Goal: Task Accomplishment & Management: Complete application form

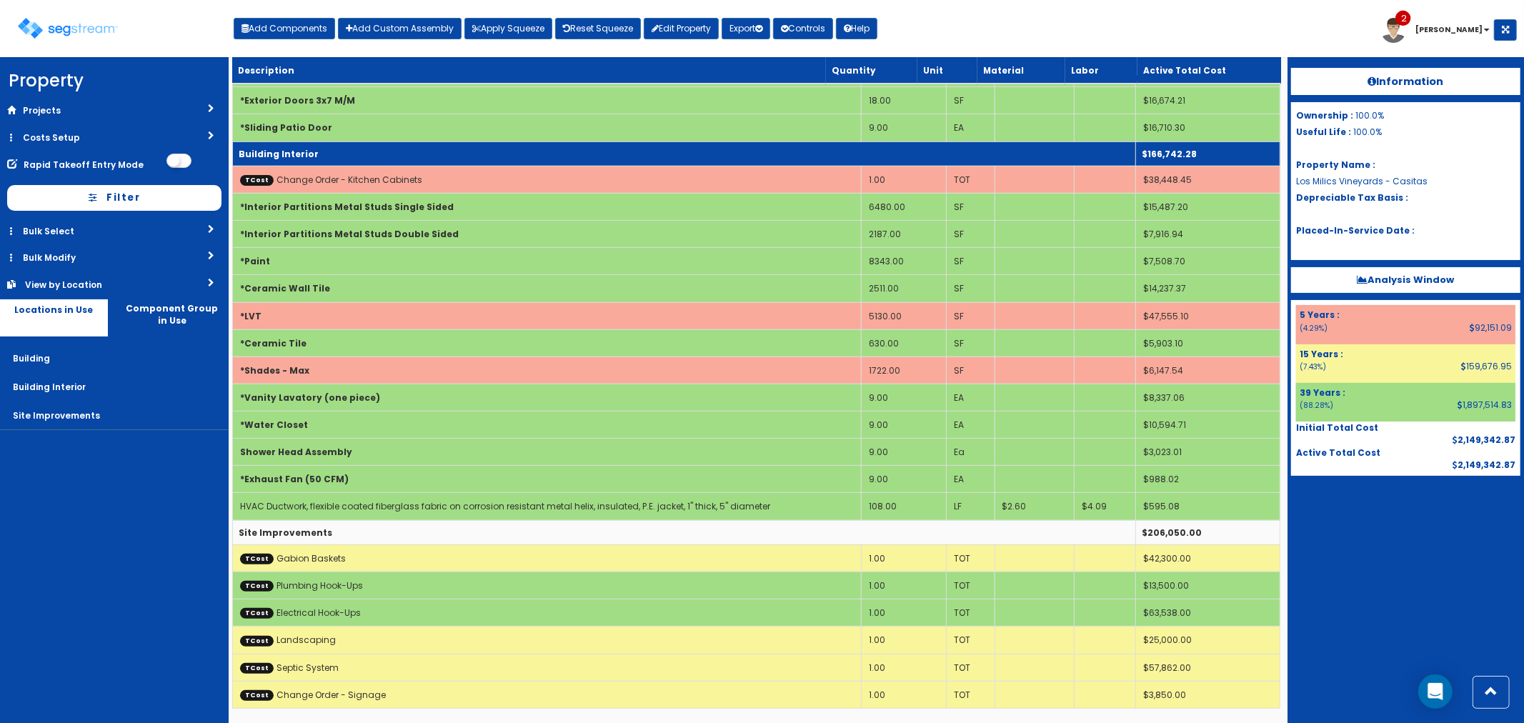
scroll to position [358, 0]
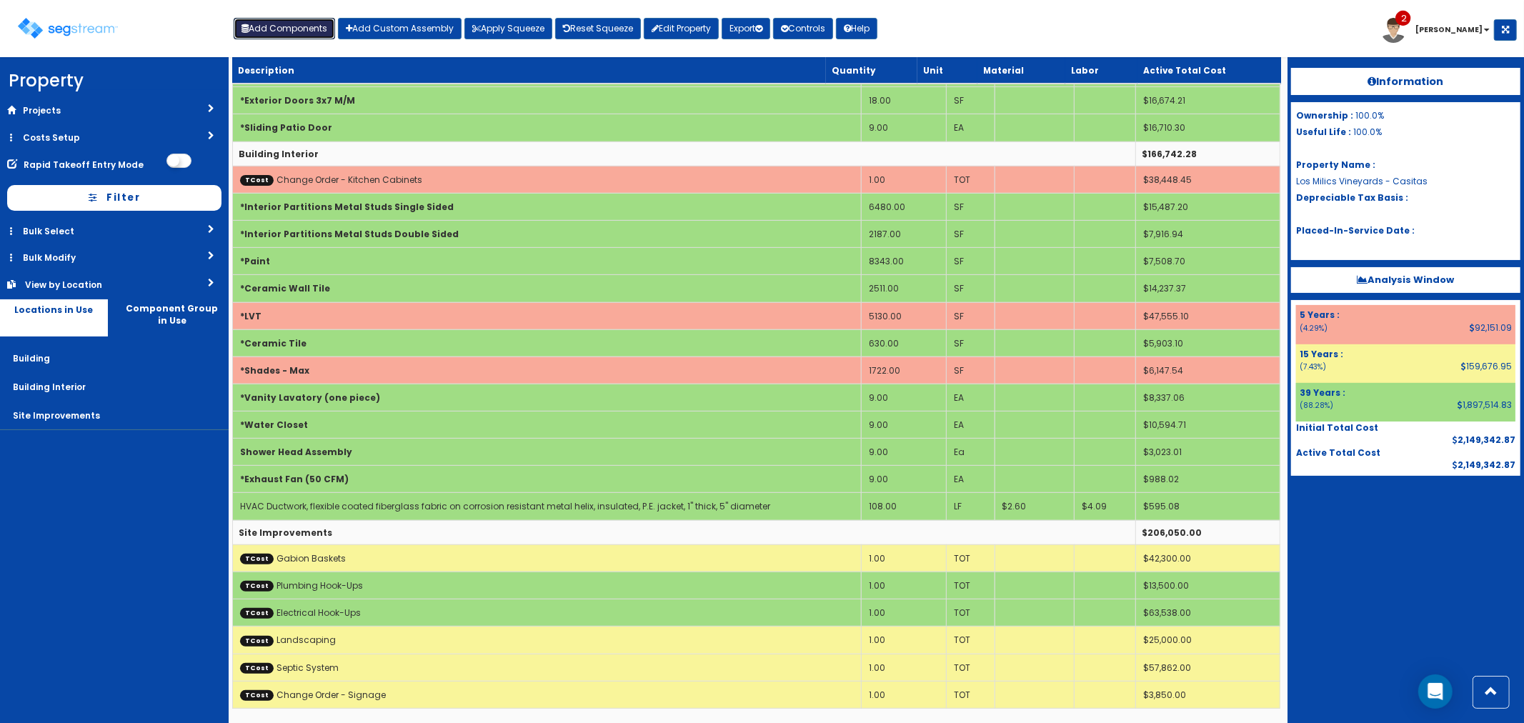
drag, startPoint x: 287, startPoint y: 30, endPoint x: 302, endPoint y: 34, distance: 15.4
click at [287, 30] on button "Add Components" at bounding box center [284, 28] width 101 height 21
select select "39Y"
select select "default"
select select "7"
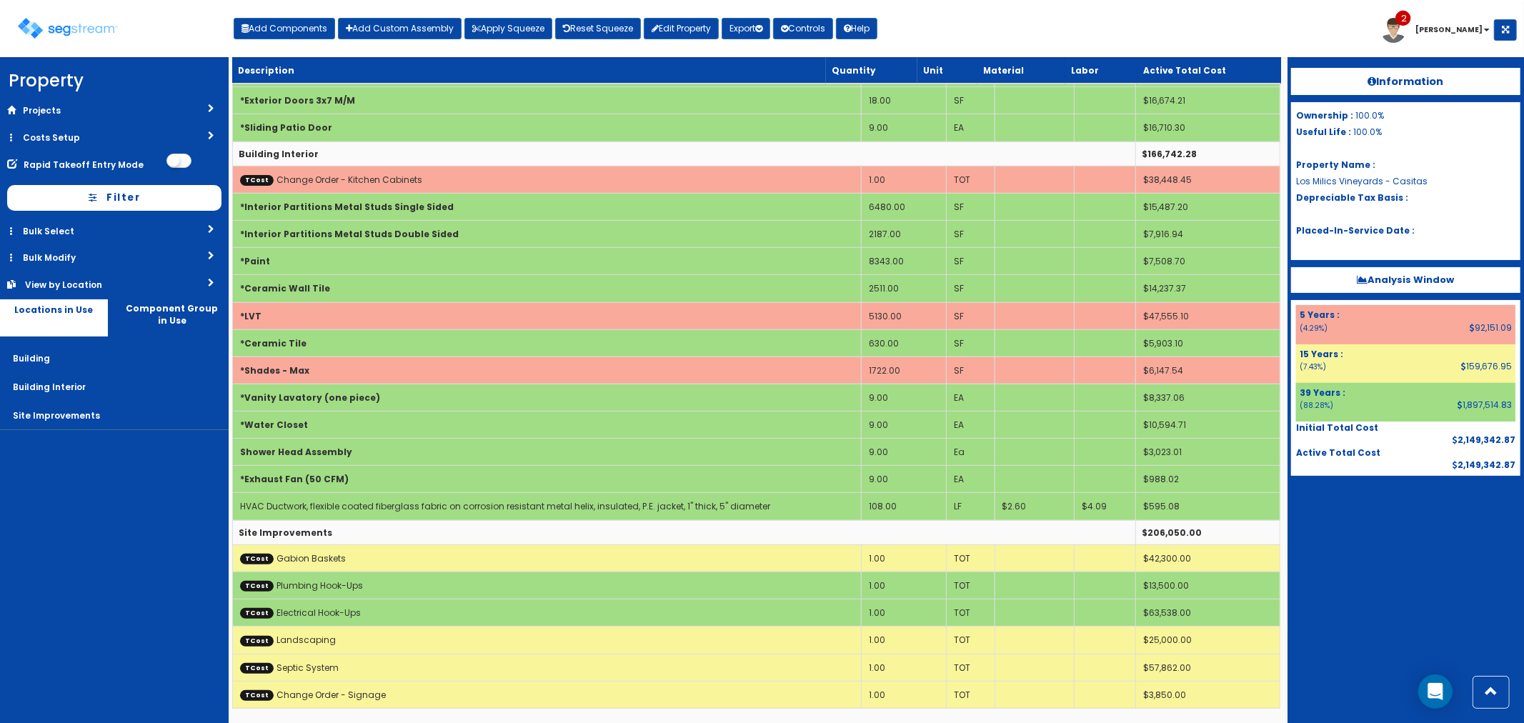
select select "5276306"
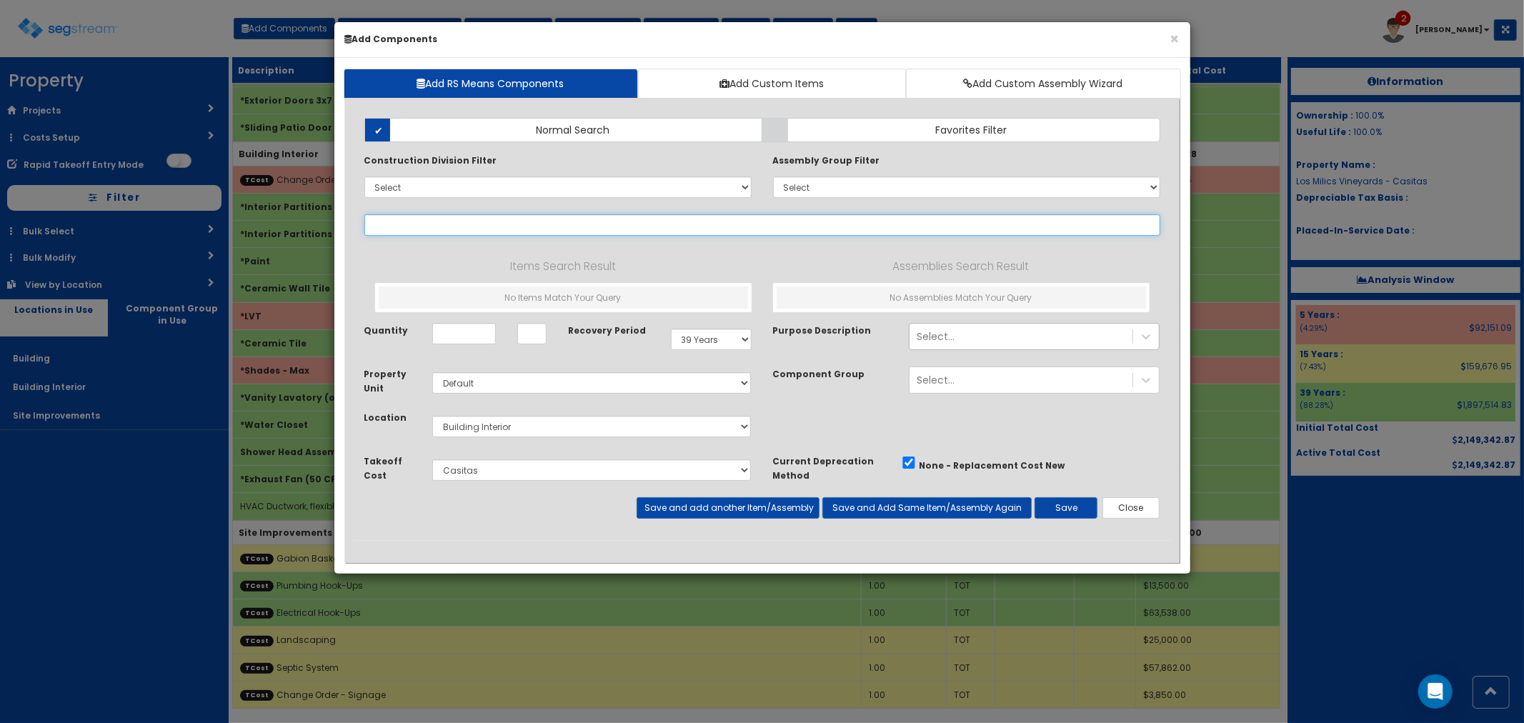
select select
click at [387, 232] on input "text" at bounding box center [762, 224] width 796 height 21
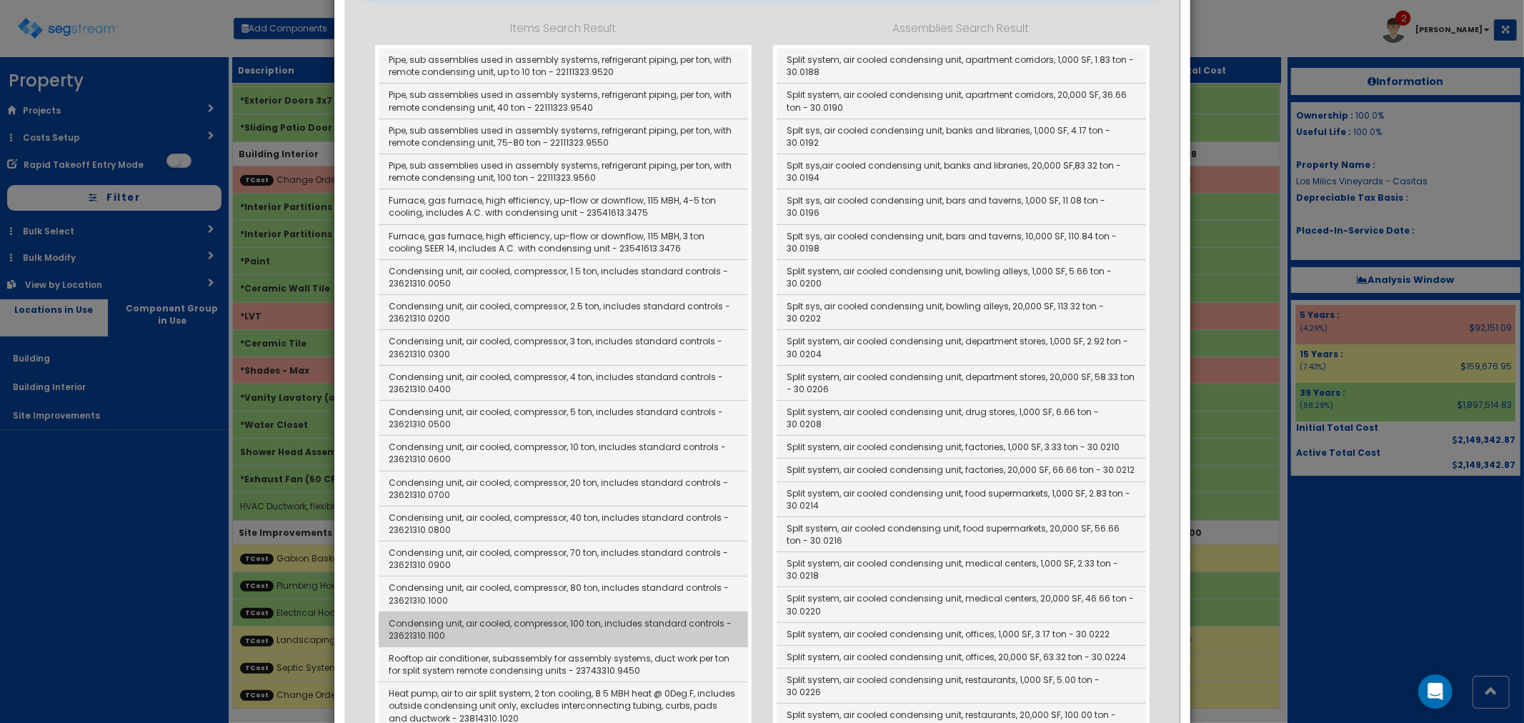
scroll to position [0, 0]
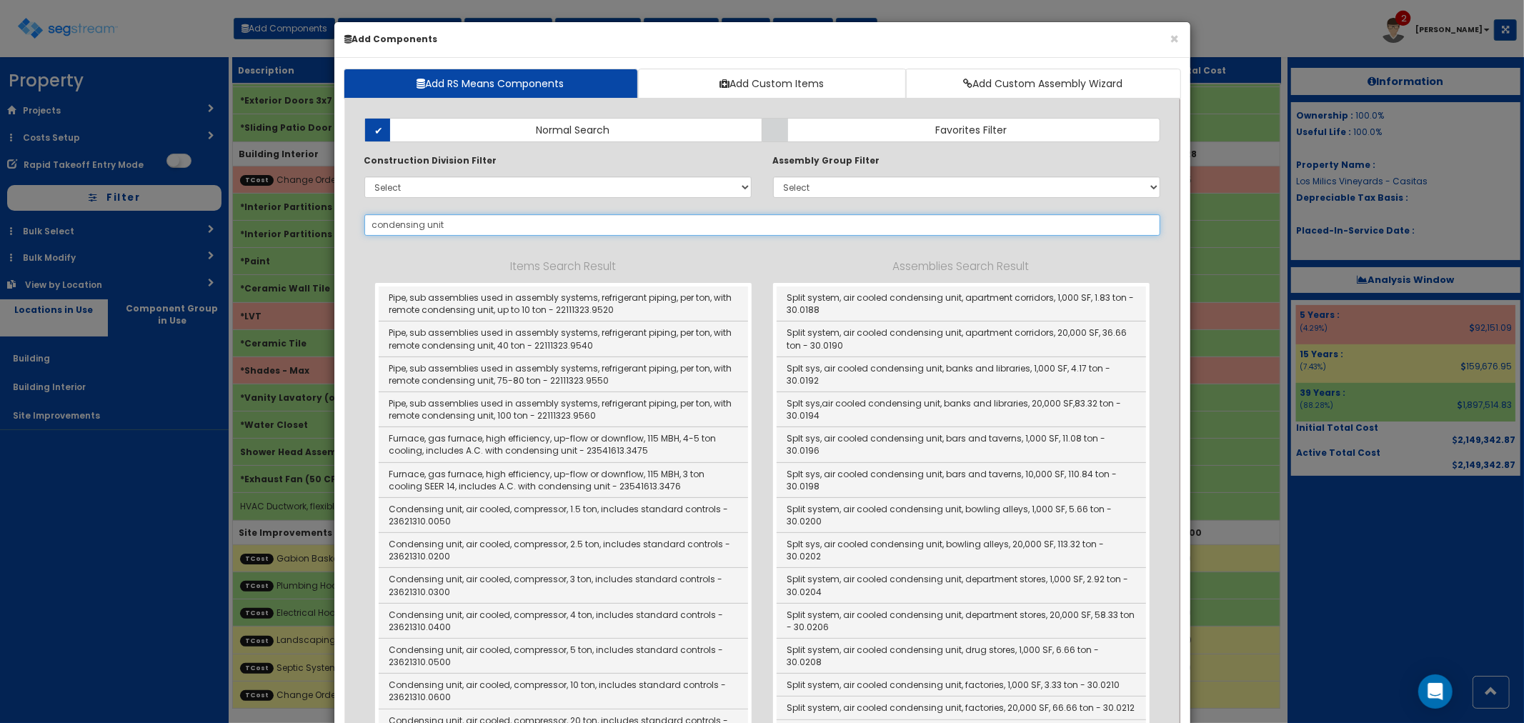
drag, startPoint x: 472, startPoint y: 223, endPoint x: 297, endPoint y: 209, distance: 175.0
click at [297, 209] on div "× Add Components Add RS Means Components Add Custom Items Add Custom Assembly W…" at bounding box center [762, 361] width 1524 height 723
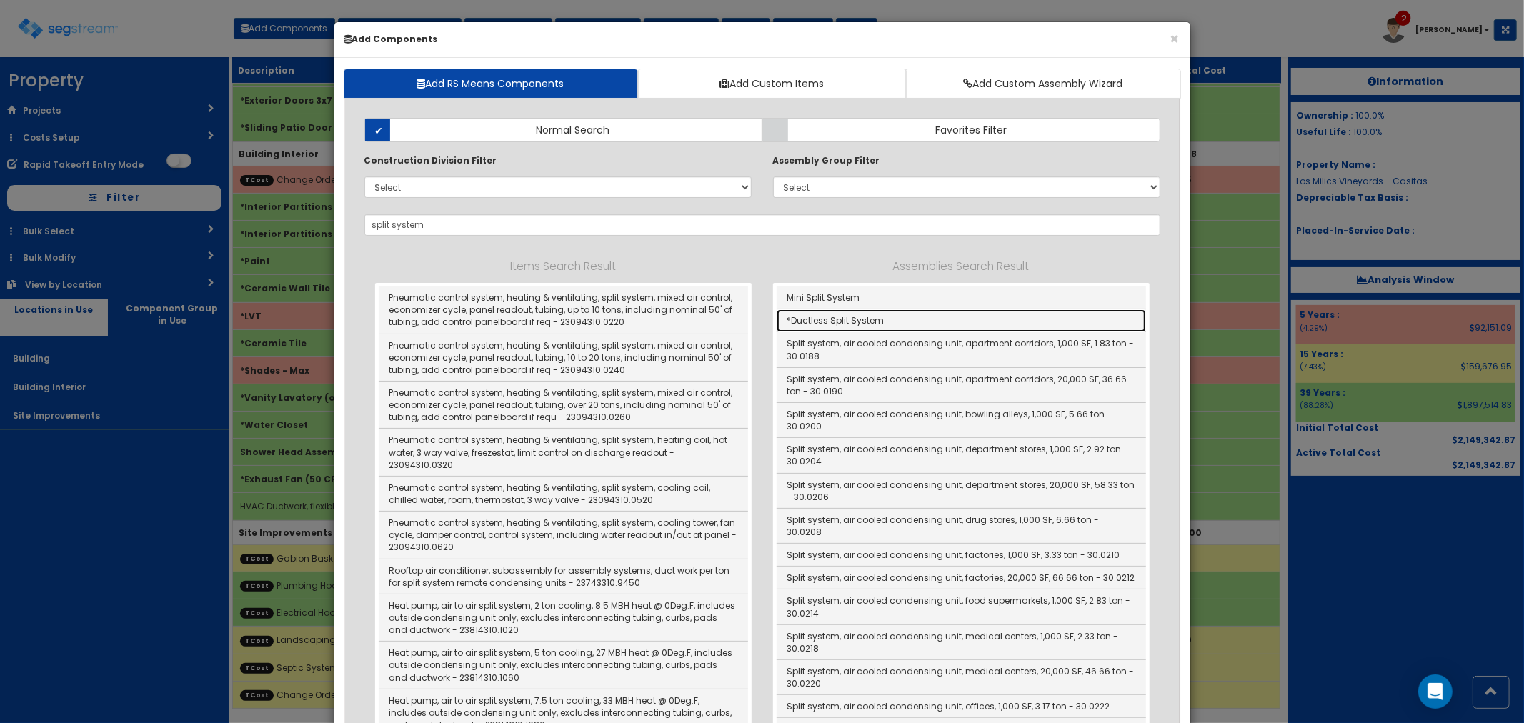
drag, startPoint x: 847, startPoint y: 322, endPoint x: 850, endPoint y: 333, distance: 11.3
click at [847, 322] on link "*Ductless Split System" at bounding box center [961, 320] width 369 height 23
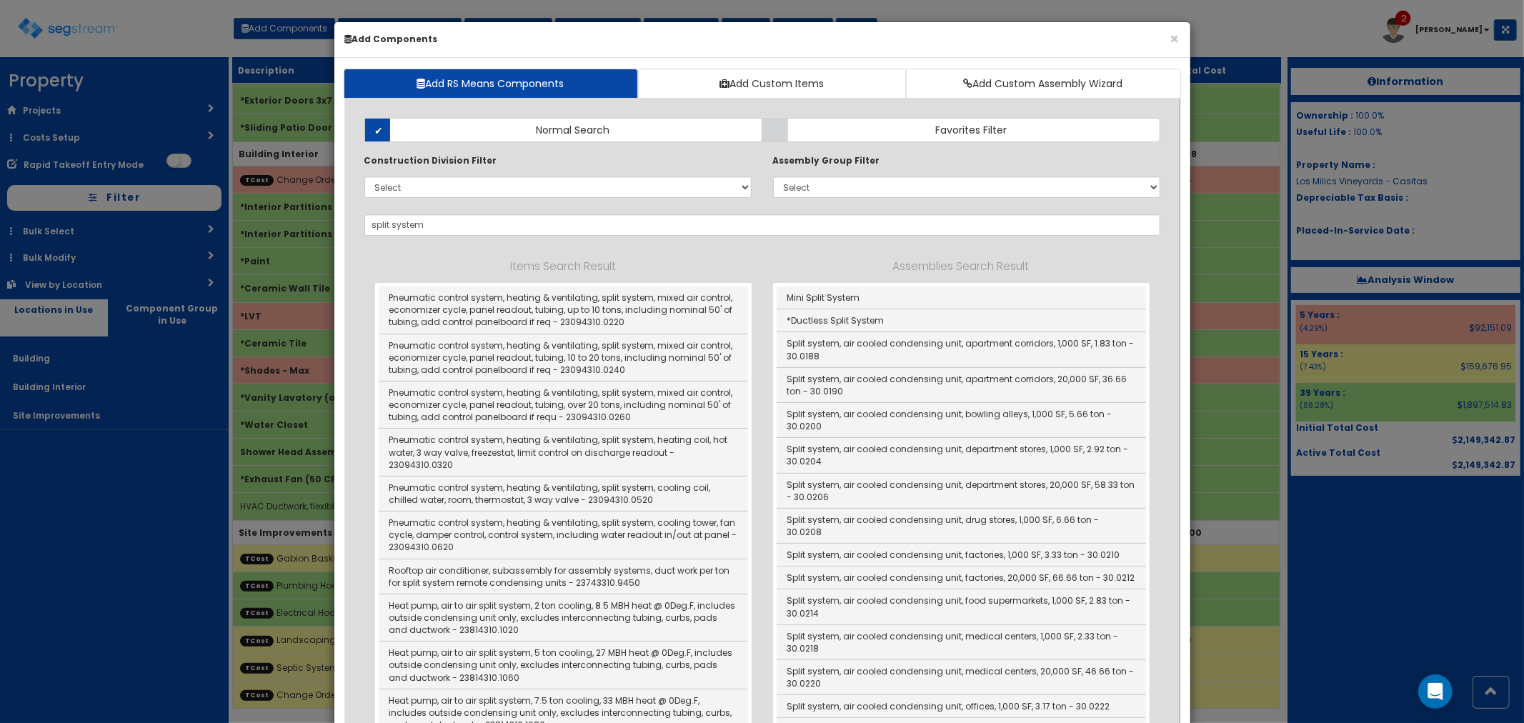
type input "*Ductless Split System"
checkbox input "true"
type input "EA"
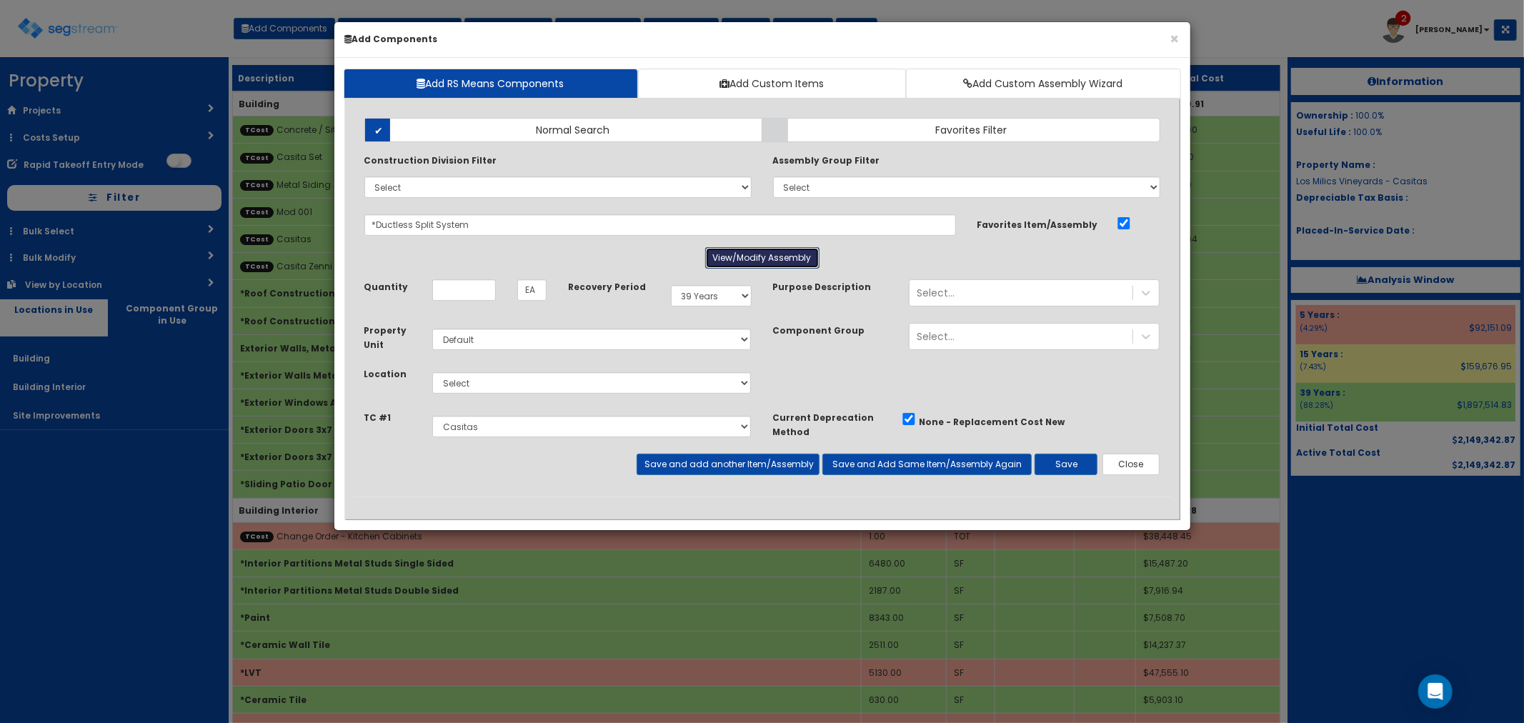
click at [745, 262] on button "View/Modify Assembly" at bounding box center [762, 257] width 114 height 21
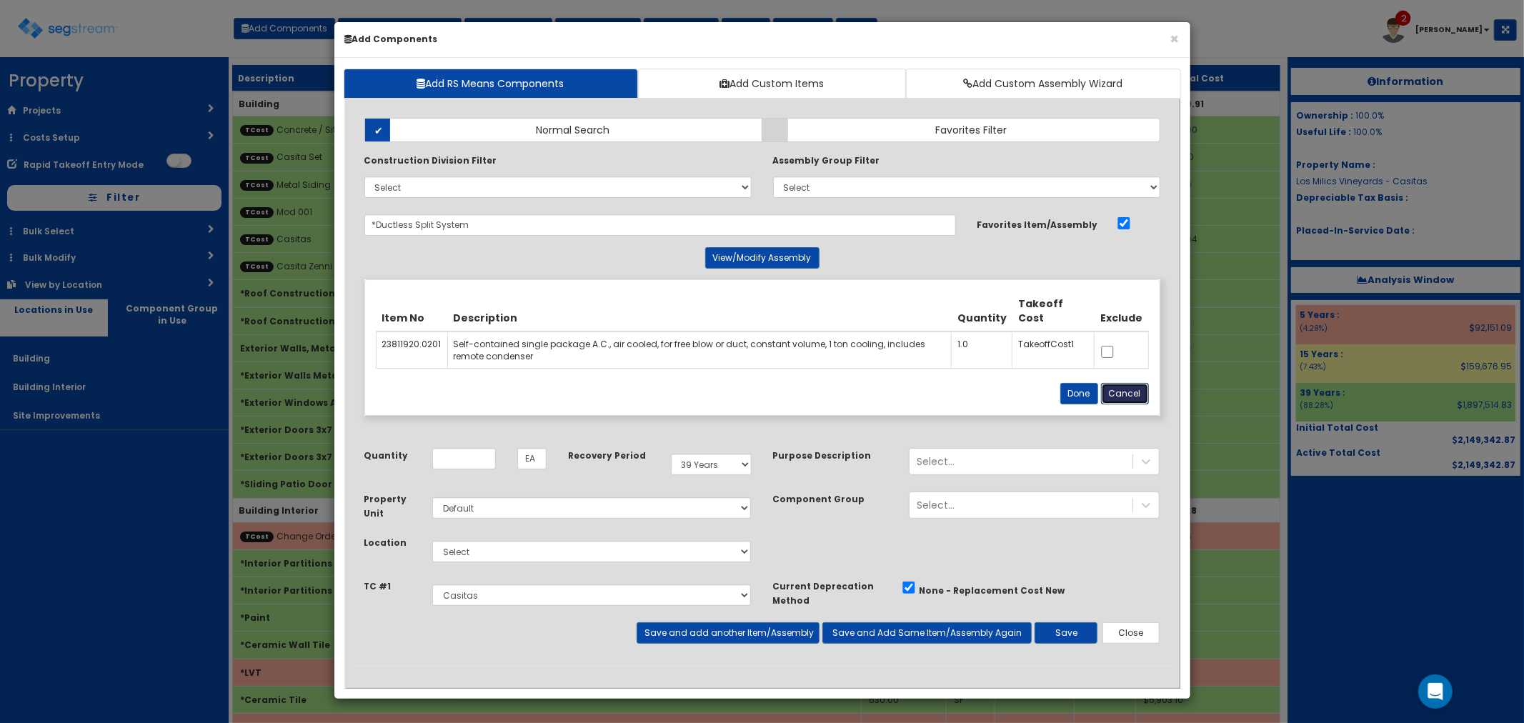
click at [1128, 396] on button "Cancel" at bounding box center [1125, 393] width 48 height 21
click at [1128, 492] on div "Property Unit Select Default Location Select Building" at bounding box center [763, 535] width 818 height 87
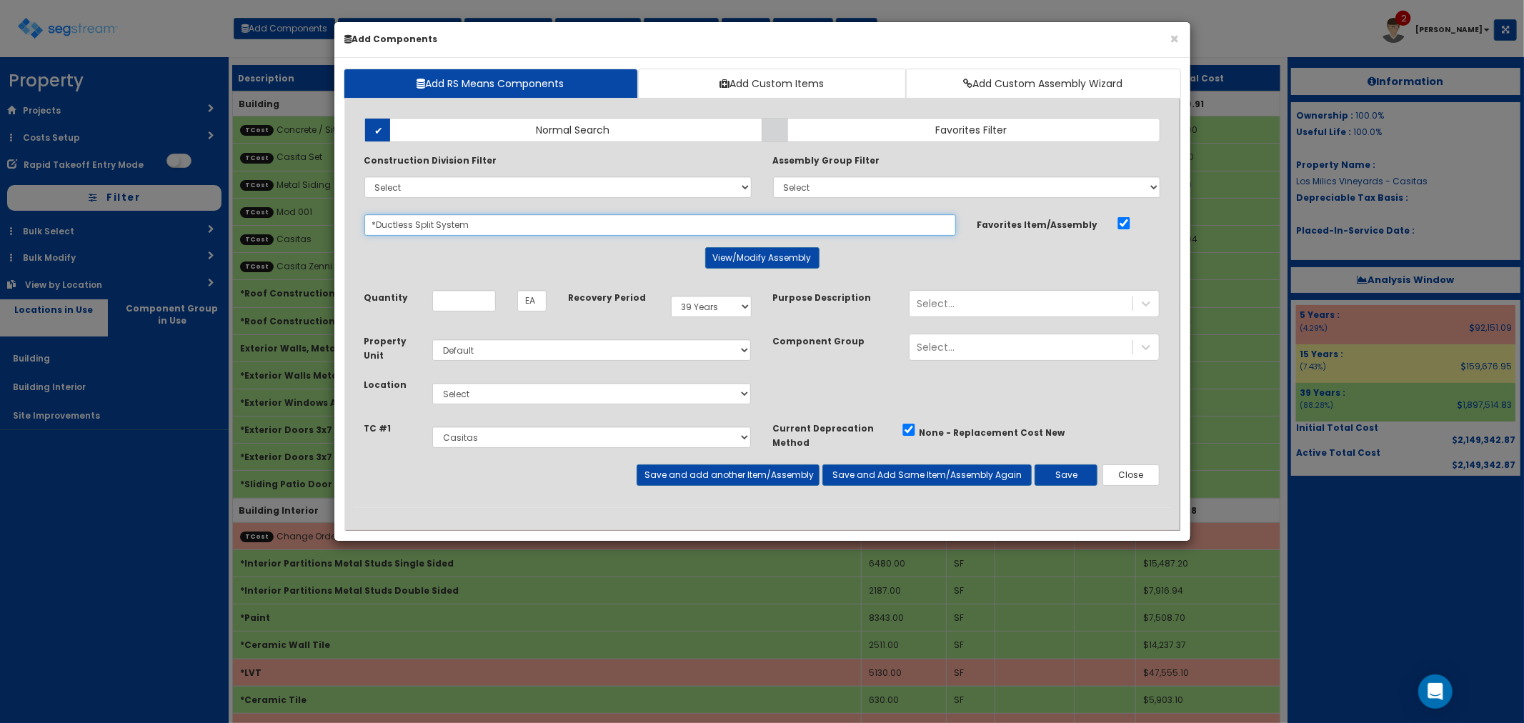
drag, startPoint x: 490, startPoint y: 225, endPoint x: 291, endPoint y: 226, distance: 198.7
click at [291, 226] on div "× Add Components Add RS Means Components Add Custom Items Add Custom Assembly W…" at bounding box center [762, 361] width 1524 height 723
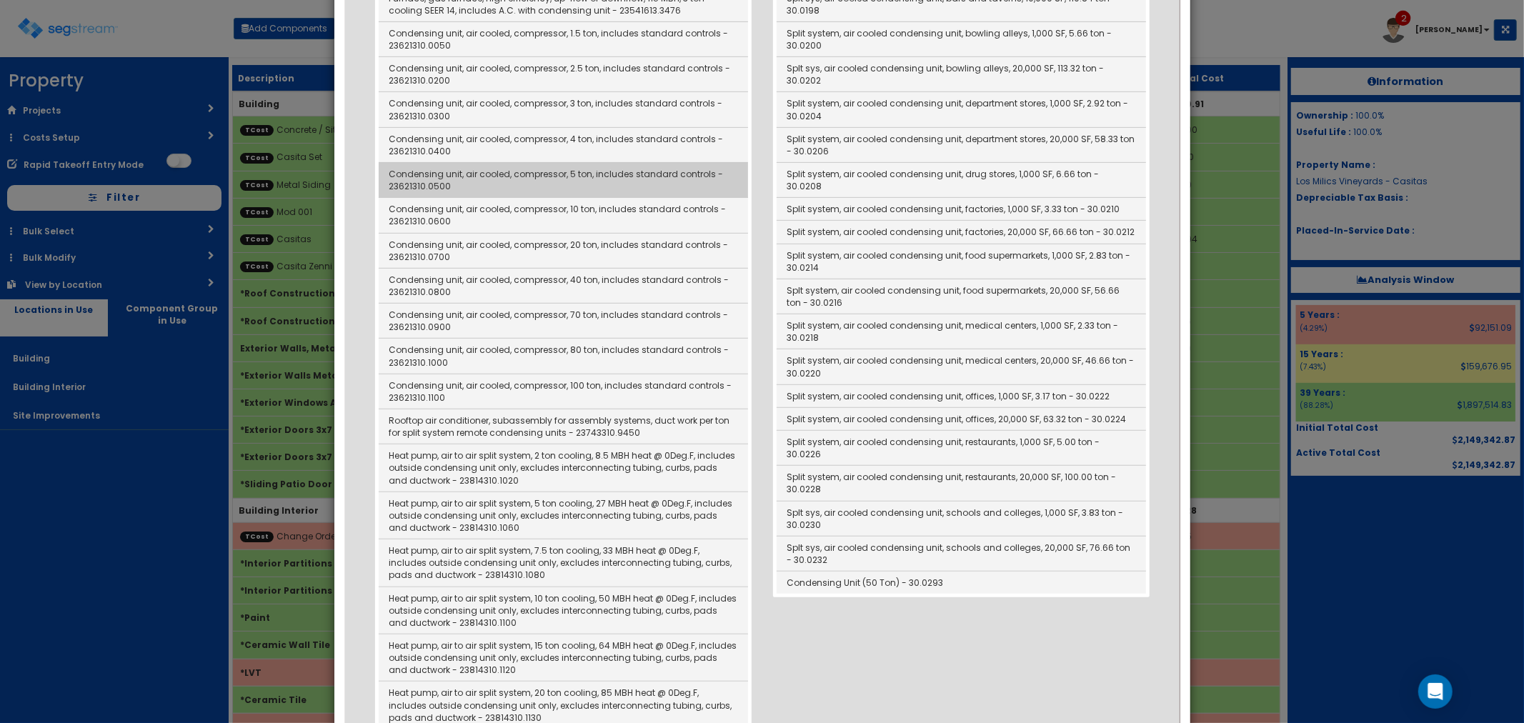
scroll to position [397, 0]
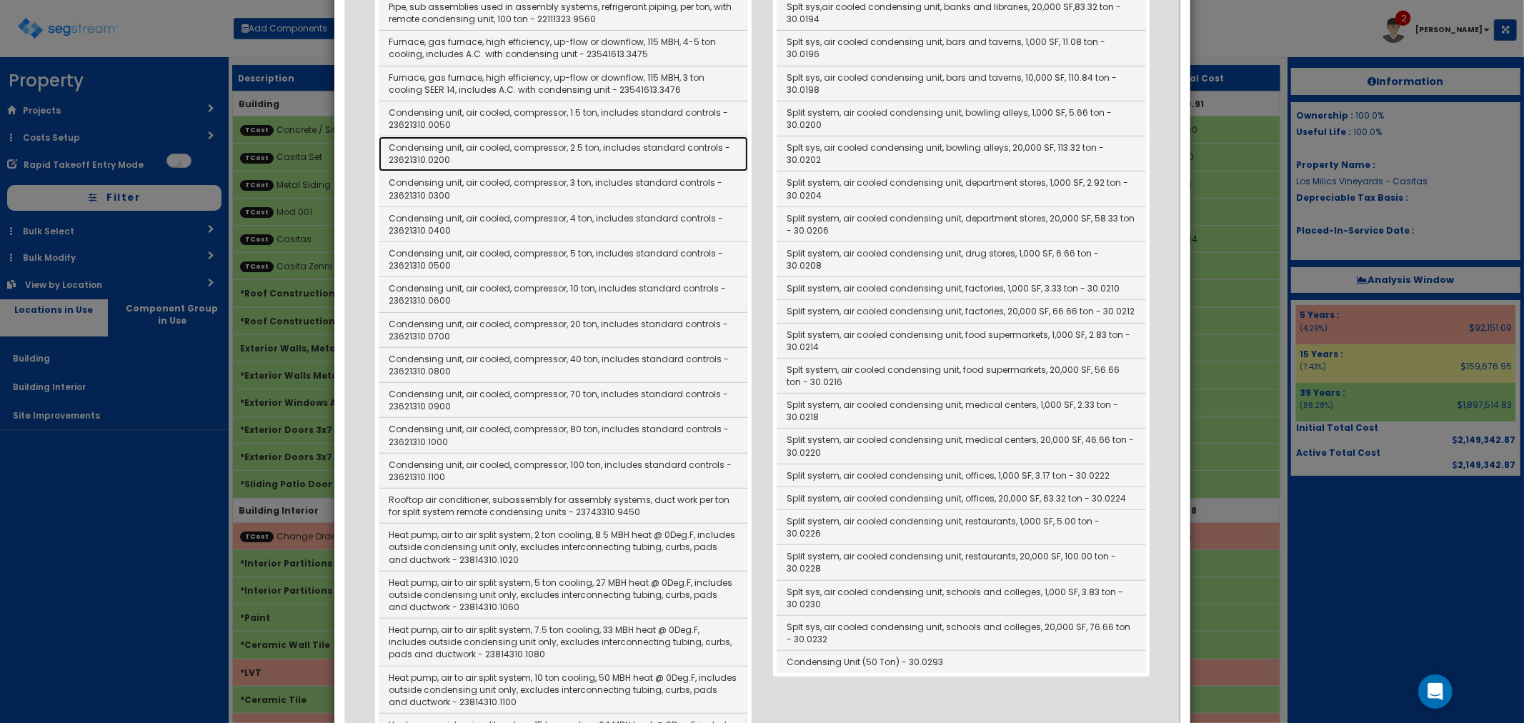
drag, startPoint x: 523, startPoint y: 139, endPoint x: 540, endPoint y: 160, distance: 26.9
click at [523, 139] on link "Condensing unit, air cooled, compressor, 2.5 ton, includes standard controls - …" at bounding box center [563, 153] width 369 height 35
type input "Condensing unit, air cooled, compressor, 2.5 ton, includes standard controls - …"
checkbox input "false"
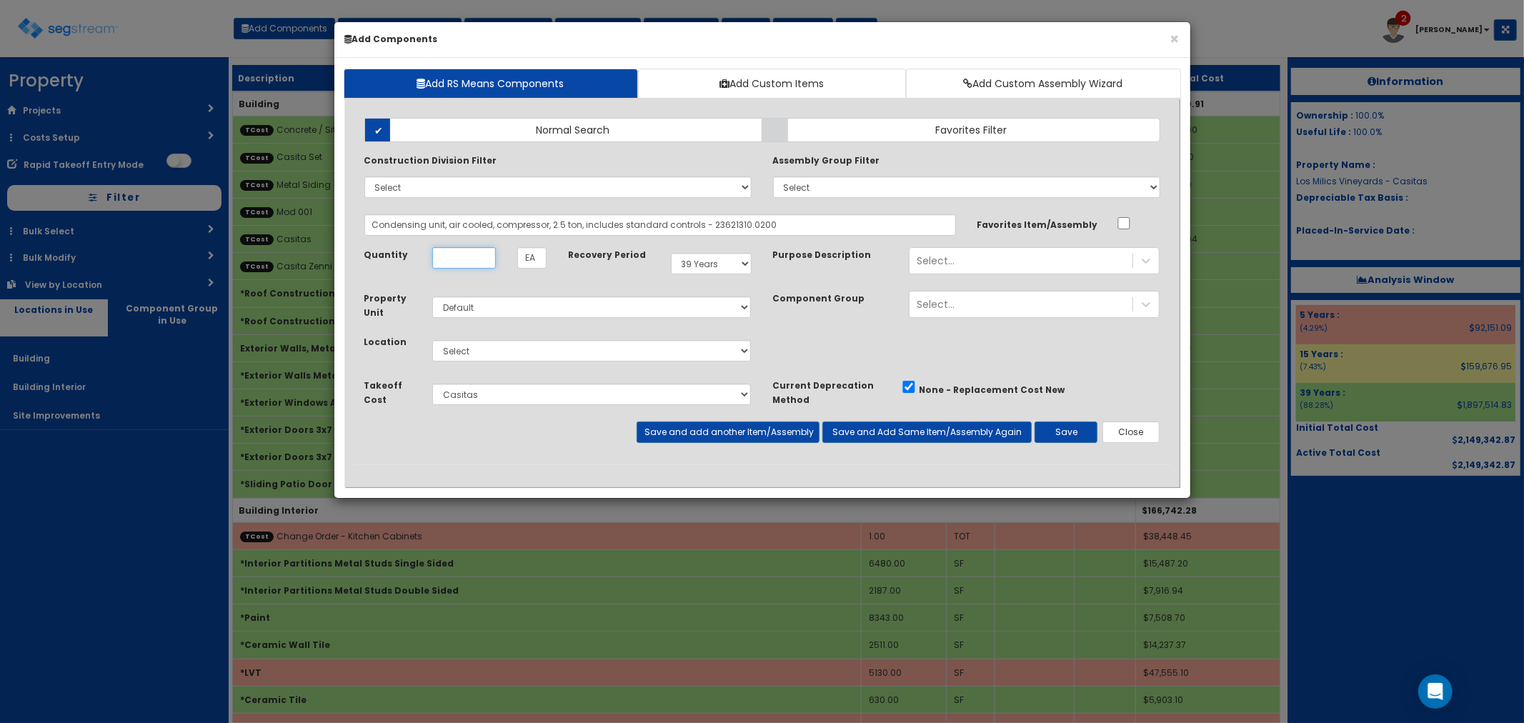
scroll to position [0, 0]
type input "9"
click at [512, 351] on select "Select Building Building Interior Site Improvements Add Additional Location" at bounding box center [591, 350] width 319 height 21
select select "7"
click at [432, 340] on select "Select Building Building Interior Site Improvements Add Additional Location" at bounding box center [591, 350] width 319 height 21
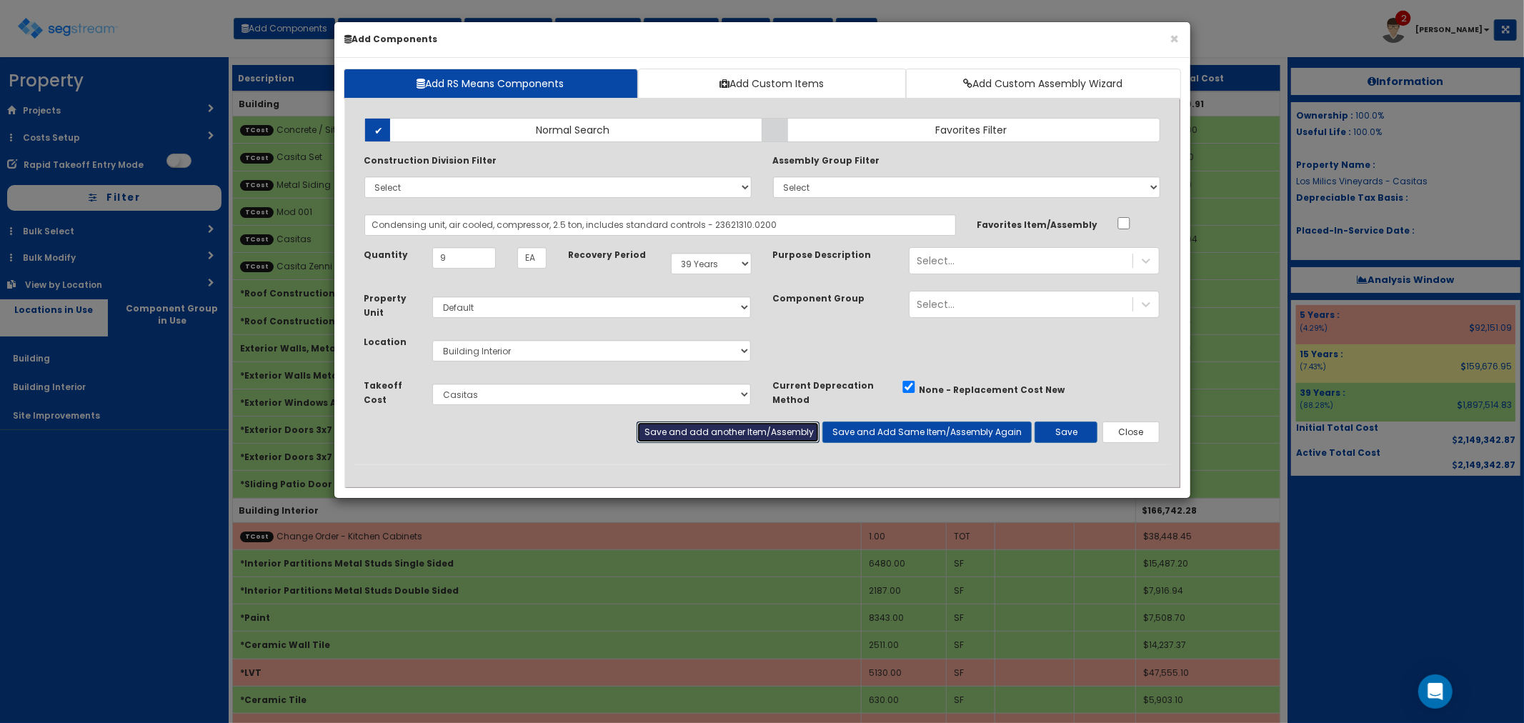
click at [692, 432] on button "Save and add another Item/Assembly" at bounding box center [728, 432] width 183 height 21
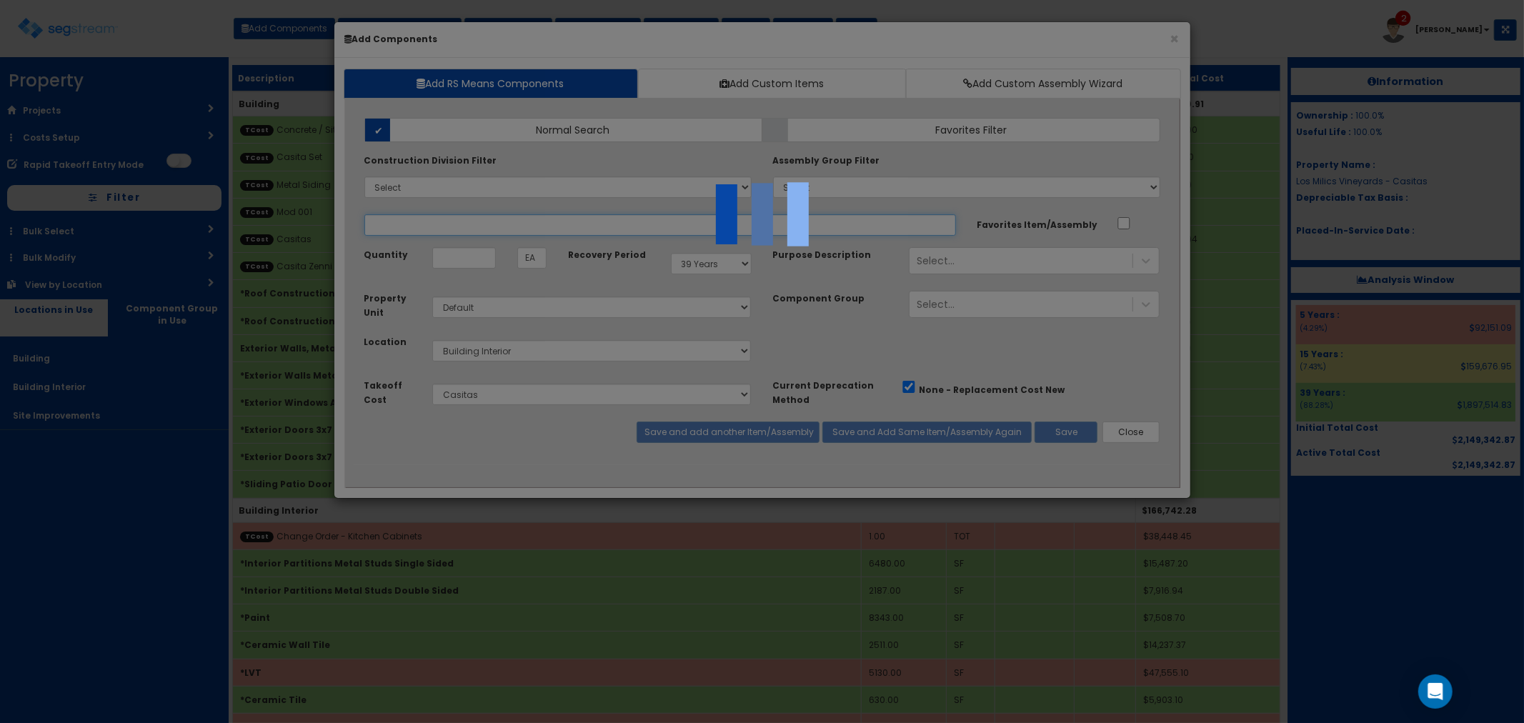
select select "5276306"
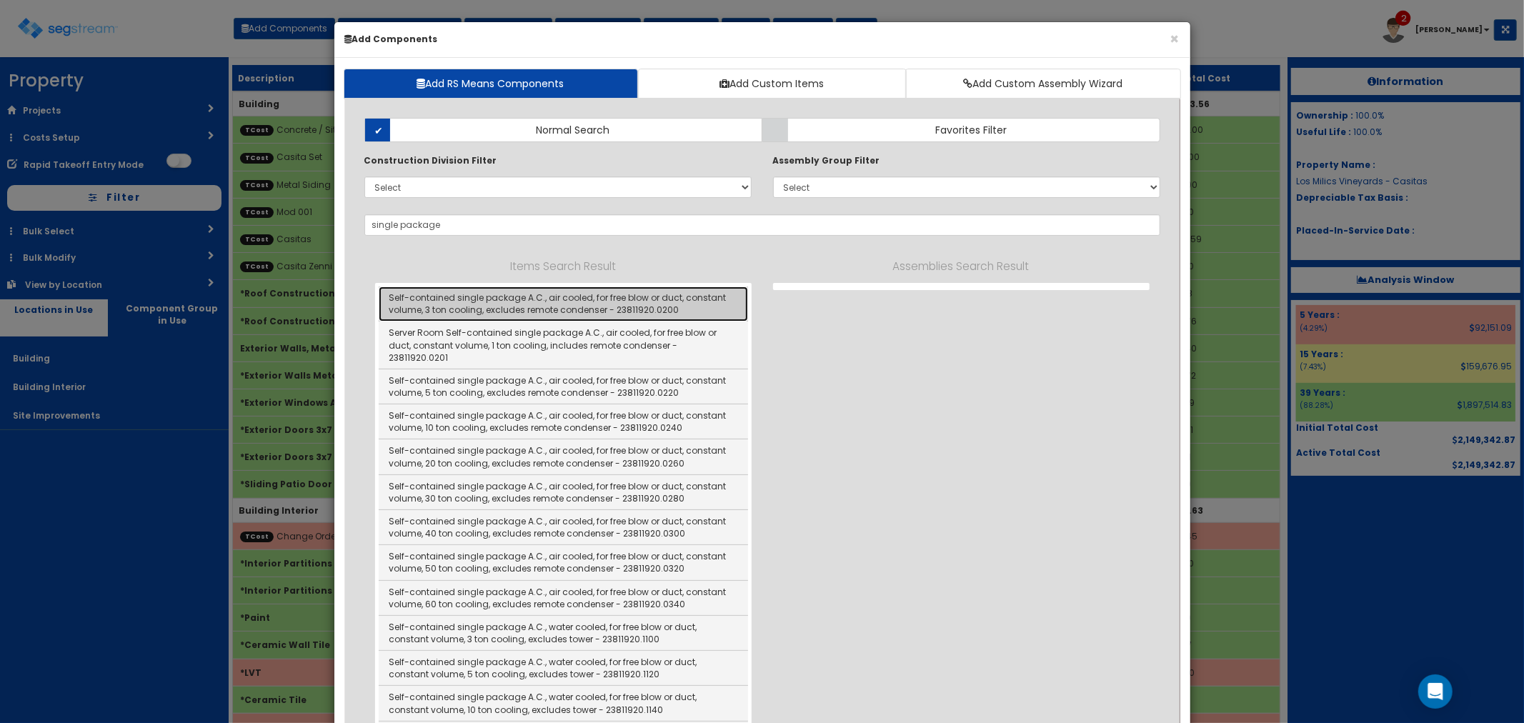
click at [468, 302] on link "Self-contained single package A.C., air cooled, for free blow or duct, constant…" at bounding box center [563, 304] width 369 height 35
type input "Self-contained single package A.C., air cooled, for free blow or duct, constant…"
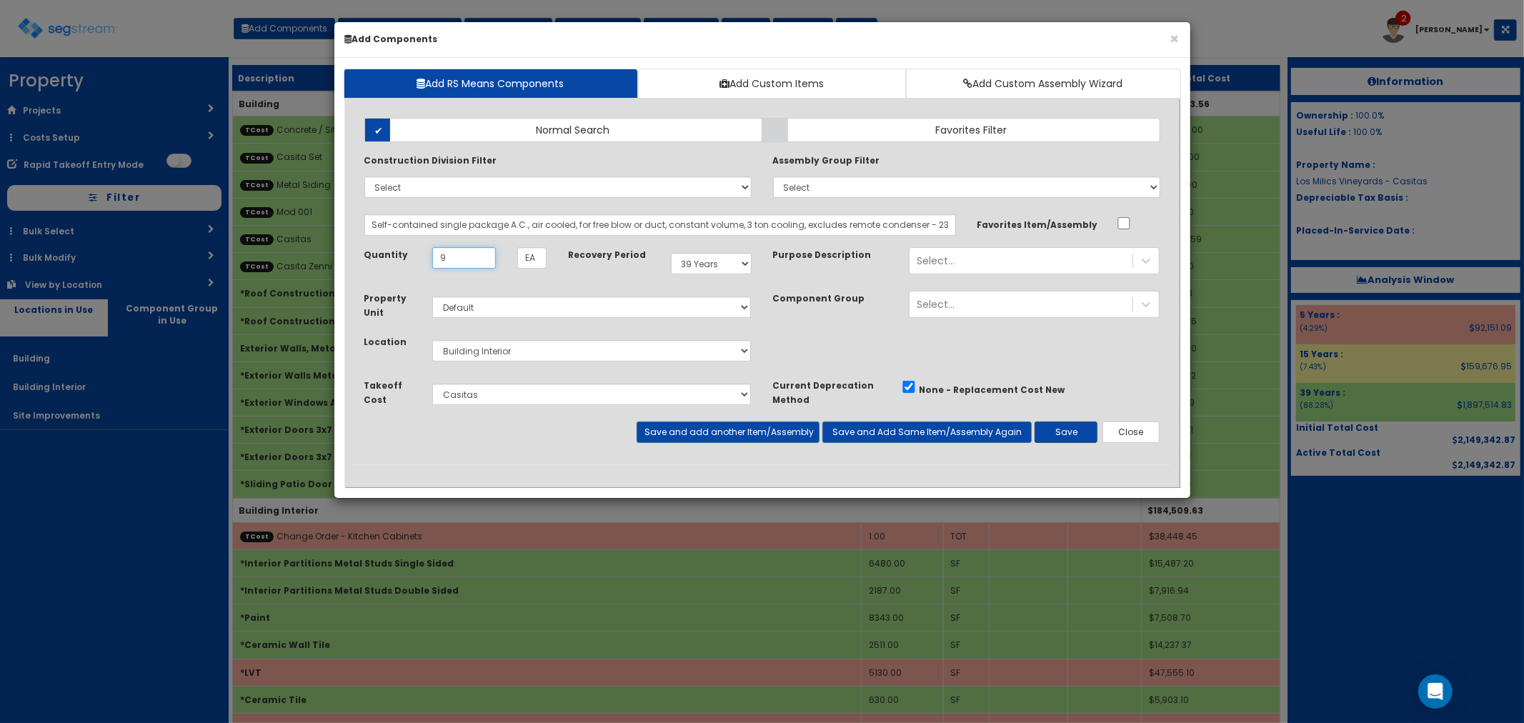
type input "9"
click at [1065, 432] on button "Save" at bounding box center [1066, 432] width 63 height 21
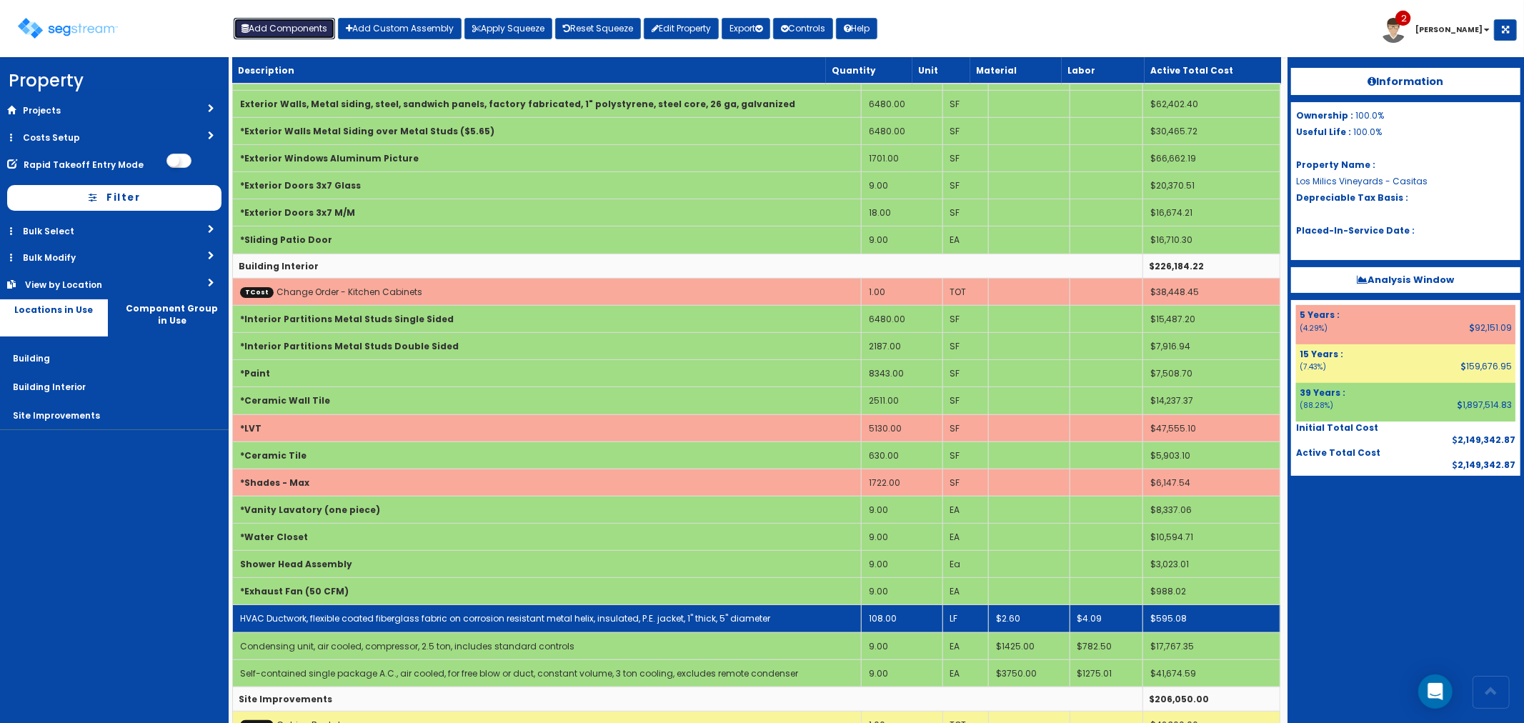
scroll to position [412, 0]
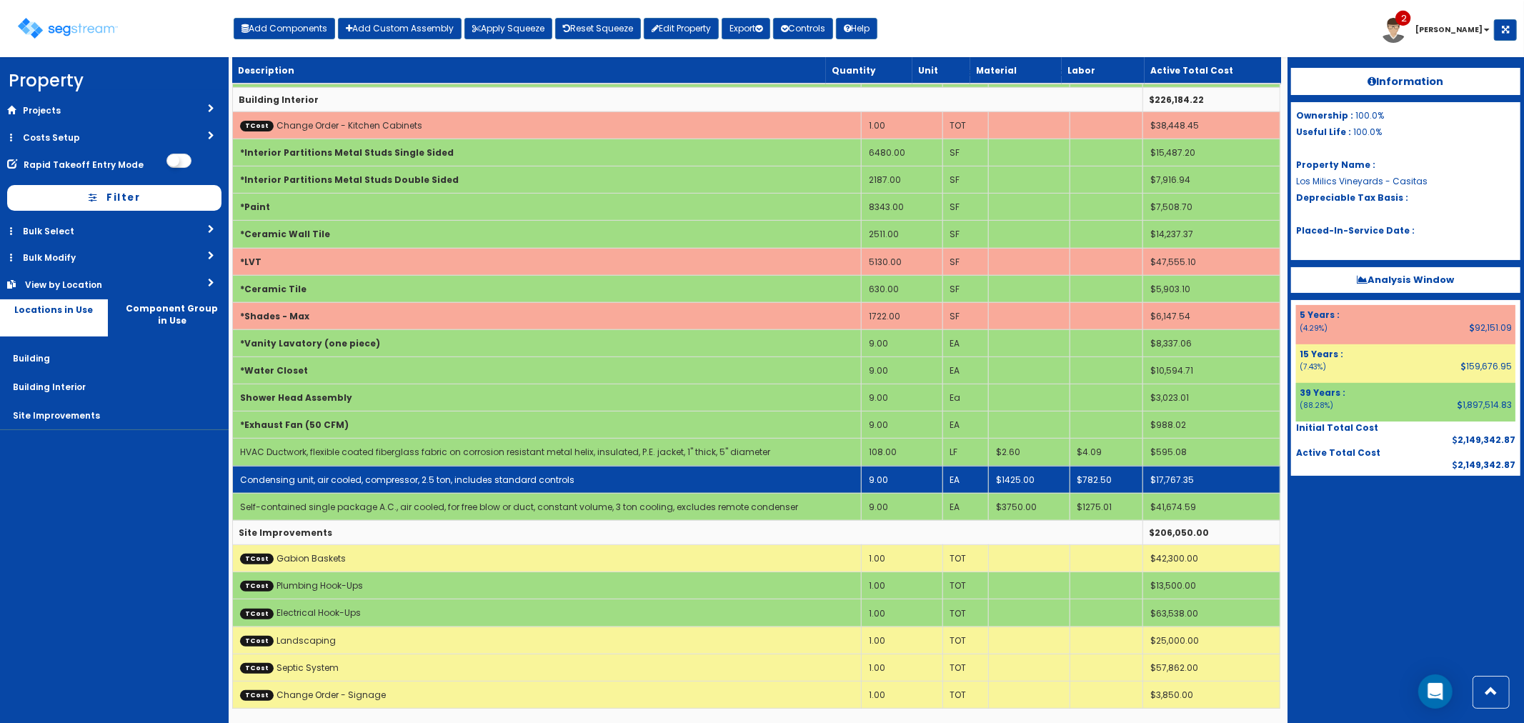
click at [479, 480] on link "Condensing unit, air cooled, compressor, 2.5 ton, includes standard controls" at bounding box center [407, 480] width 334 height 12
select select "5276306"
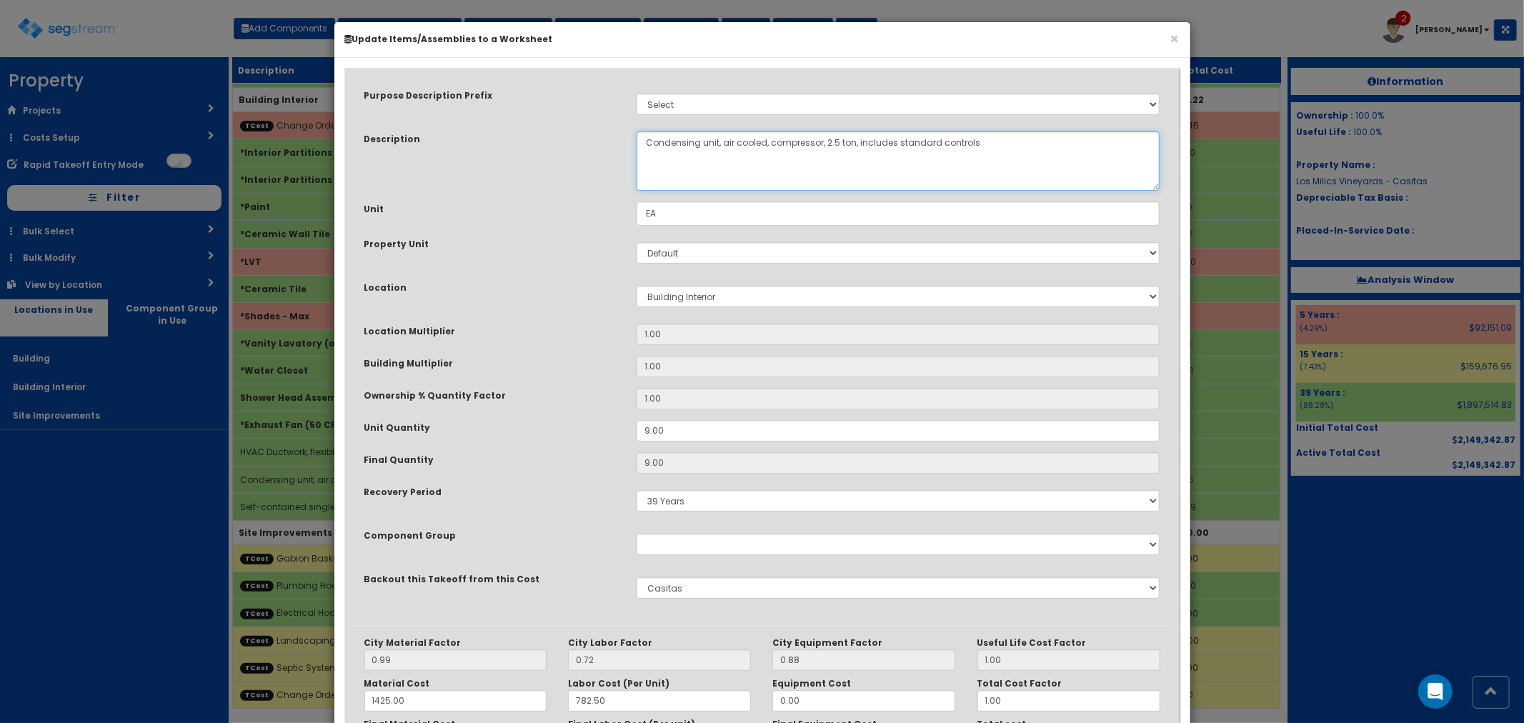
click at [827, 141] on textarea "Condensing unit, air cooled, compressor, 2.5 ton, includes standard controls" at bounding box center [899, 160] width 524 height 59
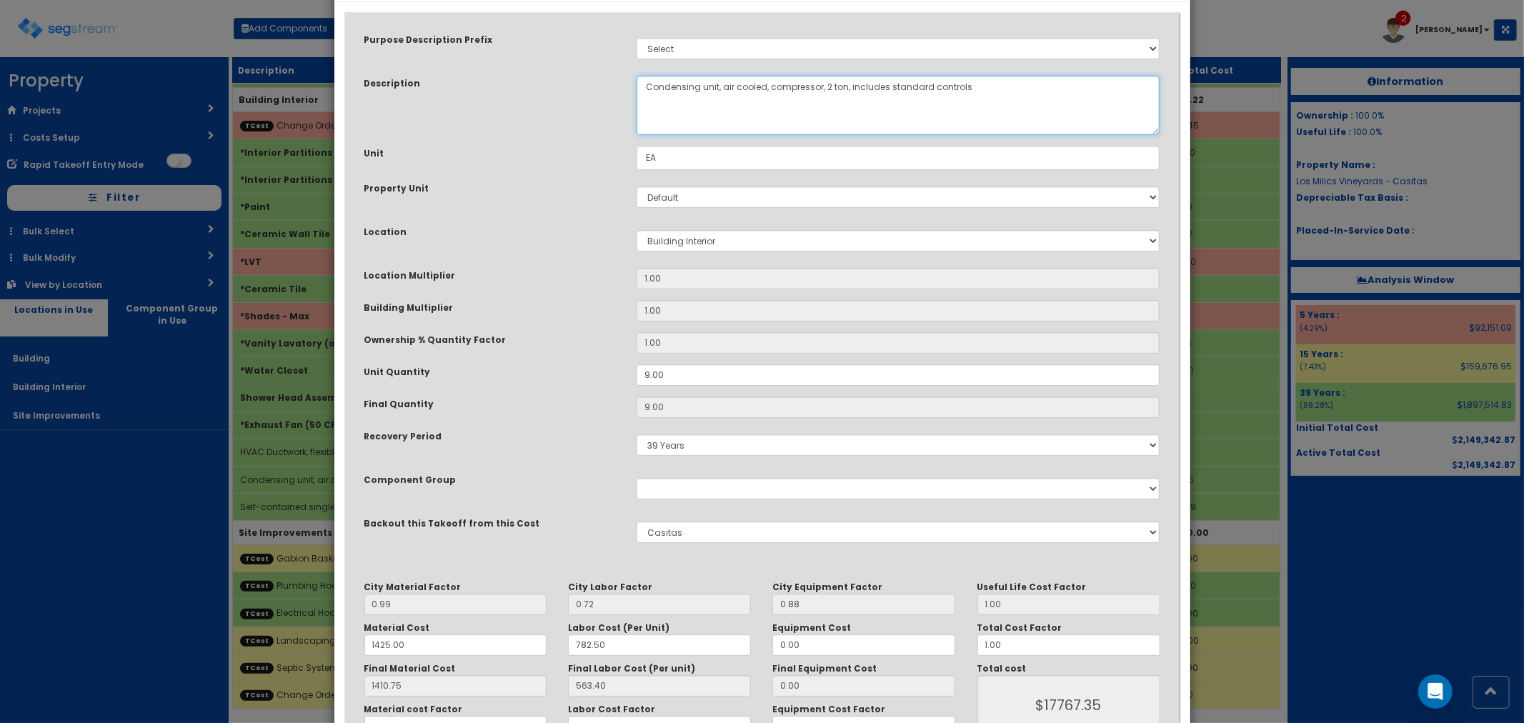
scroll to position [150, 0]
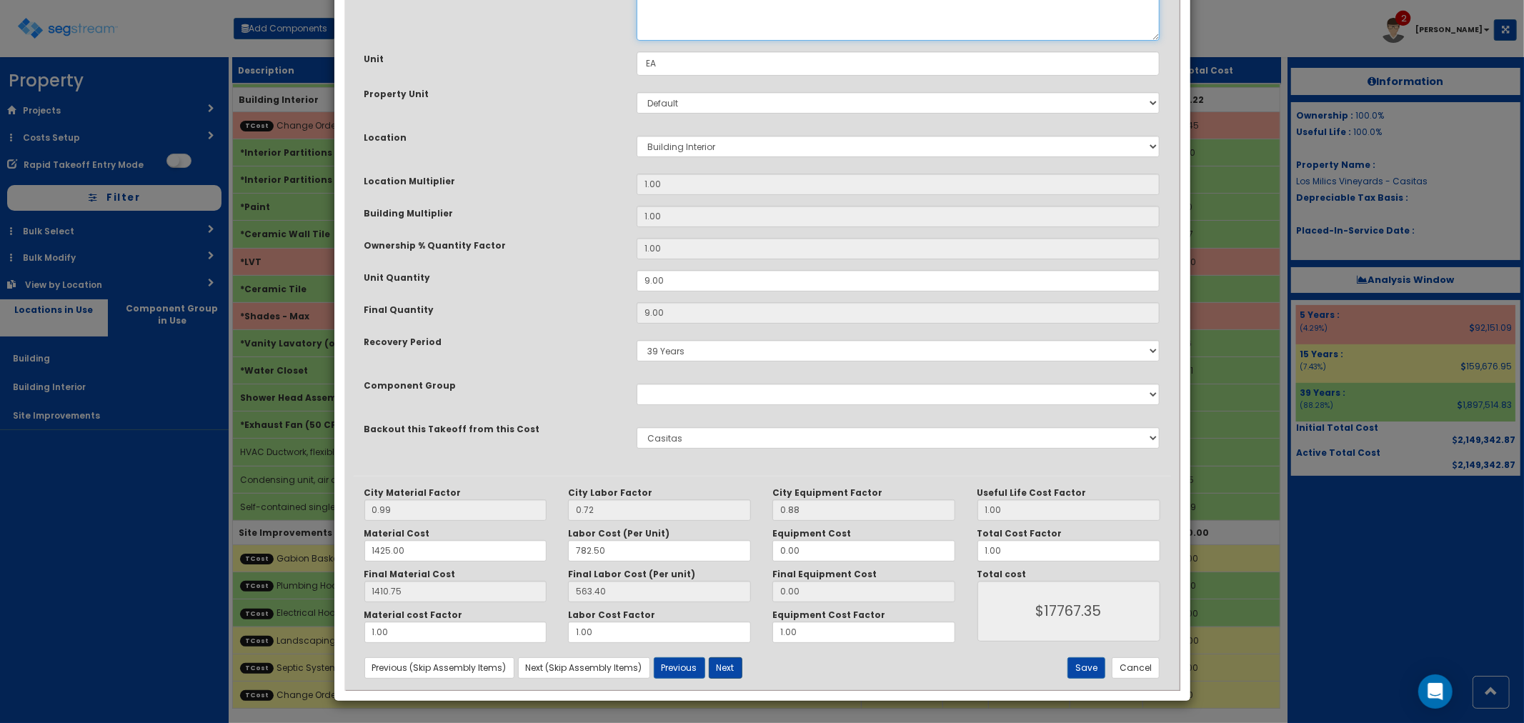
type textarea "Condensing unit, air cooled, compressor, 2 ton, includes standard controls"
click at [724, 672] on button "Next" at bounding box center [726, 667] width 34 height 21
select select "5276306"
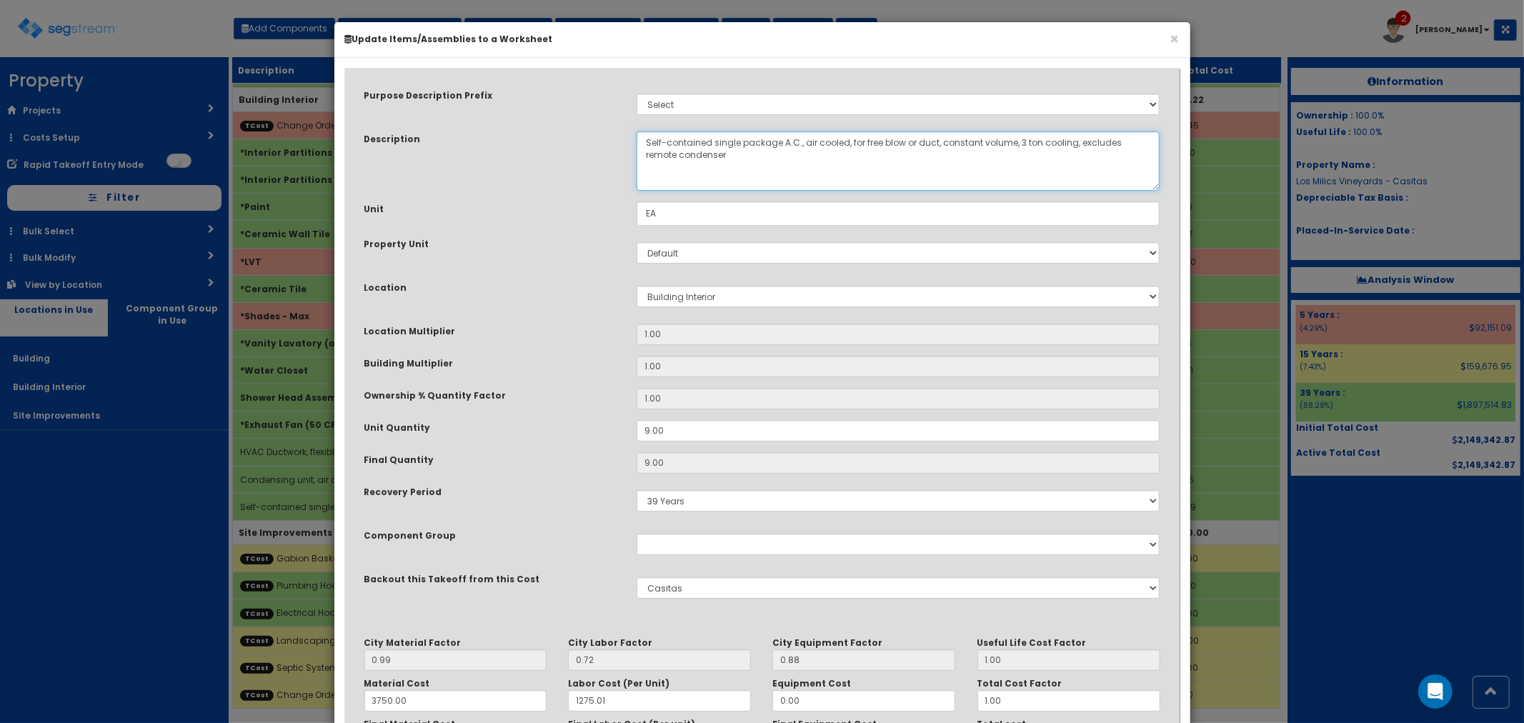
click at [1013, 140] on textarea "Self-contained single package A.C., air cooled, for free blow or duct, constant…" at bounding box center [899, 160] width 524 height 59
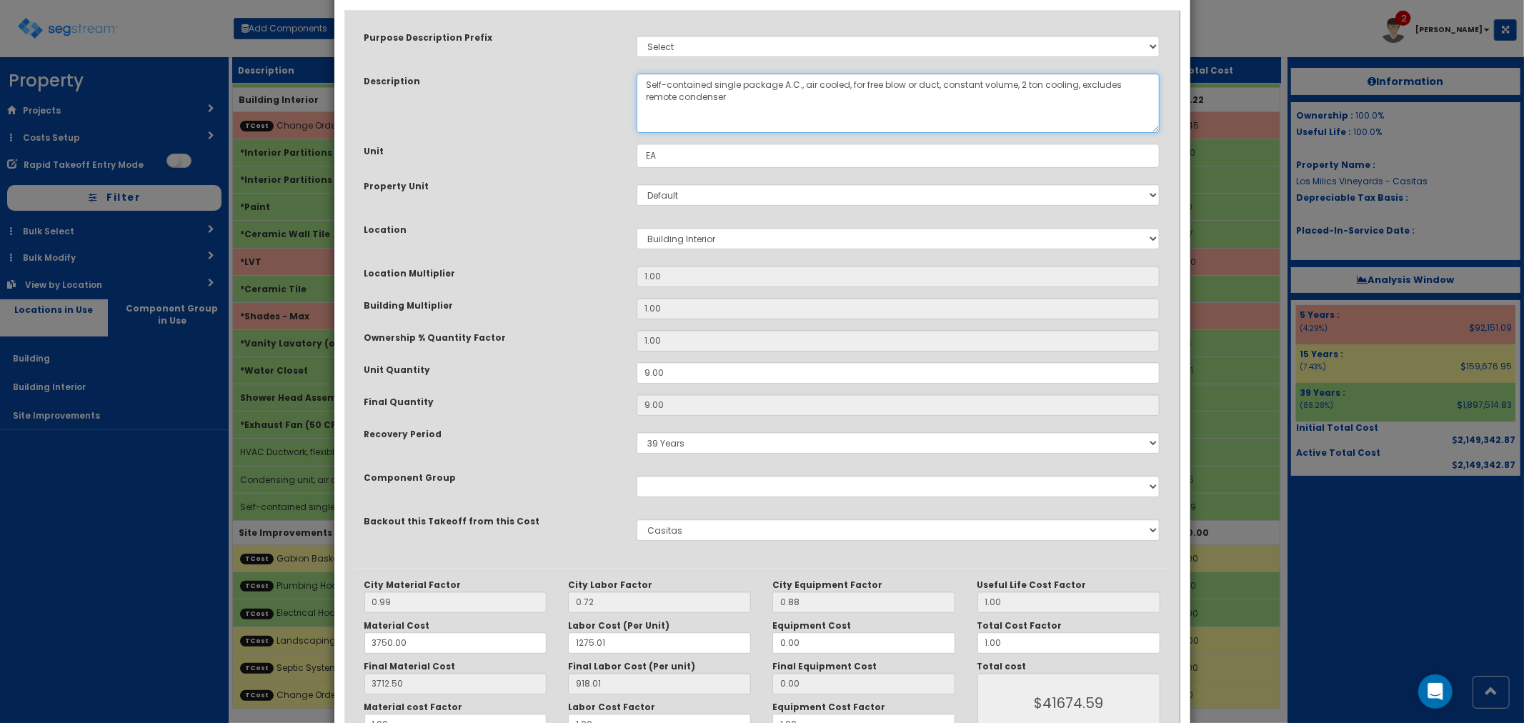
scroll to position [150, 0]
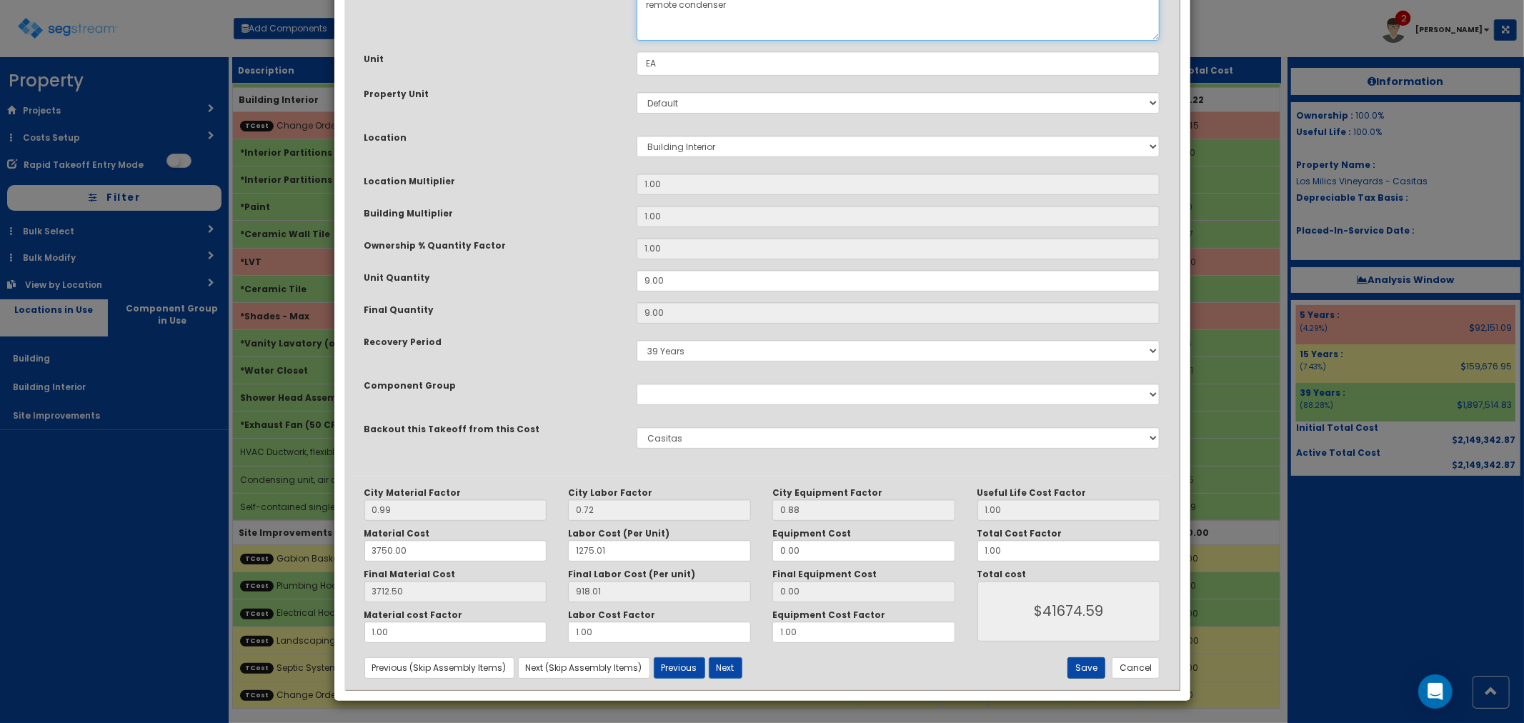
type textarea "Self-contained single package A.C., air cooled, for free blow or duct, constant…"
click at [1082, 672] on button "Save" at bounding box center [1087, 667] width 38 height 21
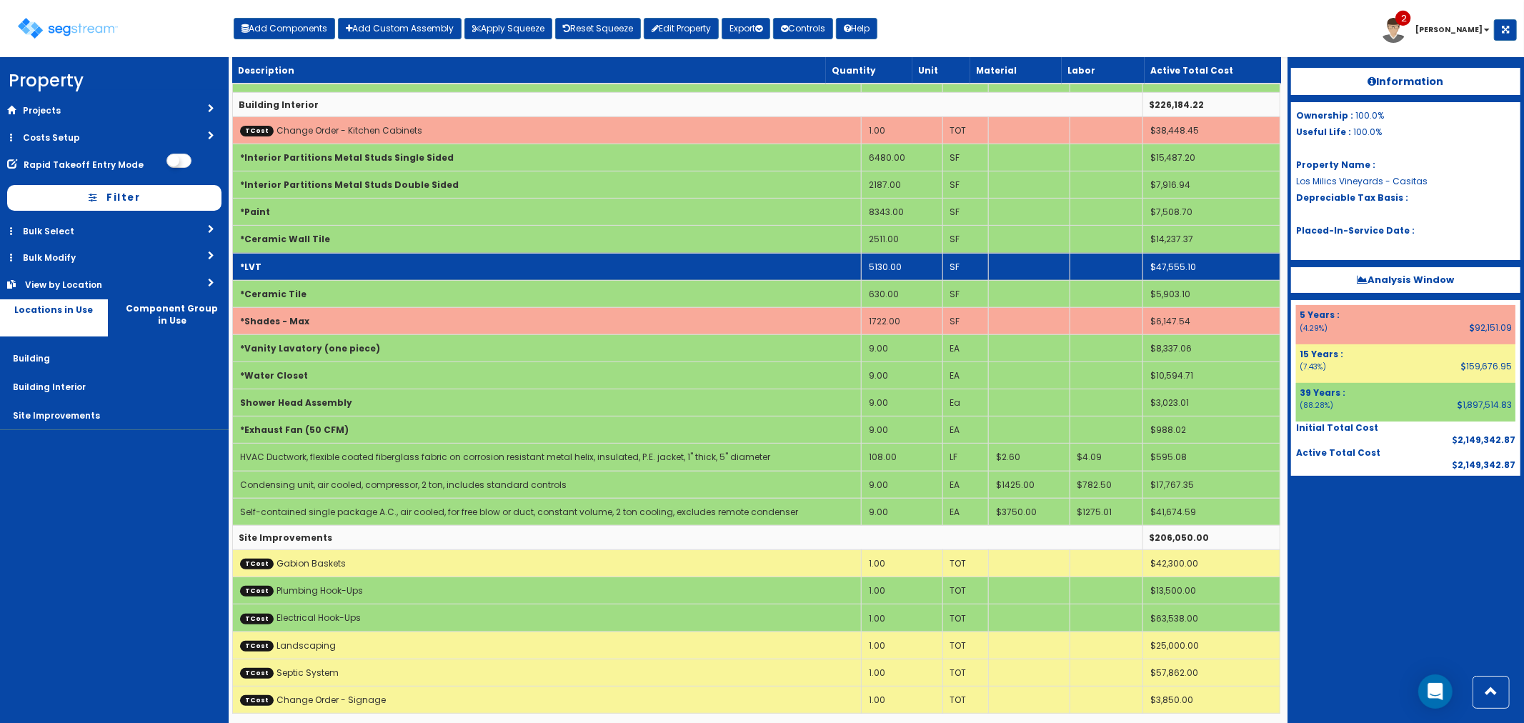
scroll to position [412, 0]
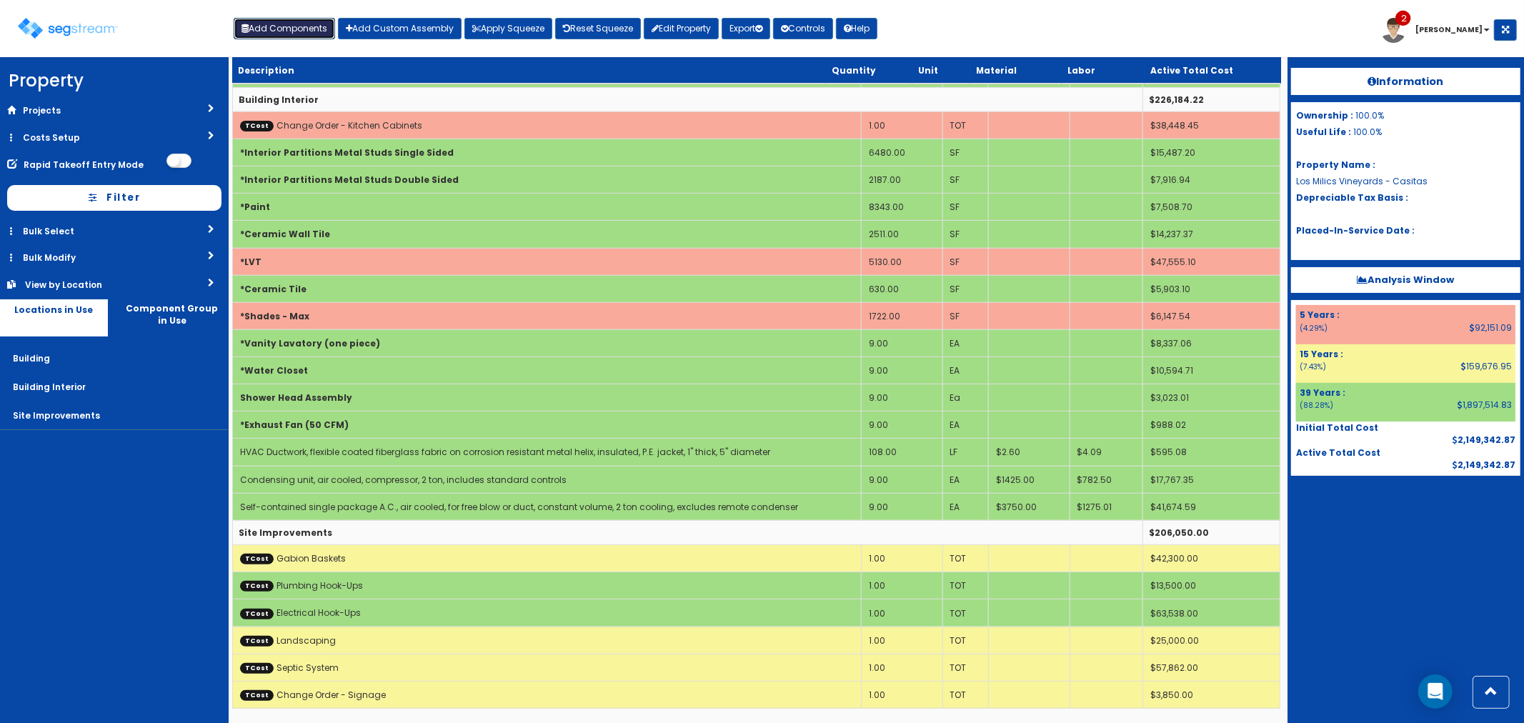
click at [272, 30] on button "Add Components" at bounding box center [284, 28] width 101 height 21
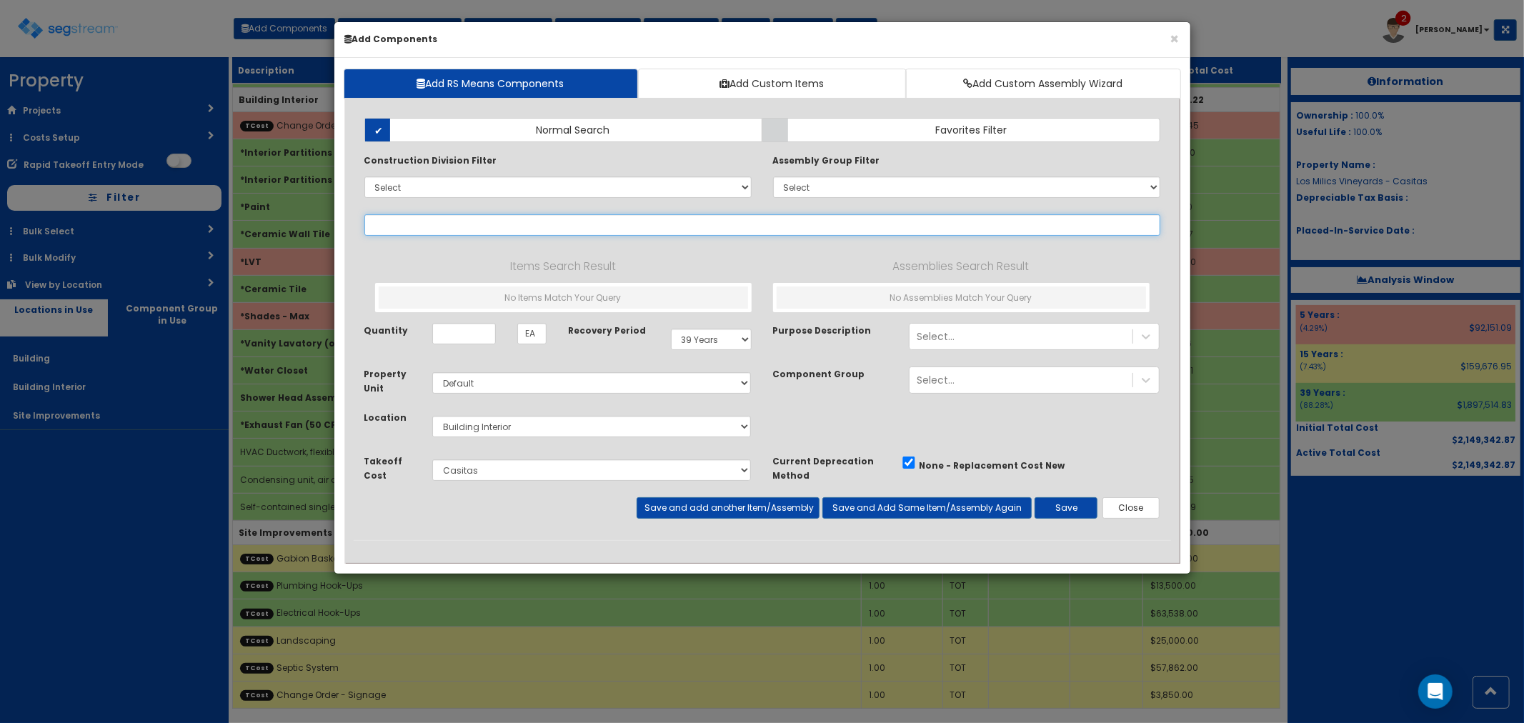
select select
click at [401, 229] on input "text" at bounding box center [762, 224] width 796 height 21
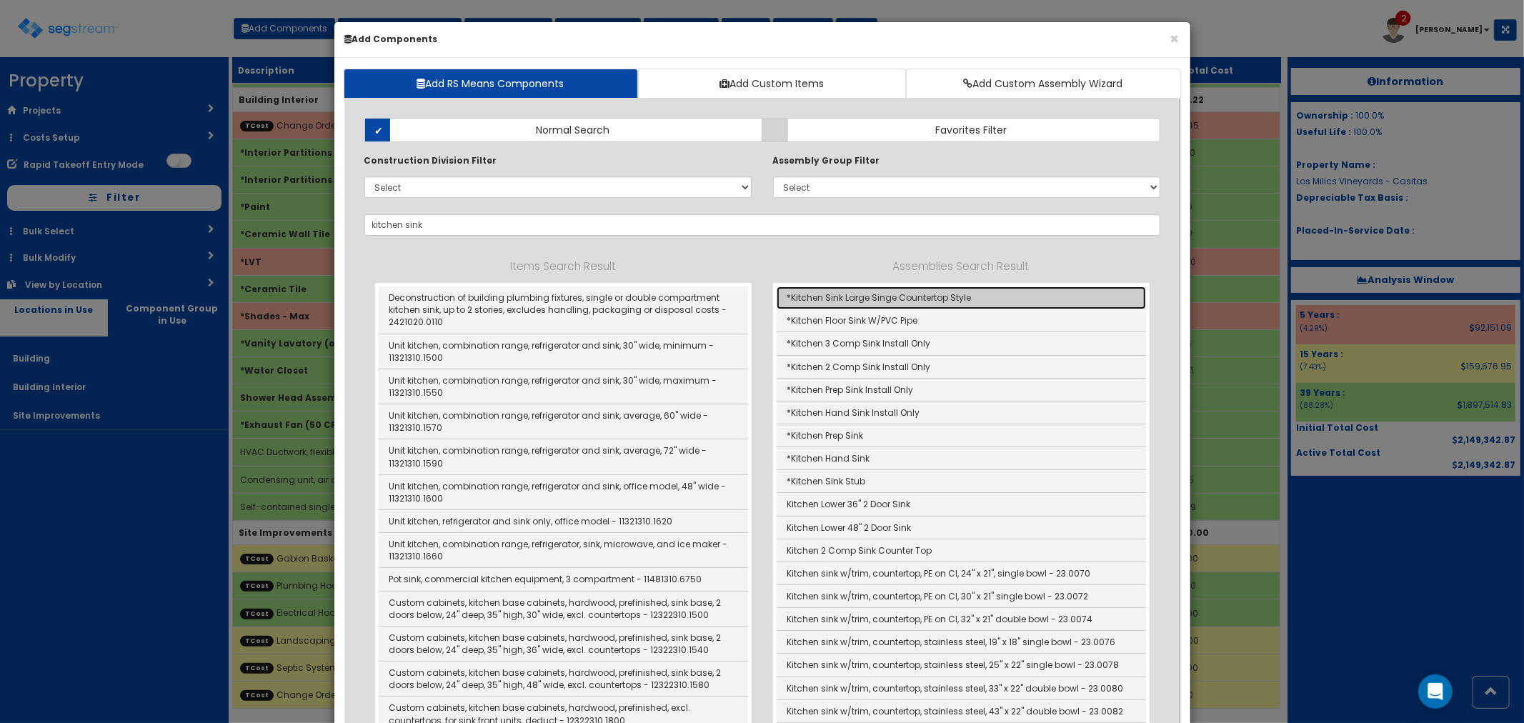
click at [926, 298] on link "*Kitchen Sink Large Singe Countertop Style" at bounding box center [961, 298] width 369 height 23
type input "*Kitchen Sink Large Singe Countertop Style"
checkbox input "true"
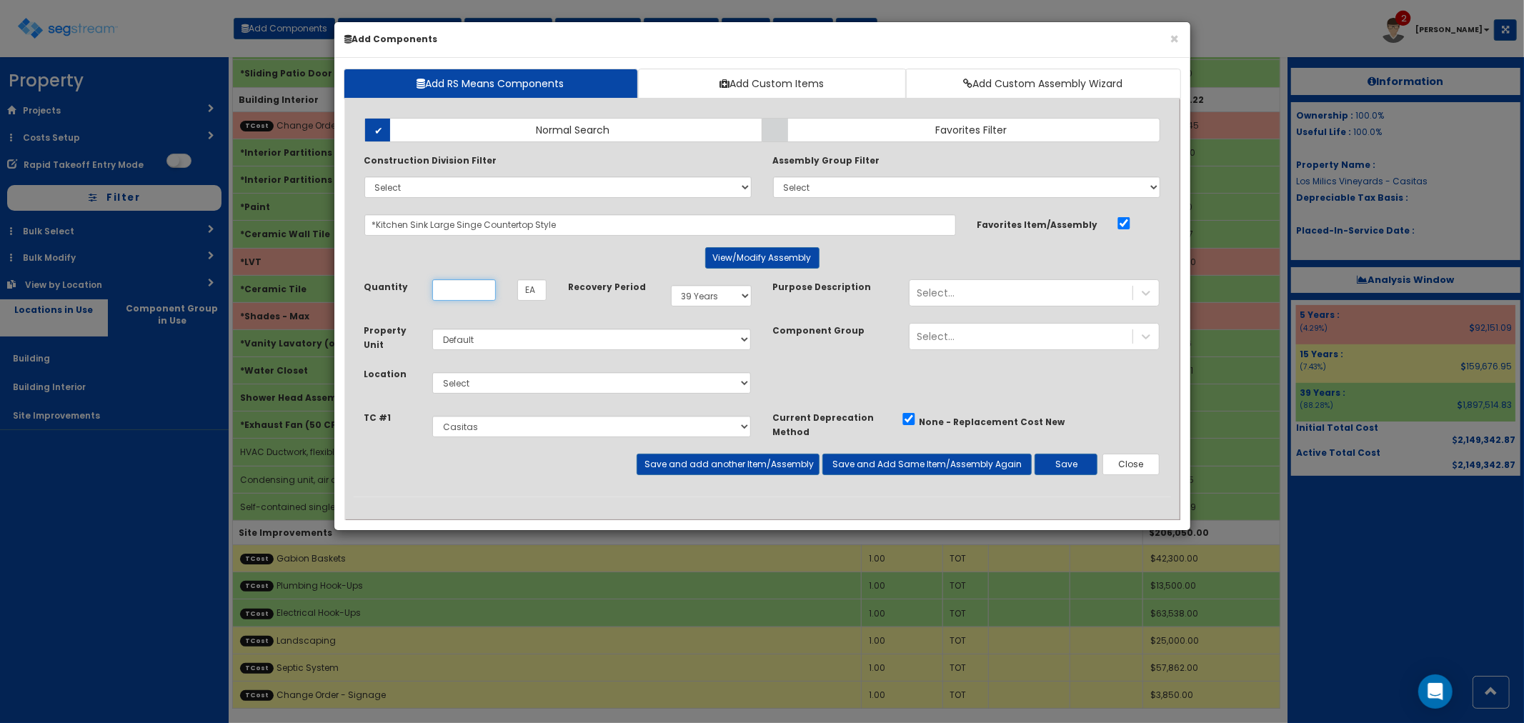
scroll to position [0, 0]
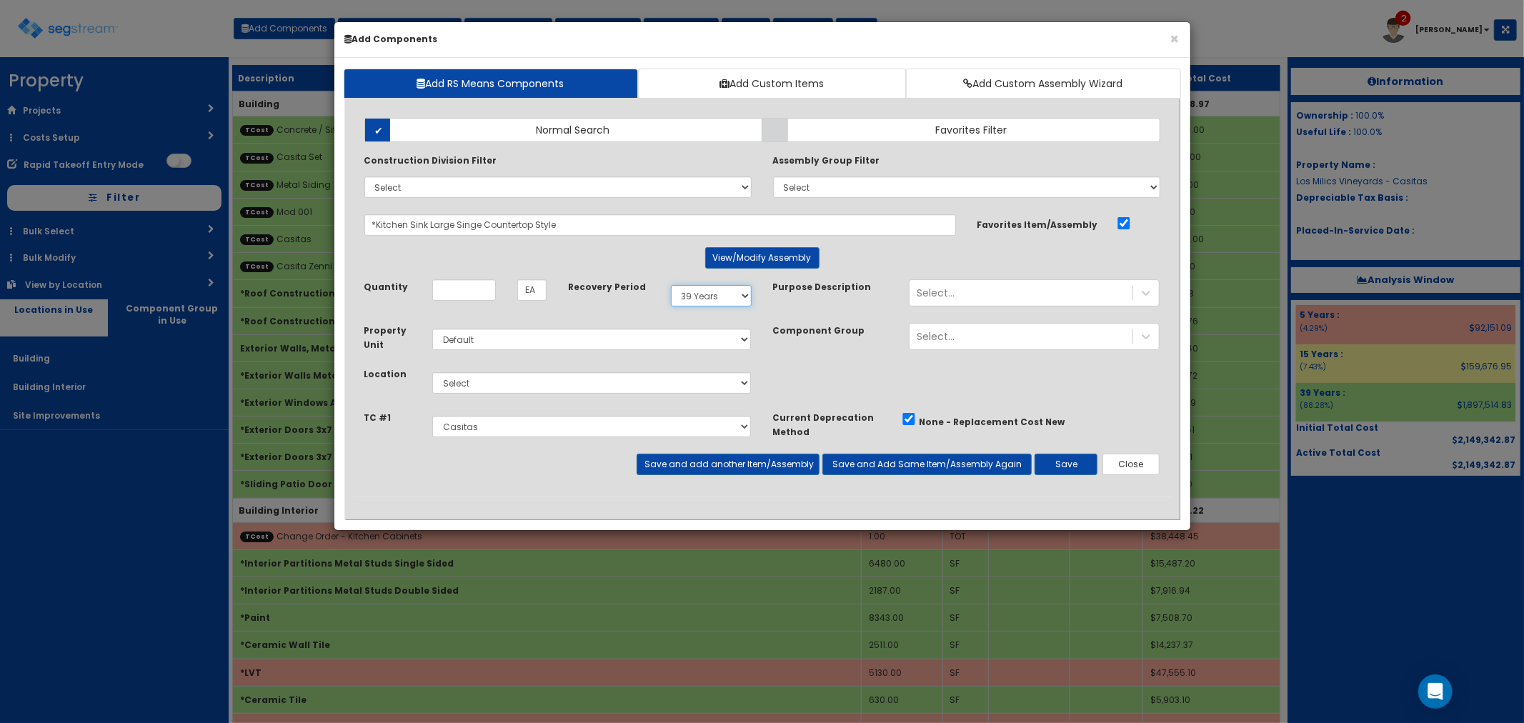
click at [693, 297] on select "Select 5 Years 7 Years 9 Years 10 Years 15 Years 15 Year QLI 15 Year QRP 15 Yea…" at bounding box center [711, 295] width 81 height 21
select select "5Y"
click at [671, 285] on select "Select 5 Years 7 Years 9 Years 10 Years 15 Years 15 Year QLI 15 Year QRP 15 Yea…" at bounding box center [711, 295] width 81 height 21
click at [470, 382] on select "Select Building Building Interior Site Improvements Add Additional Location" at bounding box center [591, 382] width 319 height 21
select select "7"
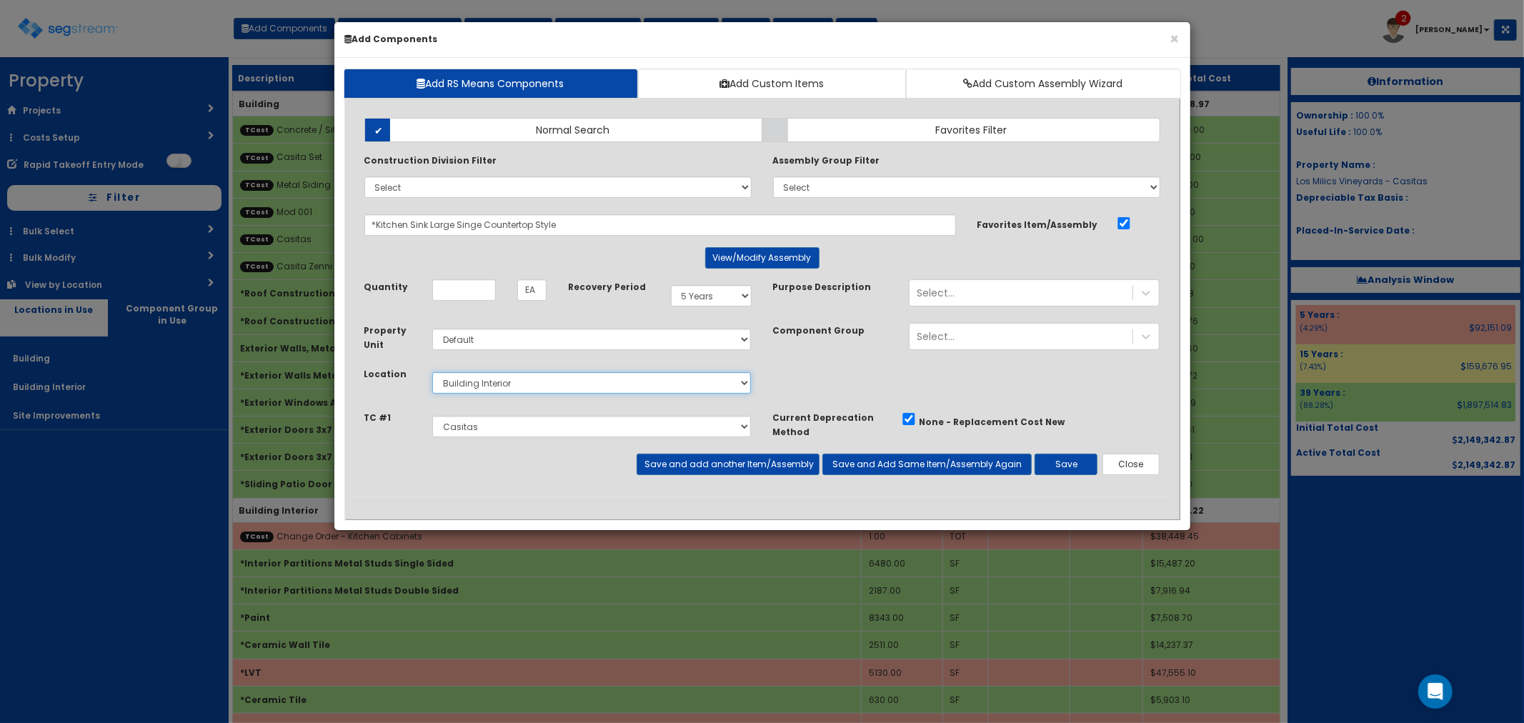
click at [432, 372] on select "Select Building Building Interior Site Improvements Add Additional Location" at bounding box center [591, 382] width 319 height 21
click at [452, 289] on input "Unit Quantity" at bounding box center [464, 289] width 64 height 21
type input "9"
click at [790, 252] on button "View/Modify Assembly" at bounding box center [762, 257] width 114 height 21
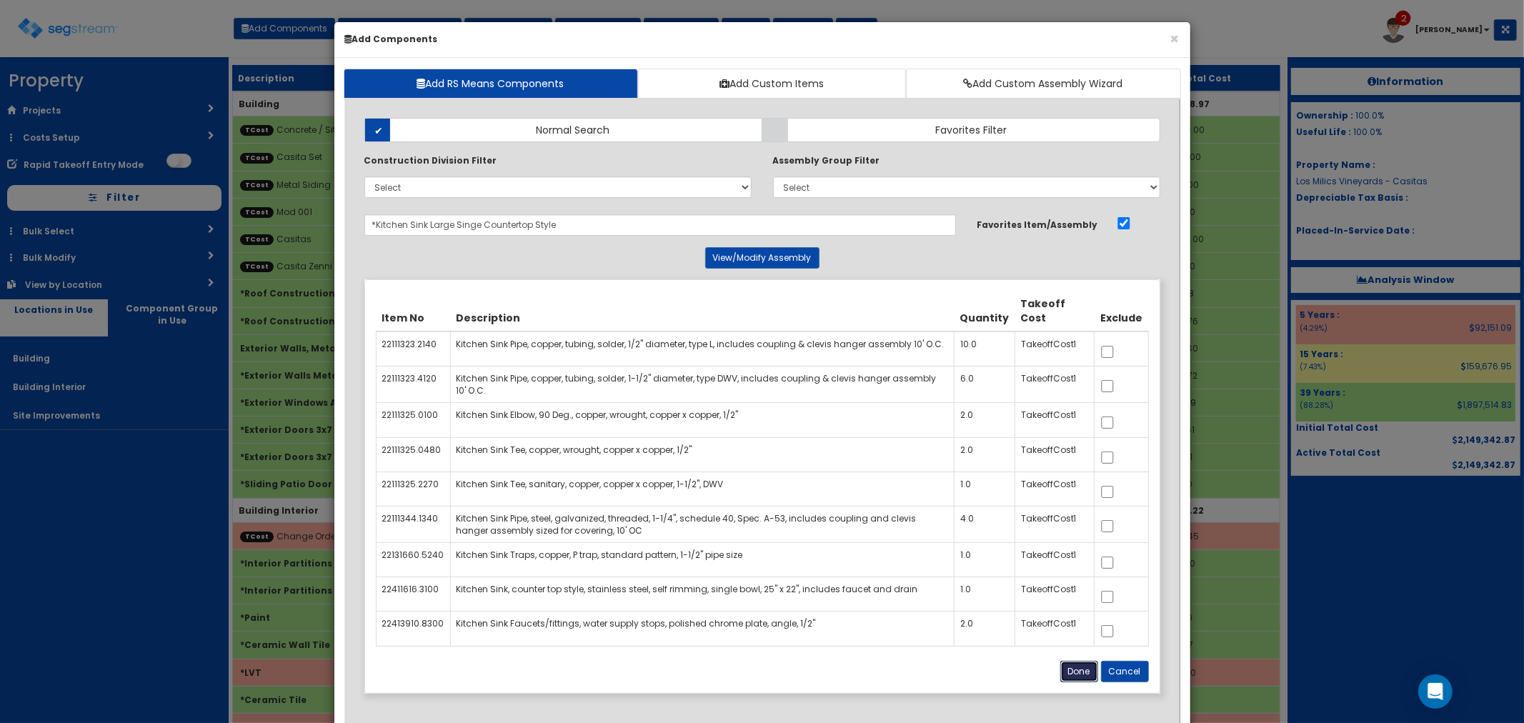
click at [1081, 670] on button "Done" at bounding box center [1079, 671] width 38 height 21
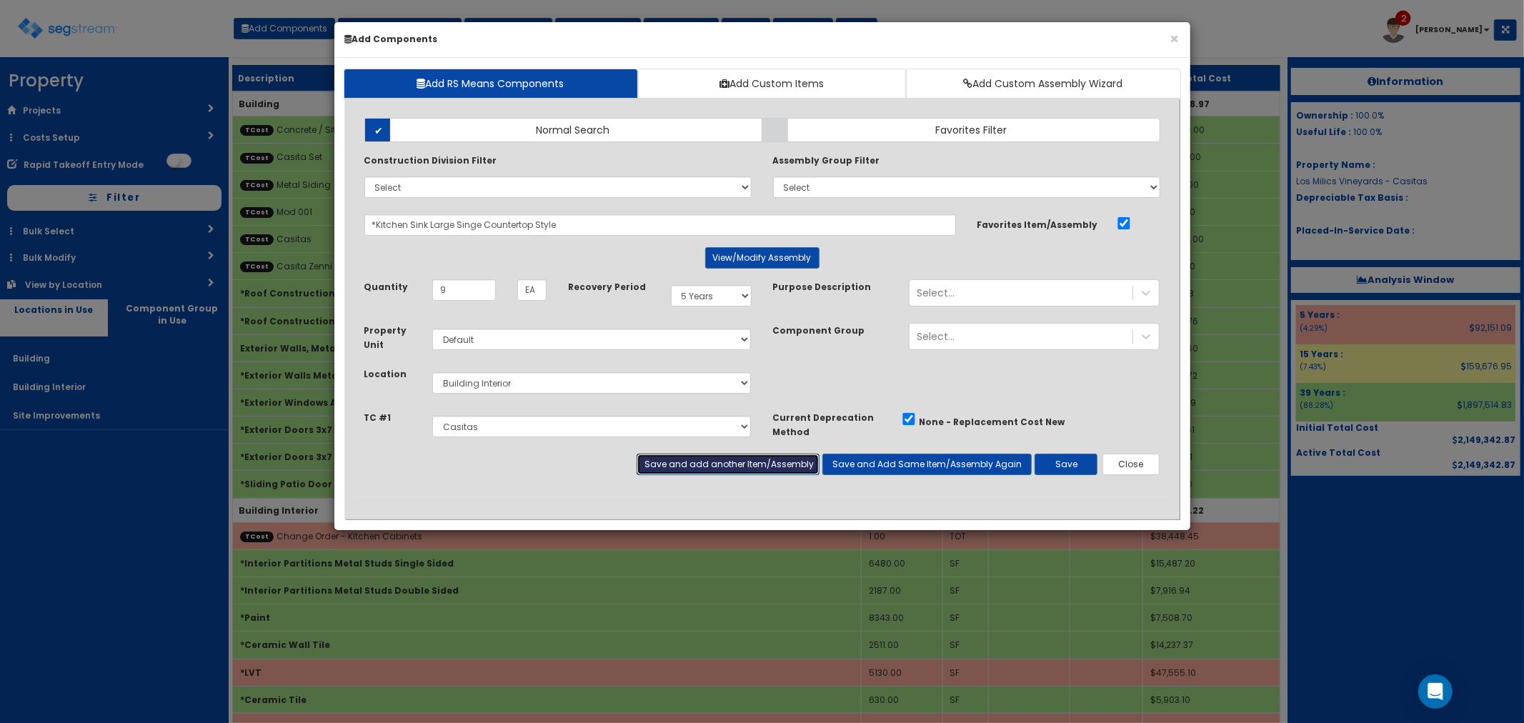
click at [686, 466] on button "Save and add another Item/Assembly" at bounding box center [728, 464] width 183 height 21
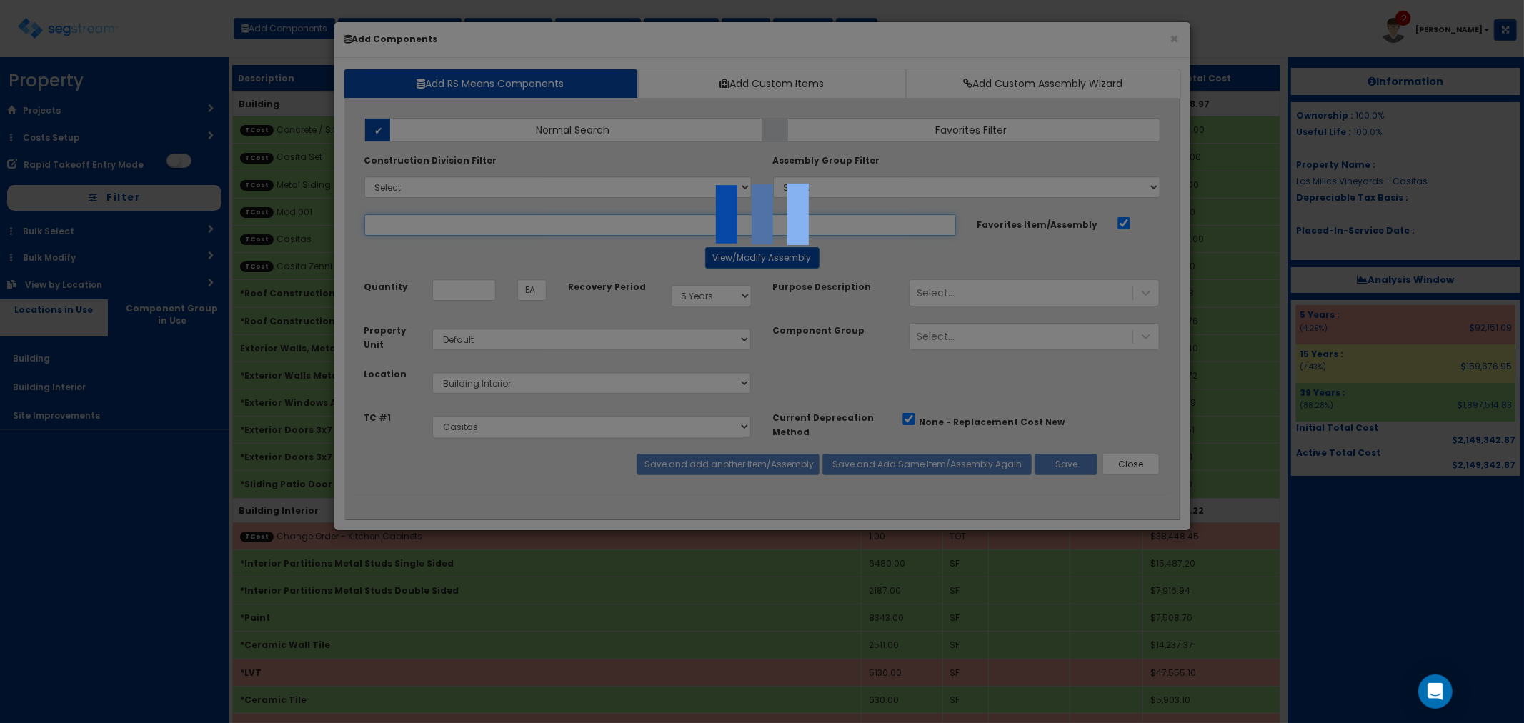
select select "5276306"
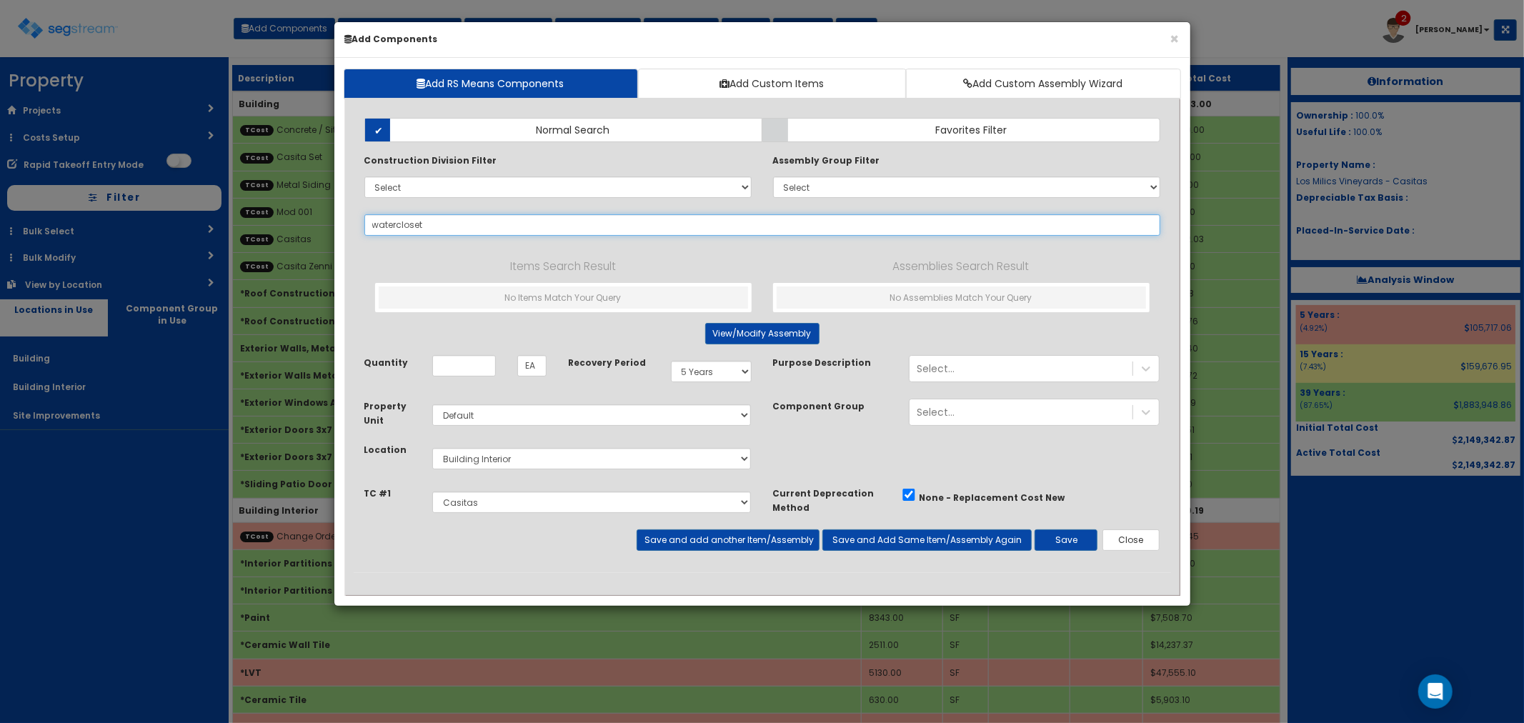
type input "watercloset"
click at [442, 366] on input "Unit Quantity" at bounding box center [464, 365] width 64 height 21
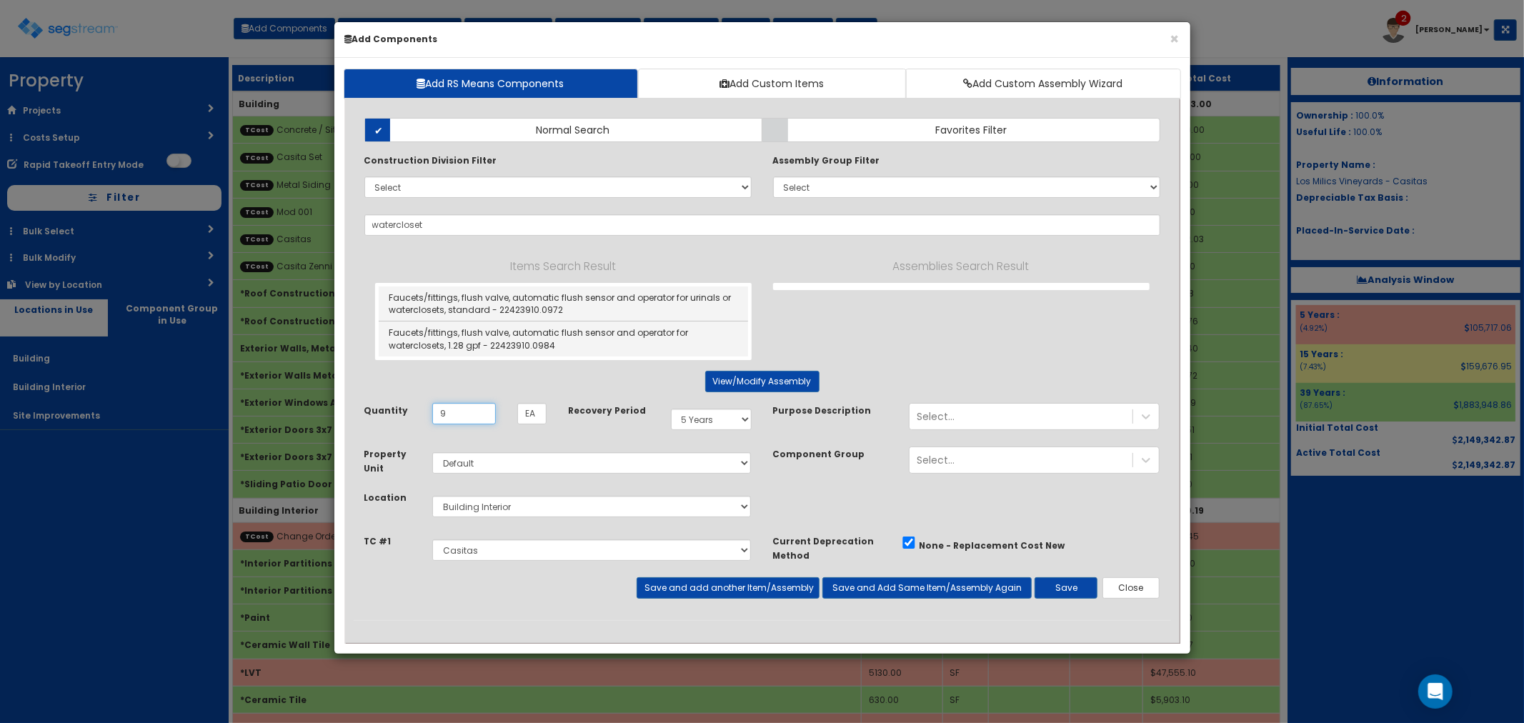
type input "9"
click at [397, 225] on input "watercloset" at bounding box center [762, 224] width 796 height 21
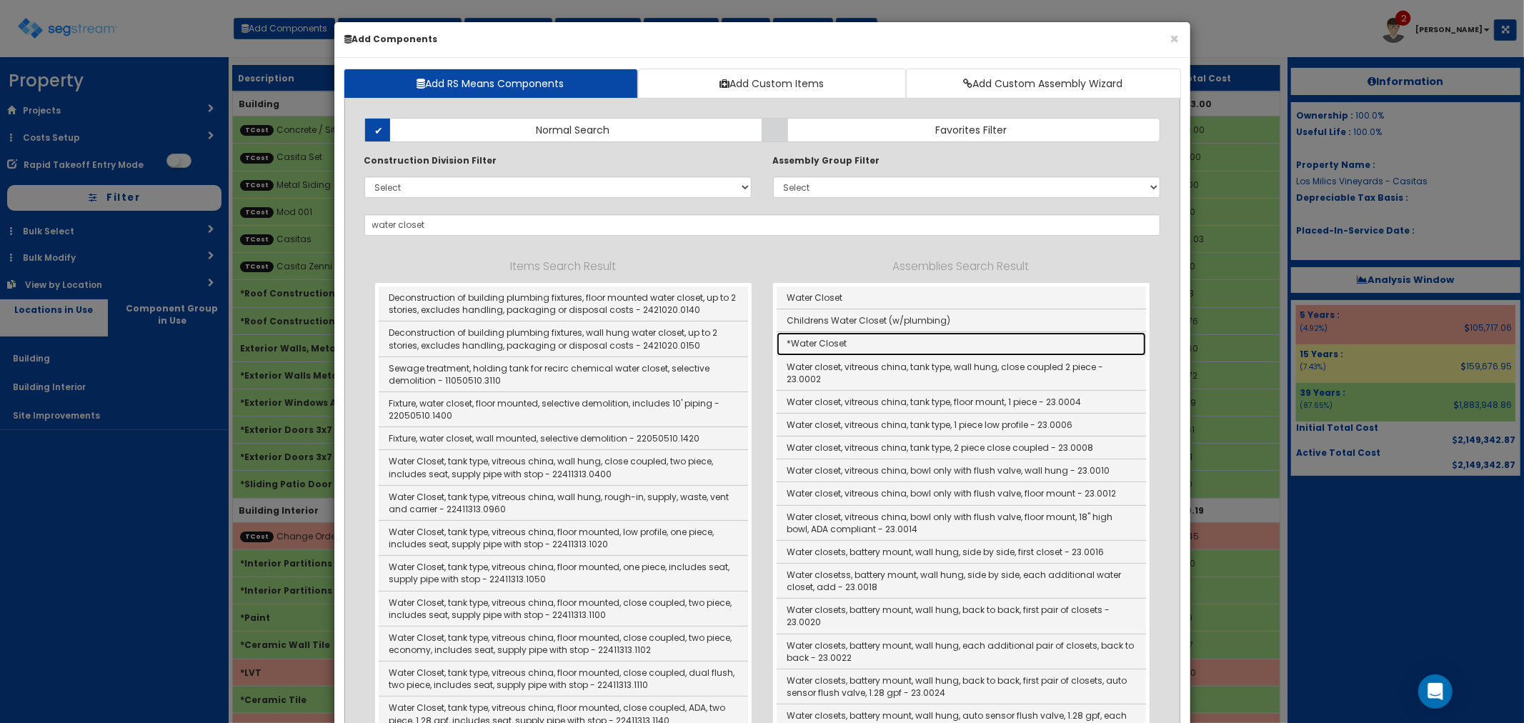
drag, startPoint x: 819, startPoint y: 348, endPoint x: 818, endPoint y: 443, distance: 95.0
click at [819, 348] on link "*Water Closet" at bounding box center [961, 343] width 369 height 23
type input "*Water Closet"
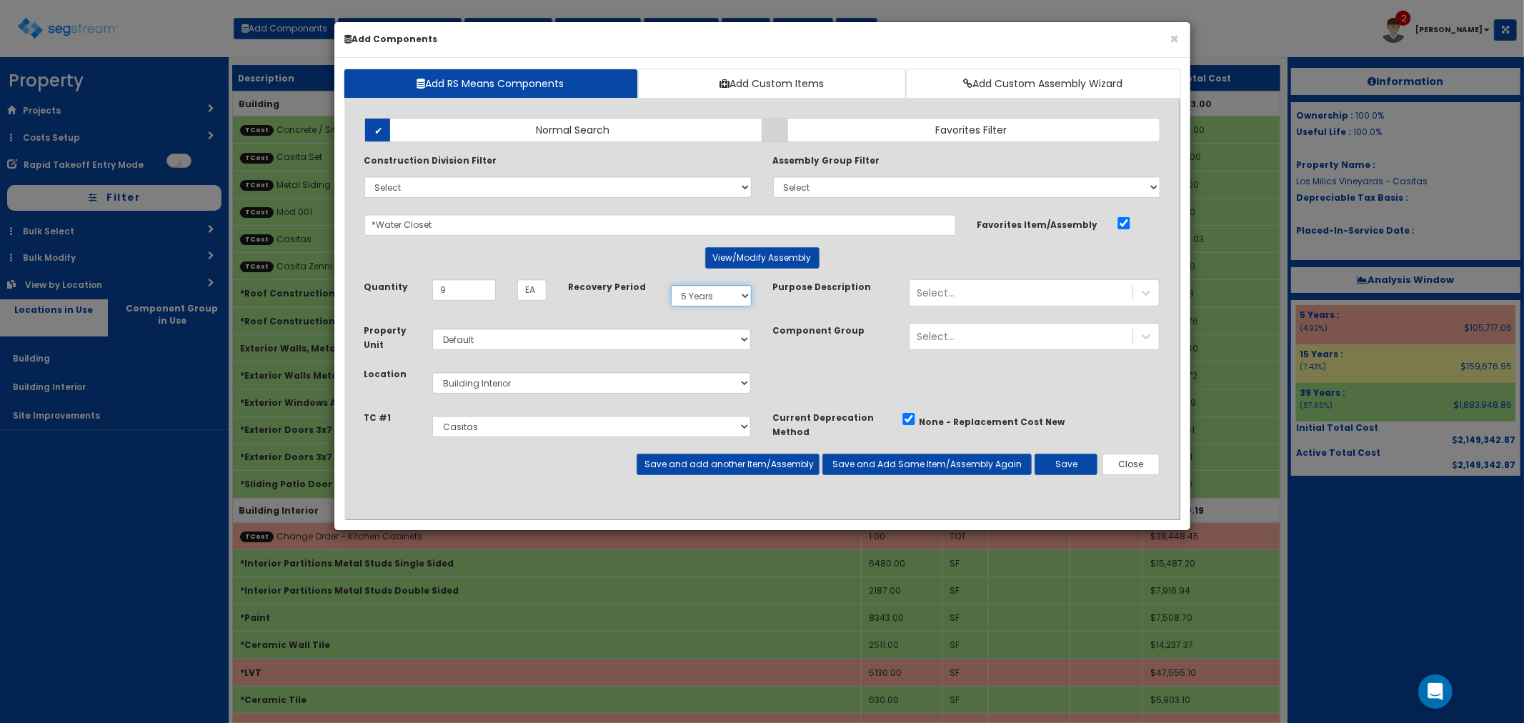
click at [695, 297] on select "Select 5 Years 7 Years 9 Years 10 Years 15 Years 15 Year QLI 15 Year QRP 15 Yea…" at bounding box center [711, 295] width 81 height 21
click at [671, 285] on select "Select 5 Years 7 Years 9 Years 10 Years 15 Years 15 Year QLI 15 Year QRP 15 Yea…" at bounding box center [711, 295] width 81 height 21
click at [1129, 470] on button "Close" at bounding box center [1132, 464] width 58 height 21
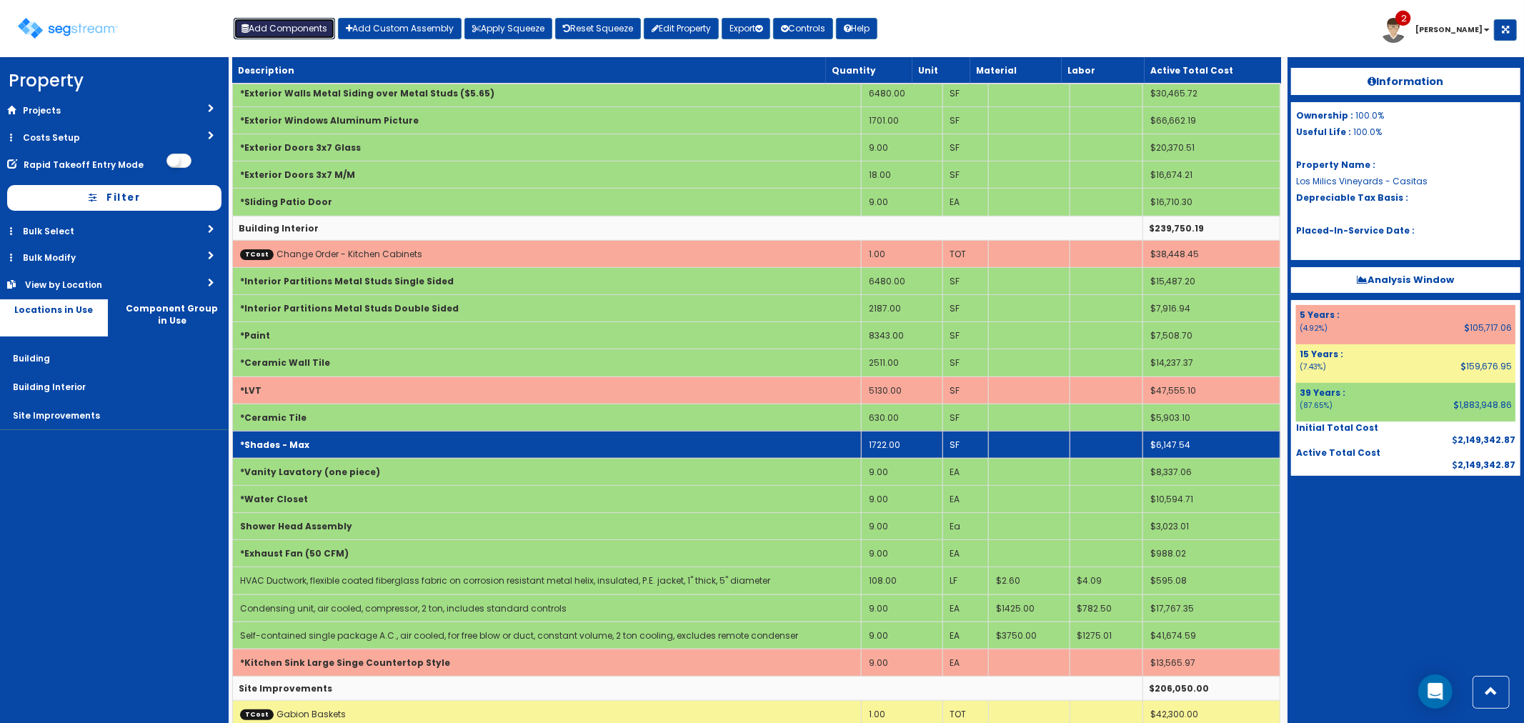
scroll to position [281, 0]
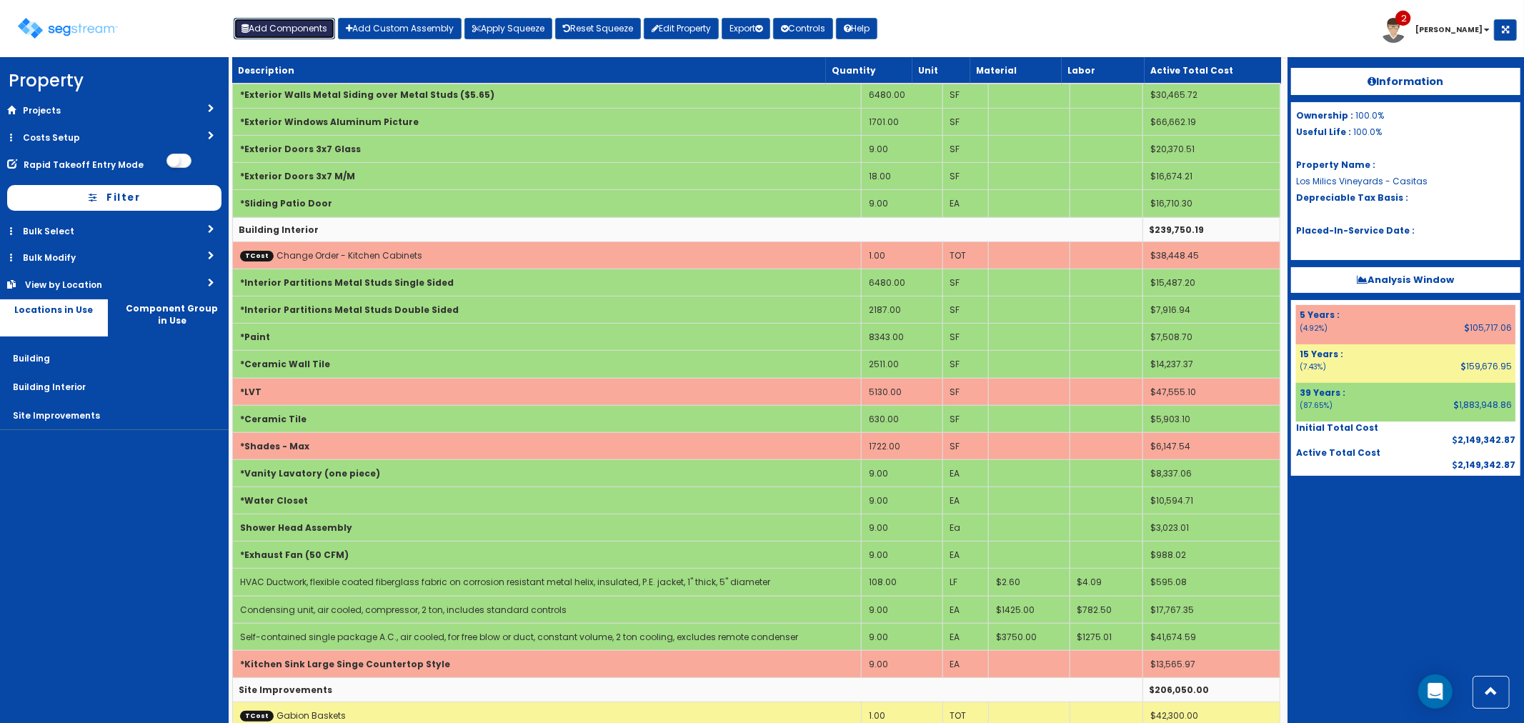
click at [262, 26] on button "Add Components" at bounding box center [284, 28] width 101 height 21
select select "5Y"
select select
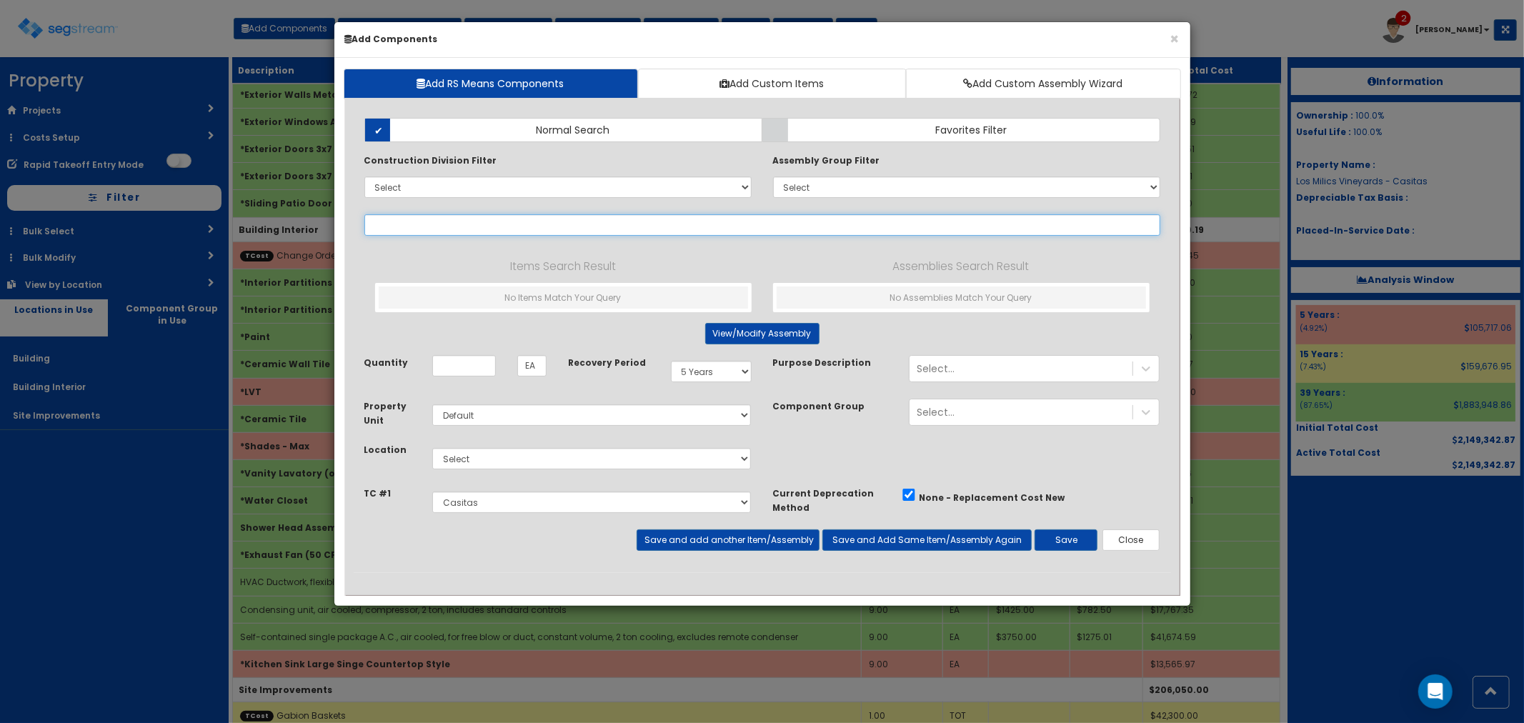
click at [507, 236] on input "text" at bounding box center [762, 224] width 796 height 21
click at [647, 224] on input "text" at bounding box center [762, 224] width 796 height 21
type input "t"
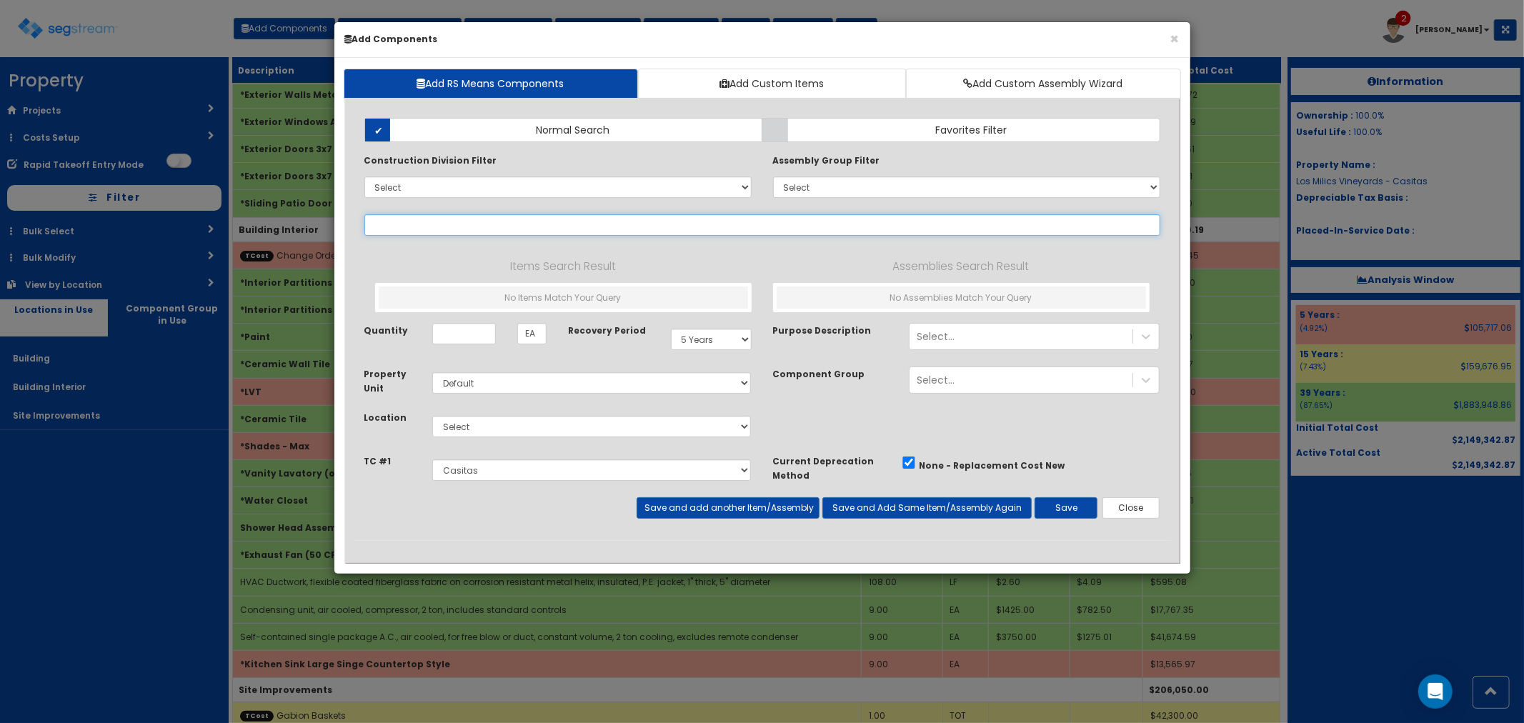
click at [580, 225] on input "text" at bounding box center [762, 224] width 796 height 21
type input "g"
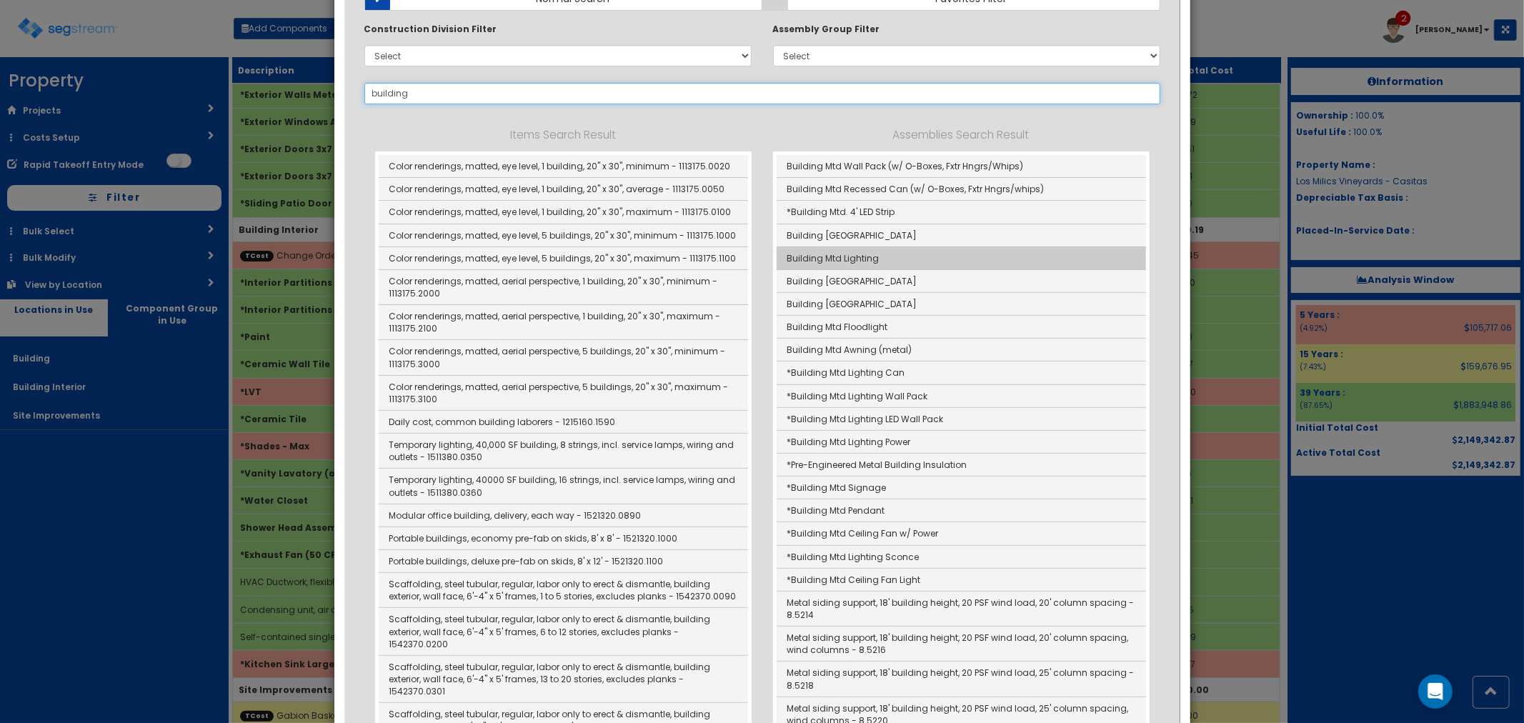
scroll to position [159, 0]
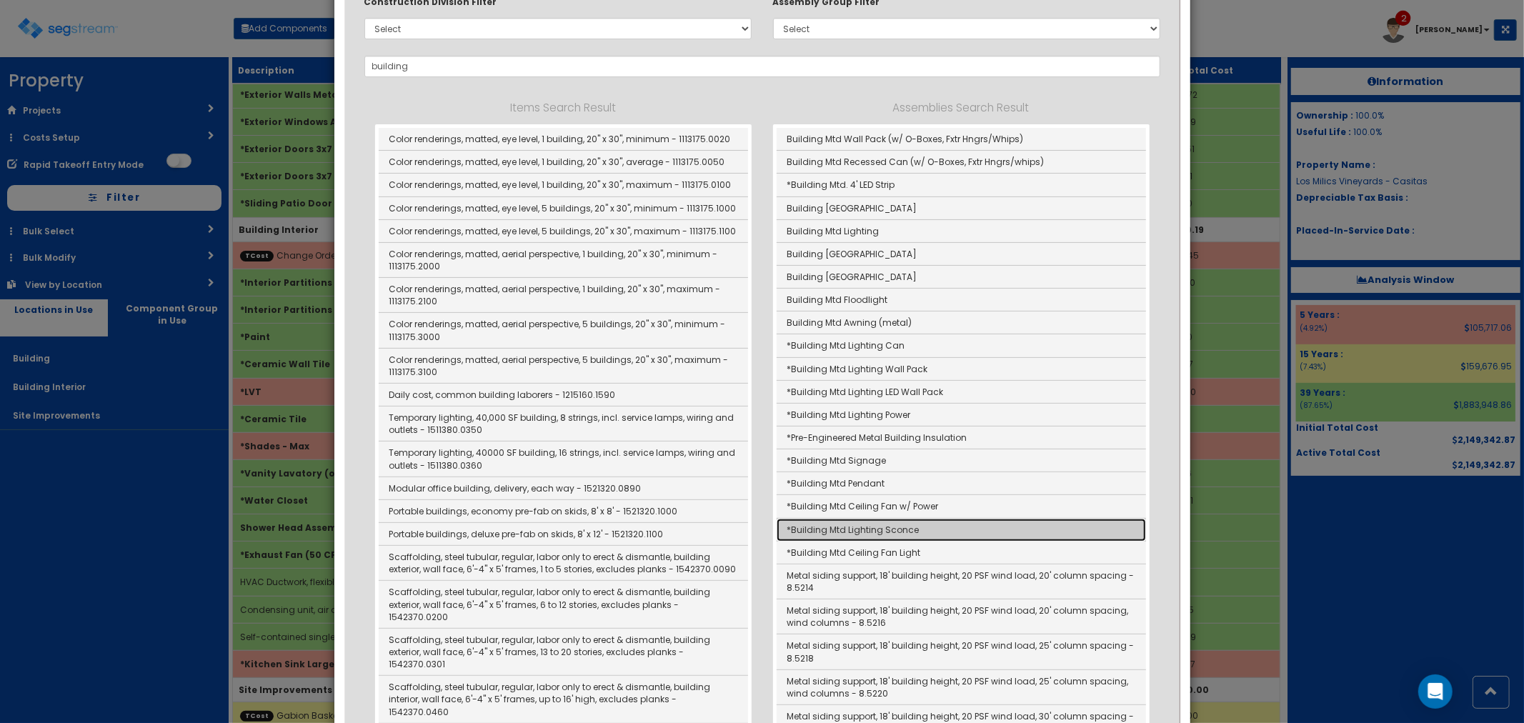
click at [834, 532] on link "*Building Mtd Lighting Sconce" at bounding box center [961, 530] width 369 height 23
type input "*Building Mtd Lighting Sconce"
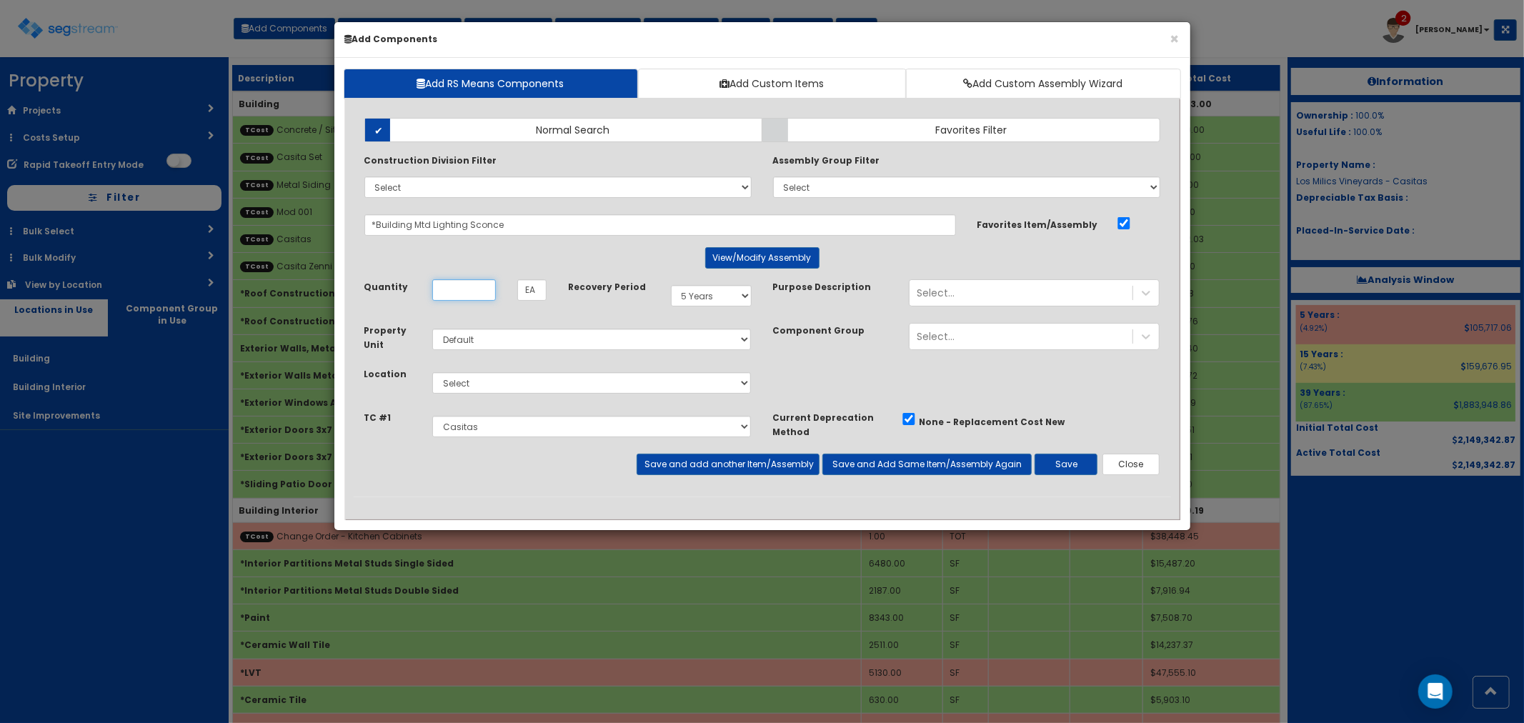
scroll to position [0, 0]
click at [745, 251] on button "View/Modify Assembly" at bounding box center [762, 257] width 114 height 21
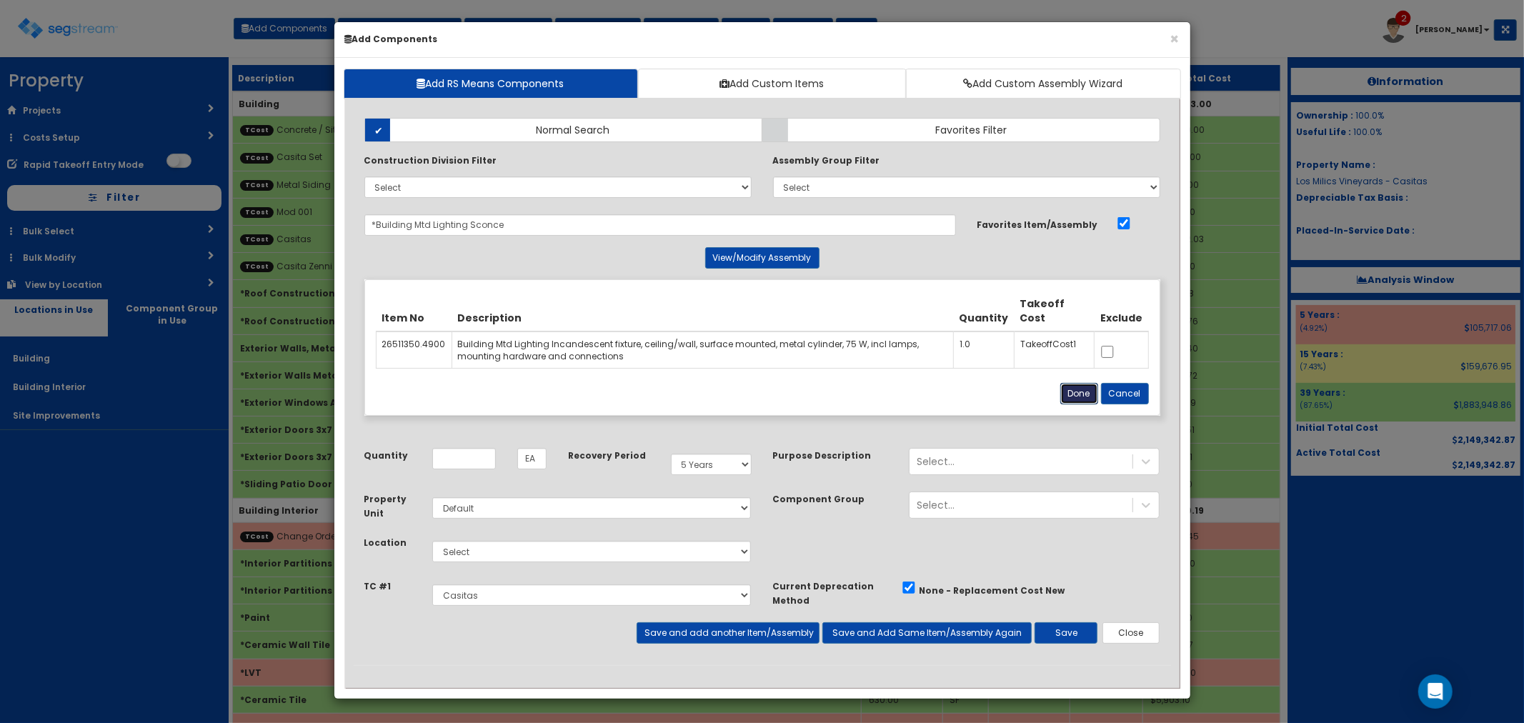
click at [1078, 389] on button "Done" at bounding box center [1079, 393] width 38 height 21
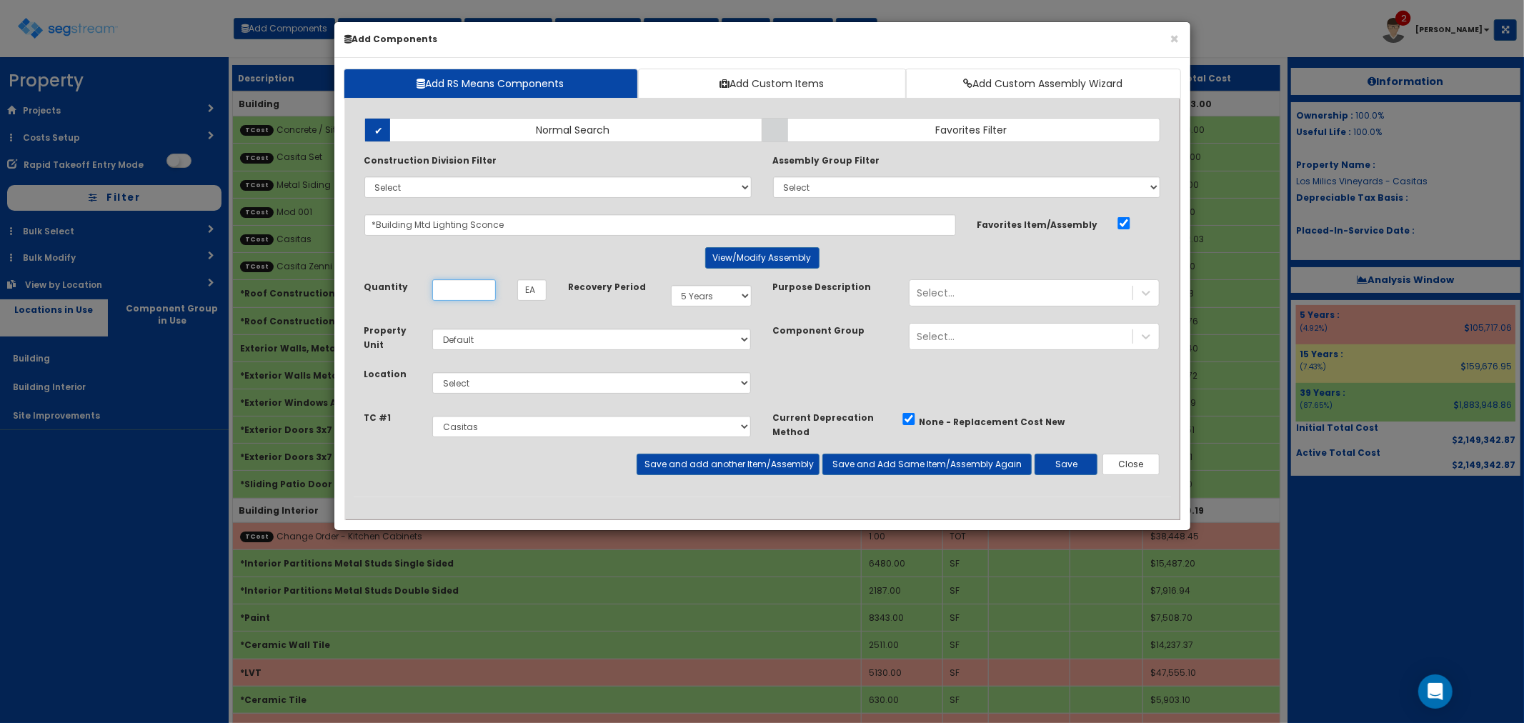
click at [454, 292] on input "Unit Quantity" at bounding box center [464, 289] width 64 height 21
type input "18"
click at [465, 379] on select "Select Building Building Interior Site Improvements Add Additional Location" at bounding box center [591, 382] width 319 height 21
select select "6"
click at [432, 372] on select "Select Building Building Interior Site Improvements Add Additional Location" at bounding box center [591, 382] width 319 height 21
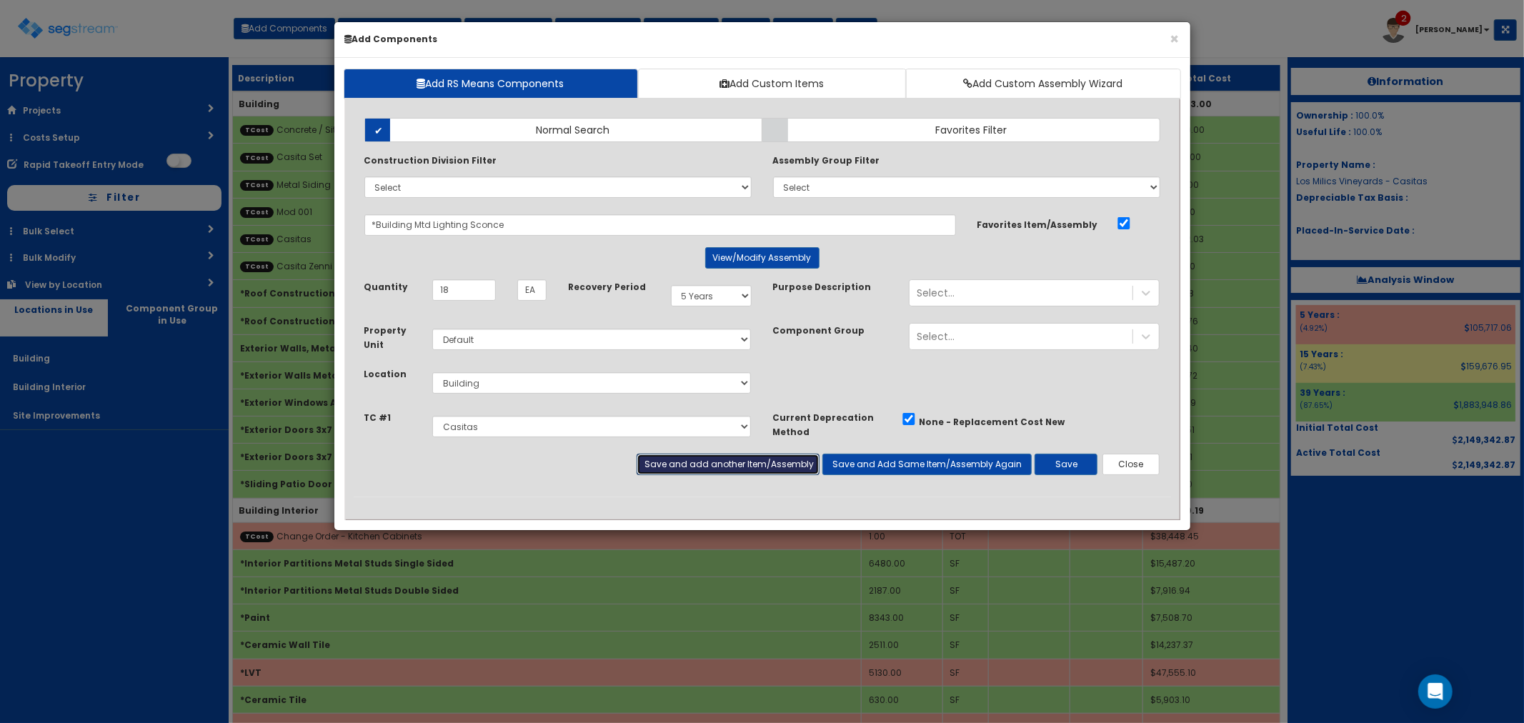
click at [677, 465] on button "Save and add another Item/Assembly" at bounding box center [728, 464] width 183 height 21
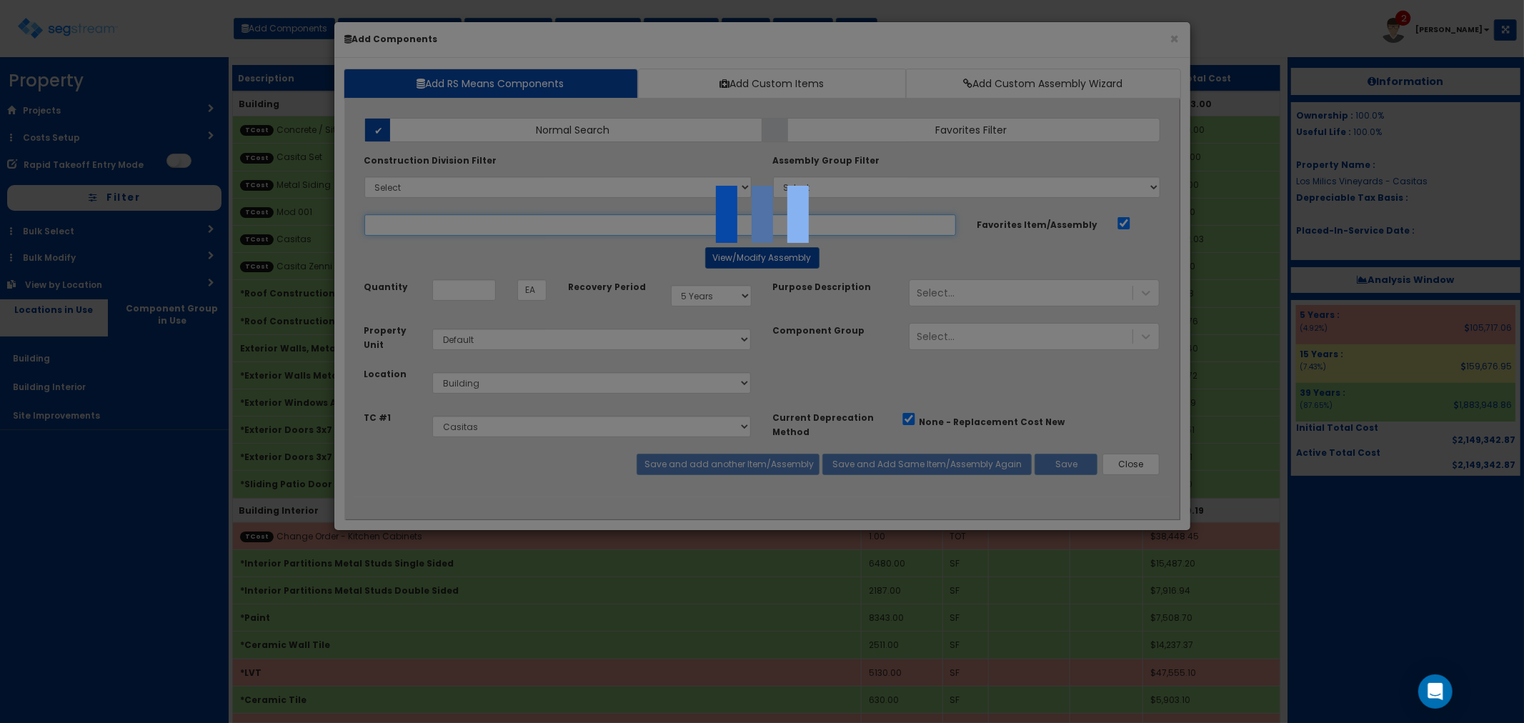
select select "5276306"
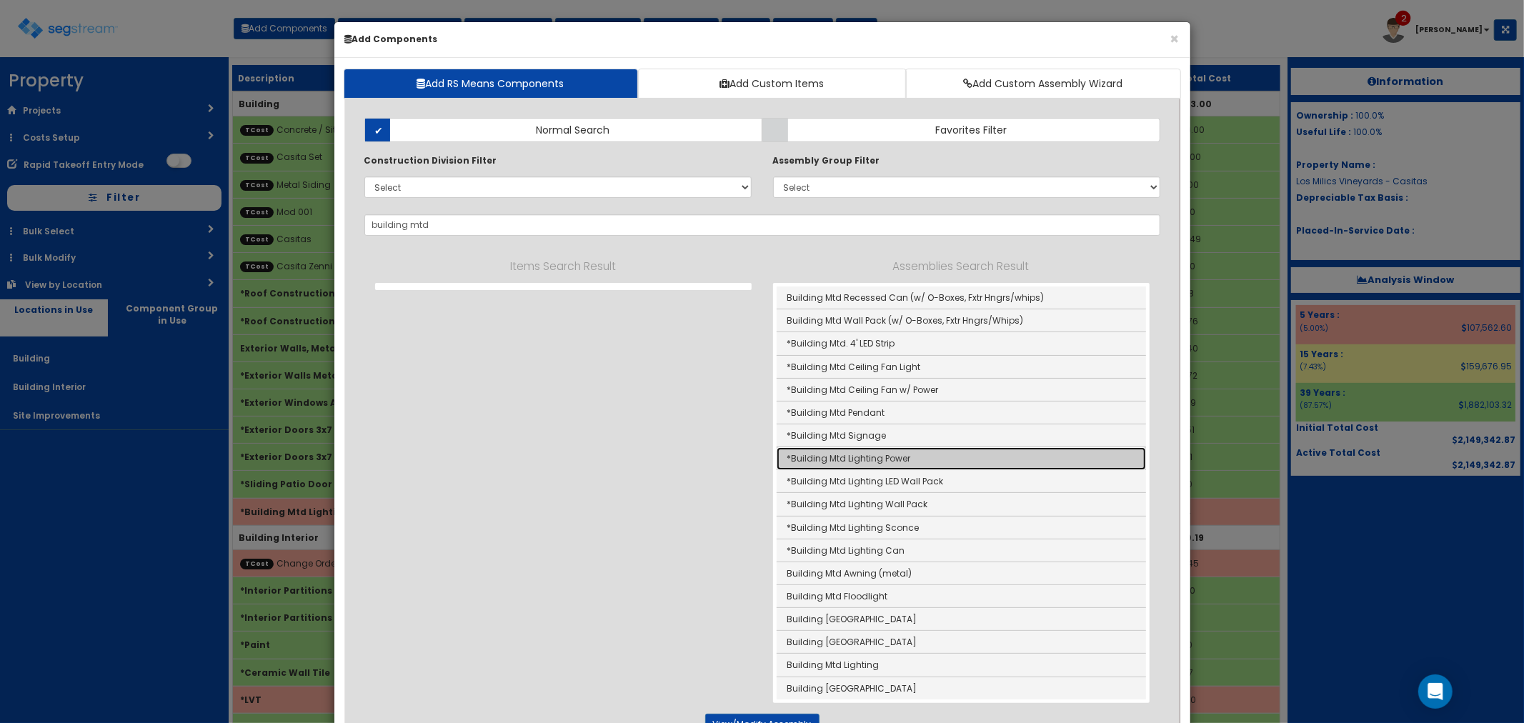
click at [894, 453] on link "*Building Mtd Lighting Power" at bounding box center [961, 458] width 369 height 23
type input "*Building Mtd Lighting Power"
type input "SF"
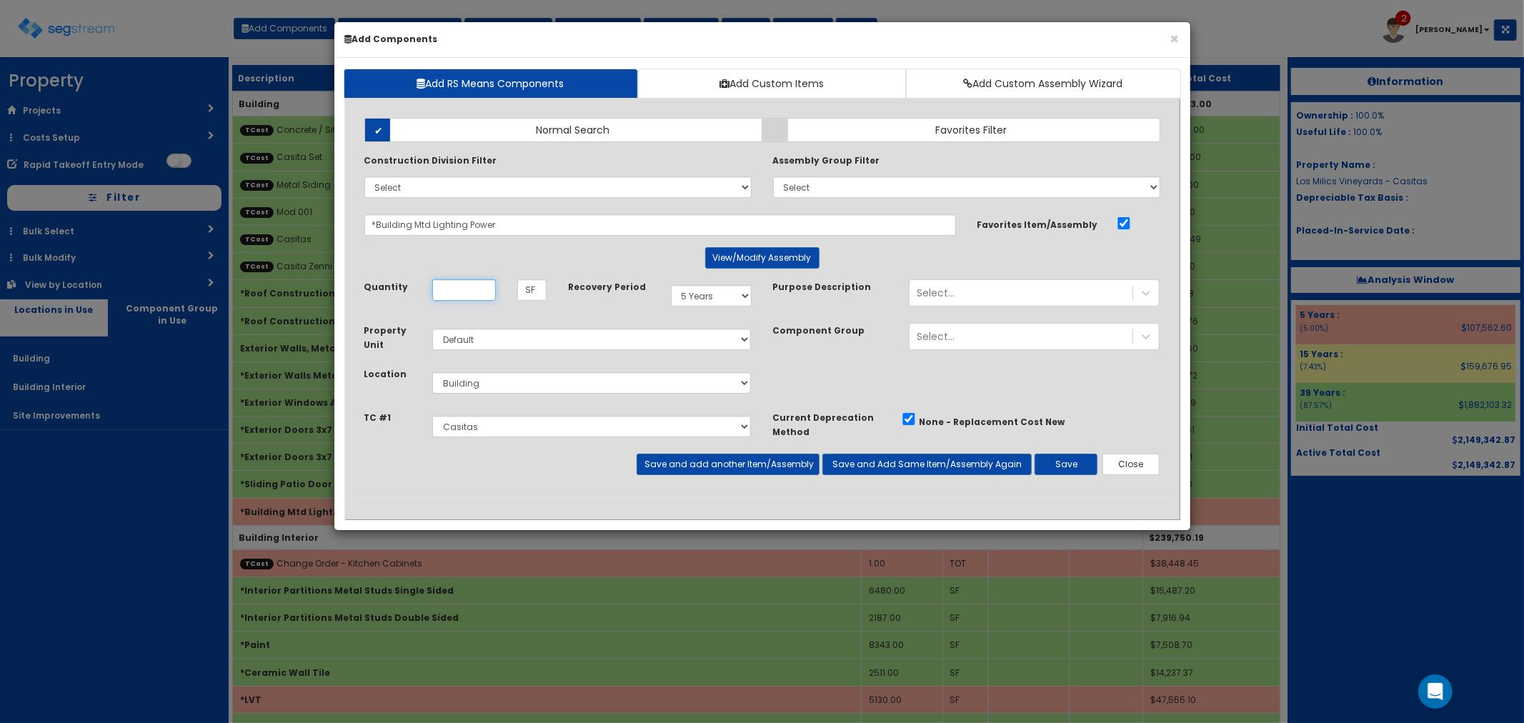
click at [454, 291] on input "Unit Quantity" at bounding box center [464, 289] width 64 height 21
type input "900"
click at [704, 467] on button "Save and add another Item/Assembly" at bounding box center [728, 464] width 183 height 21
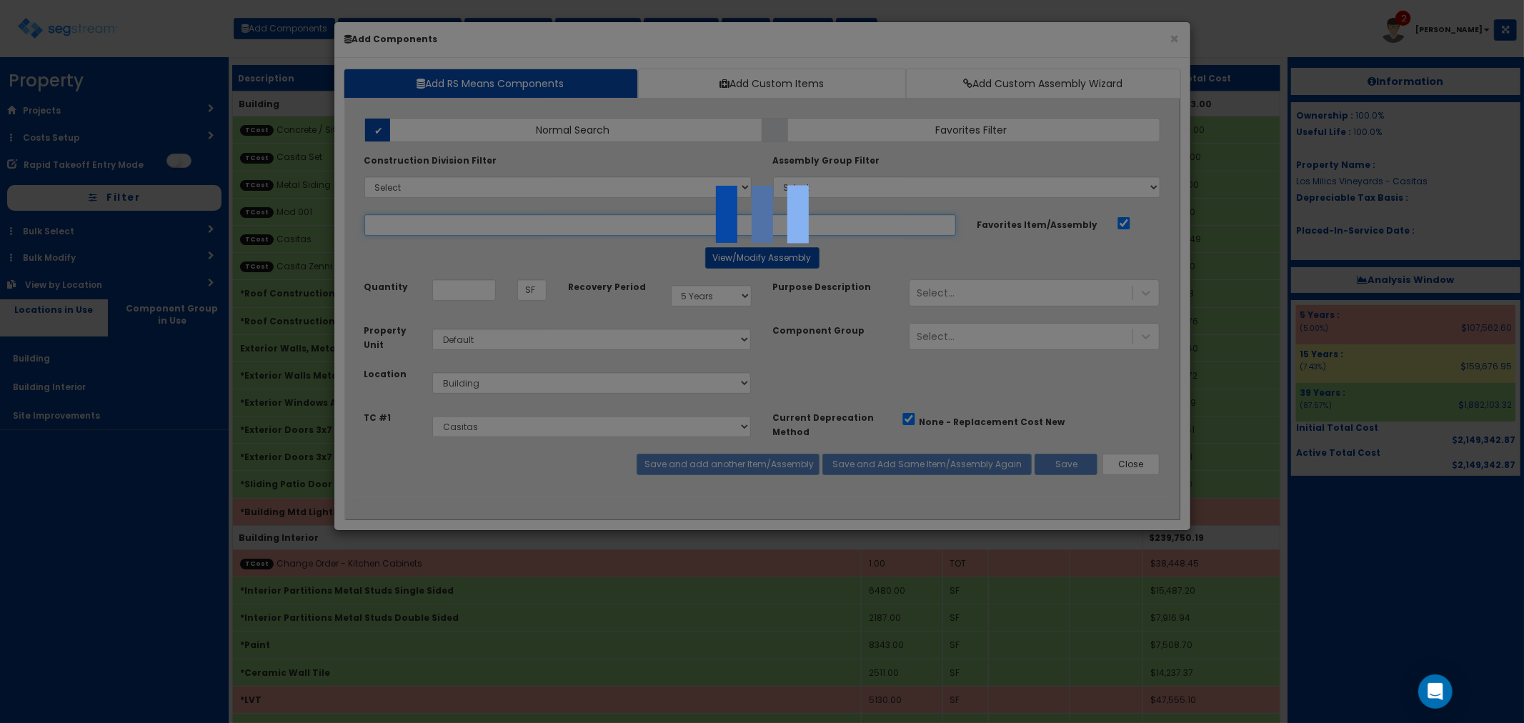
select select "5276306"
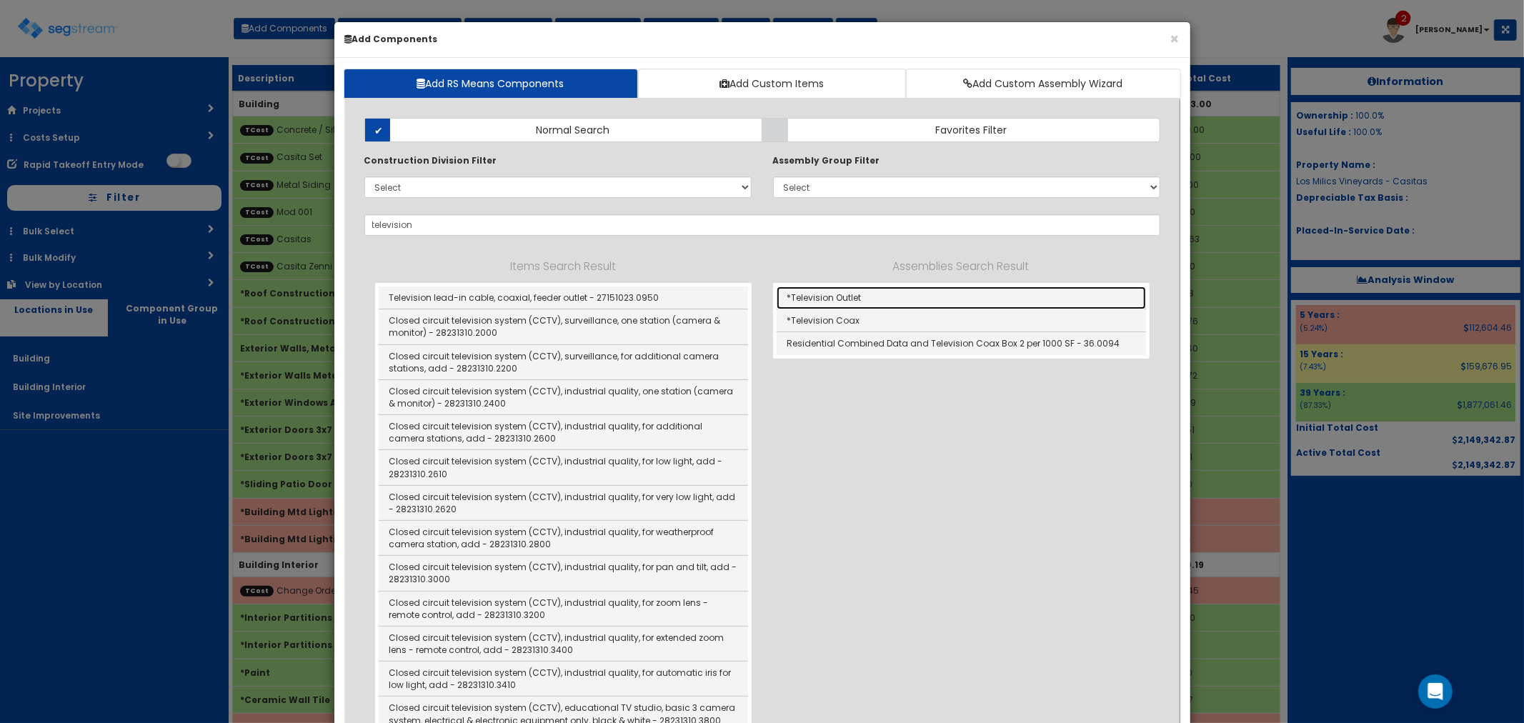
drag, startPoint x: 826, startPoint y: 299, endPoint x: 737, endPoint y: 370, distance: 113.8
click at [826, 299] on link "*Television Outlet" at bounding box center [961, 298] width 369 height 23
type input "*Television Outlet"
type input "EA"
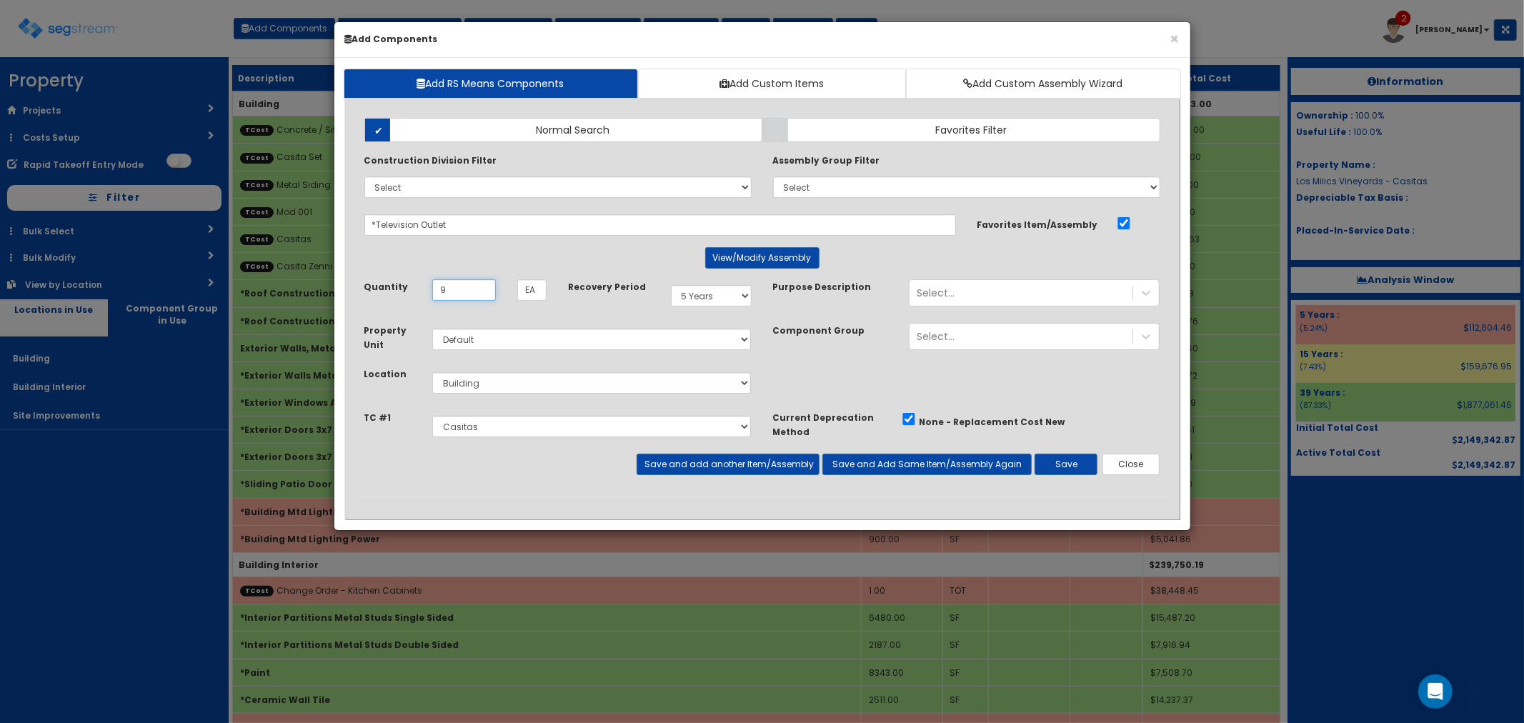
type input "9"
click at [477, 376] on select "Select Building Building Interior Site Improvements Add Additional Location" at bounding box center [591, 382] width 319 height 21
select select "7"
click at [432, 372] on select "Select Building Building Interior Site Improvements Add Additional Location" at bounding box center [591, 382] width 319 height 21
click at [716, 468] on button "Save and add another Item/Assembly" at bounding box center [728, 464] width 183 height 21
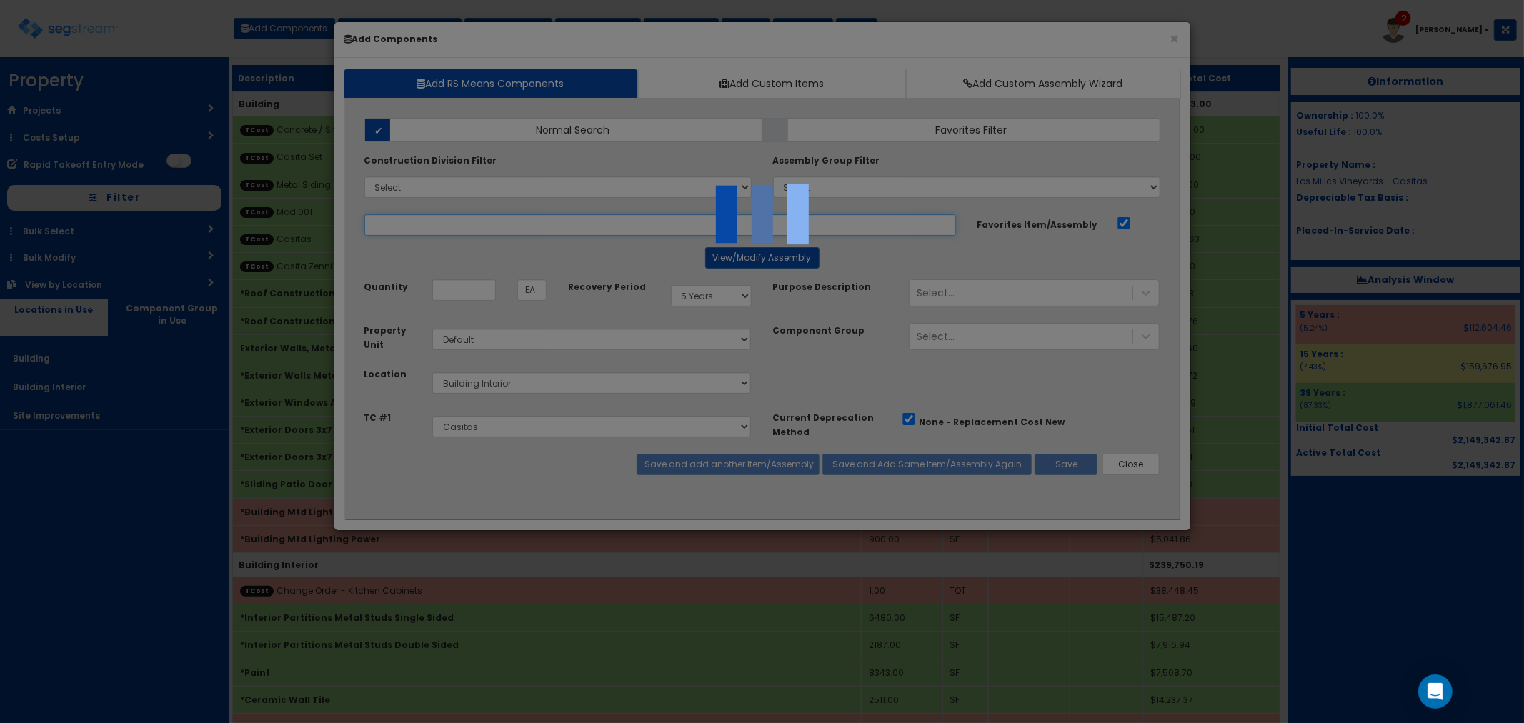
select select "5276306"
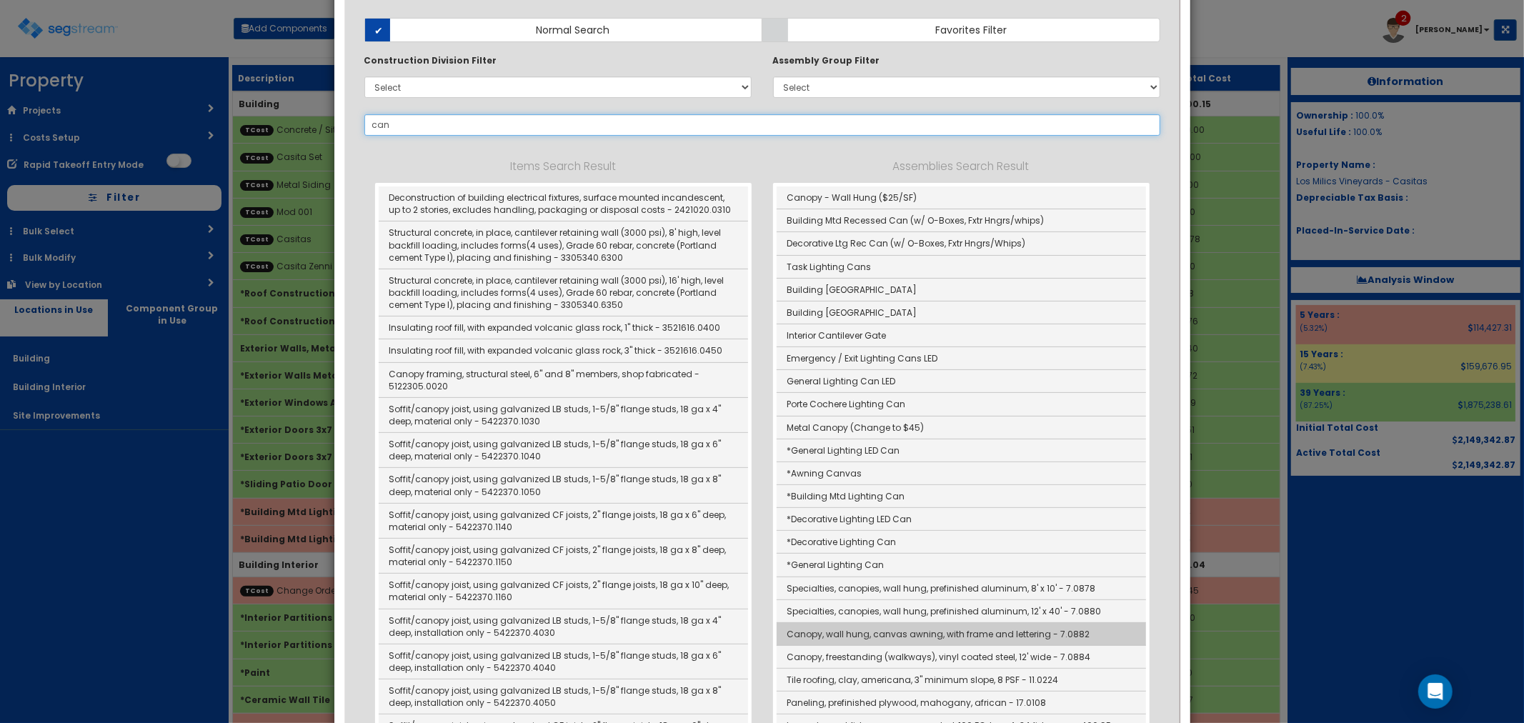
scroll to position [159, 0]
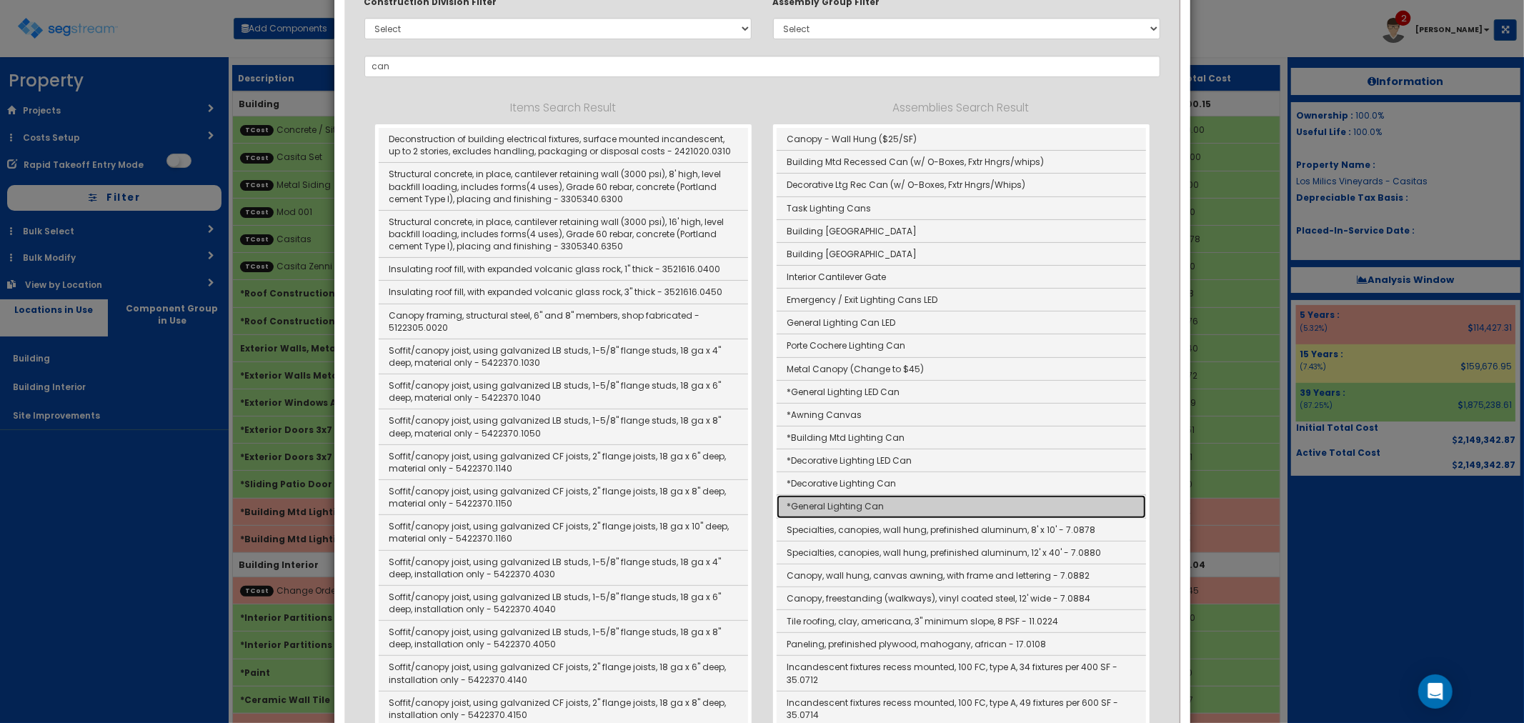
click at [850, 512] on link "*General Lighting Can" at bounding box center [961, 506] width 369 height 23
type input "*General Lighting Can"
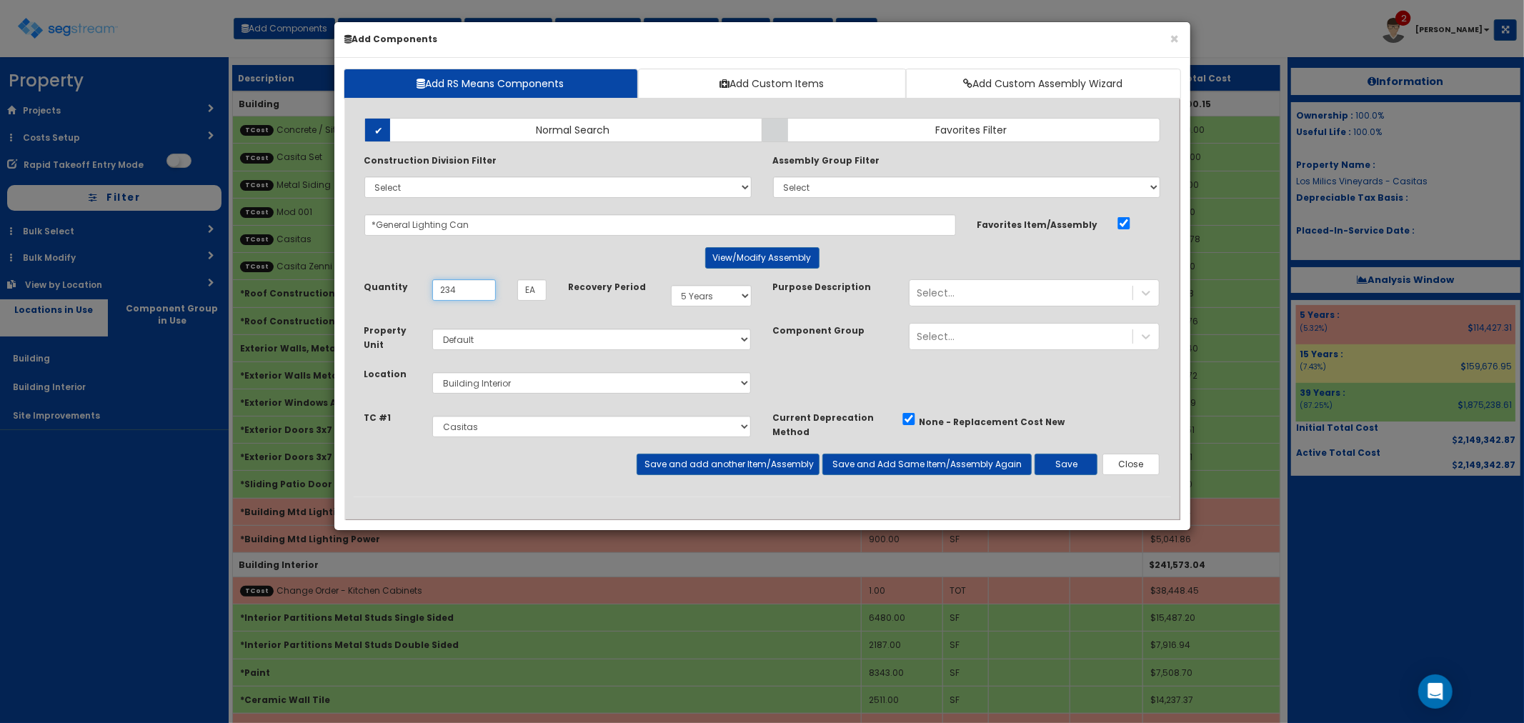
type input "234"
drag, startPoint x: 722, startPoint y: 297, endPoint x: 722, endPoint y: 306, distance: 8.6
click at [722, 297] on select "Select 5 Years 7 Years 9 Years 10 Years 15 Years 15 Year QLI 15 Year QRP 15 Yea…" at bounding box center [711, 295] width 81 height 21
select select "39Y"
click at [671, 285] on select "Select 5 Years 7 Years 9 Years 10 Years 15 Years 15 Year QLI 15 Year QRP 15 Yea…" at bounding box center [711, 295] width 81 height 21
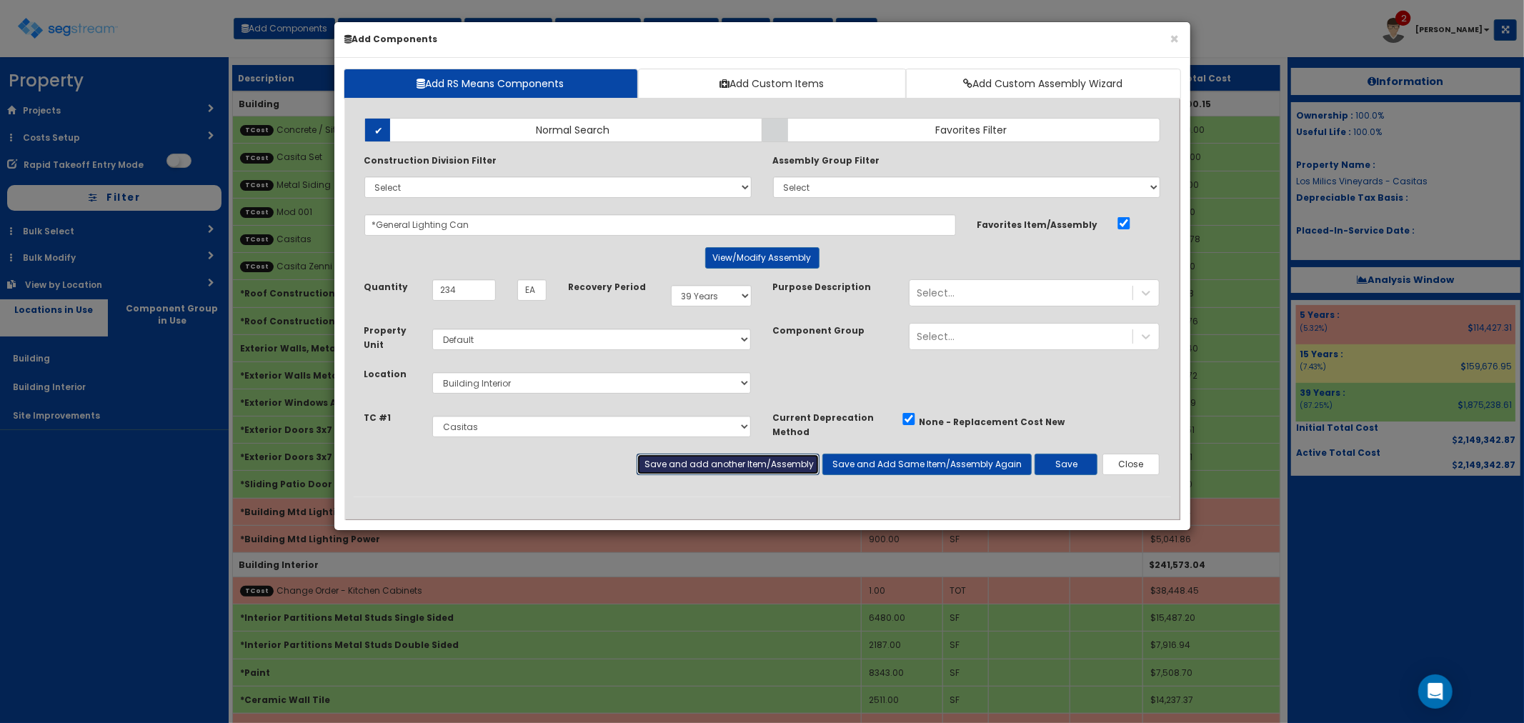
click at [674, 459] on button "Save and add another Item/Assembly" at bounding box center [728, 464] width 183 height 21
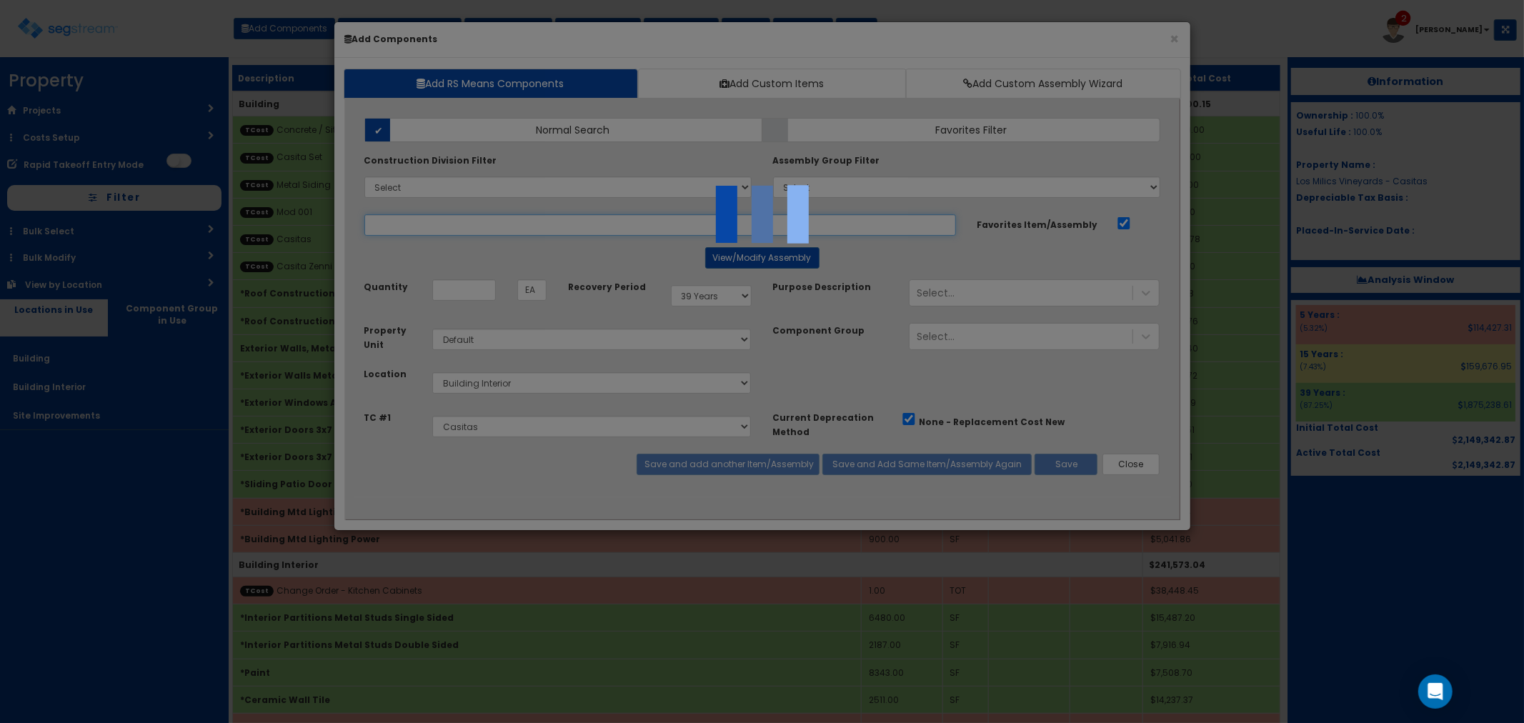
select select "5276306"
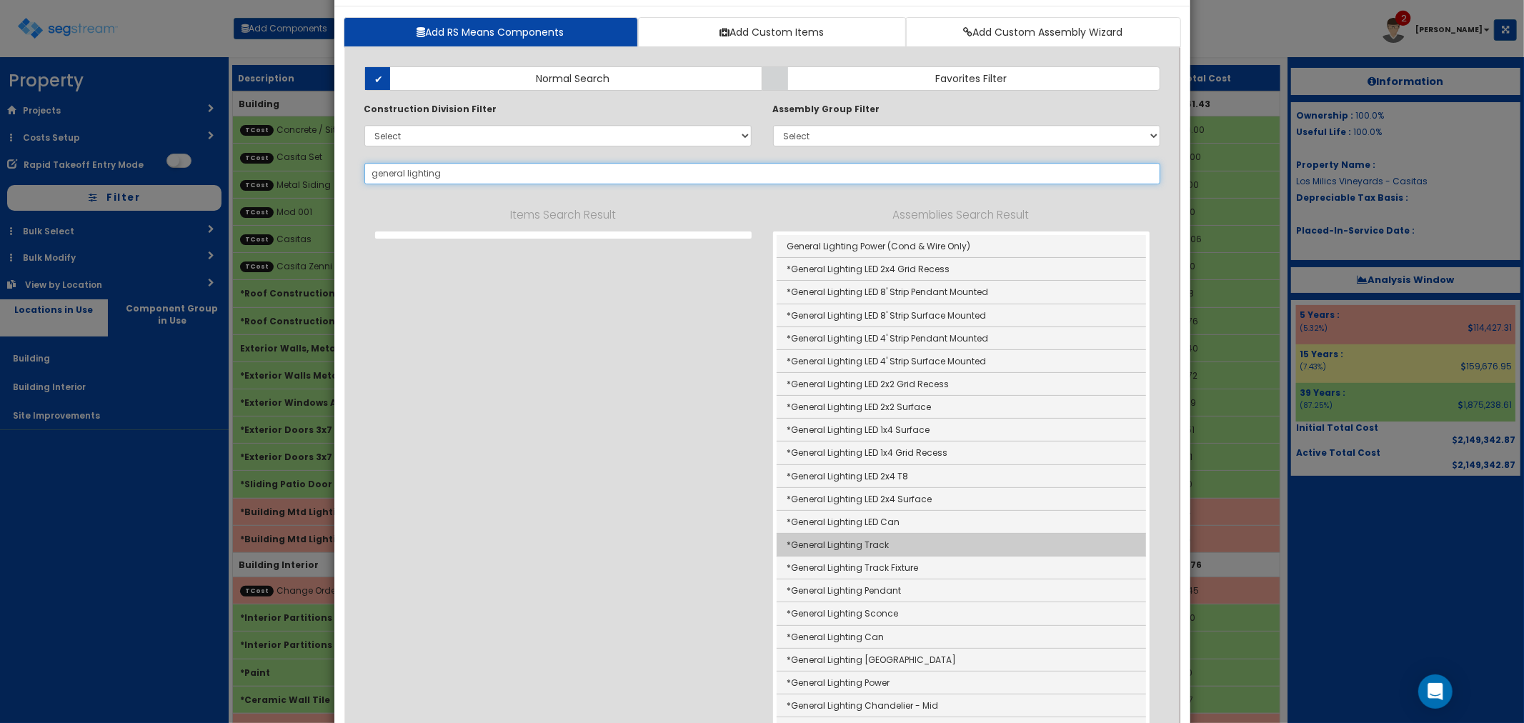
scroll to position [79, 0]
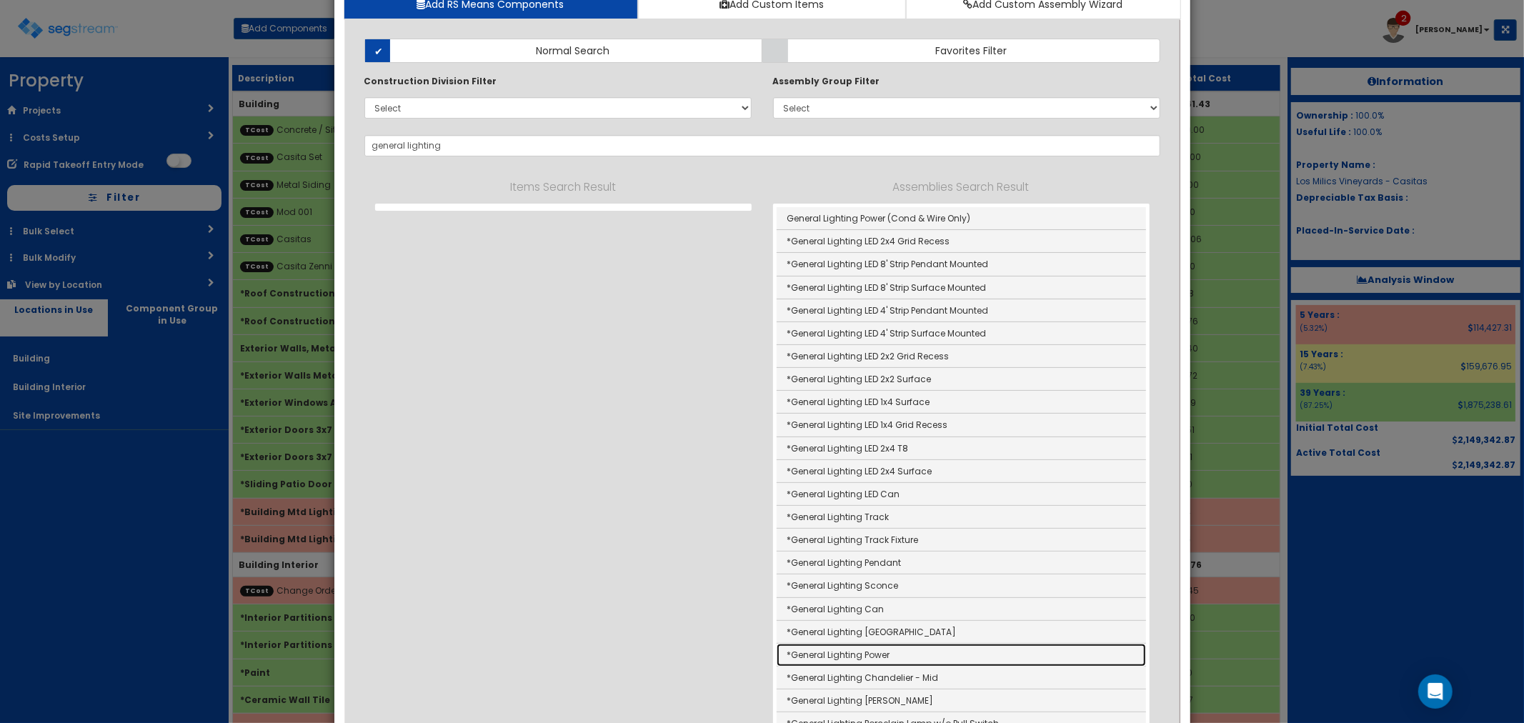
click at [855, 655] on link "*General Lighting Power" at bounding box center [961, 655] width 369 height 23
type input "*General Lighting Power"
type input "SF"
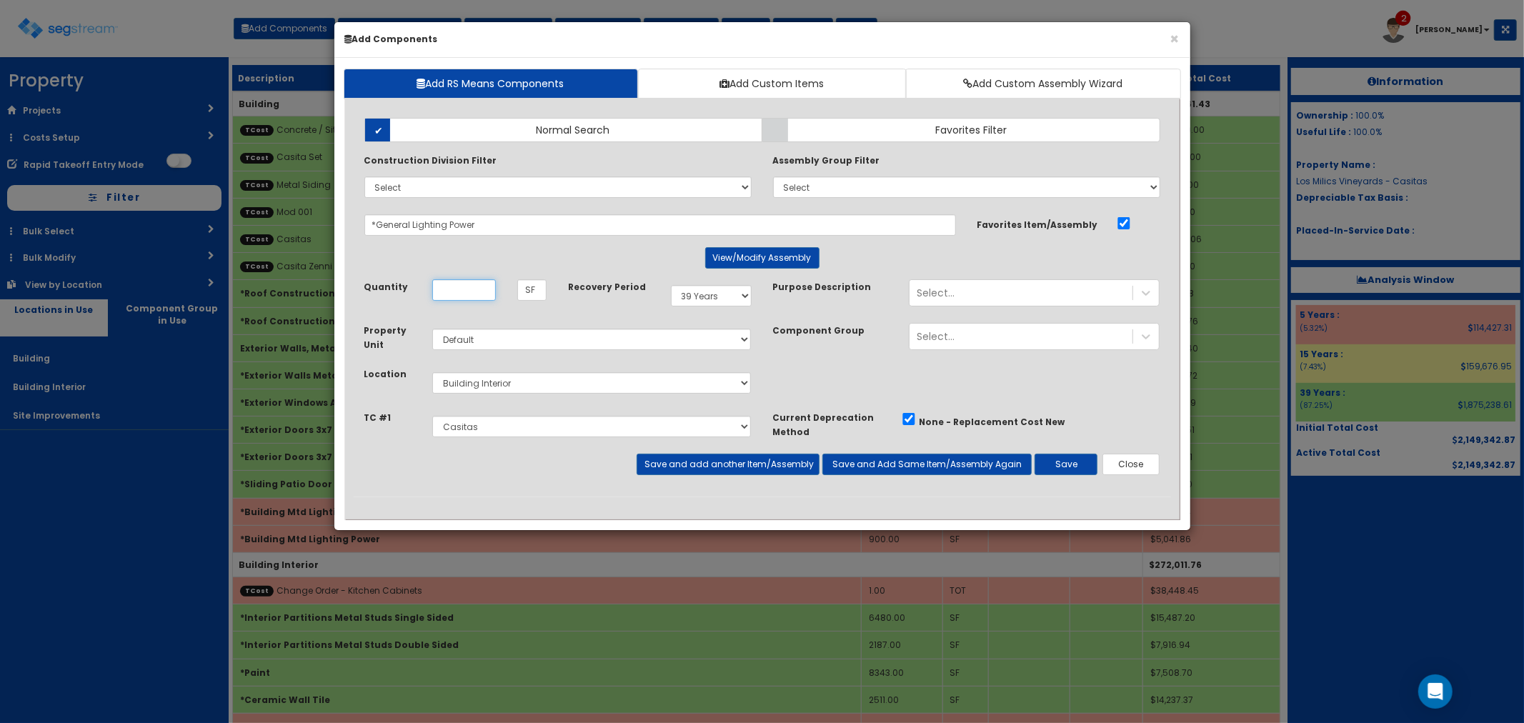
scroll to position [0, 0]
type input "11,700"
click at [674, 458] on button "Save and add another Item/Assembly" at bounding box center [728, 464] width 183 height 21
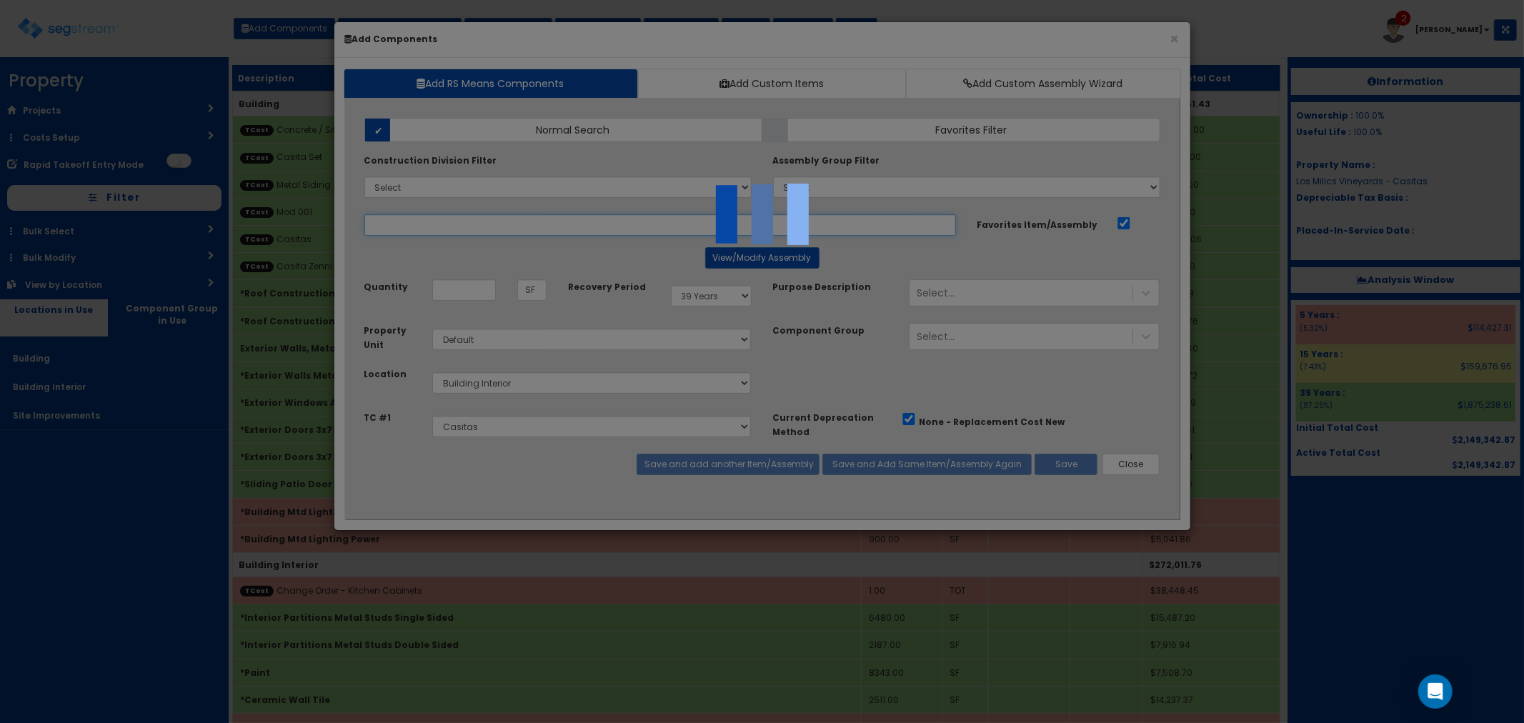
select select "5276306"
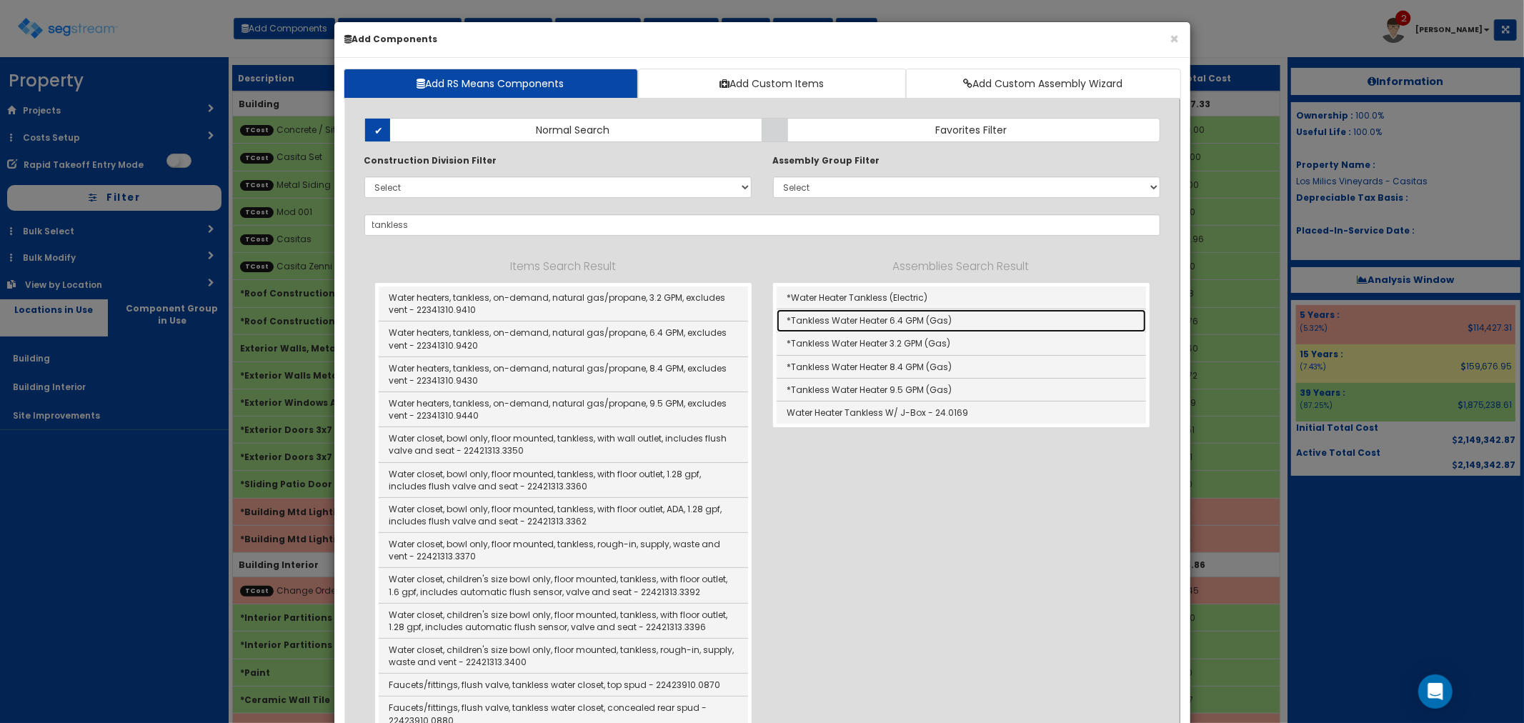
drag, startPoint x: 839, startPoint y: 315, endPoint x: 1040, endPoint y: 406, distance: 220.4
click at [839, 315] on link "*Tankless Water Heater 6.4 GPM (Gas)" at bounding box center [961, 320] width 369 height 23
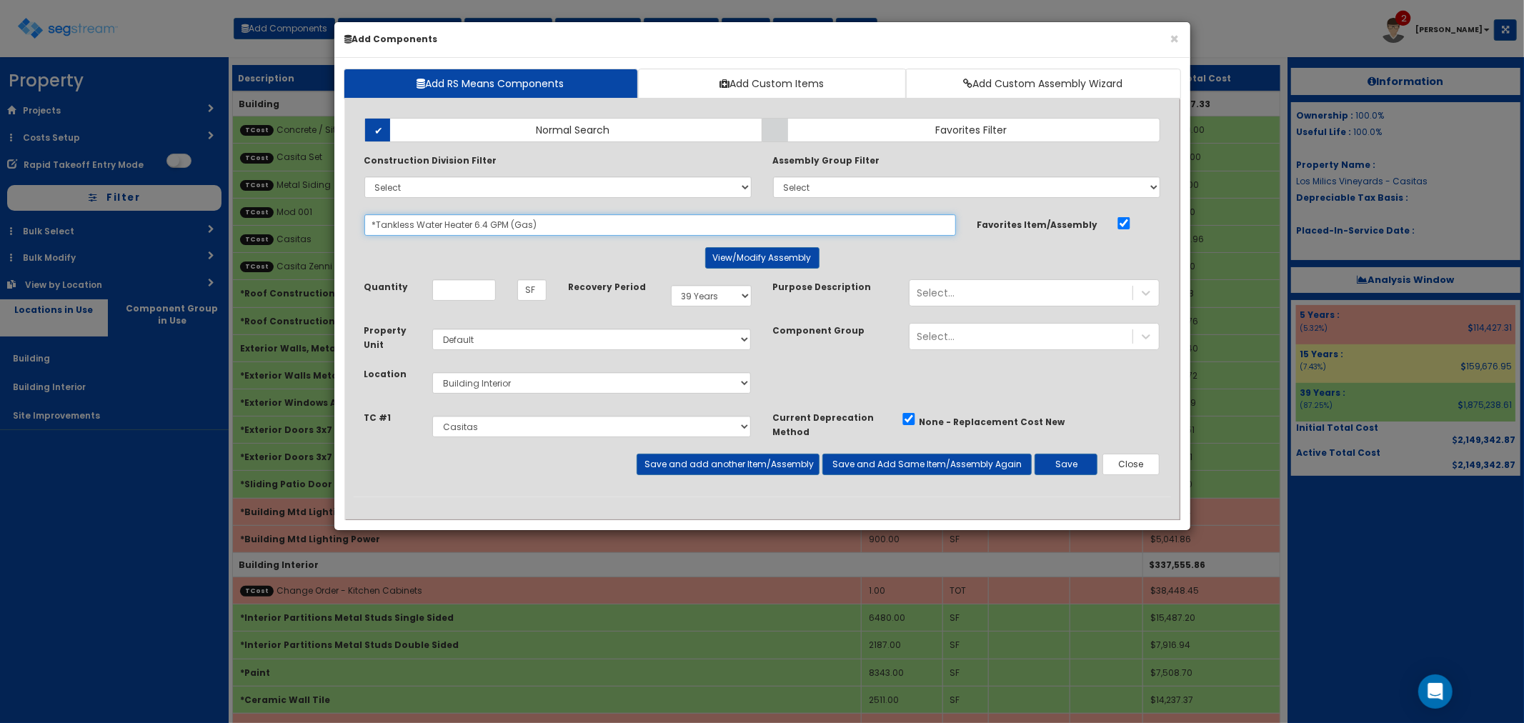
drag, startPoint x: 555, startPoint y: 222, endPoint x: 317, endPoint y: 214, distance: 237.4
click at [317, 214] on div "× Add Components Add RS Means Components Add Custom Items Add Custom Assembly W…" at bounding box center [762, 361] width 1524 height 723
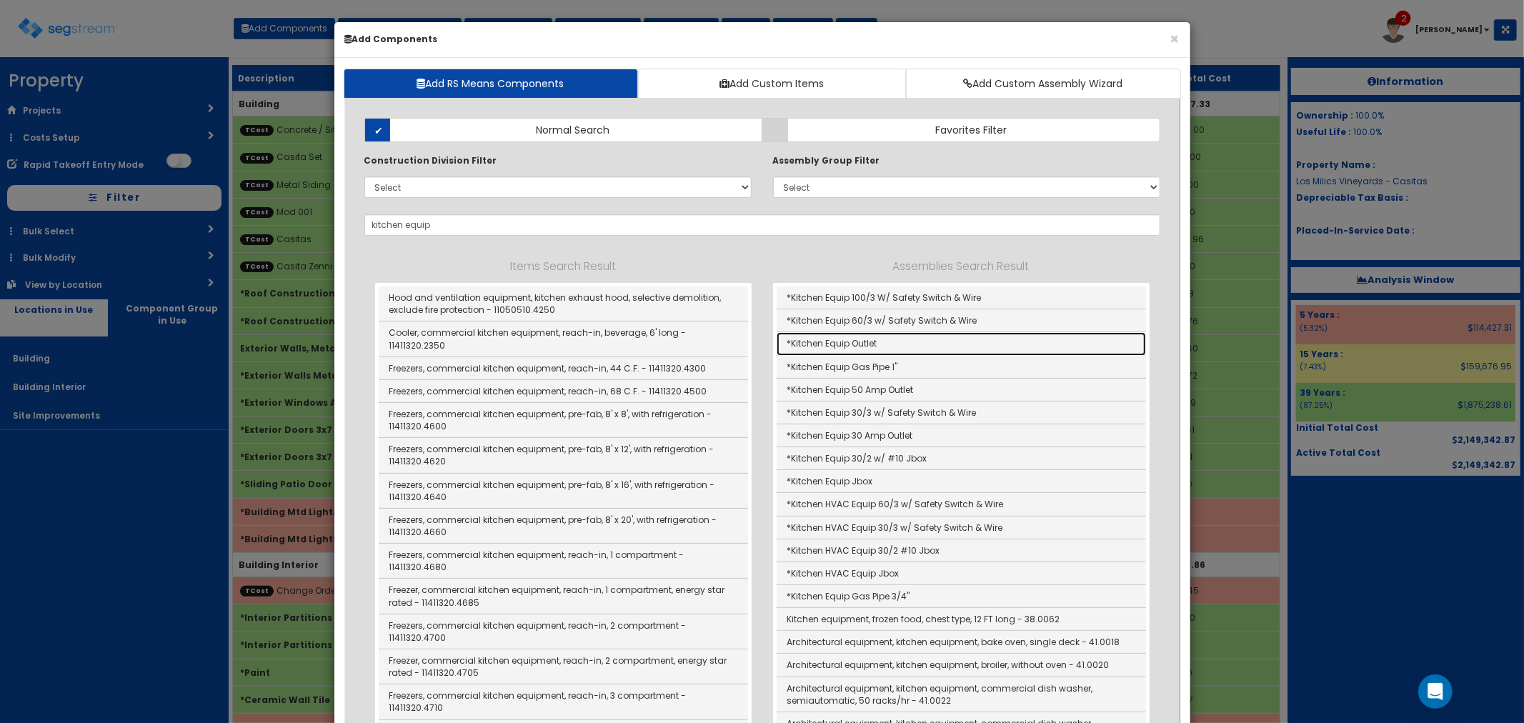
drag, startPoint x: 843, startPoint y: 343, endPoint x: 811, endPoint y: 562, distance: 221.7
click at [843, 343] on link "*Kitchen Equip Outlet" at bounding box center [961, 343] width 369 height 23
type input "*Kitchen Equip Outlet"
type input "EA"
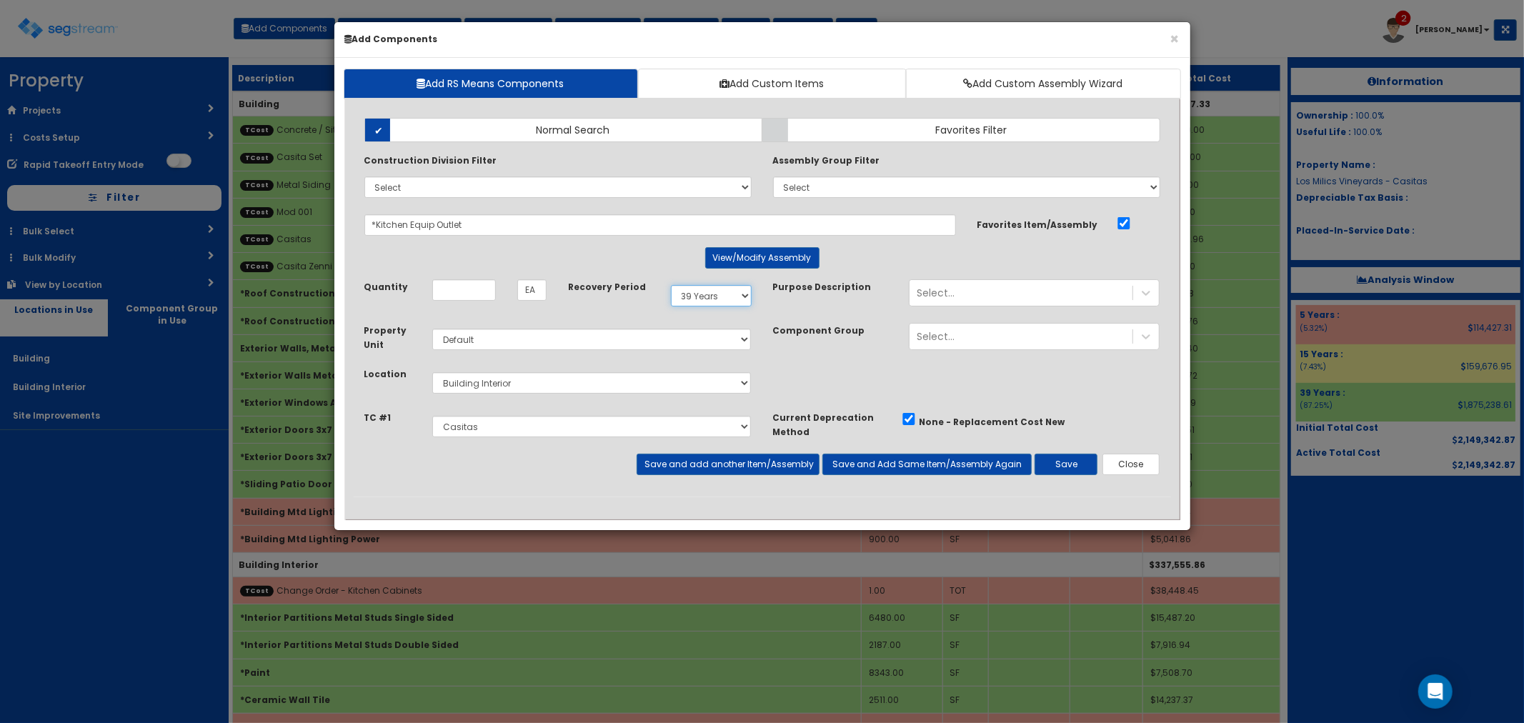
click at [731, 298] on select "Select 5 Years 7 Years 9 Years 10 Years 15 Years 15 Year QLI 15 Year QRP 15 Yea…" at bounding box center [711, 295] width 81 height 21
select select "5Y"
click at [671, 285] on select "Select 5 Years 7 Years 9 Years 10 Years 15 Years 15 Year QLI 15 Year QRP 15 Yea…" at bounding box center [711, 295] width 81 height 21
click at [457, 289] on input "Unit Quantity" at bounding box center [464, 289] width 64 height 21
type input "45"
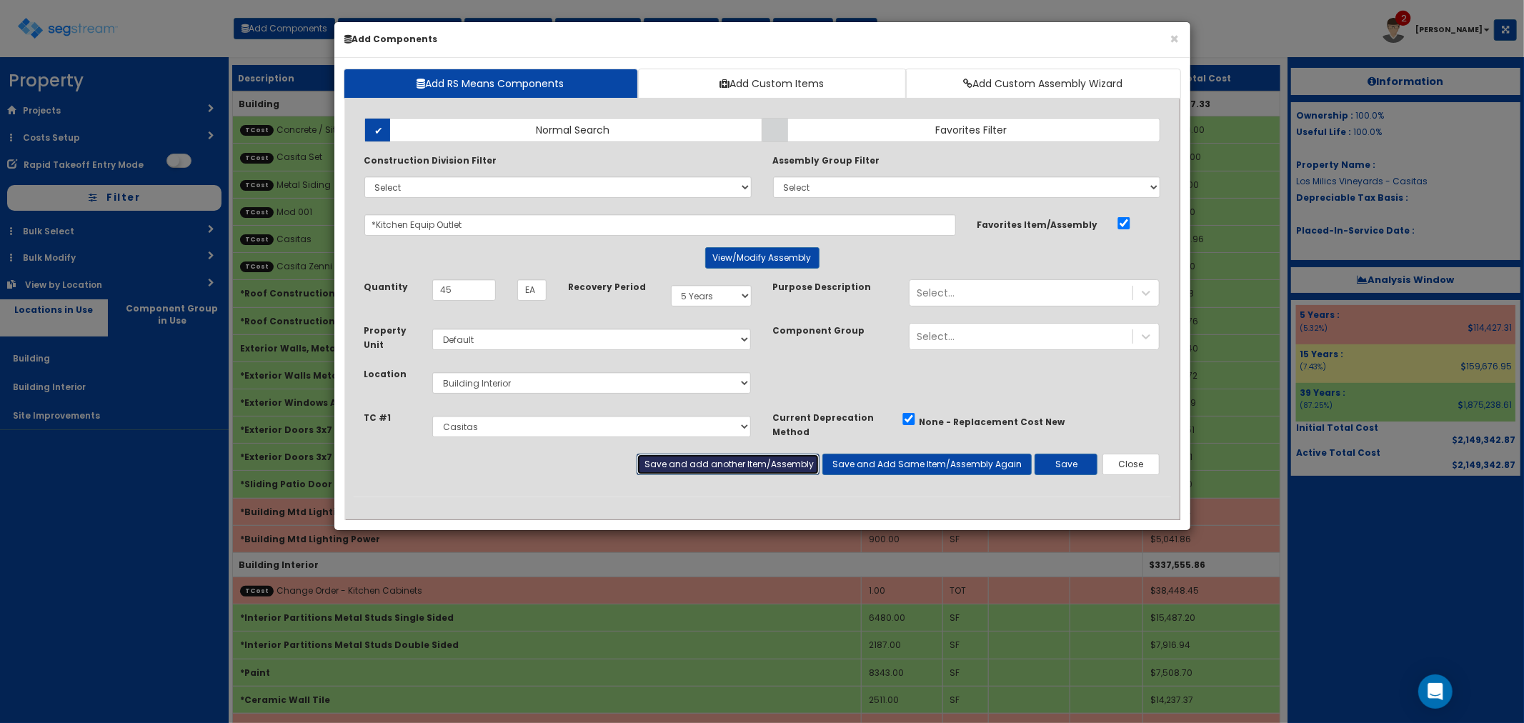
click at [682, 459] on button "Save and add another Item/Assembly" at bounding box center [728, 464] width 183 height 21
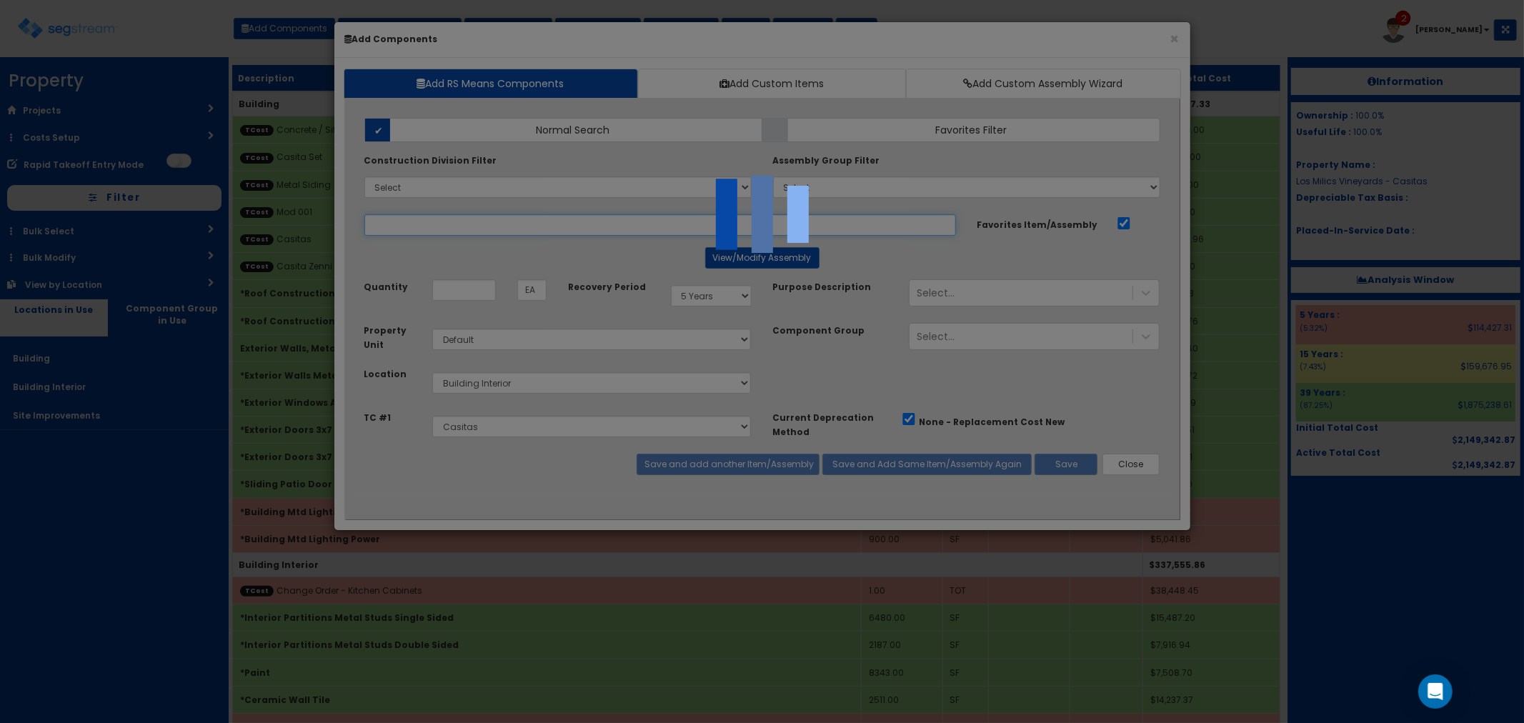
select select "5276306"
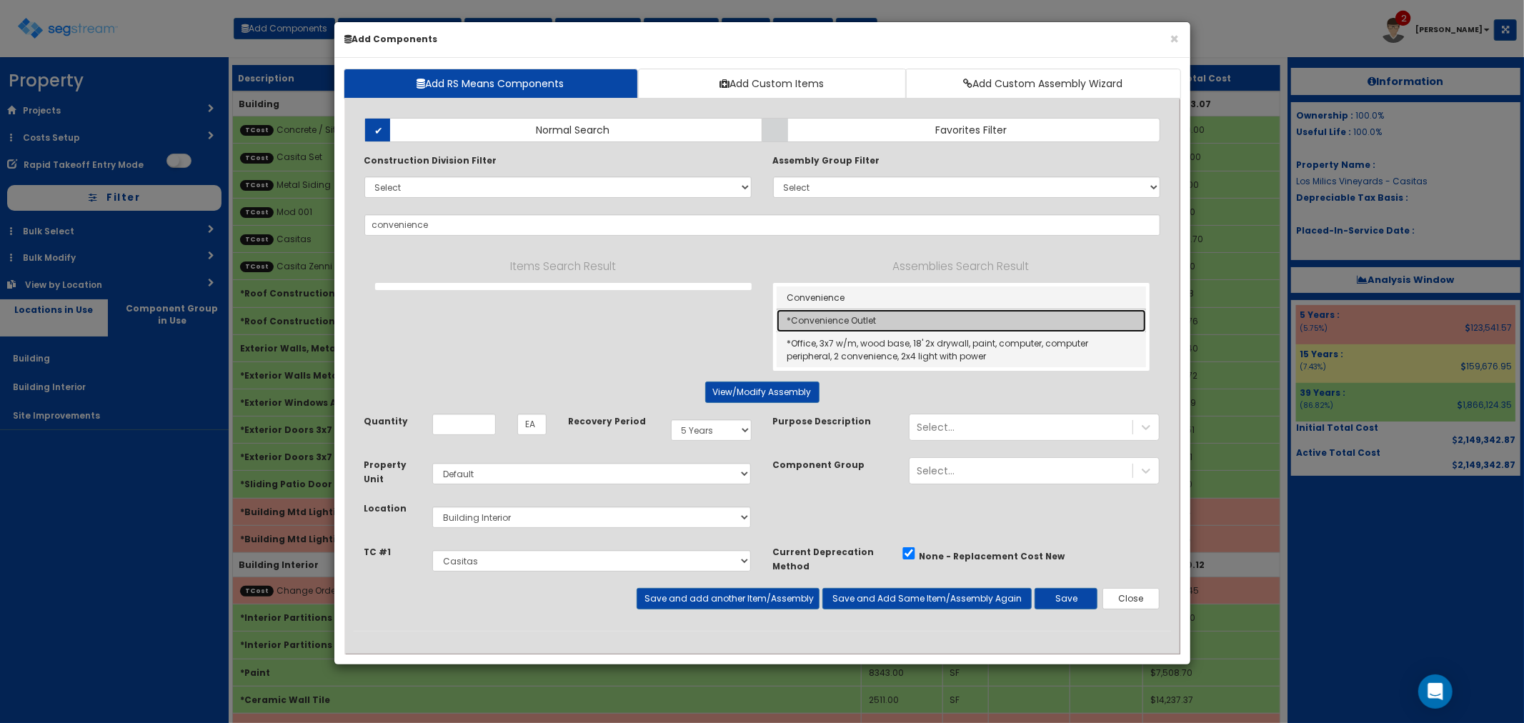
click at [847, 318] on link "*Convenience Outlet" at bounding box center [961, 320] width 369 height 23
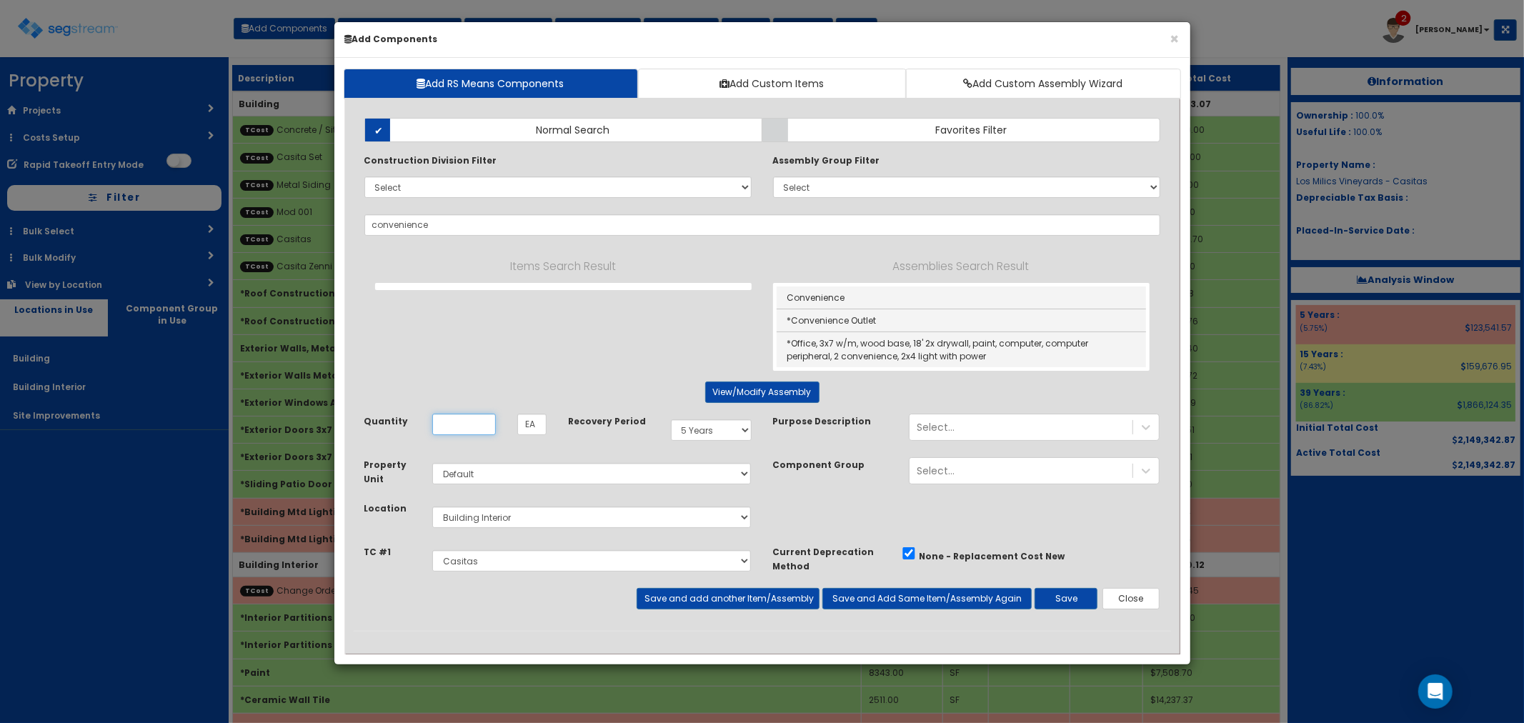
type input "*Convenience Outlet"
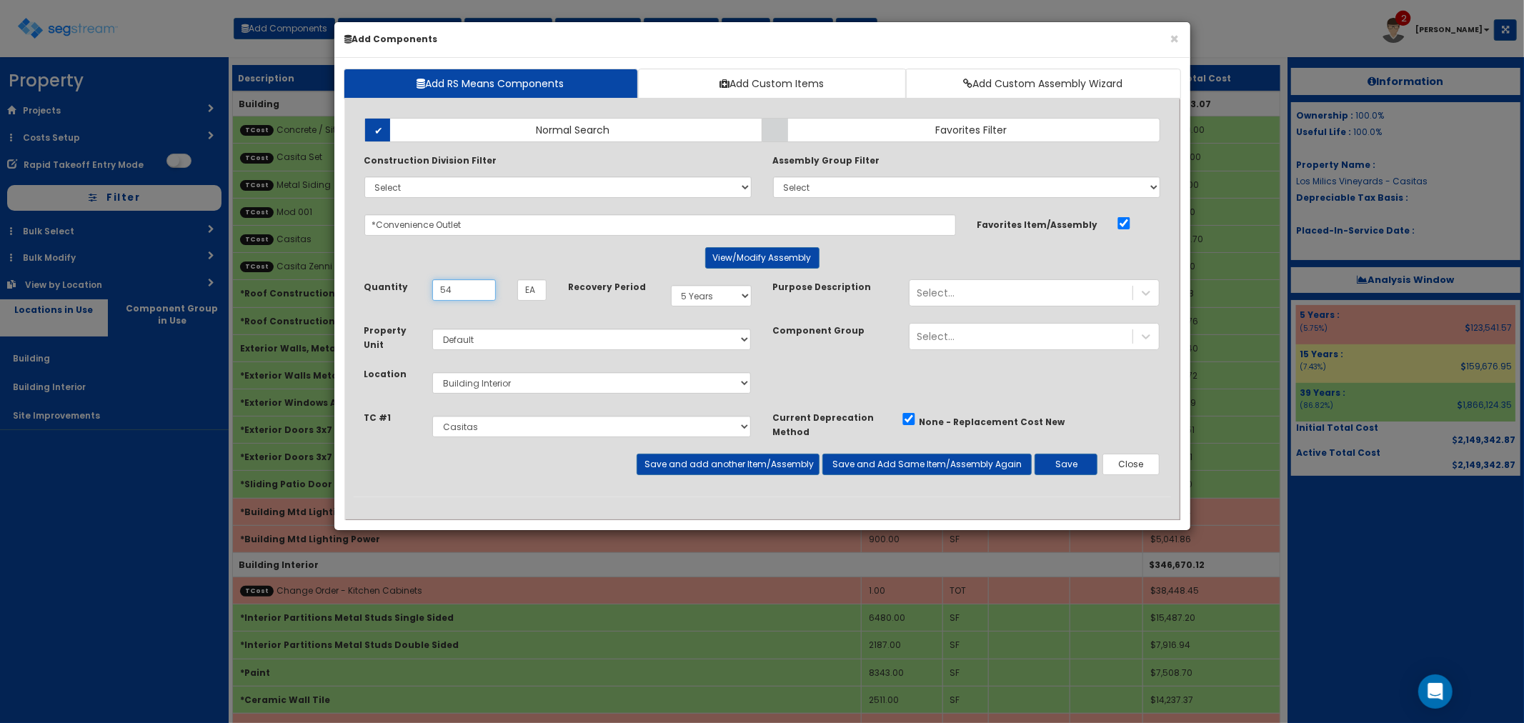
type input "54"
drag, startPoint x: 695, startPoint y: 289, endPoint x: 695, endPoint y: 304, distance: 15.7
click at [695, 289] on select "Select 5 Years 7 Years 9 Years 10 Years 15 Years 15 Year QLI 15 Year QRP 15 Yea…" at bounding box center [711, 295] width 81 height 21
select select "39Y"
click at [671, 285] on select "Select 5 Years 7 Years 9 Years 10 Years 15 Years 15 Year QLI 15 Year QRP 15 Yea…" at bounding box center [711, 295] width 81 height 21
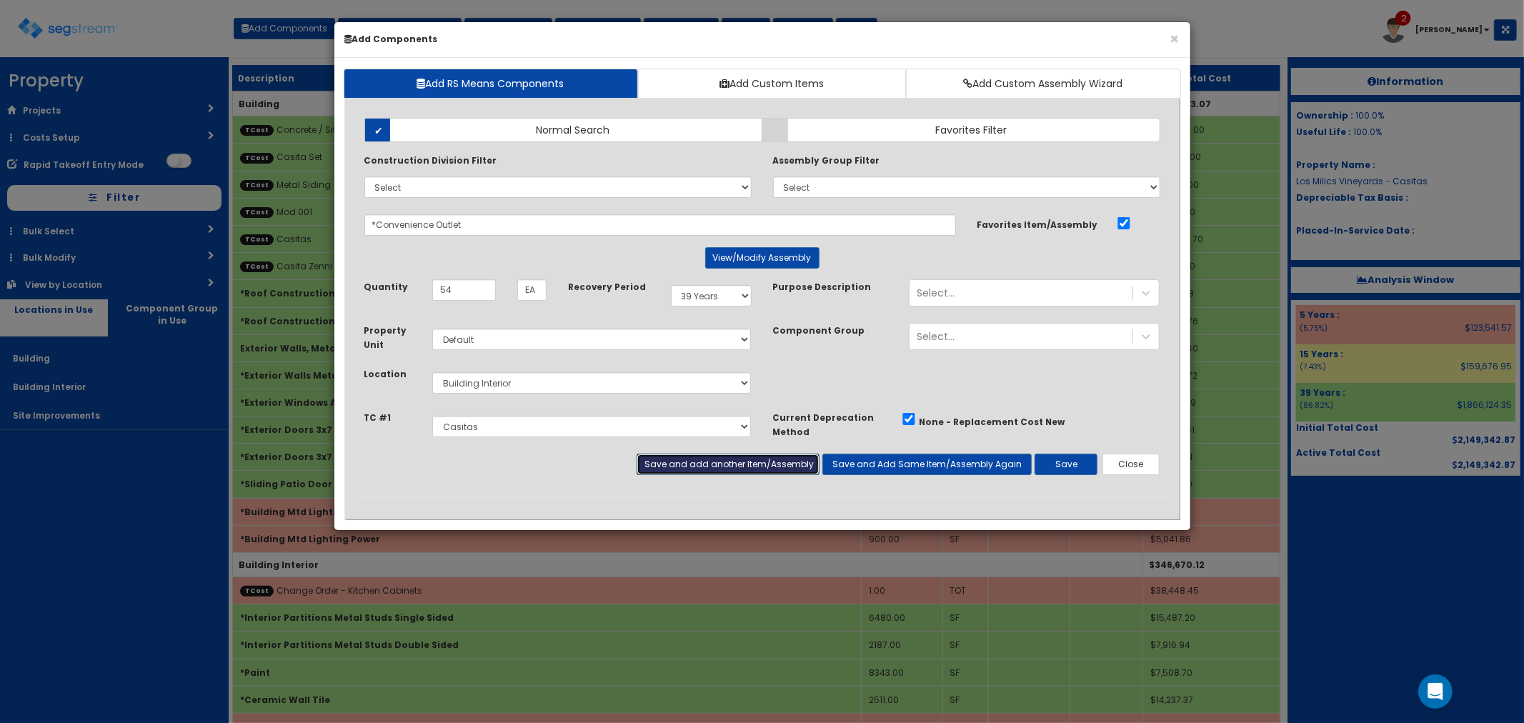
click at [675, 458] on button "Save and add another Item/Assembly" at bounding box center [728, 464] width 183 height 21
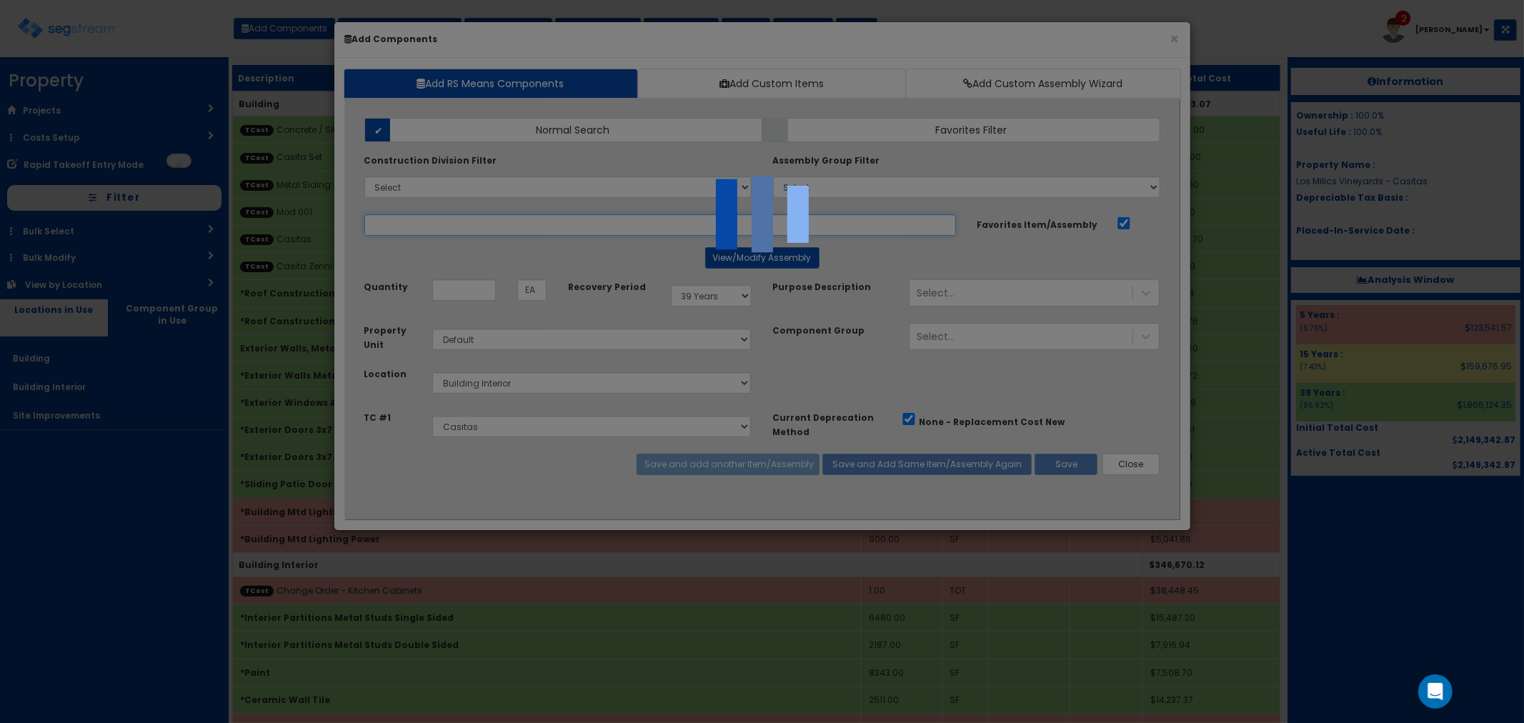
select select "5276306"
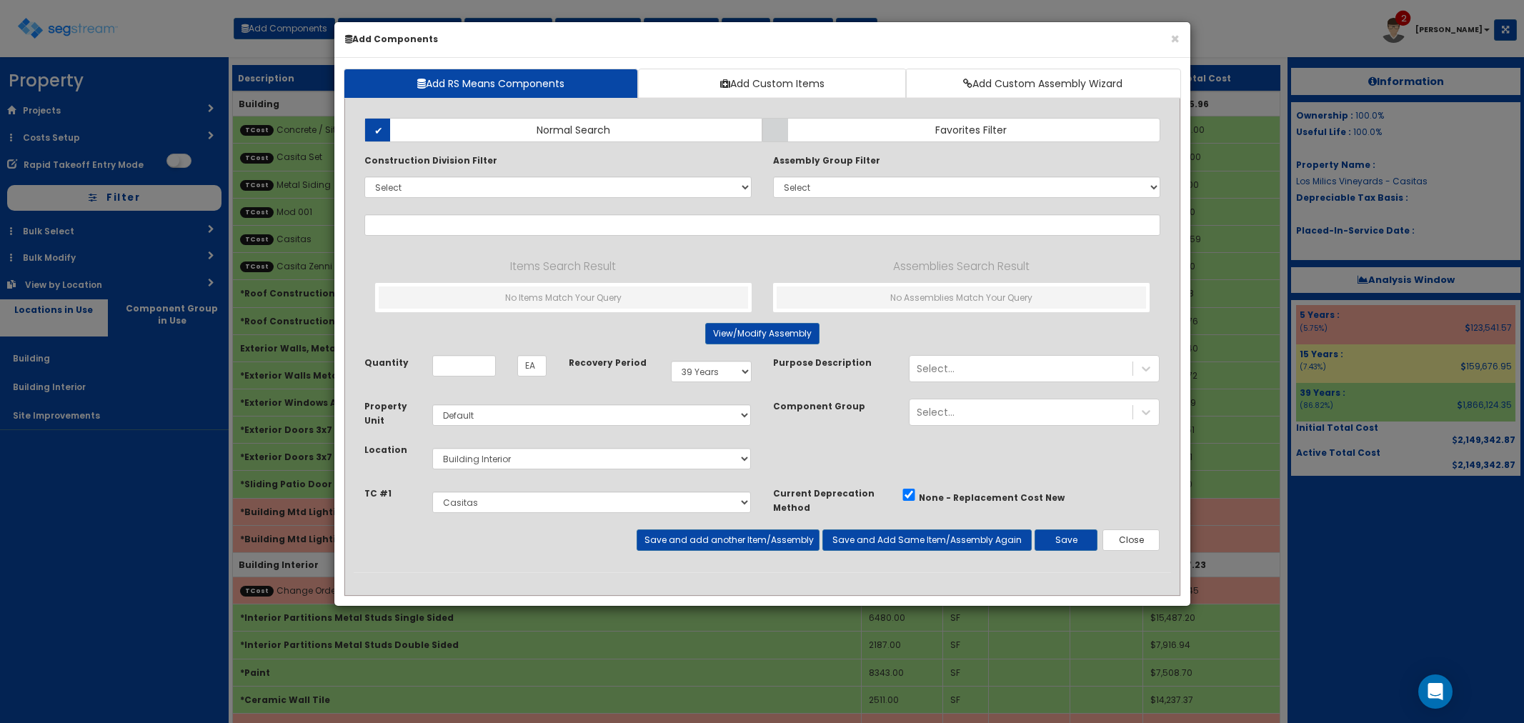
select select "39Y"
select select "default"
select select "7"
select select "5276306"
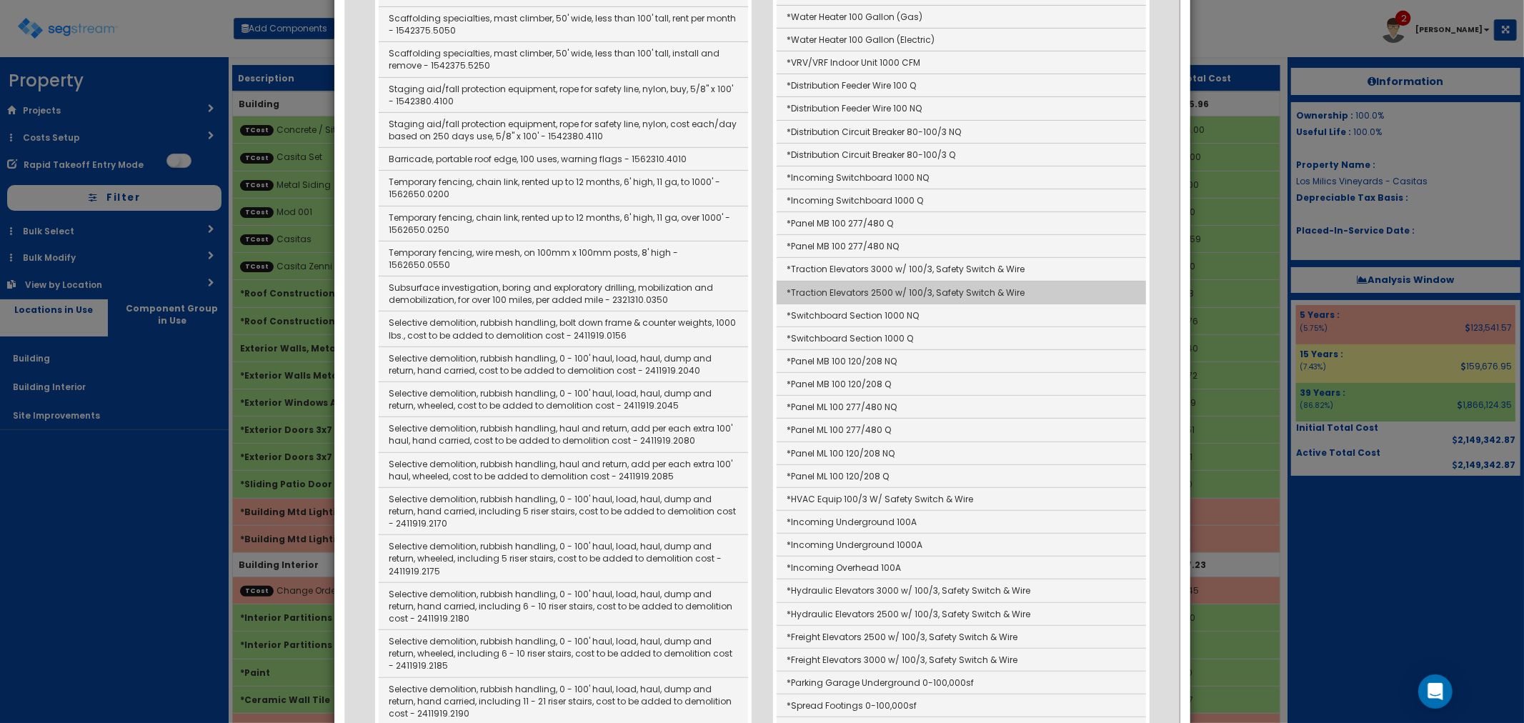
scroll to position [397, 0]
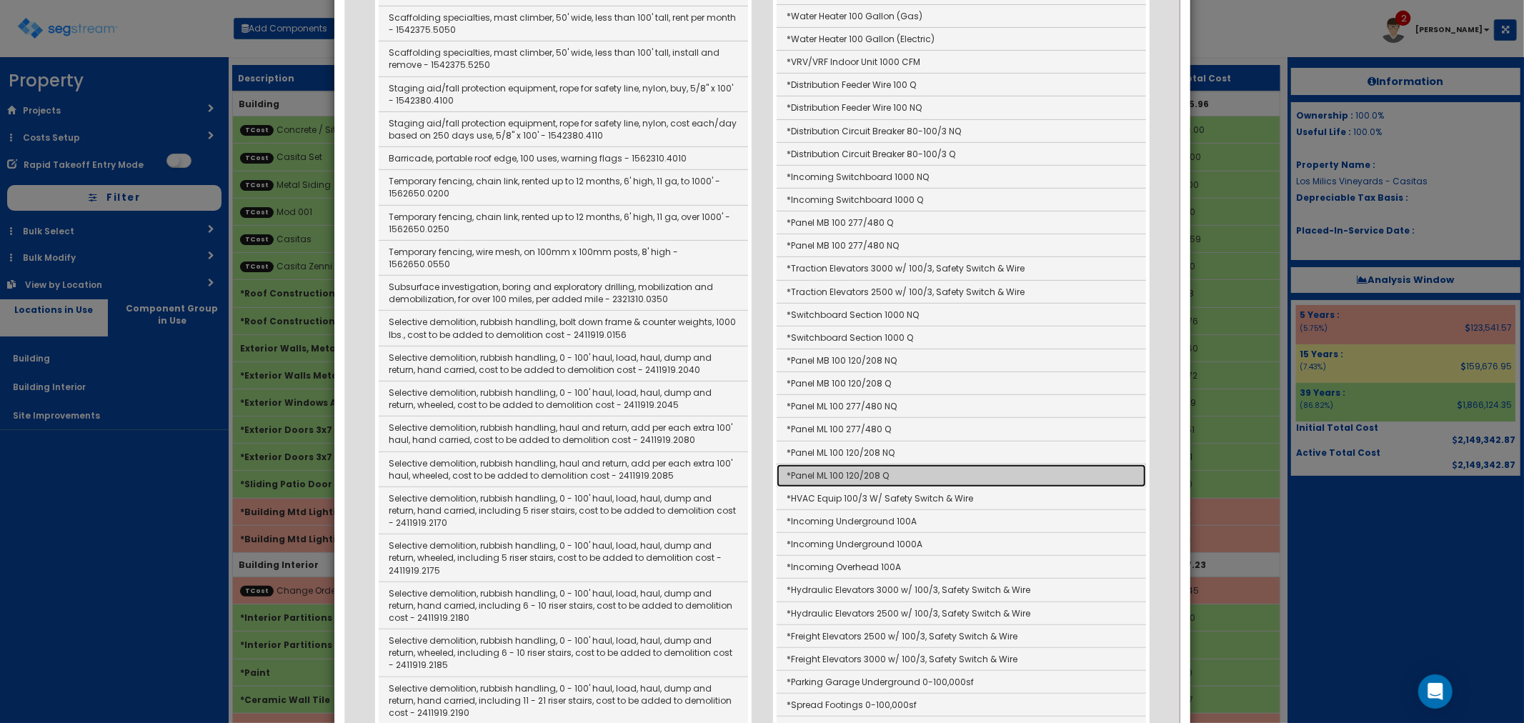
click at [865, 480] on link "*Panel ML 100 120/208 Q" at bounding box center [961, 476] width 369 height 23
type input "*Panel ML 100 120/208 Q"
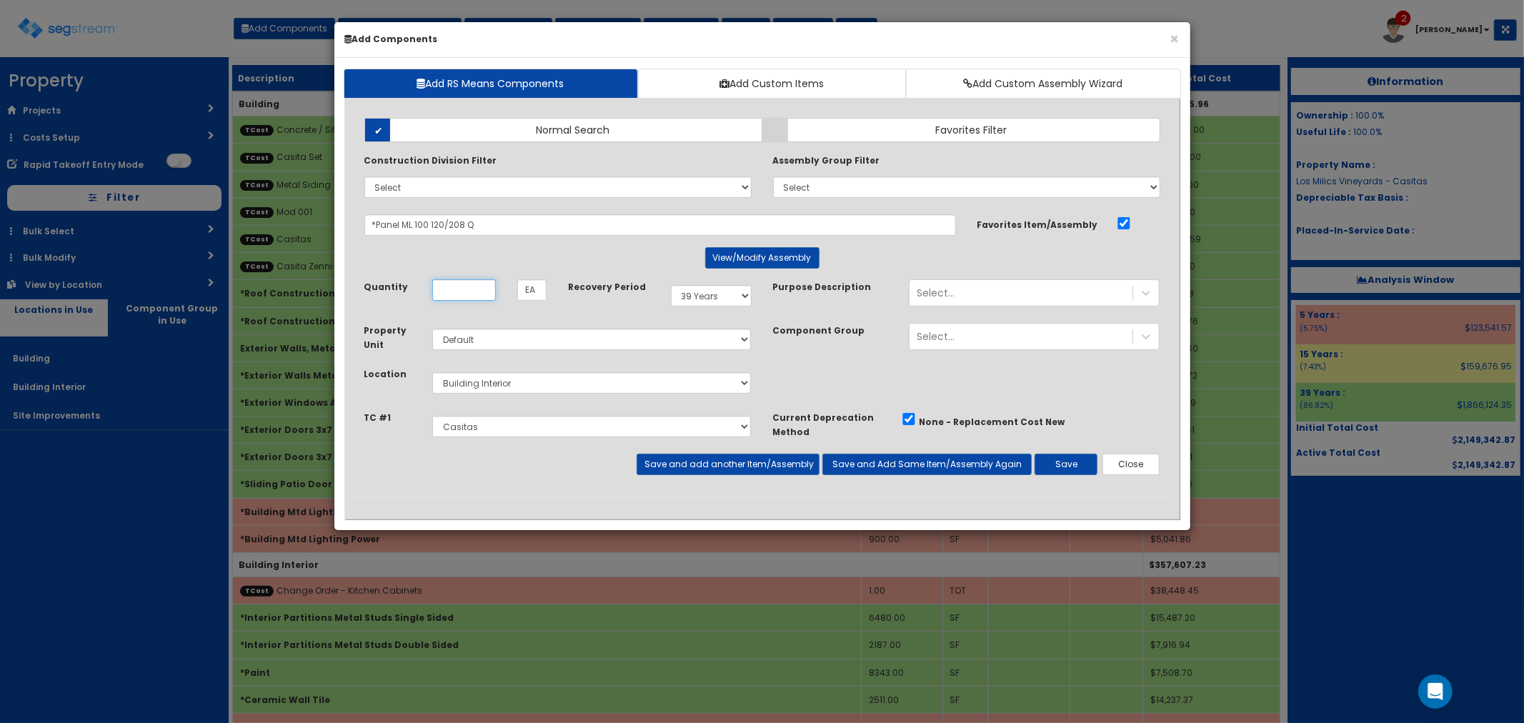
scroll to position [0, 0]
type input "3.96"
click at [704, 296] on select "Select 5 Years 7 Years 9 Years 10 Years 15 Years 15 Year QLI 15 Year QRP 15 Yea…" at bounding box center [711, 295] width 81 height 21
select select "5Y"
click at [671, 285] on select "Select 5 Years 7 Years 9 Years 10 Years 15 Years 15 Year QLI 15 Year QRP 15 Yea…" at bounding box center [711, 295] width 81 height 21
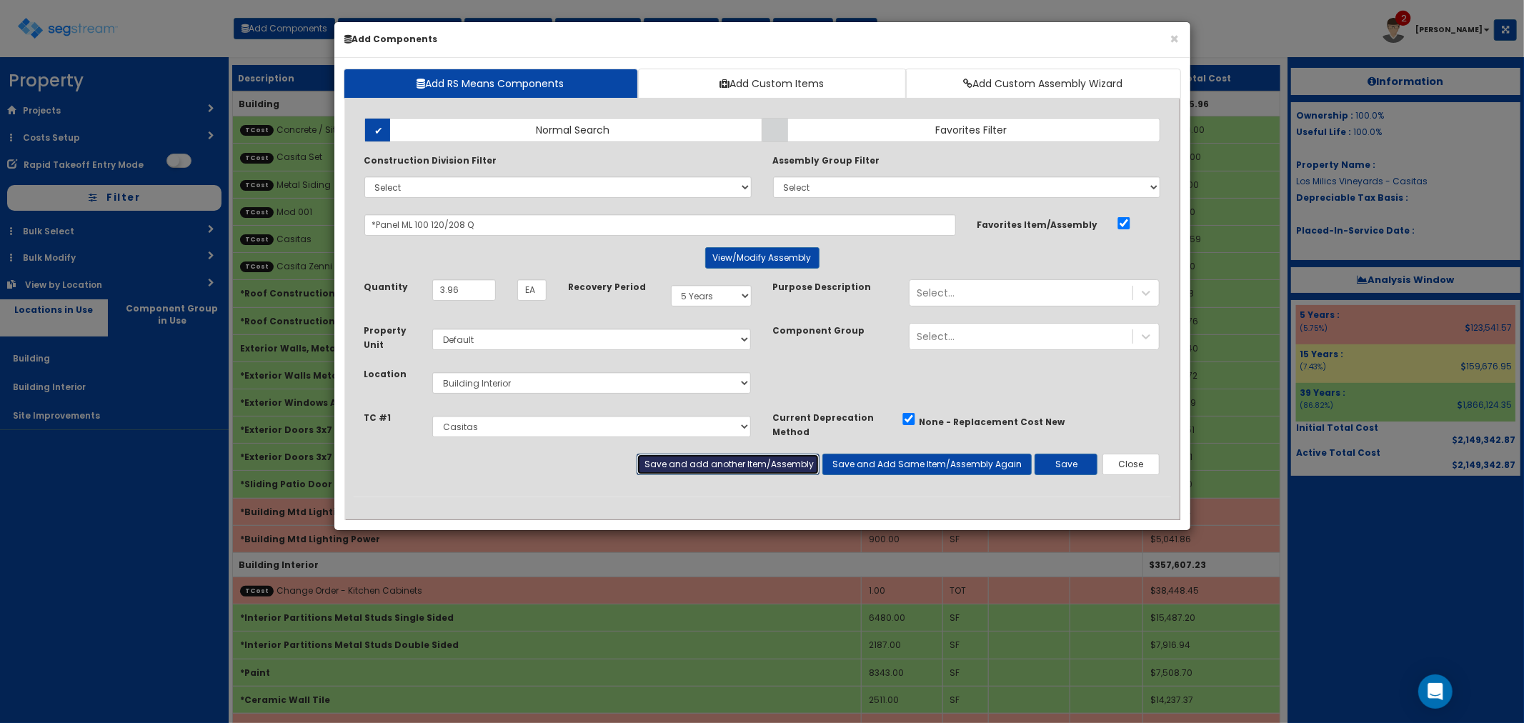
click at [690, 467] on button "Save and add another Item/Assembly" at bounding box center [728, 464] width 183 height 21
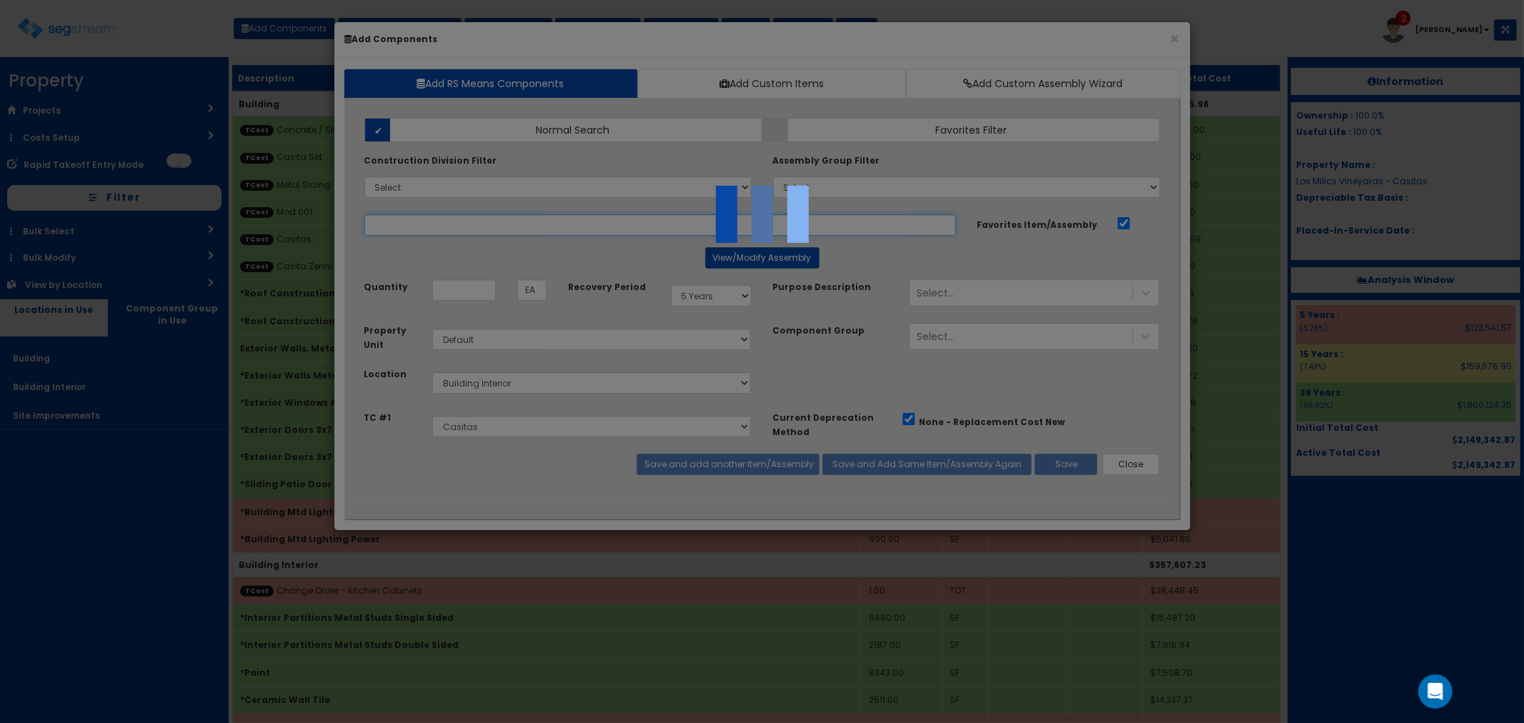
select select "5276306"
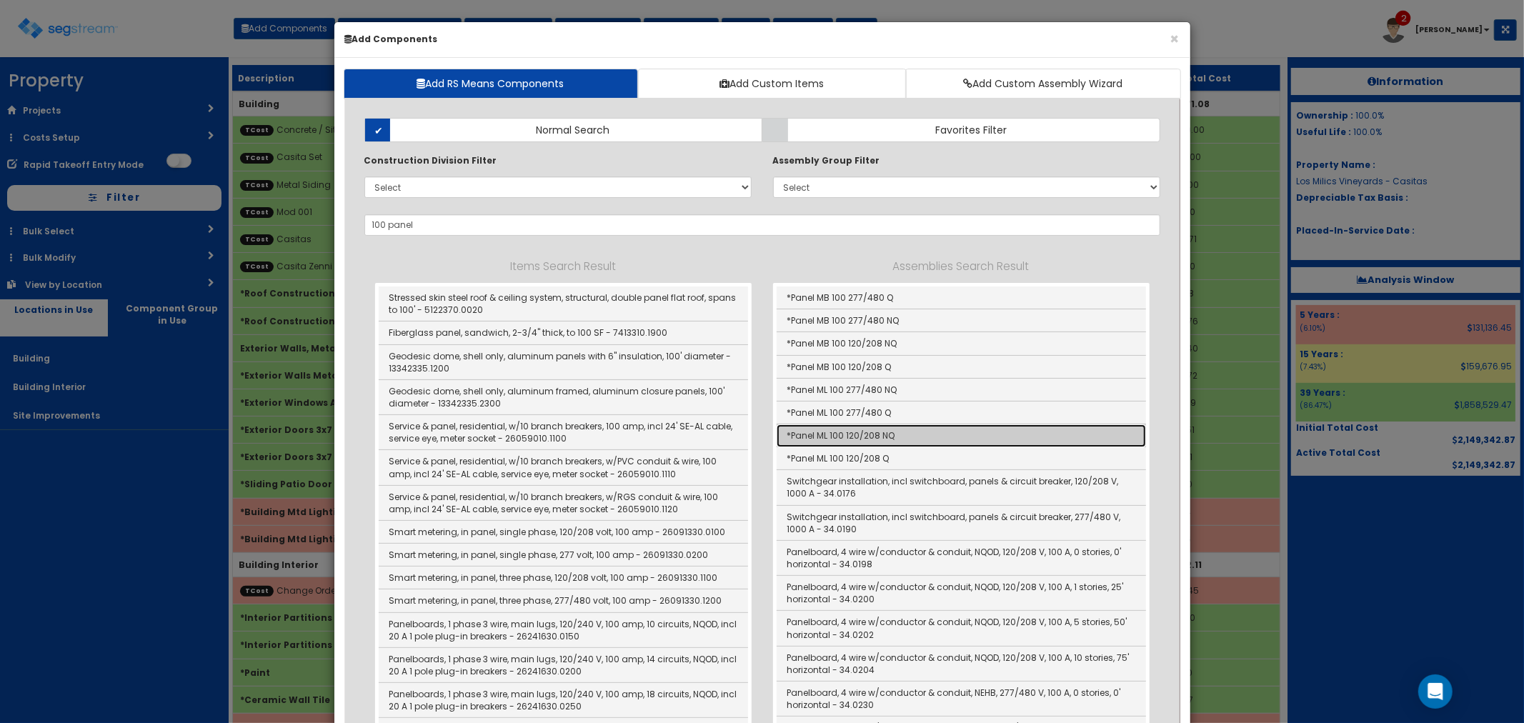
click at [863, 431] on link "*Panel ML 100 120/208 NQ" at bounding box center [961, 435] width 369 height 23
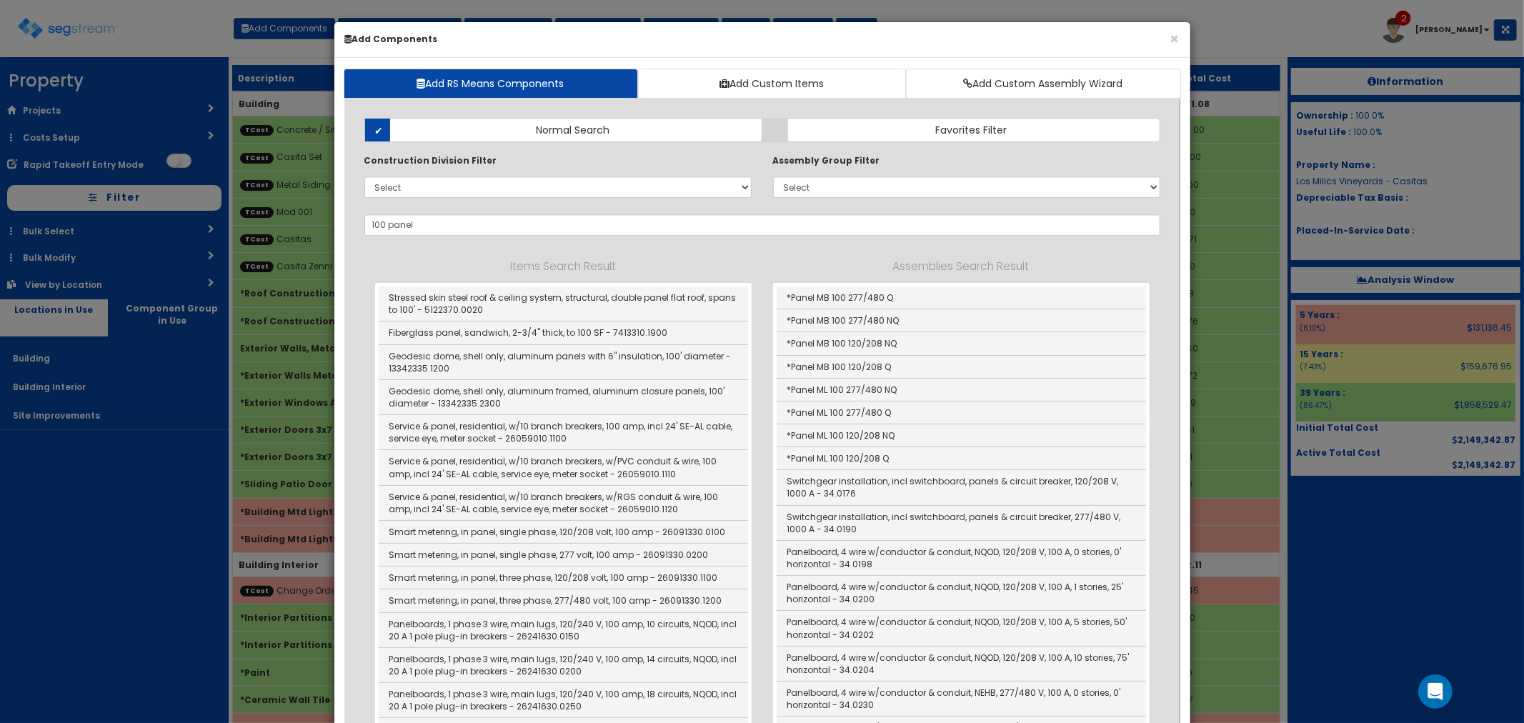
type input "*Panel ML 100 120/208 NQ"
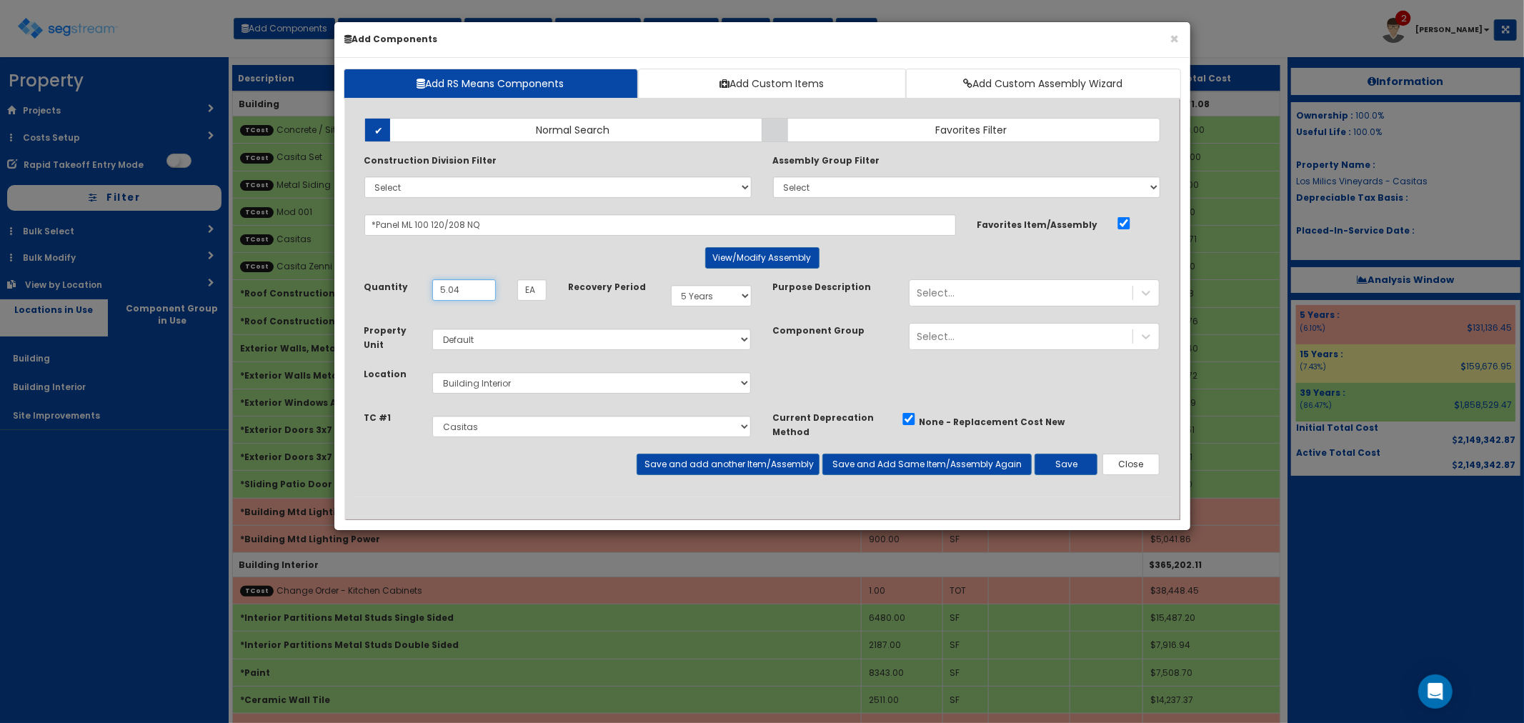
type input "5.04"
click at [706, 307] on div "Select 5 Years 7 Years 9 Years 10 Years 15 Years 15 Year QLI 15 Year QRP 15 Yea…" at bounding box center [711, 295] width 102 height 33
click at [709, 298] on select "Select 5 Years 7 Years 9 Years 10 Years 15 Years 15 Year QLI 15 Year QRP 15 Yea…" at bounding box center [711, 295] width 81 height 21
select select "39Y"
click at [671, 285] on select "Select 5 Years 7 Years 9 Years 10 Years 15 Years 15 Year QLI 15 Year QRP 15 Yea…" at bounding box center [711, 295] width 81 height 21
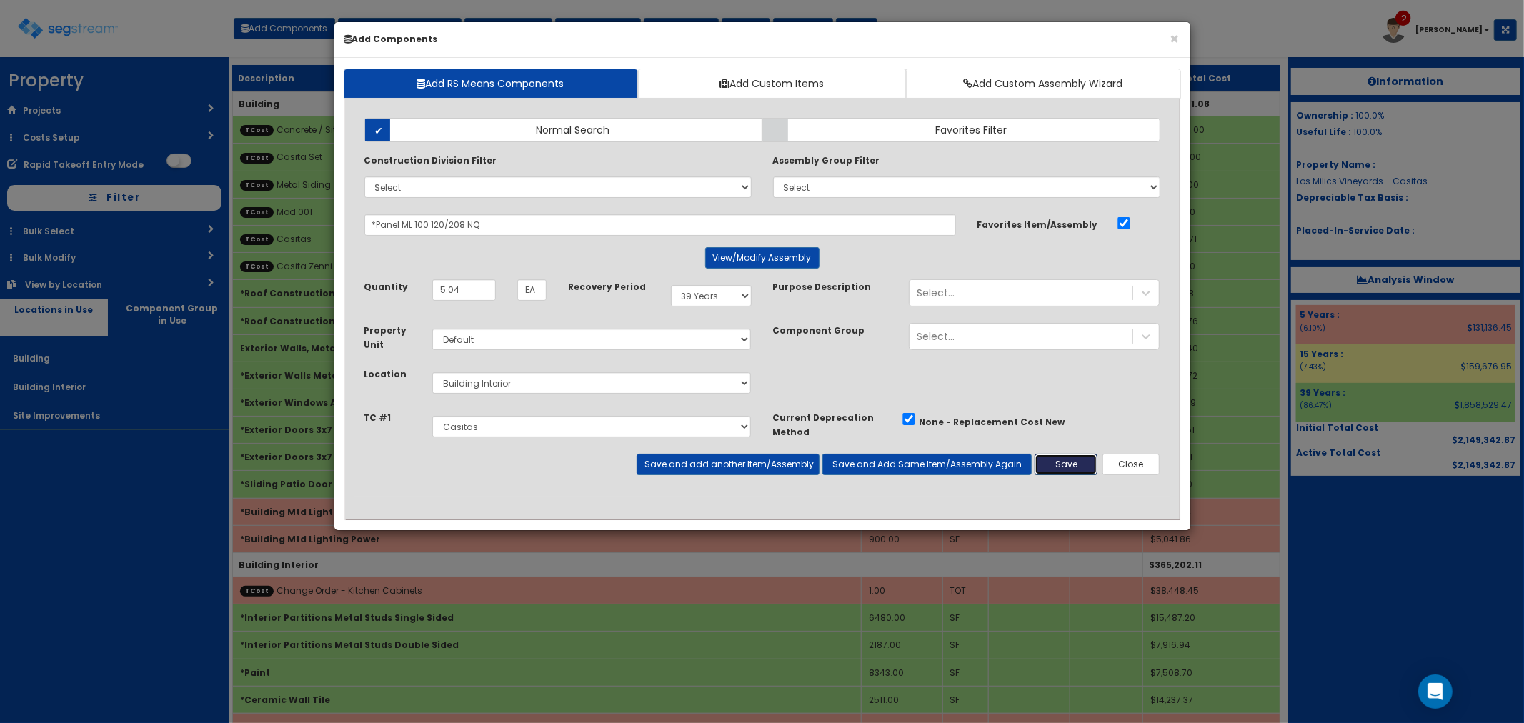
click at [1058, 466] on button "Save" at bounding box center [1066, 464] width 63 height 21
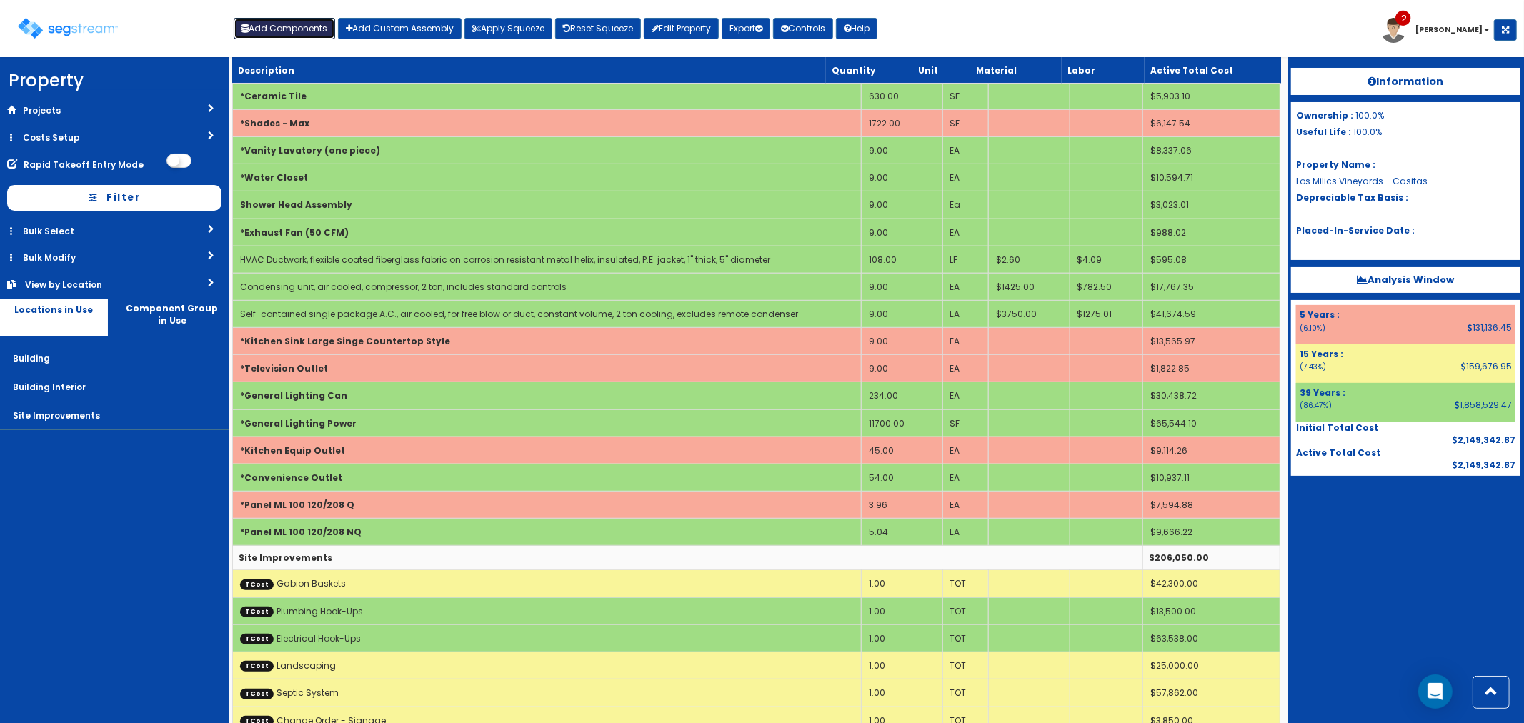
scroll to position [686, 0]
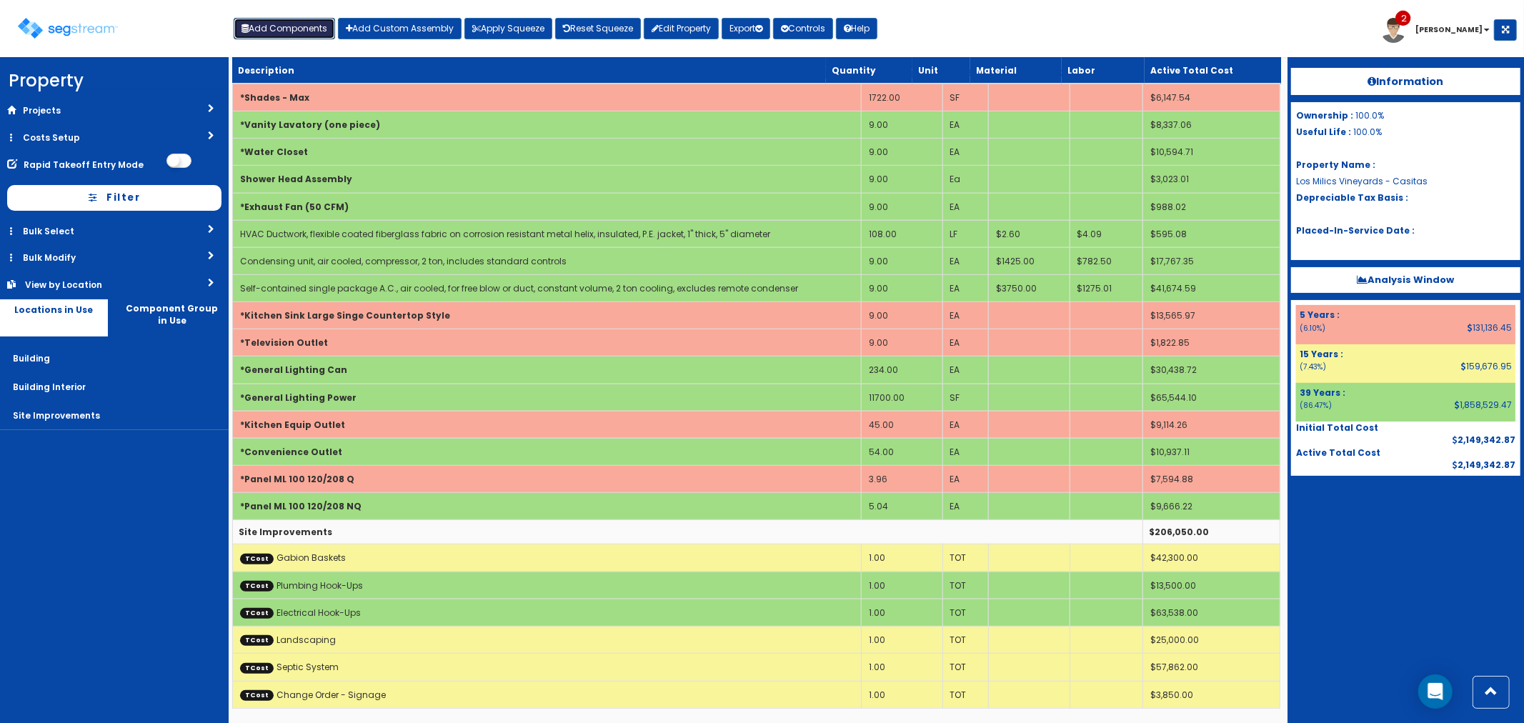
click at [272, 29] on button "Add Components" at bounding box center [284, 28] width 101 height 21
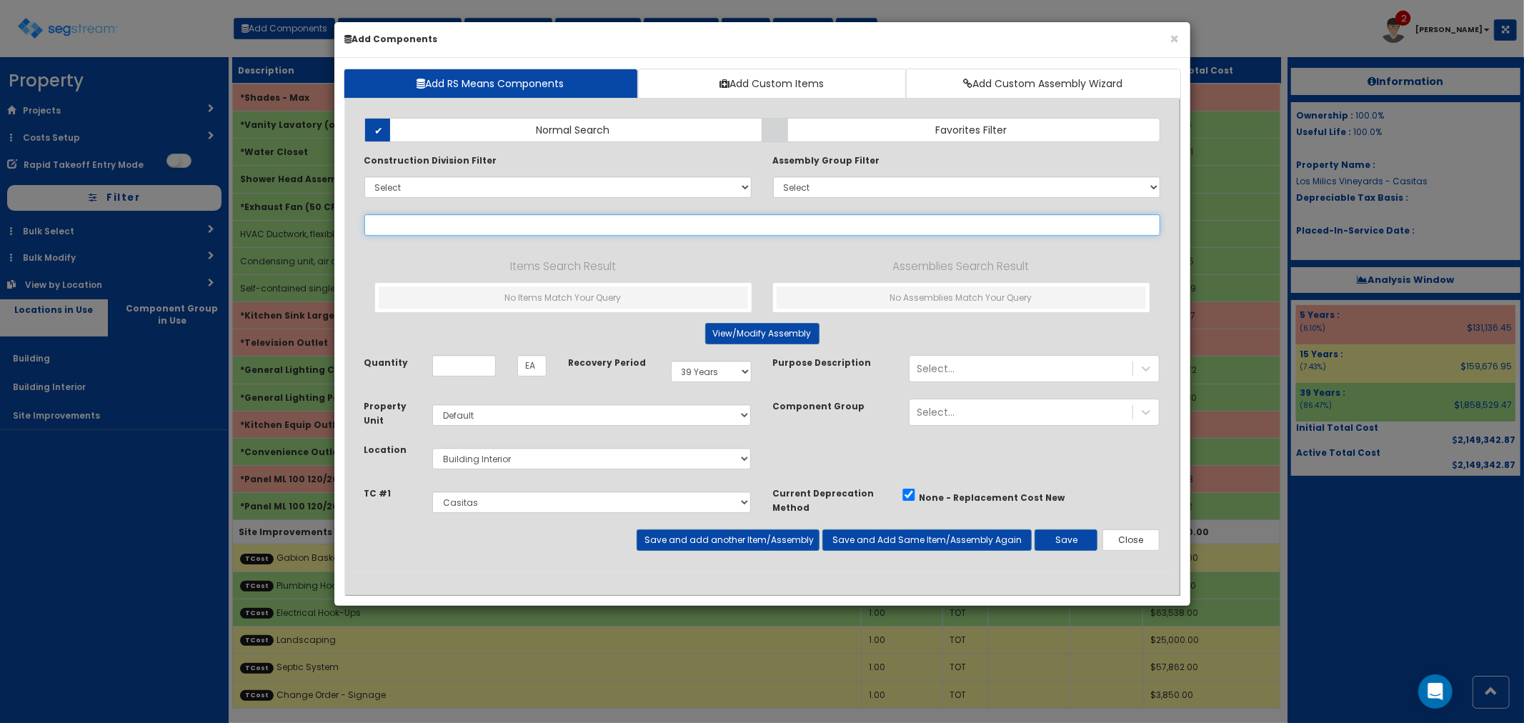
select select
click at [399, 223] on input "text" at bounding box center [762, 224] width 796 height 21
type input "t"
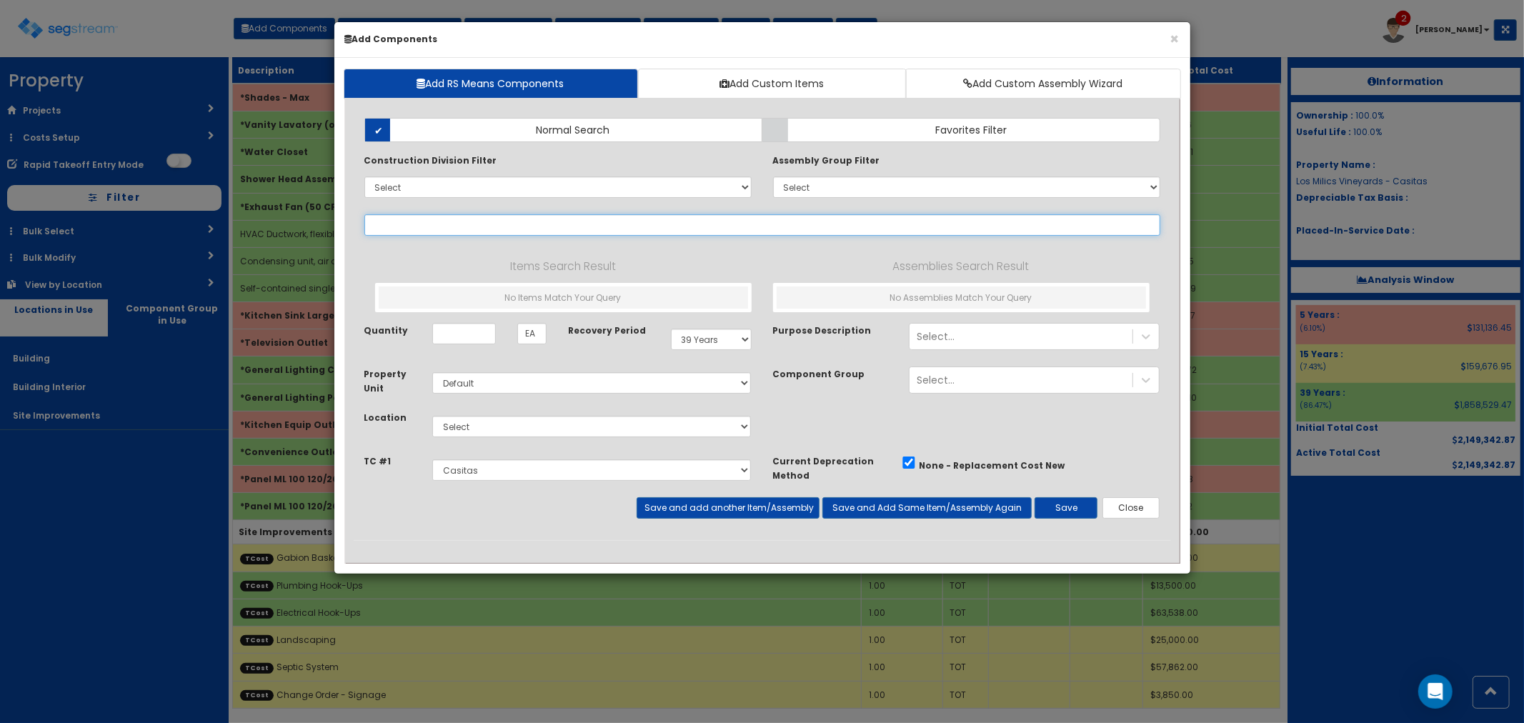
click at [825, 231] on input "text" at bounding box center [762, 224] width 796 height 21
drag, startPoint x: 389, startPoint y: 220, endPoint x: 401, endPoint y: 238, distance: 21.2
click at [389, 222] on input "text" at bounding box center [762, 224] width 796 height 21
type input "t"
click at [1123, 512] on button "Close" at bounding box center [1132, 507] width 58 height 21
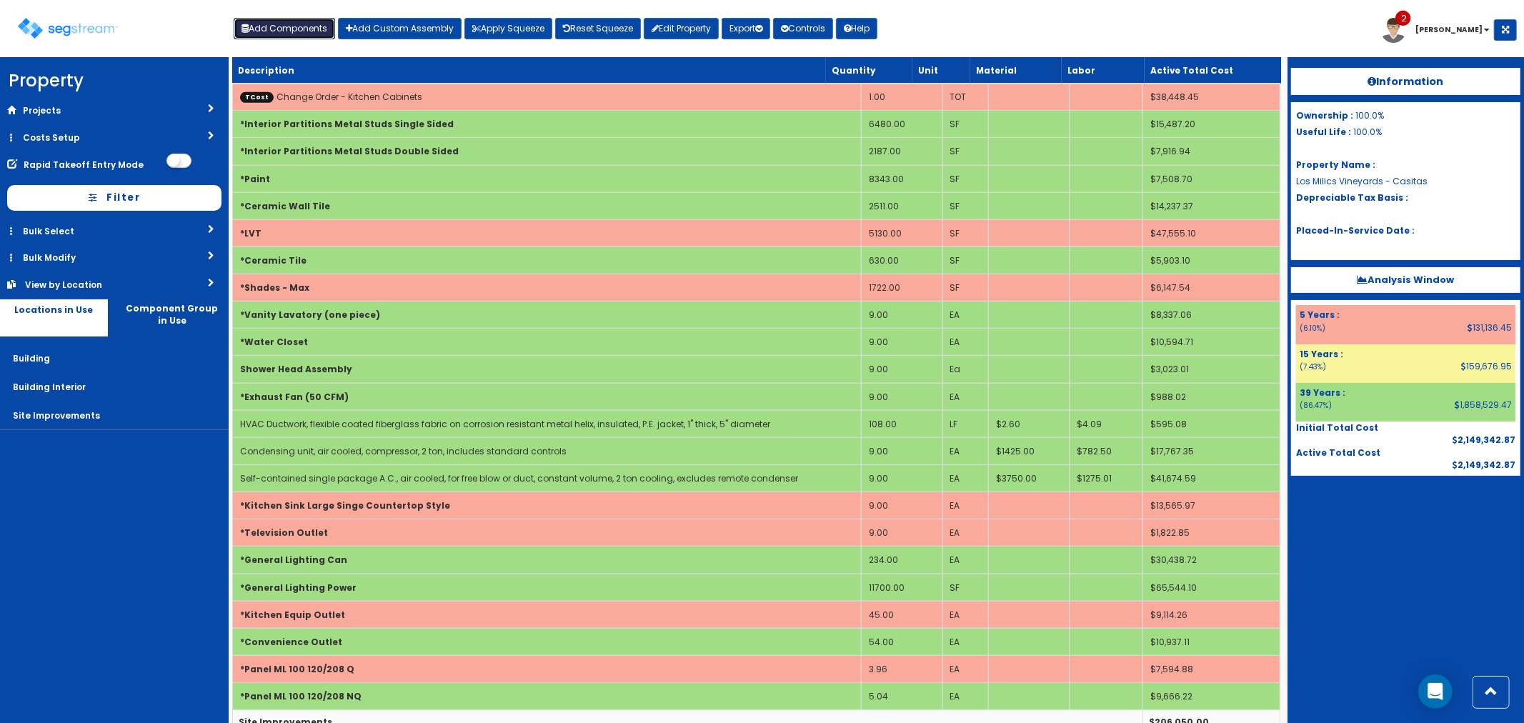
scroll to position [527, 0]
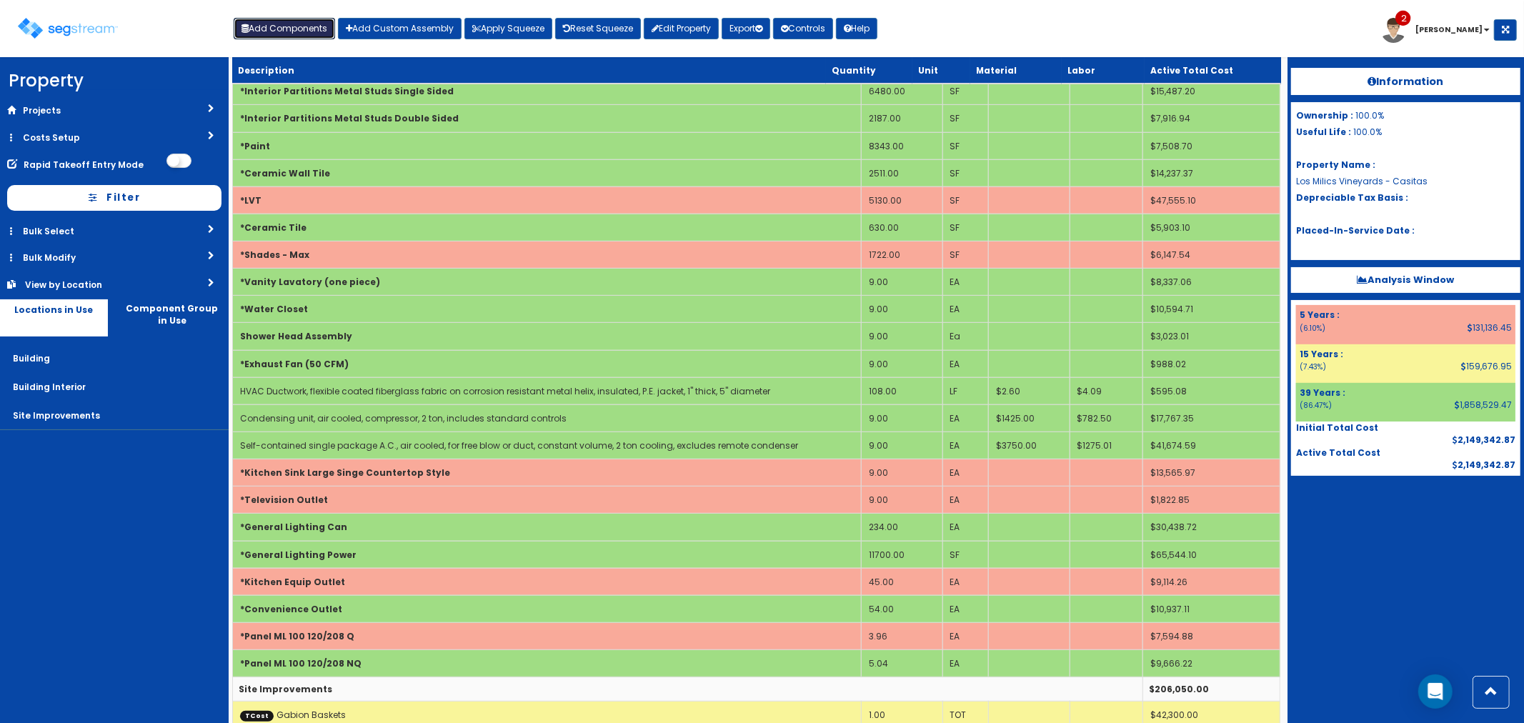
drag, startPoint x: 287, startPoint y: 25, endPoint x: 306, endPoint y: 66, distance: 44.8
click at [287, 25] on button "Add Components" at bounding box center [284, 28] width 101 height 21
select select "7"
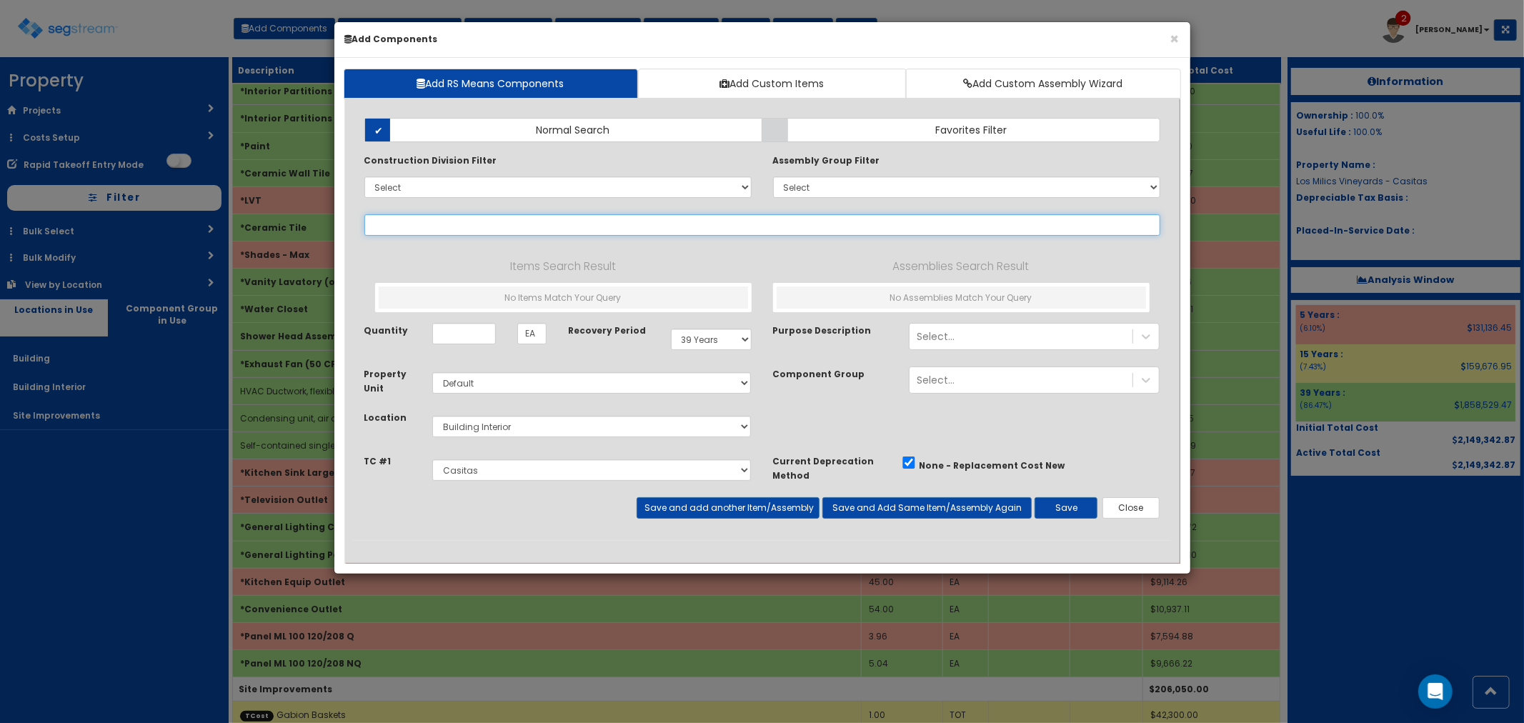
select select
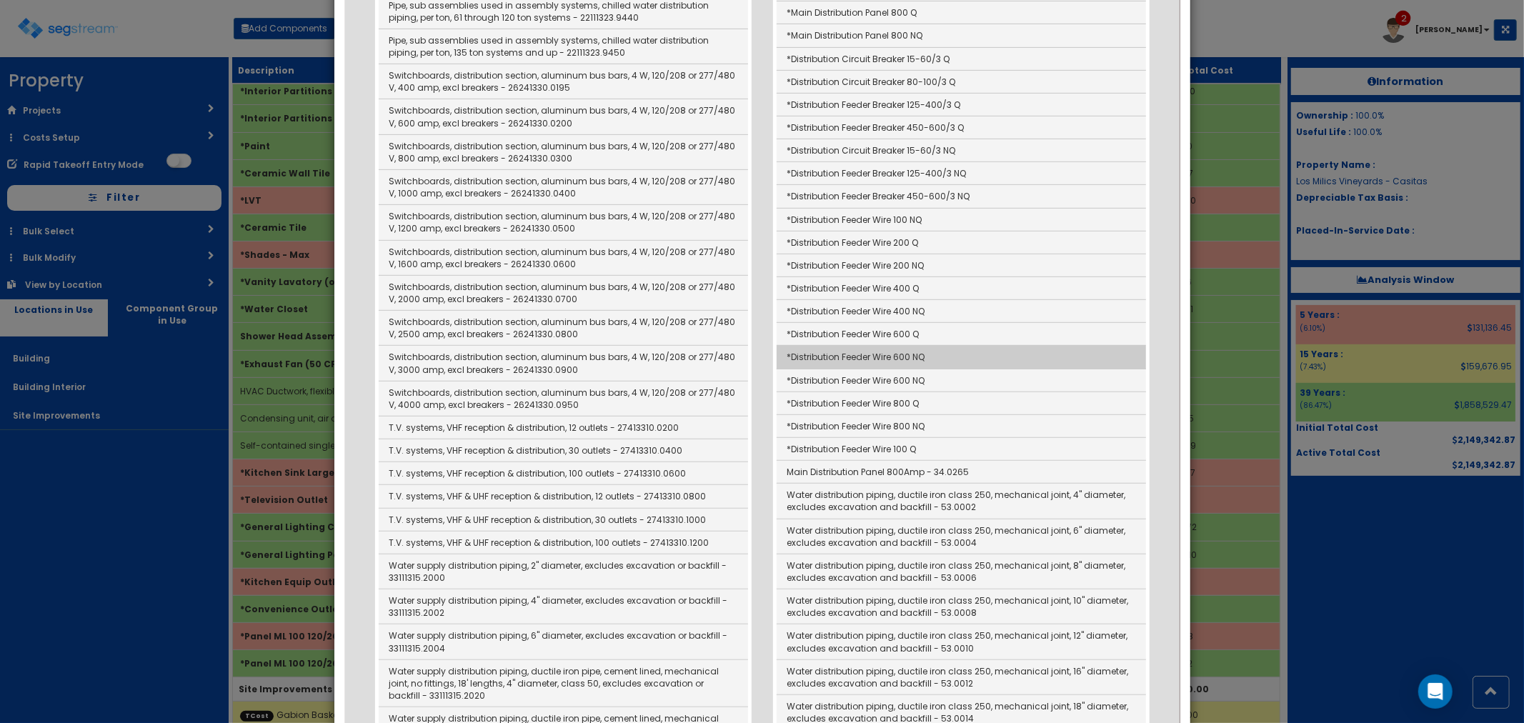
scroll to position [476, 0]
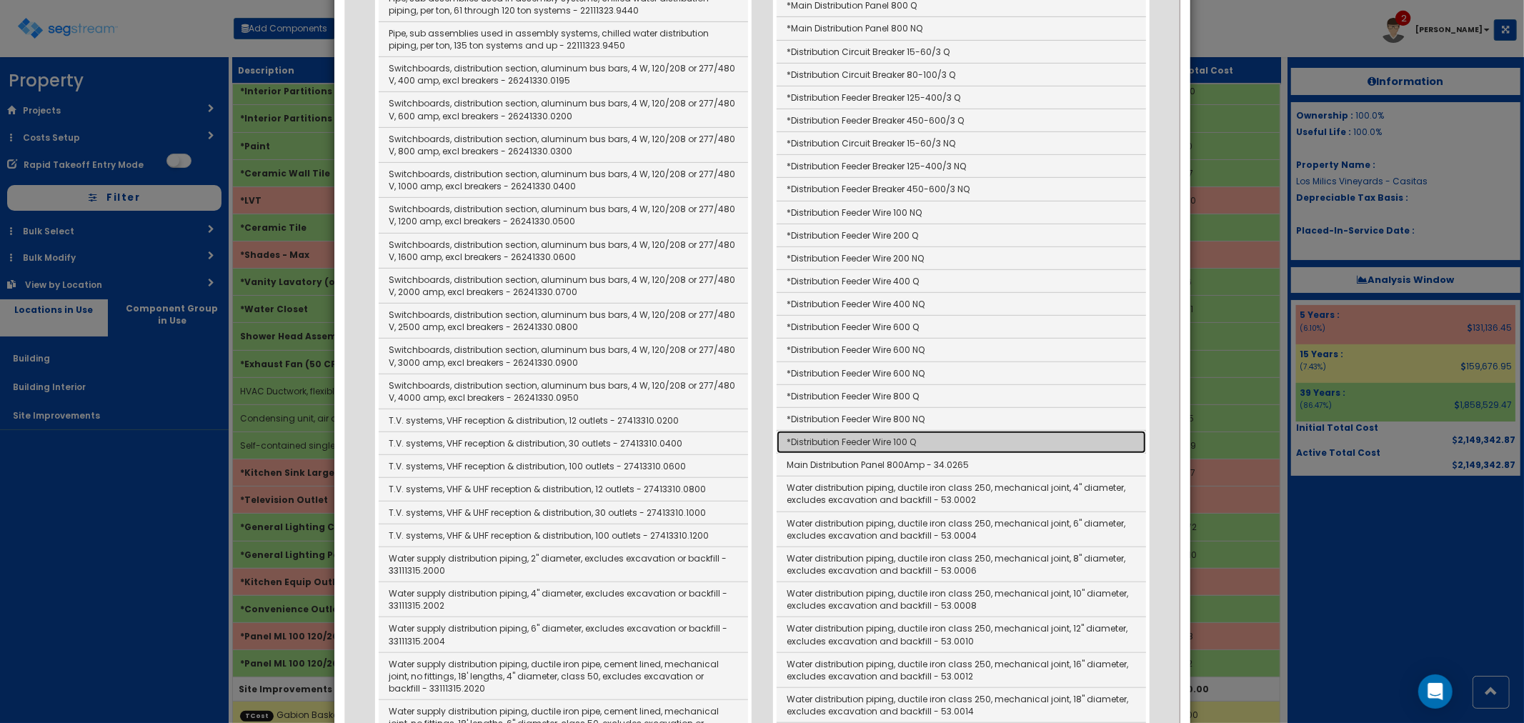
click at [880, 436] on link "*Distribution Feeder Wire 100 Q" at bounding box center [961, 442] width 369 height 23
type input "*Distribution Feeder Wire 100 Q"
type input "LF"
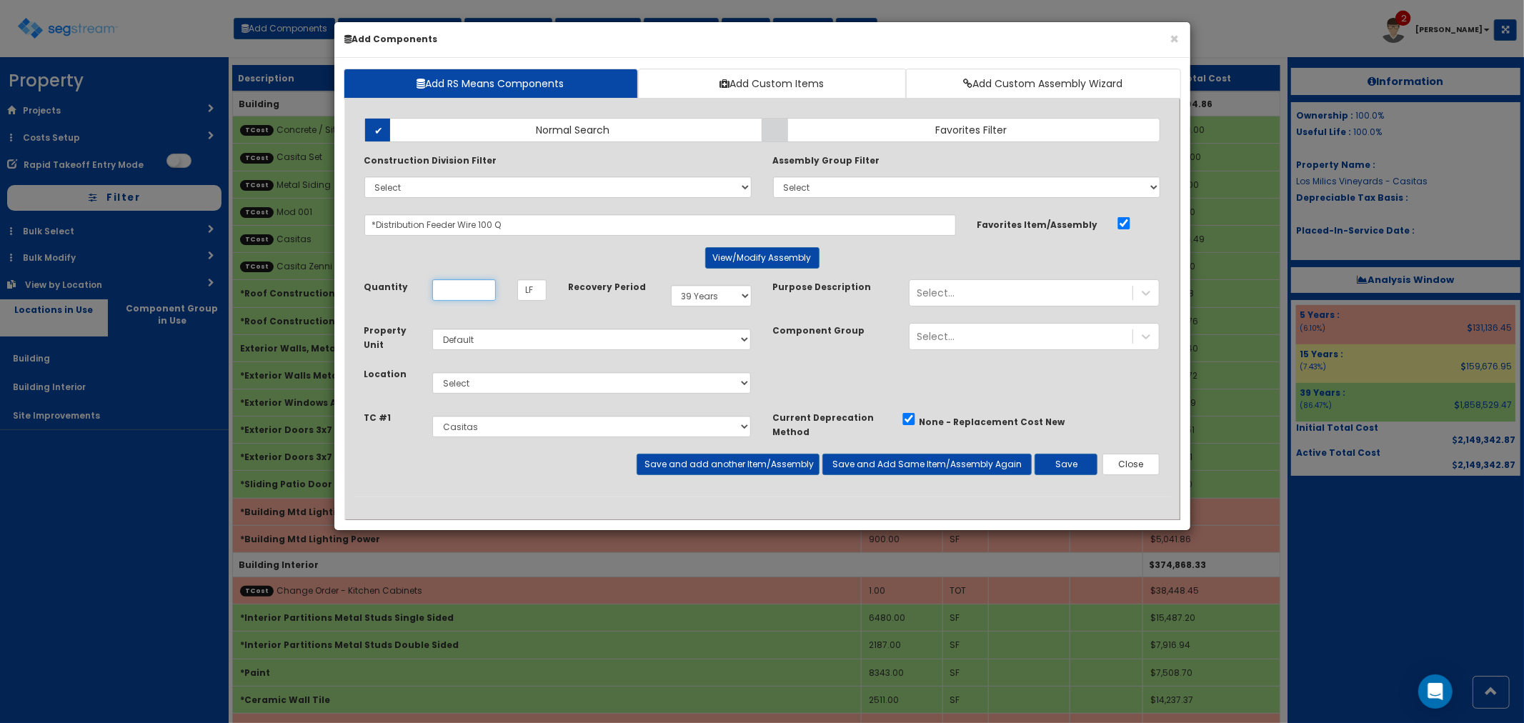
scroll to position [0, 0]
click at [700, 301] on select "Select 5 Years 7 Years 9 Years 10 Years 15 Years 15 Year QLI 15 Year QRP 15 Yea…" at bounding box center [711, 295] width 81 height 21
select select "5Y"
click at [671, 285] on select "Select 5 Years 7 Years 9 Years 10 Years 15 Years 15 Year QLI 15 Year QRP 15 Yea…" at bounding box center [711, 295] width 81 height 21
click at [466, 293] on input "Unit Quantity" at bounding box center [464, 289] width 64 height 21
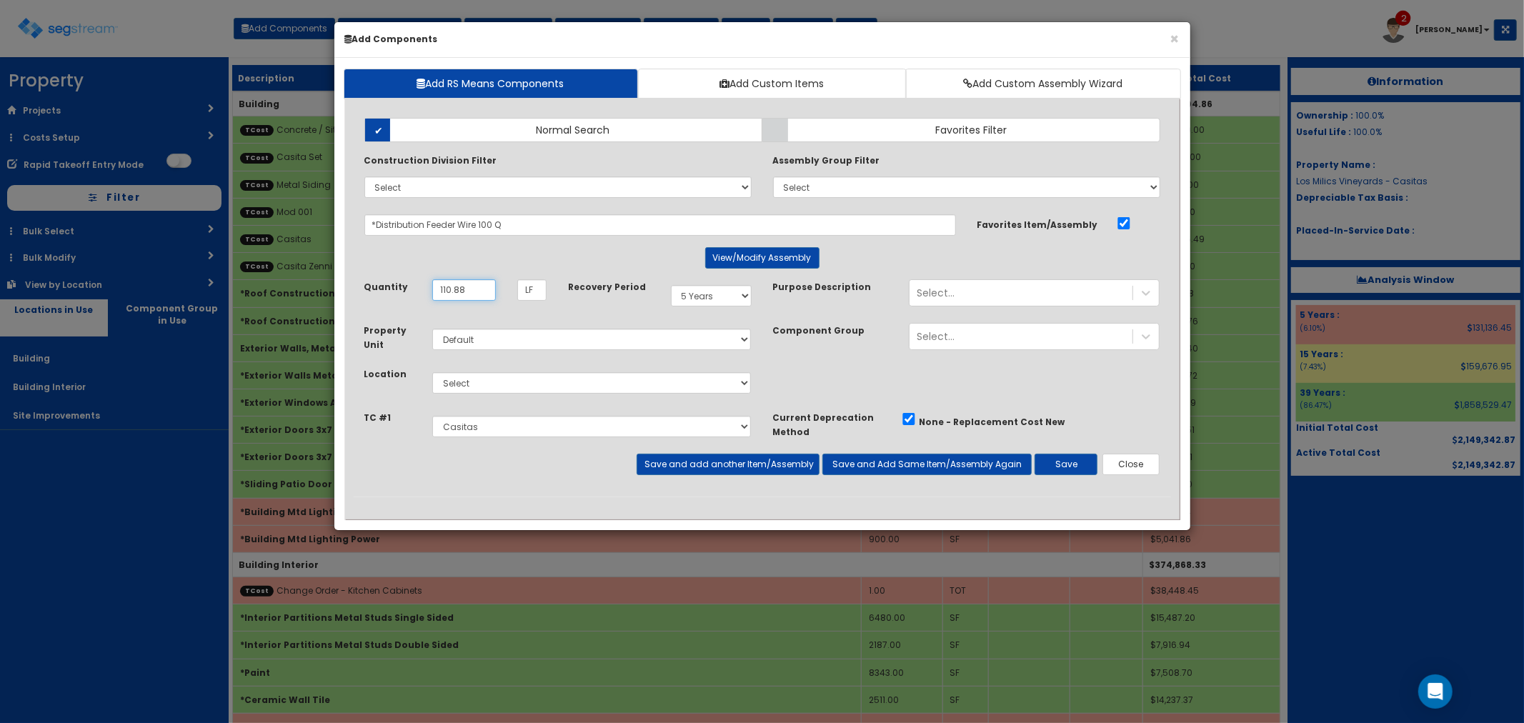
type input "110.88"
click at [497, 384] on select "Select Building Building Interior Site Improvements Add Additional Location" at bounding box center [591, 382] width 319 height 21
click at [432, 372] on select "Select Building Building Interior Site Improvements Add Additional Location" at bounding box center [591, 382] width 319 height 21
click at [482, 386] on select "Select Building Building Interior Site Improvements Add Additional Location" at bounding box center [591, 382] width 319 height 21
select select "7"
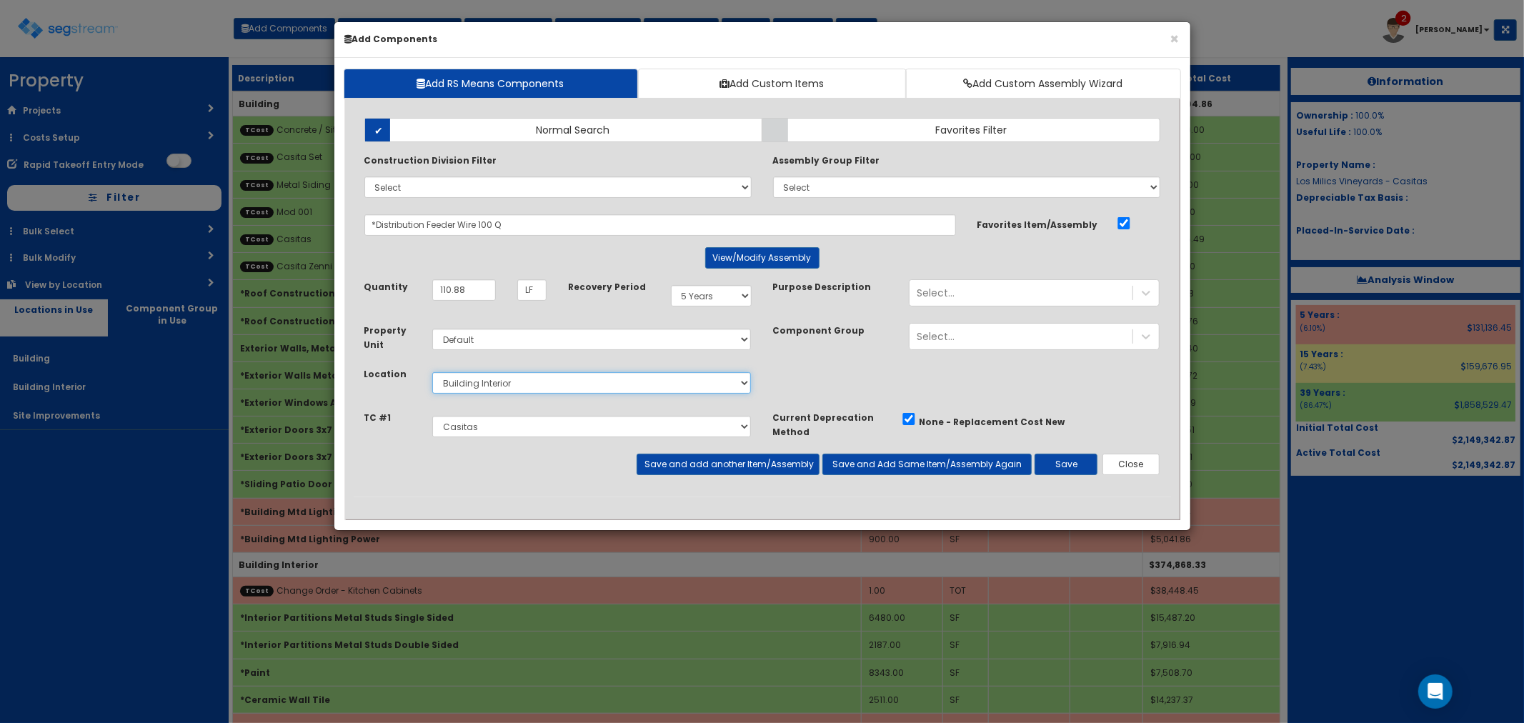
click at [432, 372] on select "Select Building Building Interior Site Improvements Add Additional Location" at bounding box center [591, 382] width 319 height 21
click at [687, 461] on button "Save and add another Item/Assembly" at bounding box center [728, 464] width 183 height 21
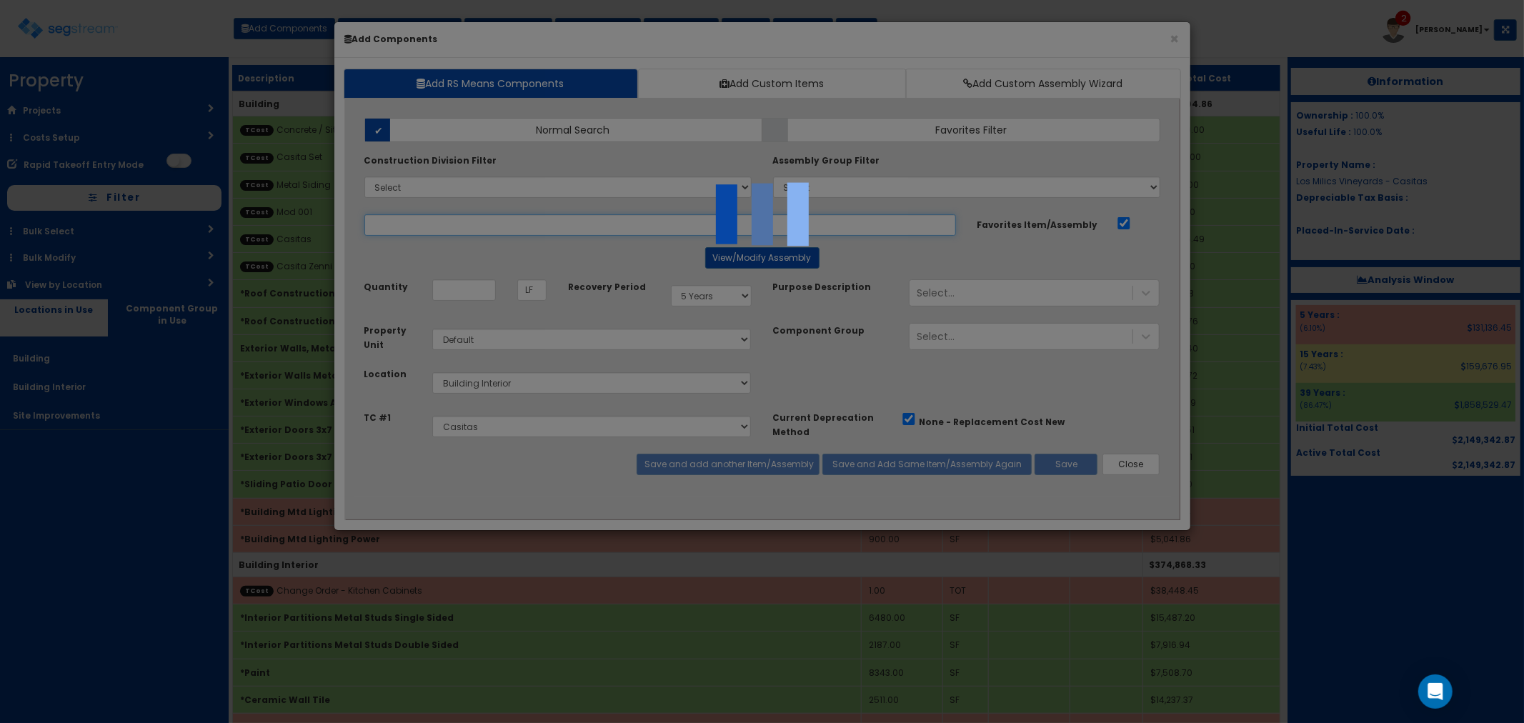
select select "5276306"
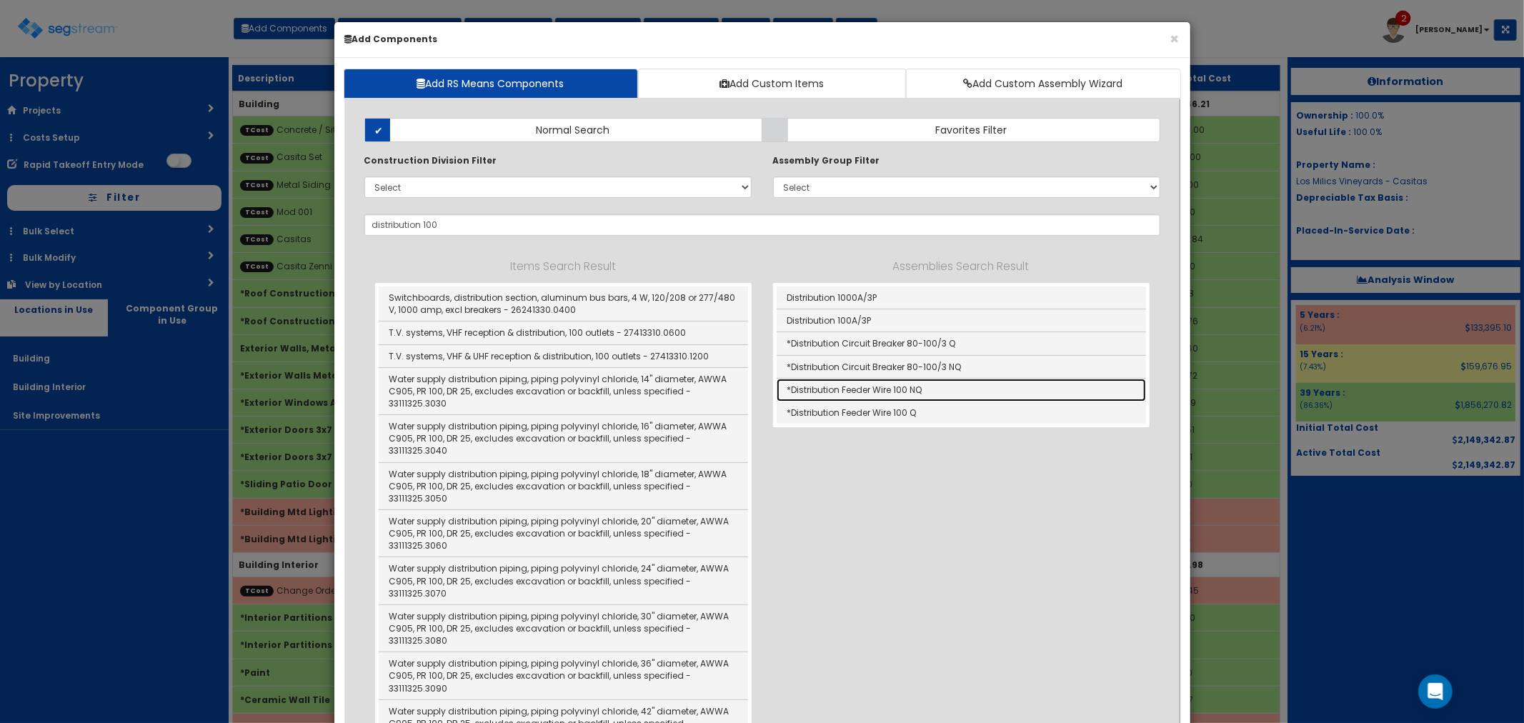
drag, startPoint x: 868, startPoint y: 388, endPoint x: 835, endPoint y: 382, distance: 34.1
click at [868, 388] on link "*Distribution Feeder Wire 100 NQ" at bounding box center [961, 390] width 369 height 23
type input "*Distribution Feeder Wire 100 NQ"
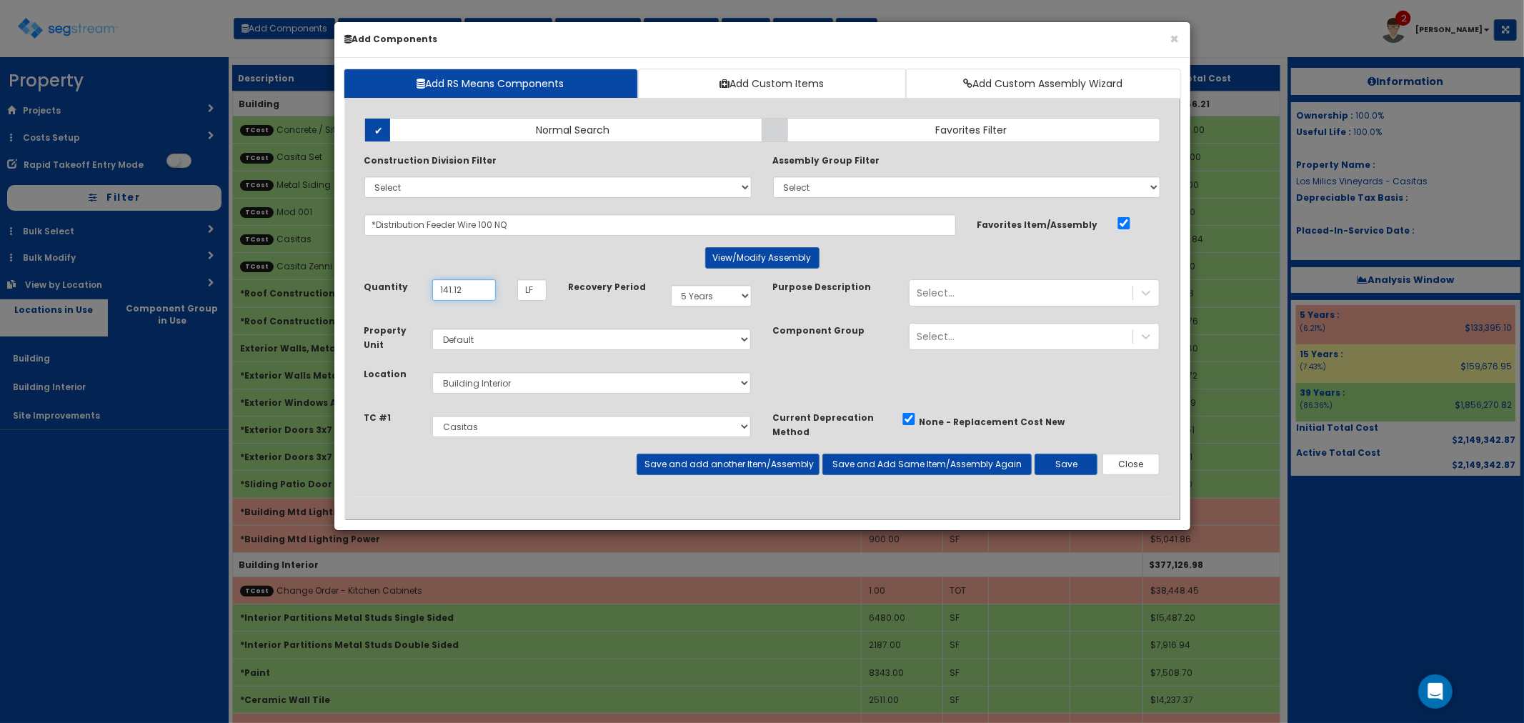
type input "141.12"
click at [697, 296] on select "Select 5 Years 7 Years 9 Years 10 Years 15 Years 15 Year QLI 15 Year QRP 15 Yea…" at bounding box center [711, 295] width 81 height 21
select select "39Y"
click at [671, 285] on select "Select 5 Years 7 Years 9 Years 10 Years 15 Years 15 Year QLI 15 Year QRP 15 Yea…" at bounding box center [711, 295] width 81 height 21
click at [716, 462] on button "Save and add another Item/Assembly" at bounding box center [728, 464] width 183 height 21
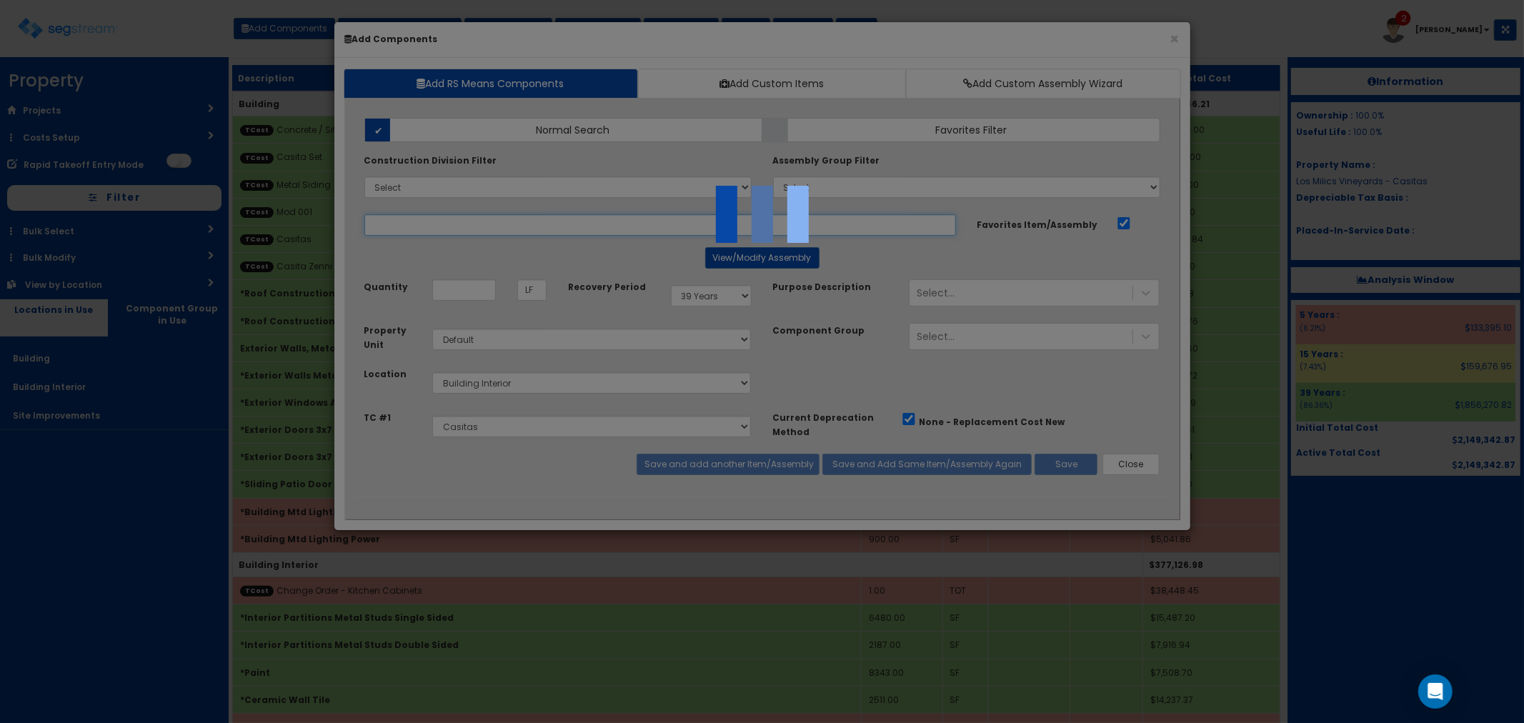
select select "5276306"
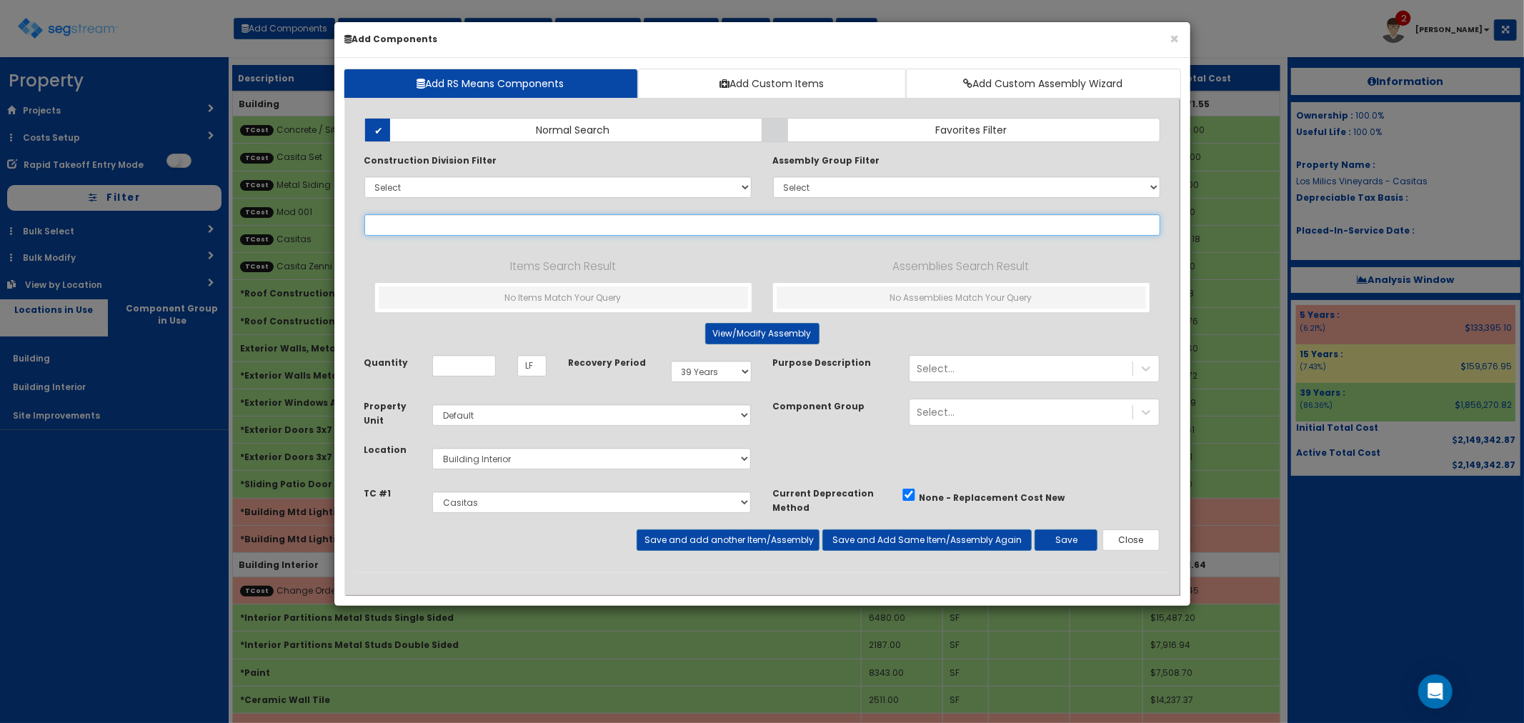
click at [744, 234] on input "text" at bounding box center [762, 224] width 796 height 21
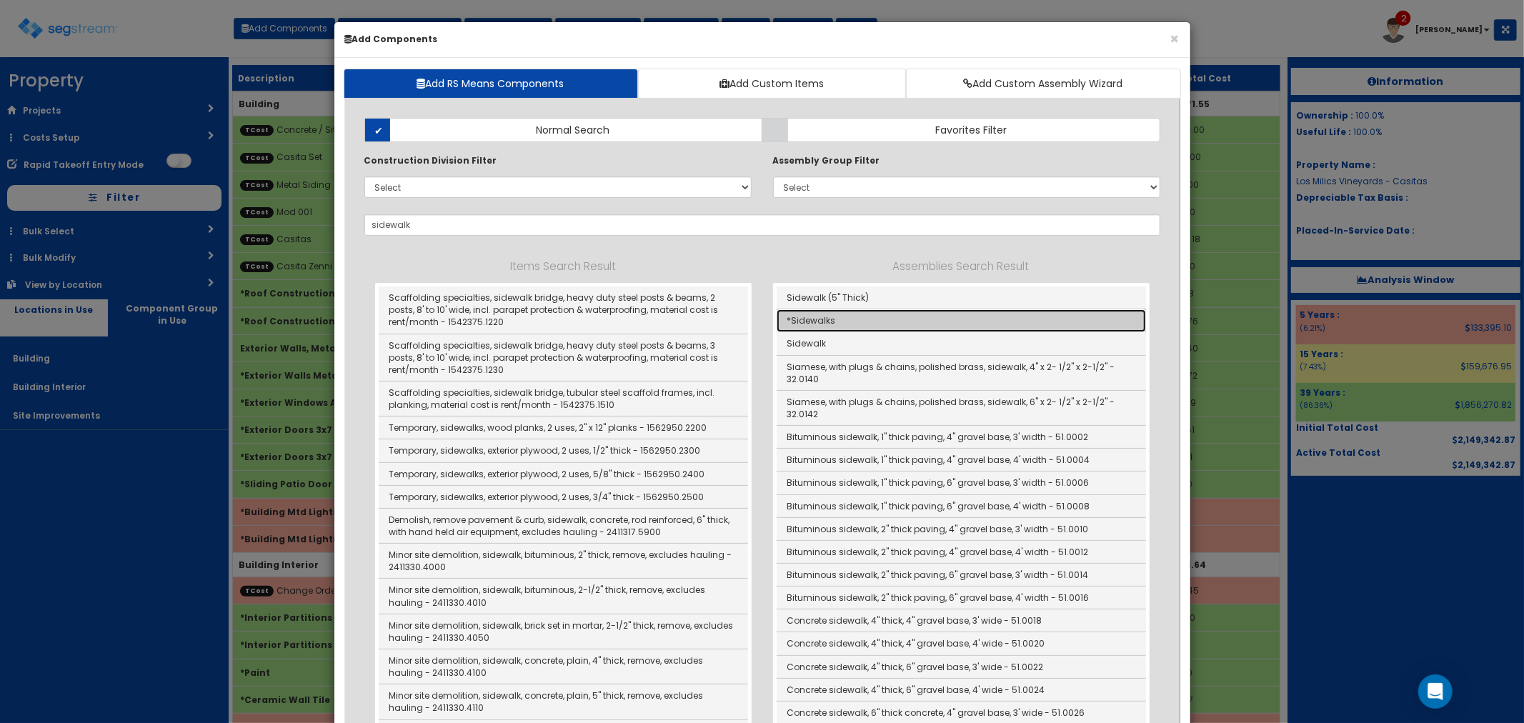
click at [847, 320] on link "*Sidewalks" at bounding box center [961, 320] width 369 height 23
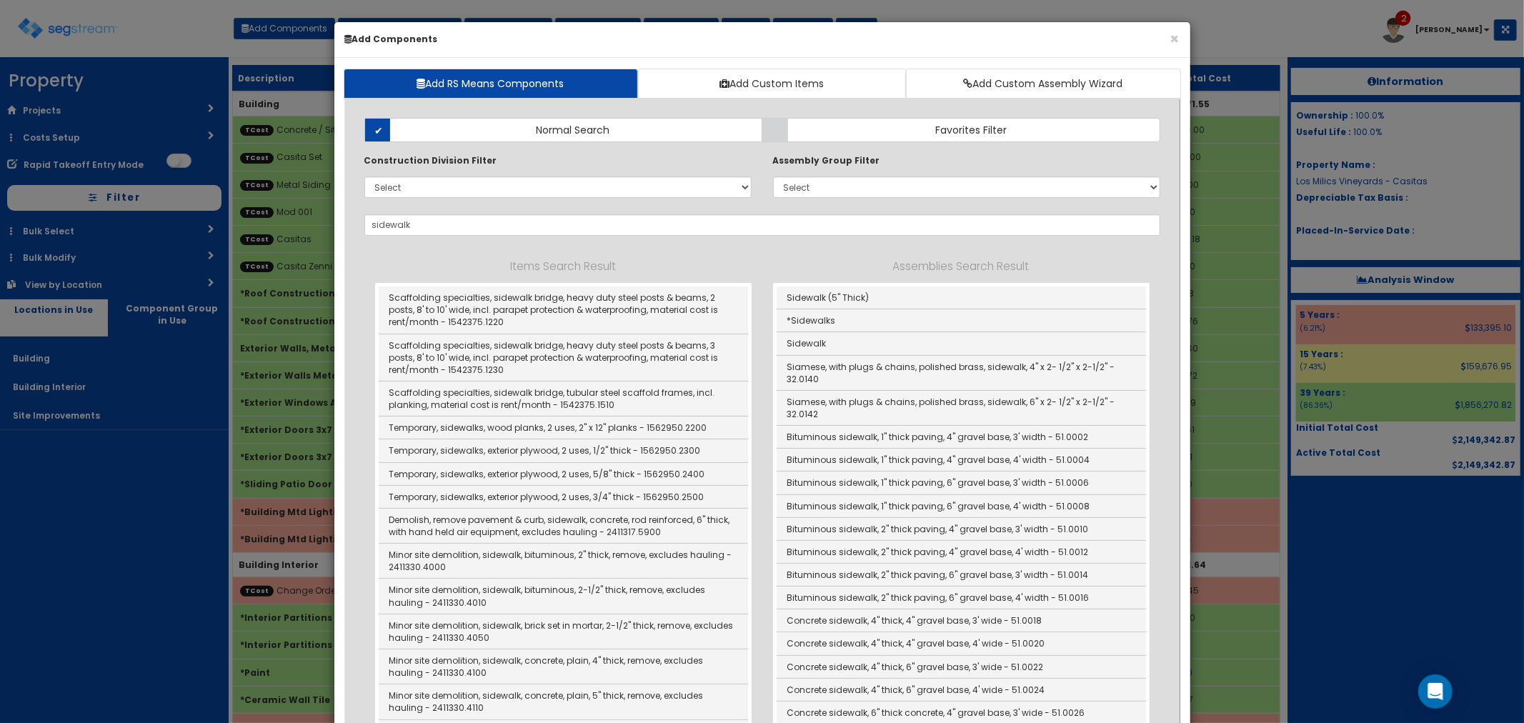
type input "*Sidewalks"
type input "SF"
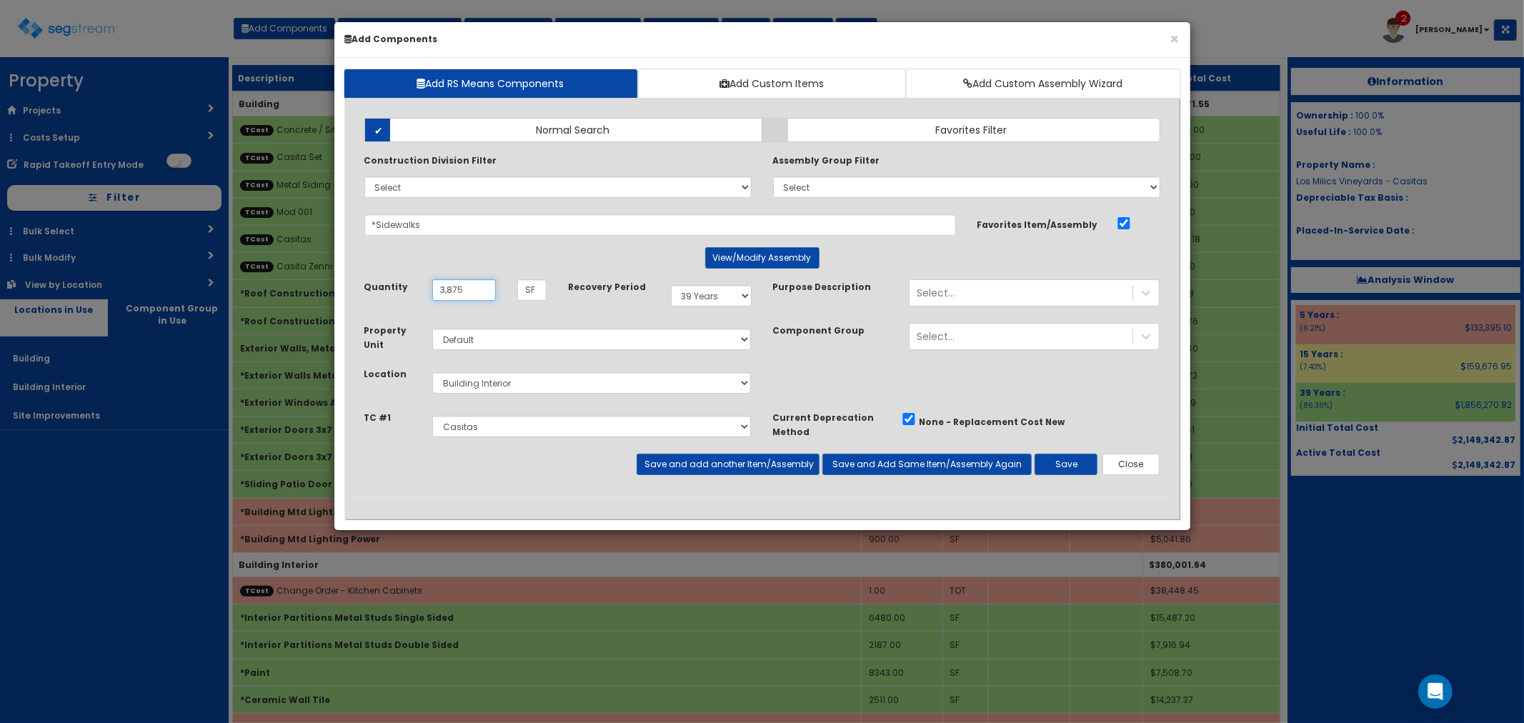
type input "3,875"
click at [708, 297] on select "Select 5 Years 7 Years 9 Years 10 Years 15 Years 15 Year QLI 15 Year QRP 15 Yea…" at bounding box center [711, 295] width 81 height 21
select select "15Y"
click at [671, 285] on select "Select 5 Years 7 Years 9 Years 10 Years 15 Years 15 Year QLI 15 Year QRP 15 Yea…" at bounding box center [711, 295] width 81 height 21
click at [511, 386] on select "Select Building Building Interior Site Improvements Add Additional Location" at bounding box center [591, 382] width 319 height 21
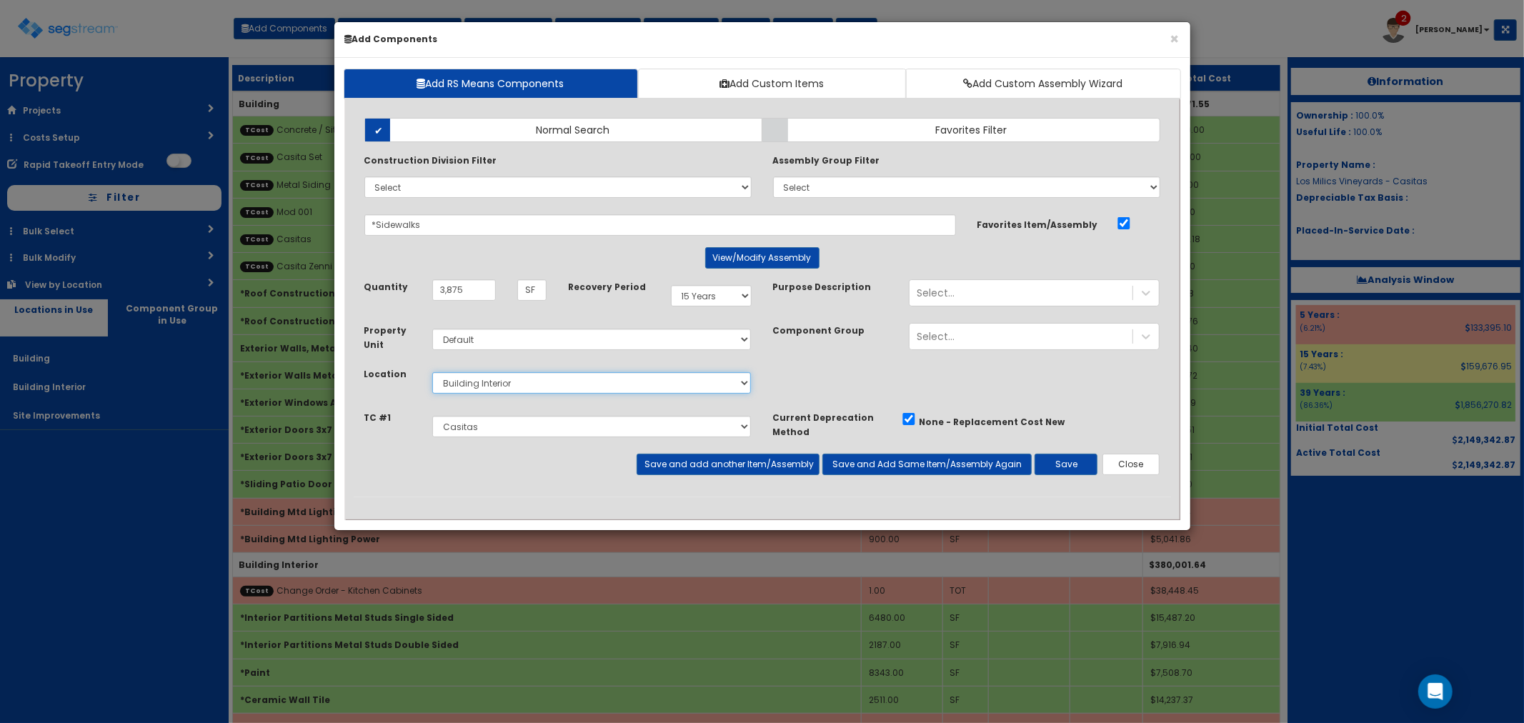
select select "27"
click at [432, 372] on select "Select Building Building Interior Site Improvements Add Additional Location" at bounding box center [591, 382] width 319 height 21
click at [480, 437] on select "Select Concrete / Sitework Casita Set Gabion Baskets Metal Siding Plumbing Hook…" at bounding box center [591, 426] width 319 height 21
select select "5276218"
click at [432, 416] on select "Select Concrete / Sitework Casita Set Gabion Baskets Metal Siding Plumbing Hook…" at bounding box center [591, 426] width 319 height 21
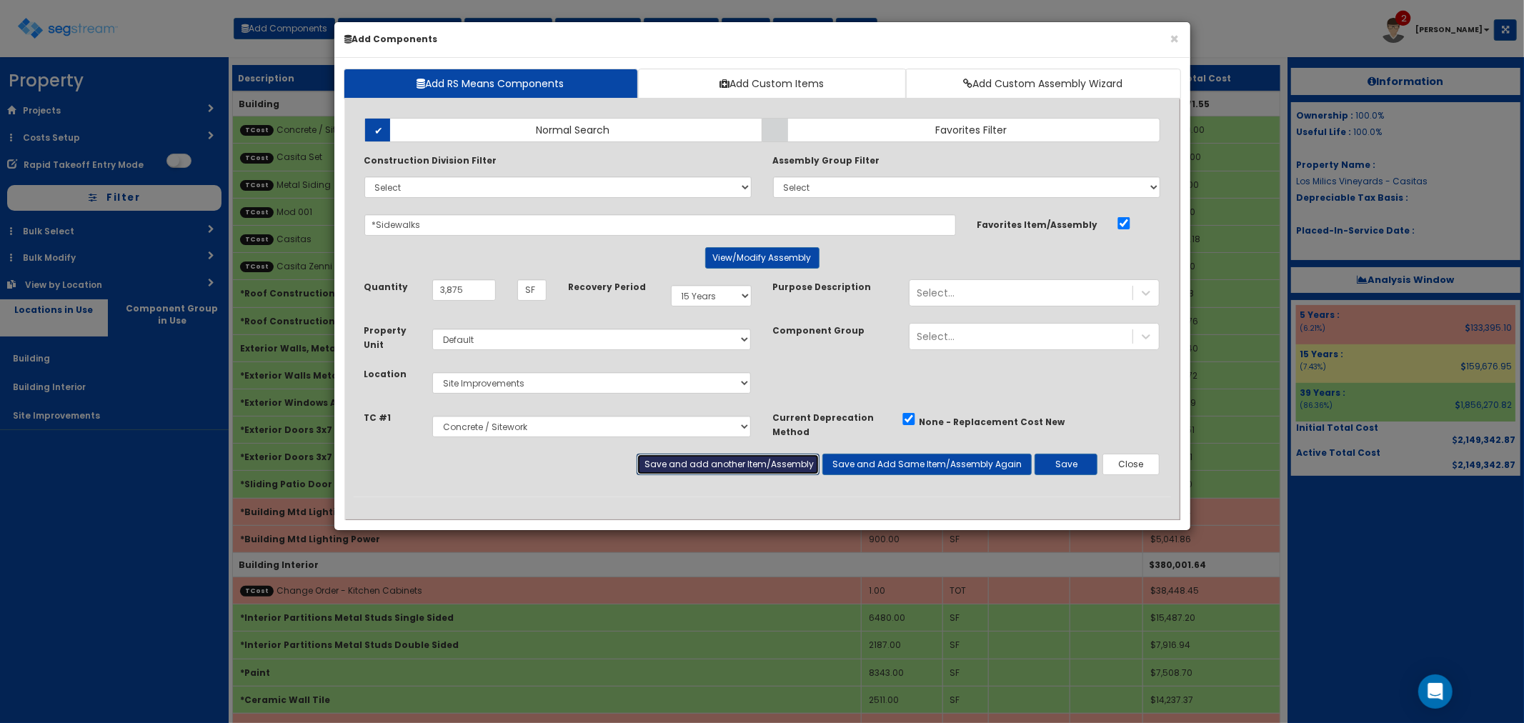
click at [682, 460] on button "Save and add another Item/Assembly" at bounding box center [728, 464] width 183 height 21
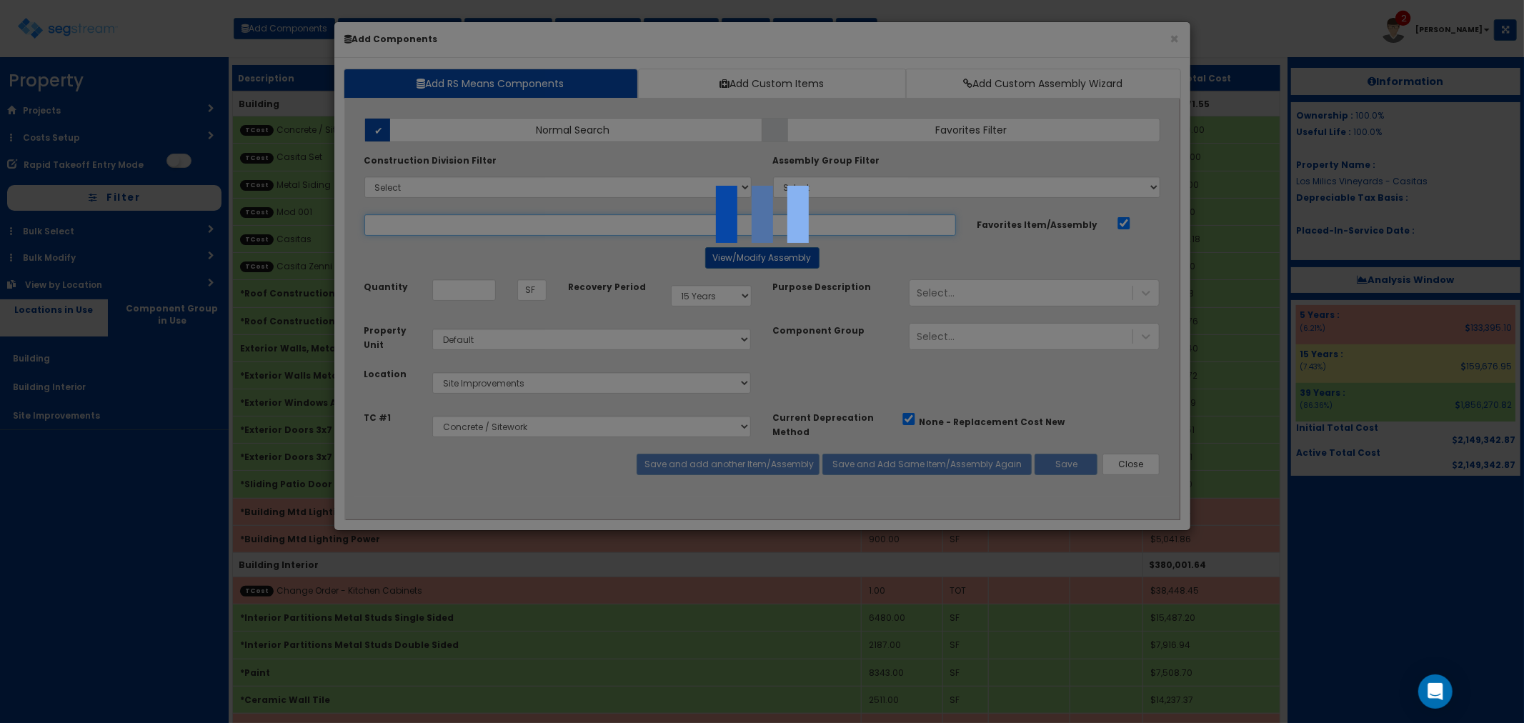
select select "5276218"
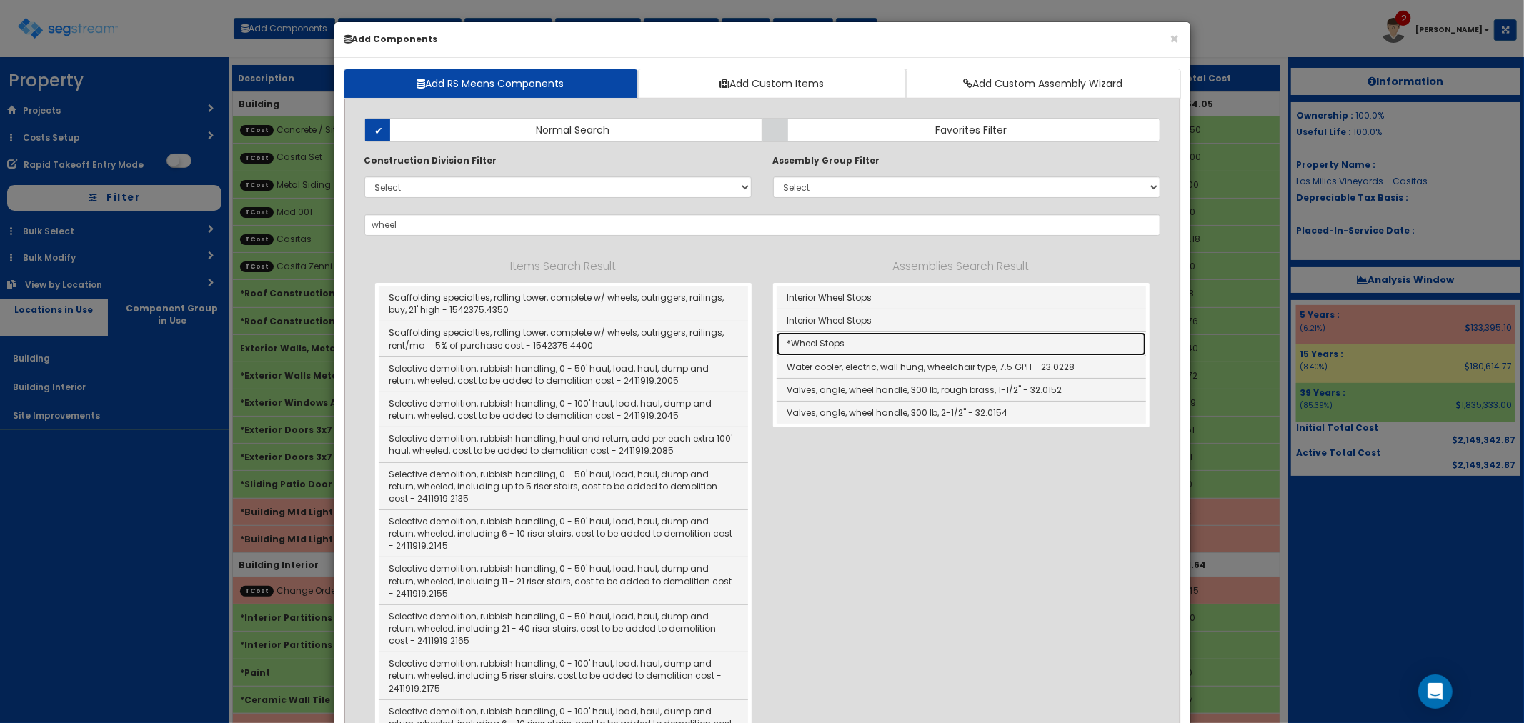
click at [848, 337] on link "*Wheel Stops" at bounding box center [961, 343] width 369 height 23
type input "*Wheel Stops"
type input "EA"
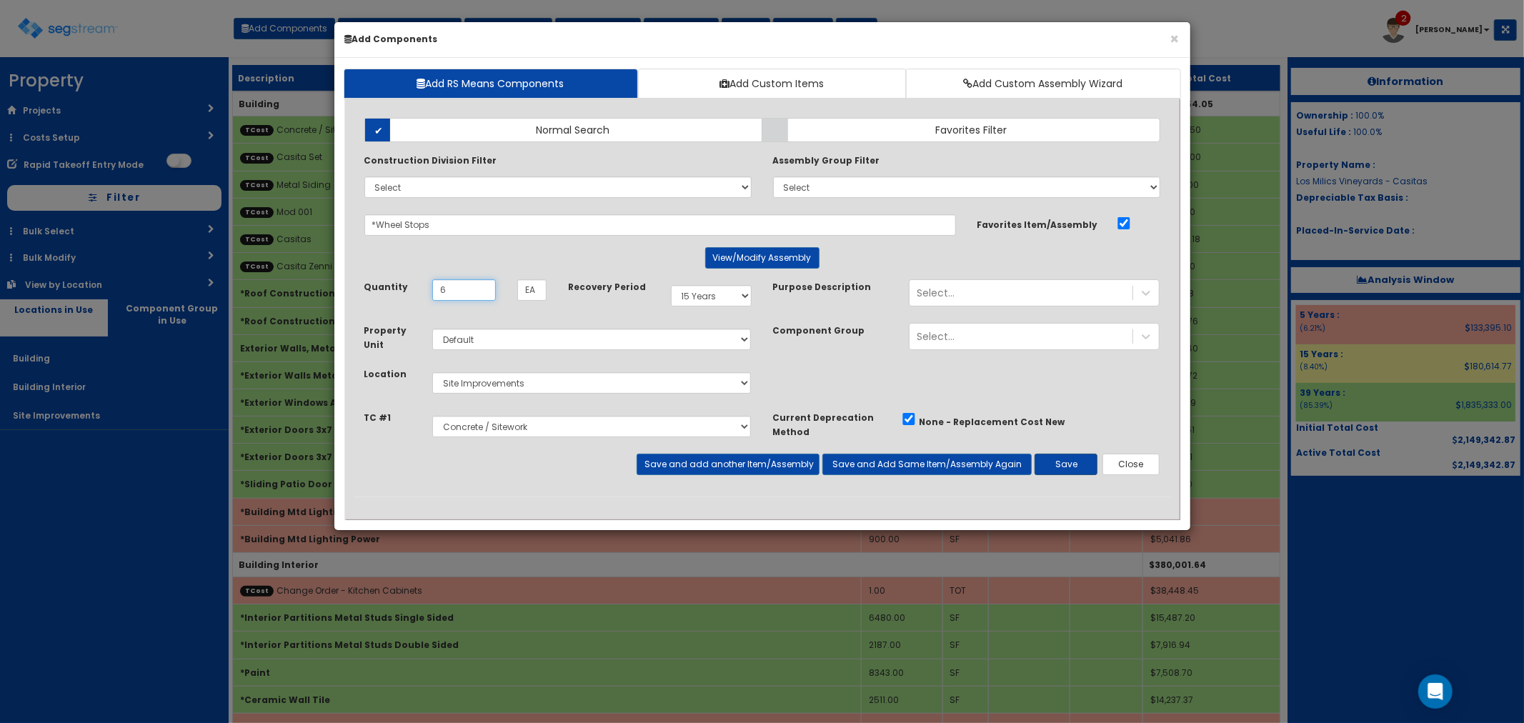
type input "6"
click at [1062, 458] on button "Save" at bounding box center [1066, 464] width 63 height 21
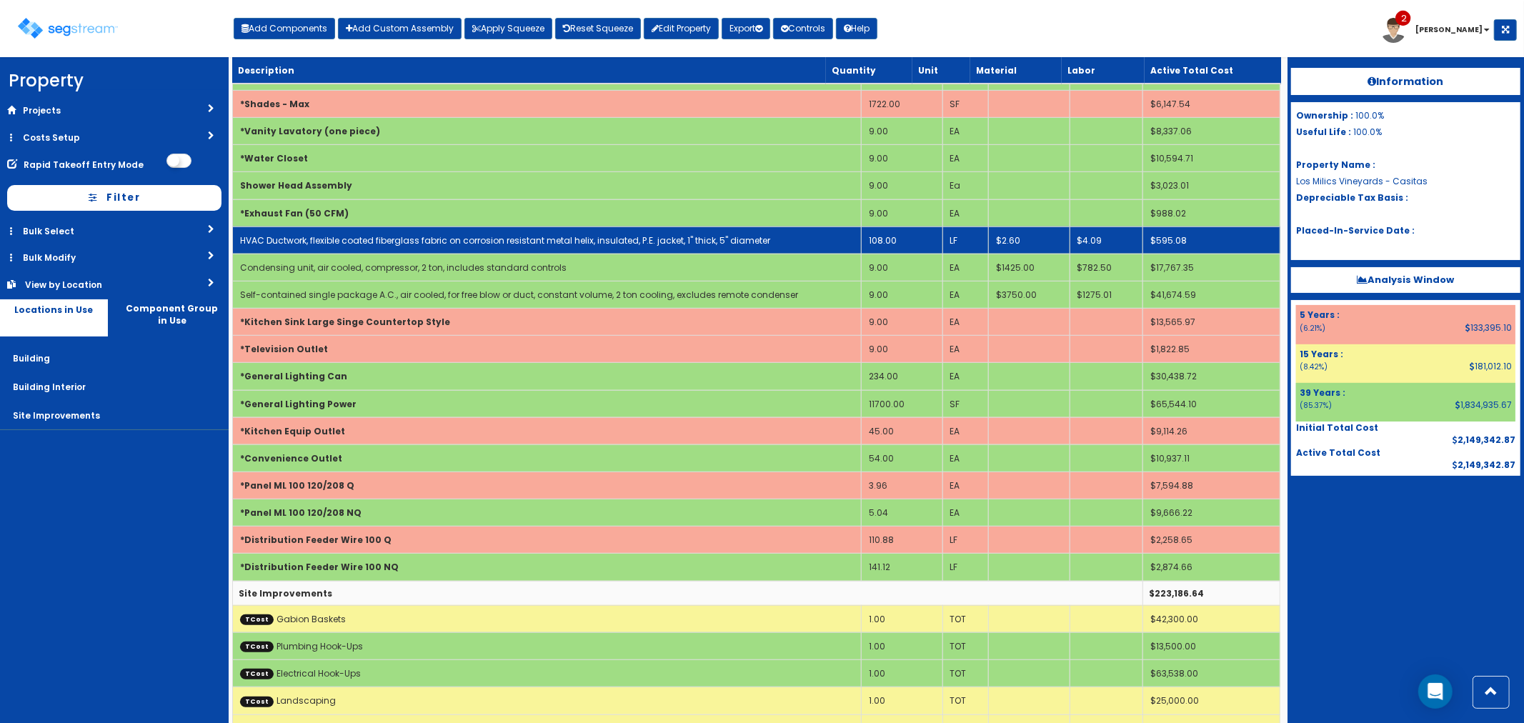
scroll to position [794, 0]
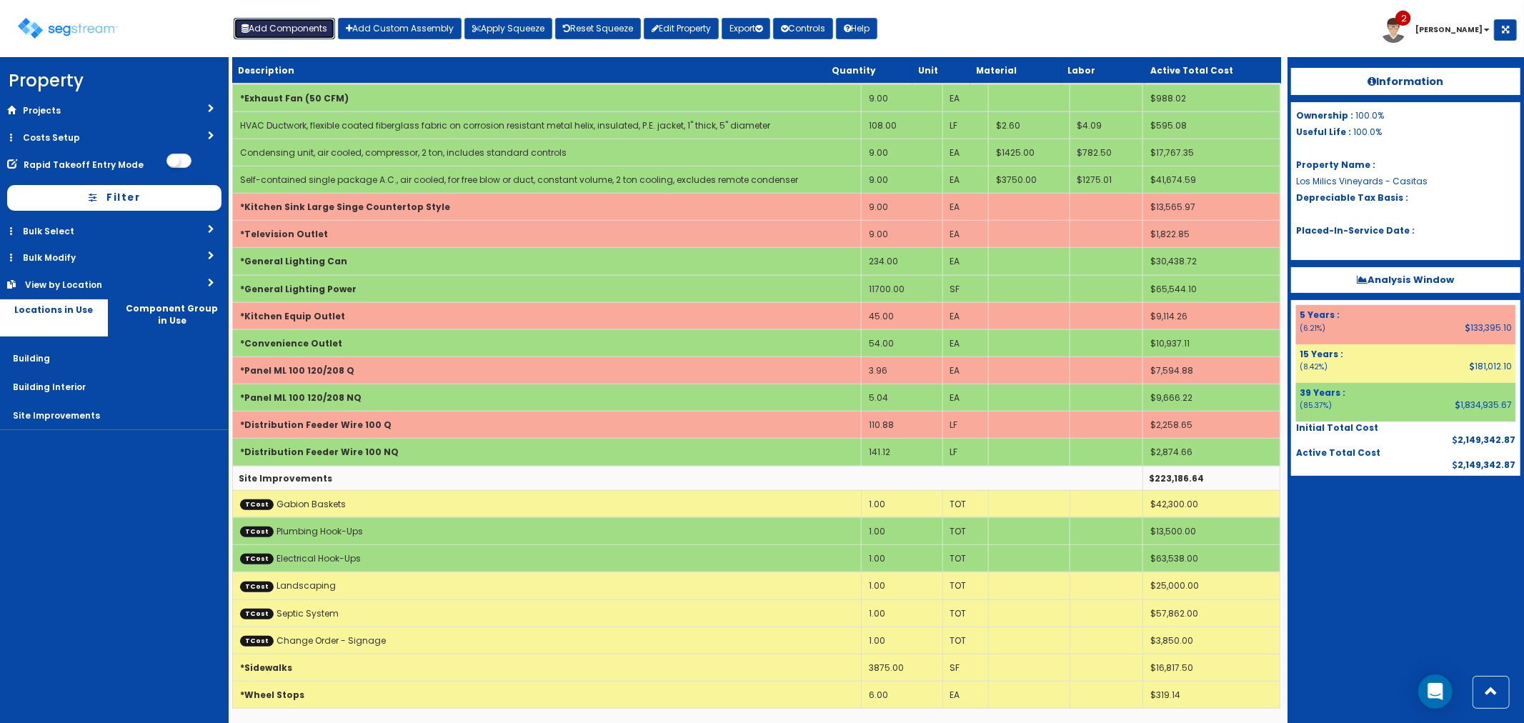
click at [282, 30] on button "Add Components" at bounding box center [284, 28] width 101 height 21
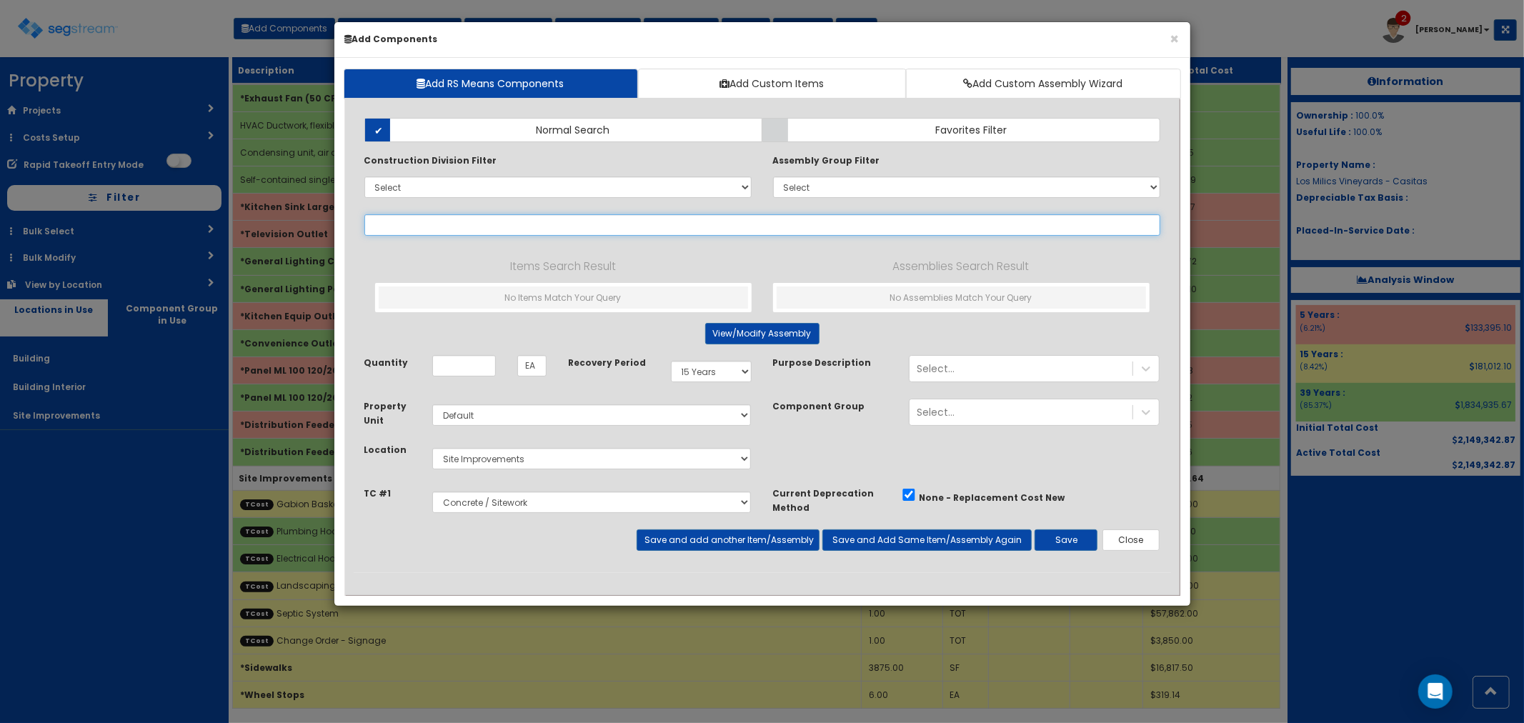
select select
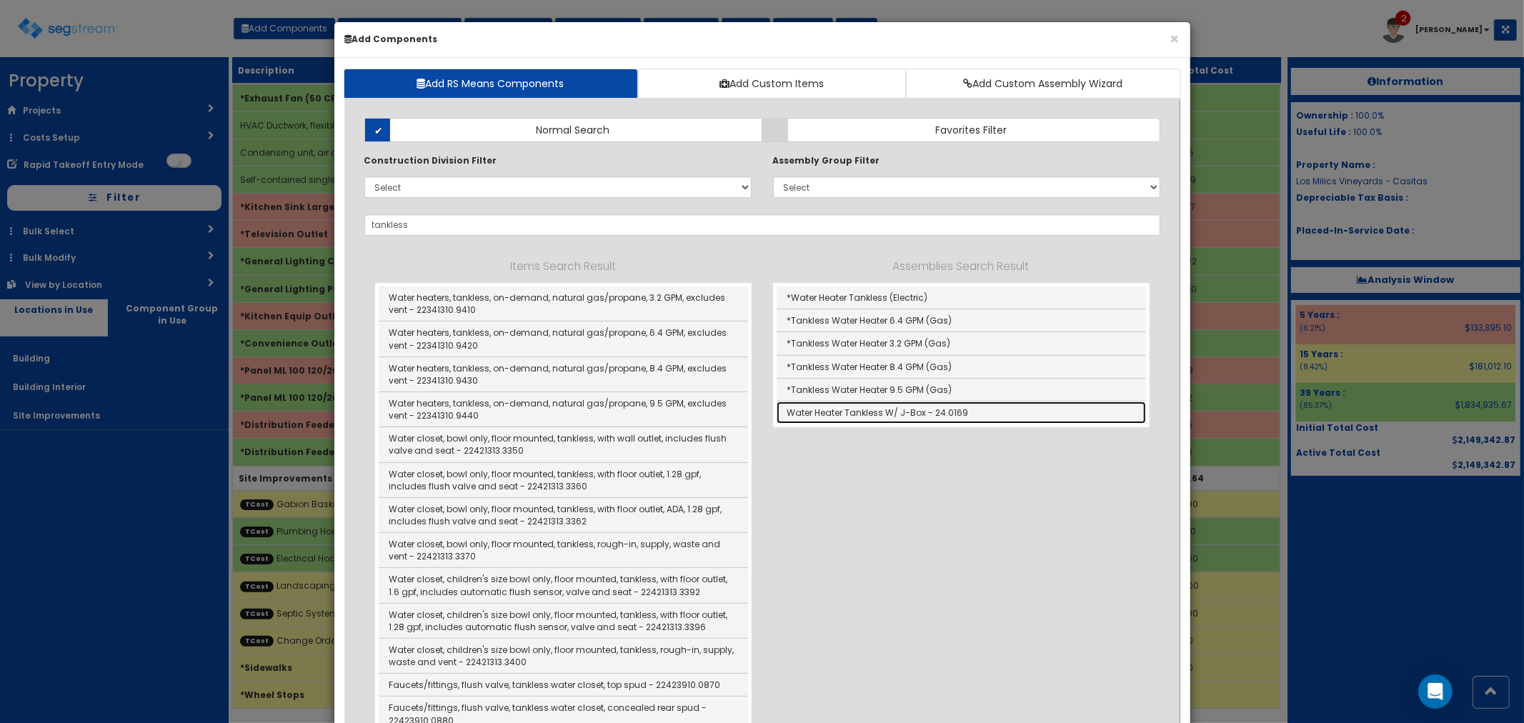
click at [855, 412] on link "Water Heater Tankless W/ J-Box - 24.0169" at bounding box center [961, 413] width 369 height 22
type input "Water Heater Tankless W/ J-Box - 24.0169"
checkbox input "false"
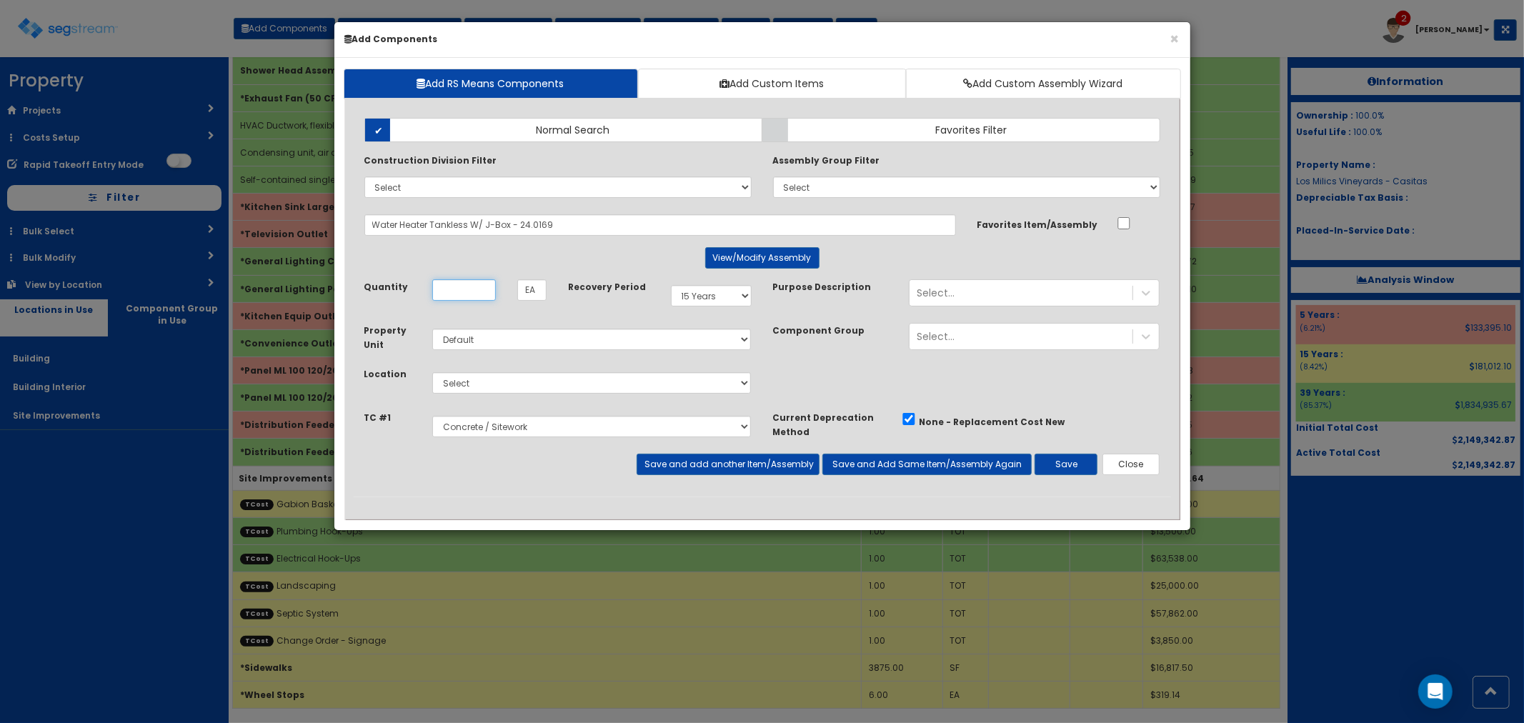
scroll to position [0, 0]
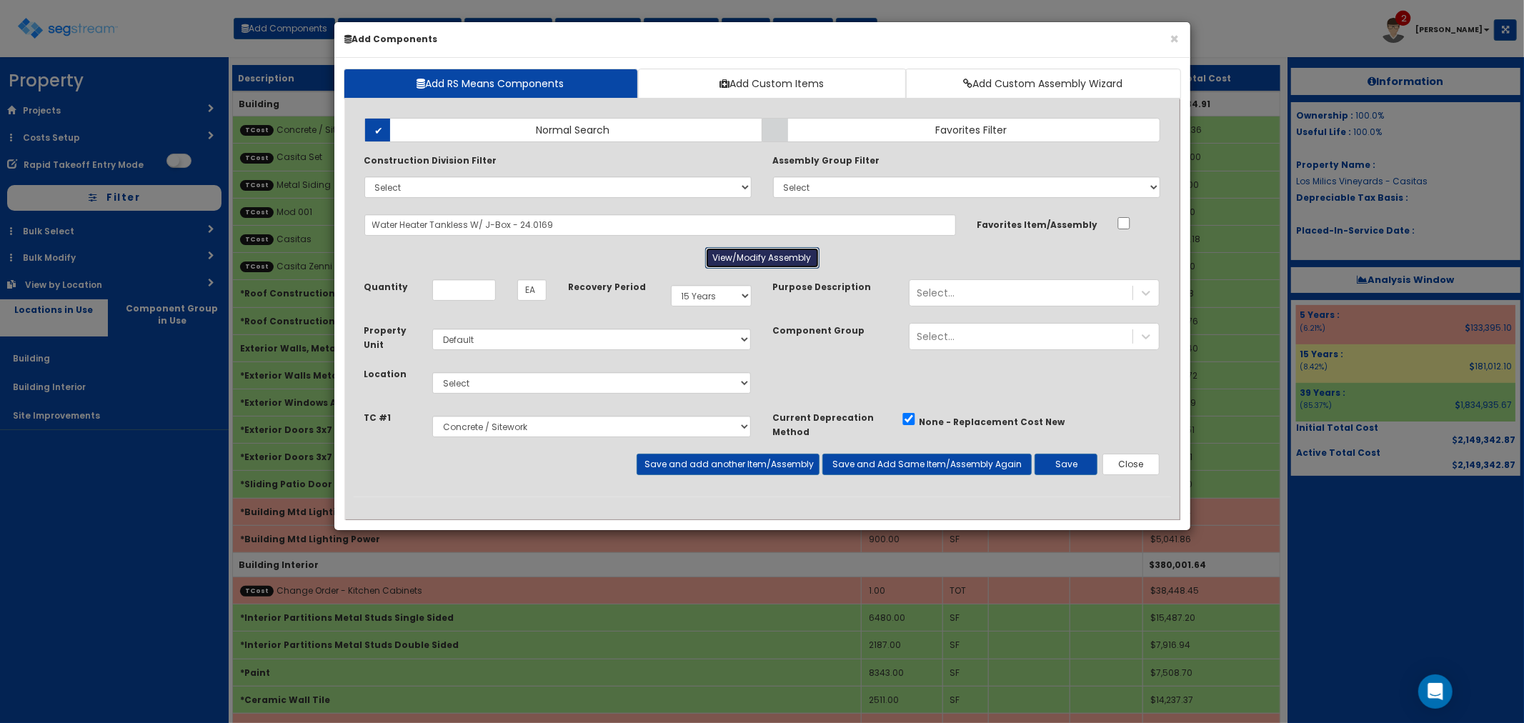
click at [758, 256] on button "View/Modify Assembly" at bounding box center [762, 257] width 114 height 21
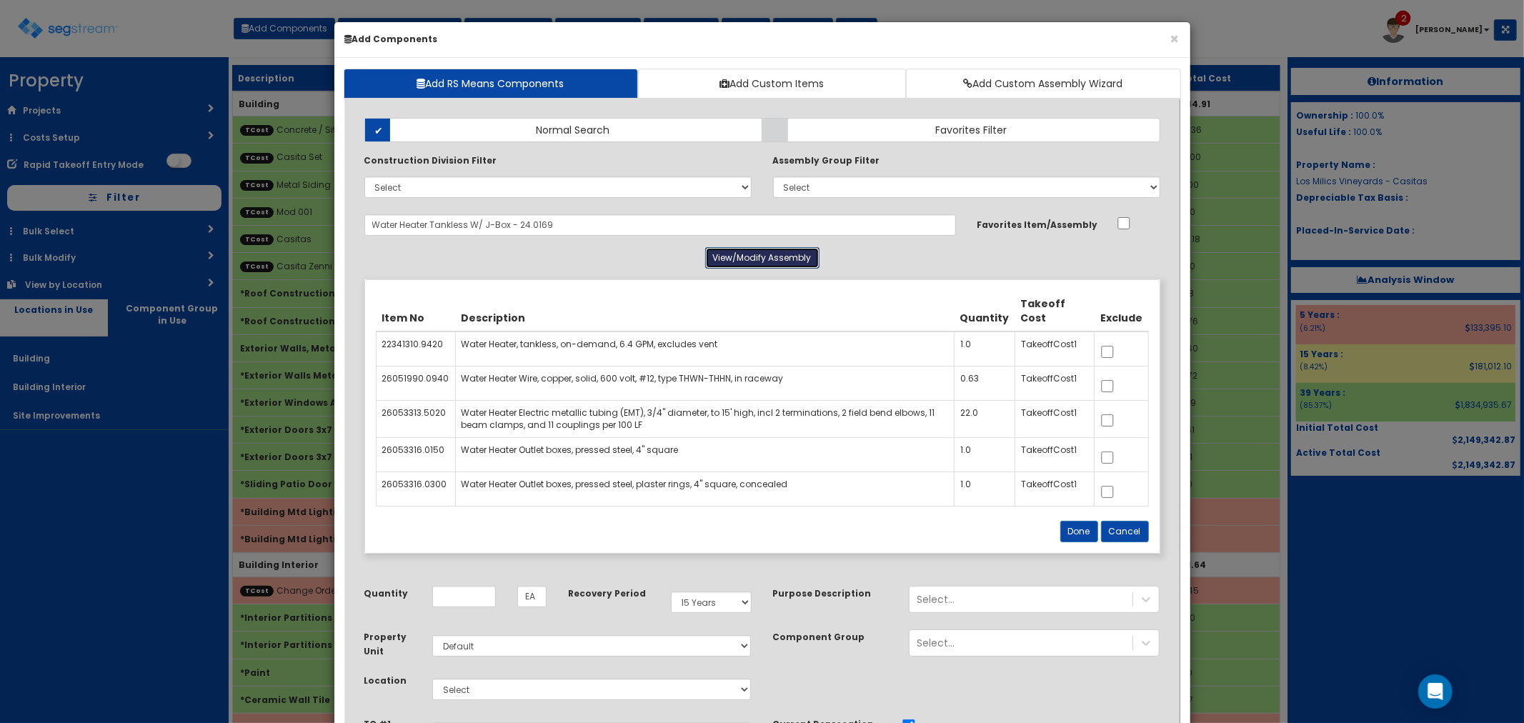
click at [759, 255] on button "View/Modify Assembly" at bounding box center [762, 257] width 114 height 21
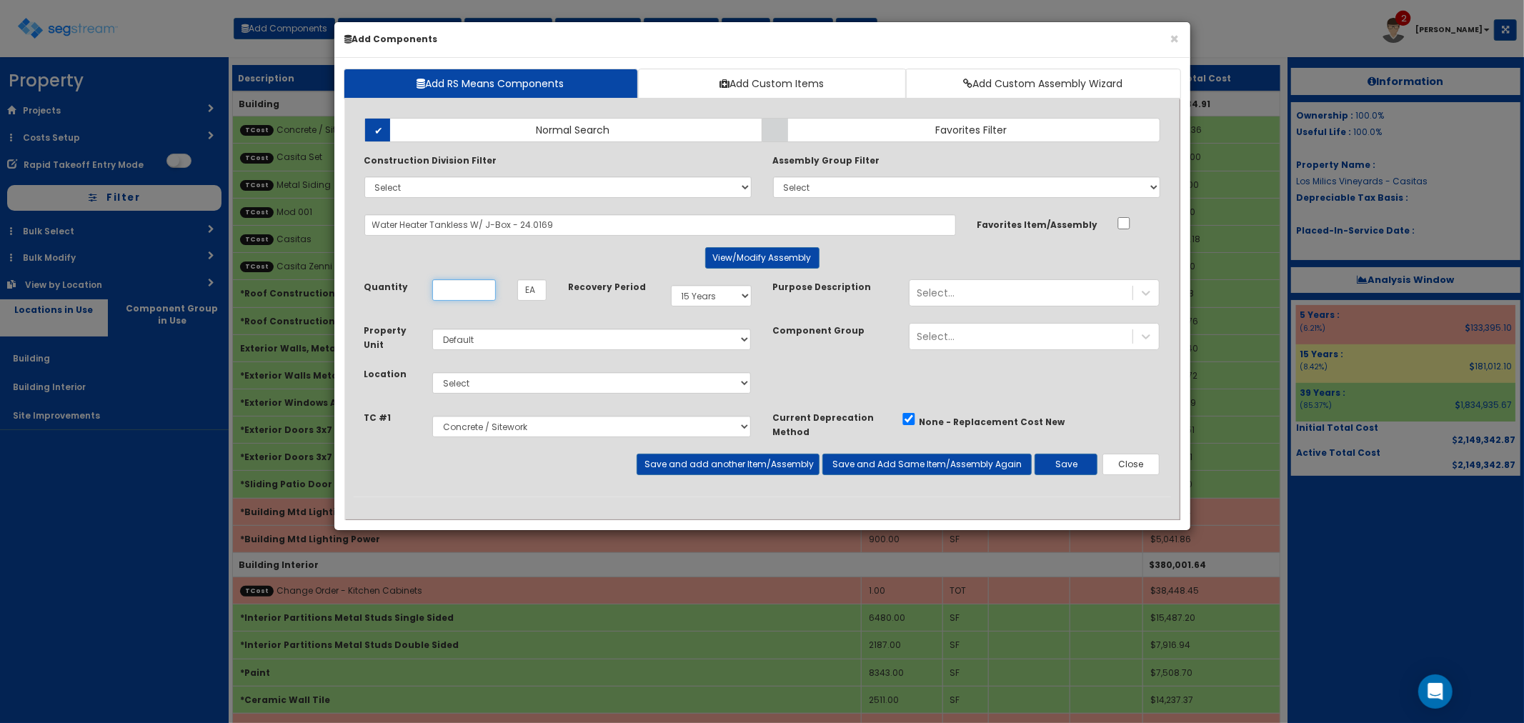
click at [477, 289] on input "Unit Quantity" at bounding box center [464, 289] width 64 height 21
type input "1"
click at [697, 295] on select "Select 5 Years 7 Years 9 Years 10 Years 15 Years 15 Year QLI 15 Year QRP 15 Yea…" at bounding box center [711, 295] width 81 height 21
select select "39Y"
click at [671, 285] on select "Select 5 Years 7 Years 9 Years 10 Years 15 Years 15 Year QLI 15 Year QRP 15 Yea…" at bounding box center [711, 295] width 81 height 21
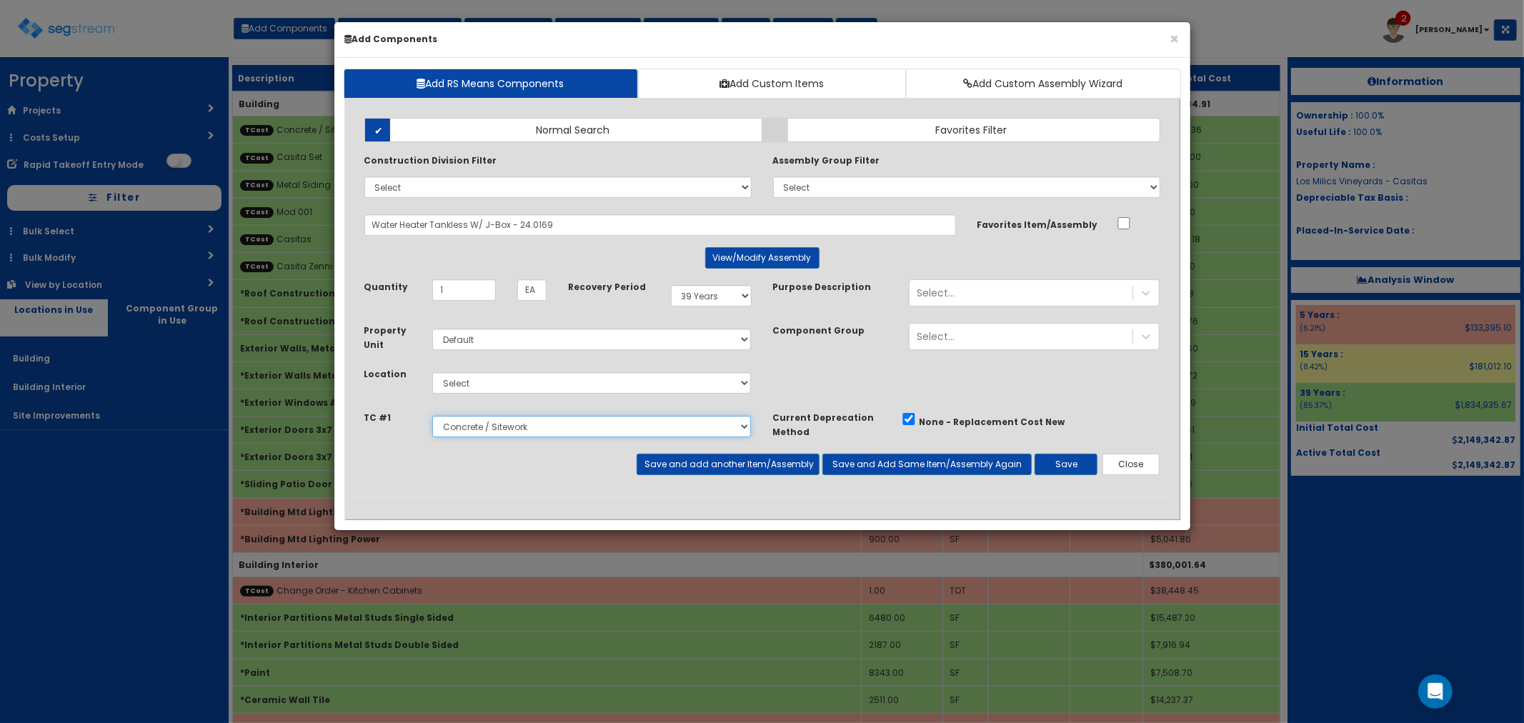
click at [477, 427] on select "Select Concrete / Sitework Casita Set Gabion Baskets Metal Siding Plumbing Hook…" at bounding box center [591, 426] width 319 height 21
select select "5276306"
click at [432, 416] on select "Select Concrete / Sitework Casita Set Gabion Baskets Metal Siding Plumbing Hook…" at bounding box center [591, 426] width 319 height 21
click at [467, 390] on select "Select Building Building Interior Site Improvements Add Additional Location" at bounding box center [591, 382] width 319 height 21
select select "7"
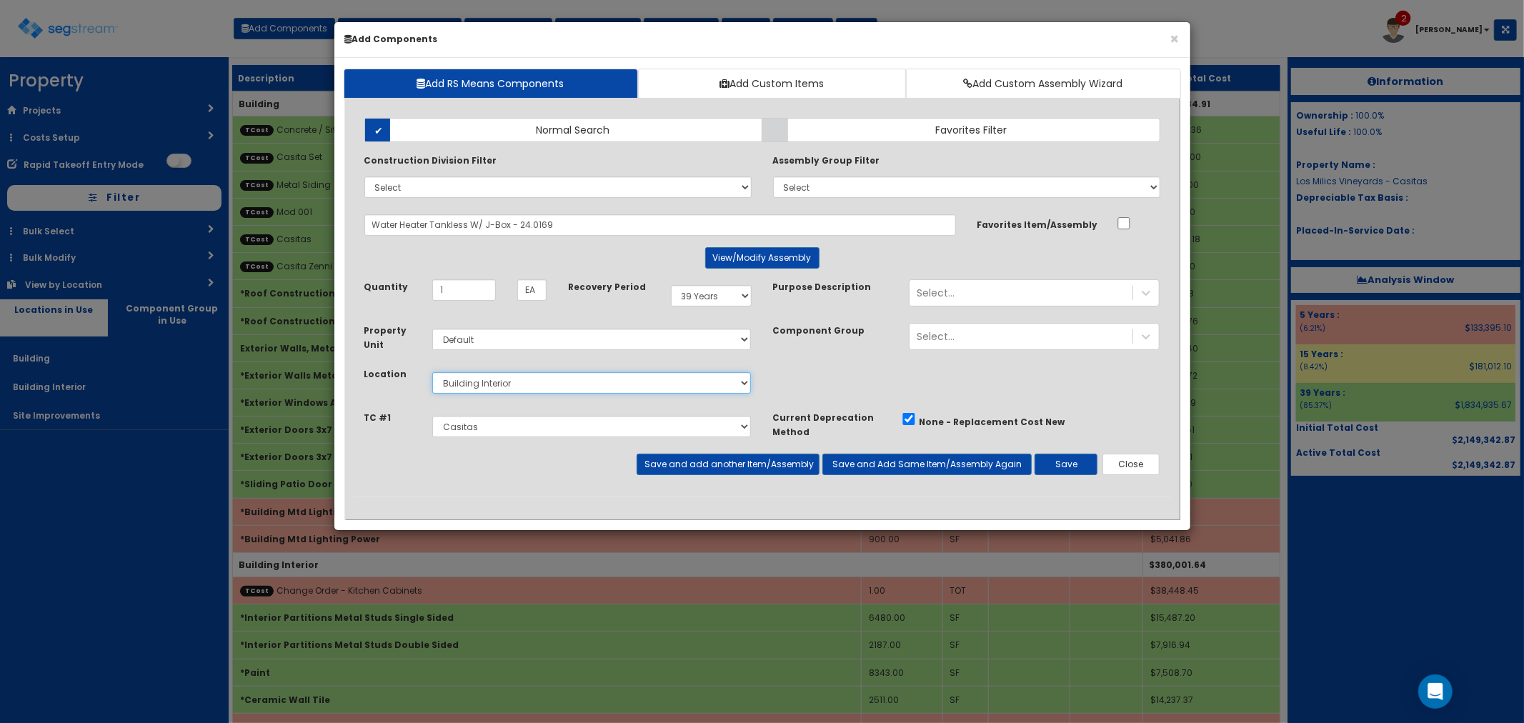
click at [432, 372] on select "Select Building Building Interior Site Improvements Add Additional Location" at bounding box center [591, 382] width 319 height 21
click at [699, 456] on button "Save and add another Item/Assembly" at bounding box center [728, 464] width 183 height 21
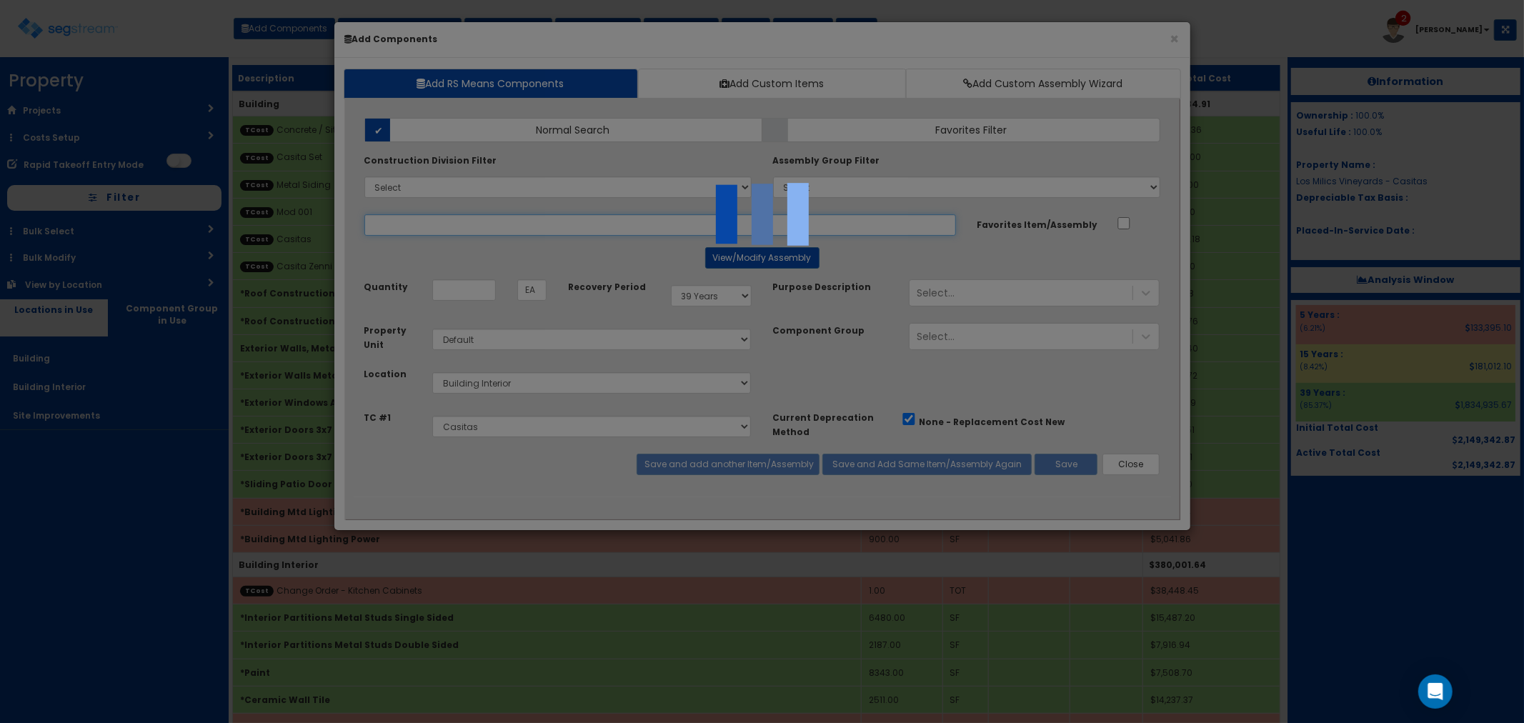
select select "5276306"
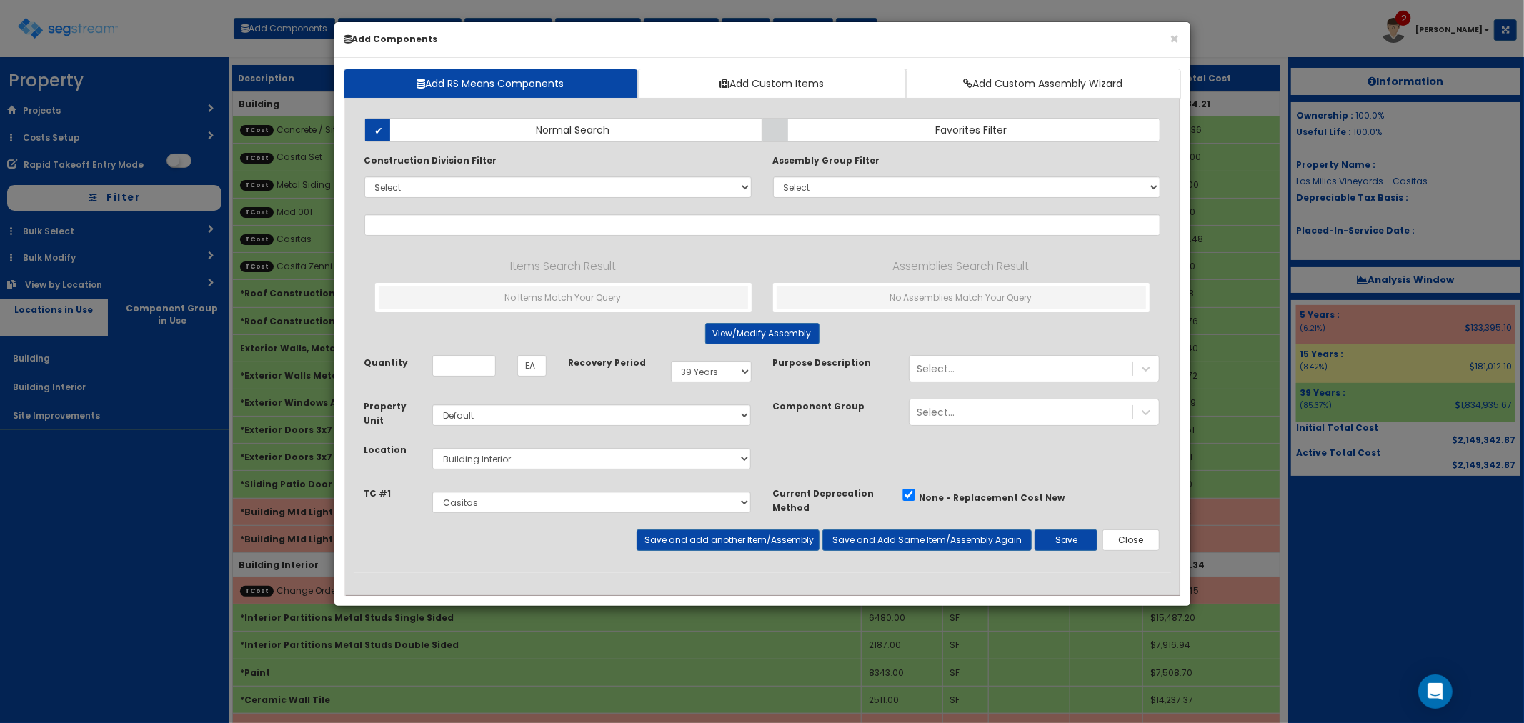
click at [905, 39] on h6 "Add Components" at bounding box center [762, 39] width 835 height 12
click at [436, 232] on input "text" at bounding box center [762, 224] width 796 height 21
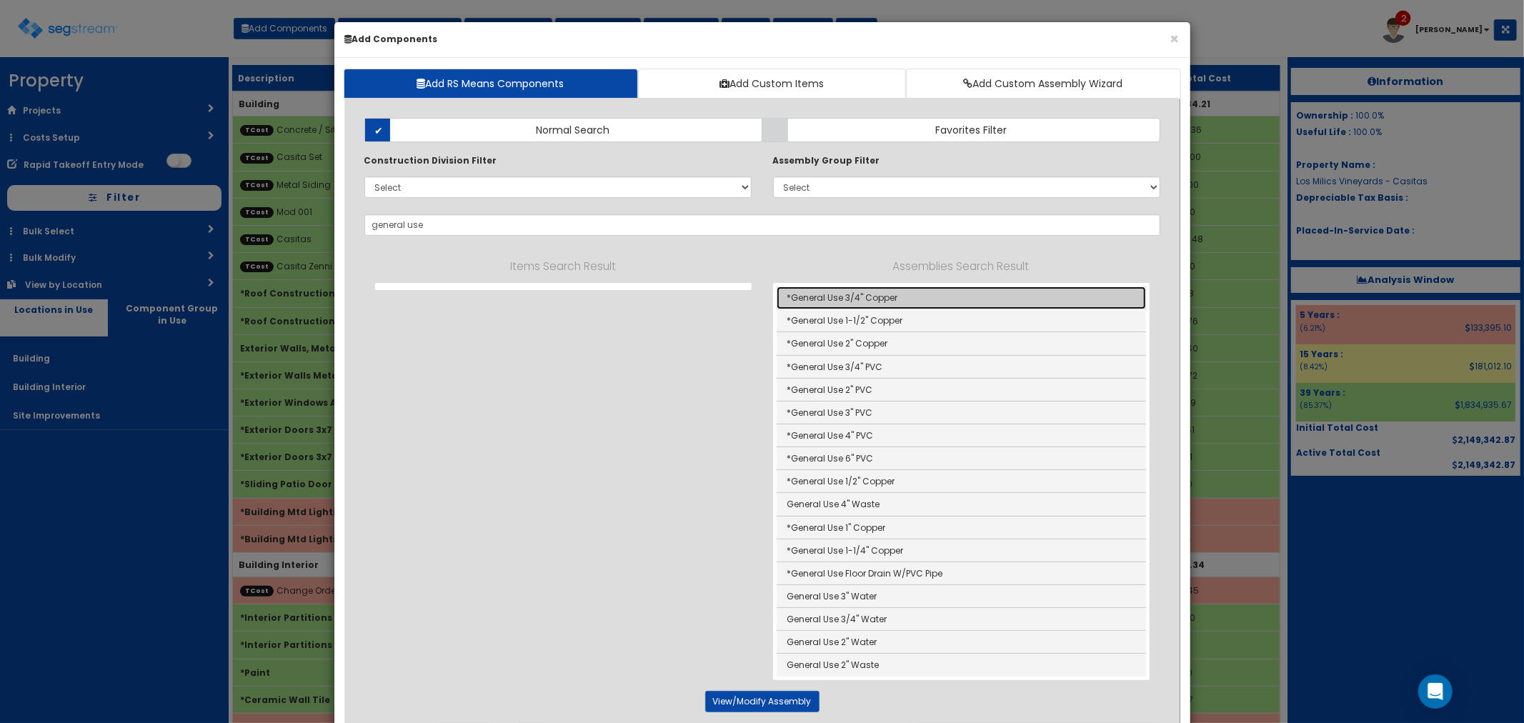
click at [868, 295] on link "*General Use 3/4" Copper" at bounding box center [961, 298] width 369 height 23
type input "*General Use 3/4" Copper"
checkbox input "true"
type input "LF"
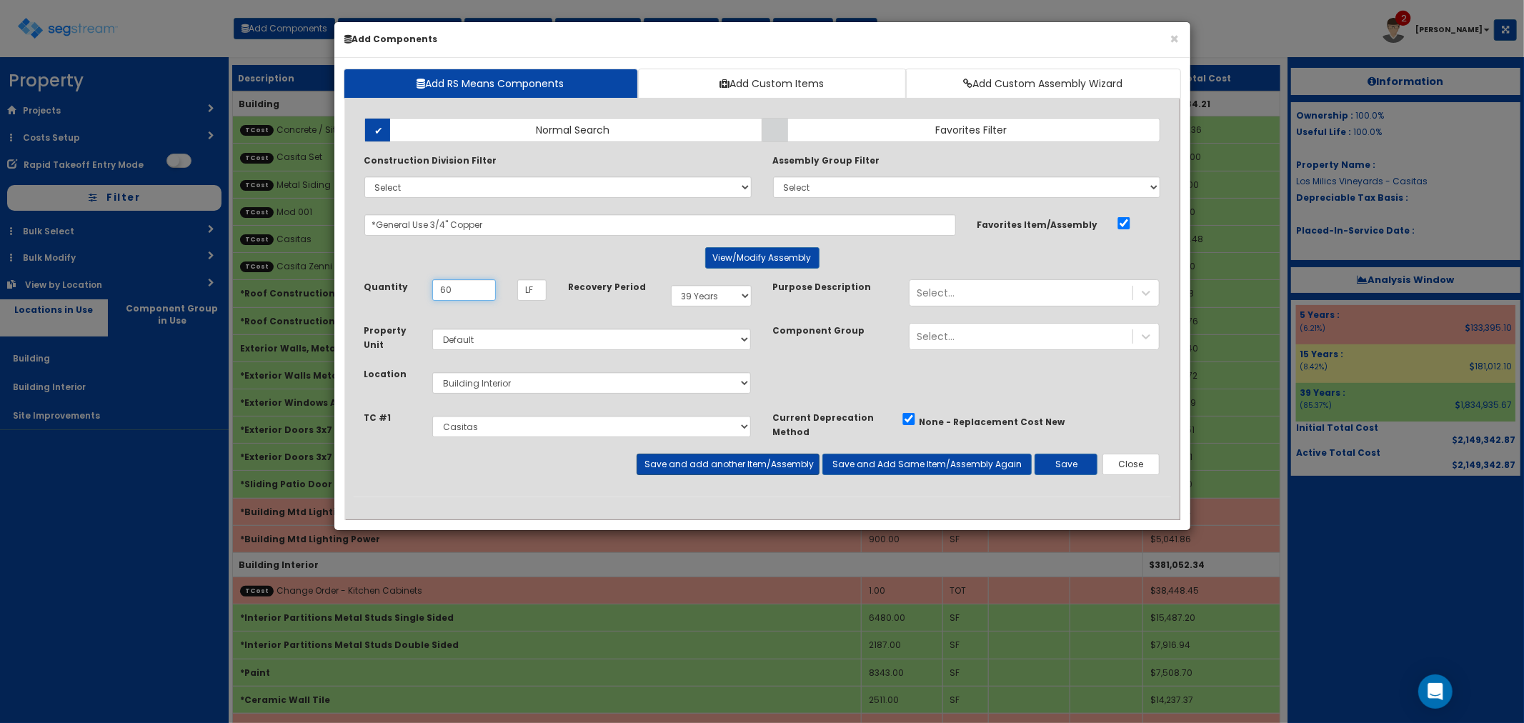
type input "60"
click at [697, 470] on button "Save and add another Item/Assembly" at bounding box center [728, 464] width 183 height 21
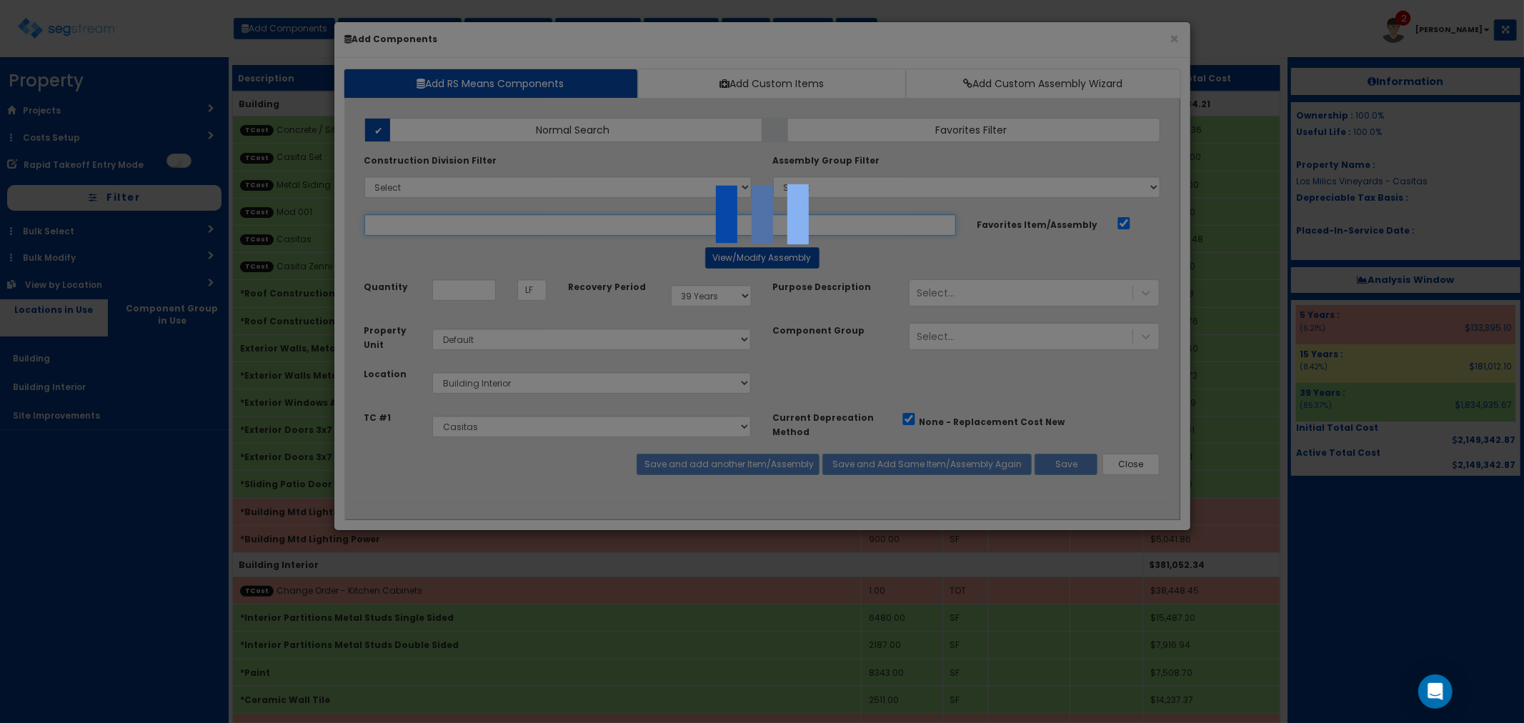
select select "5276306"
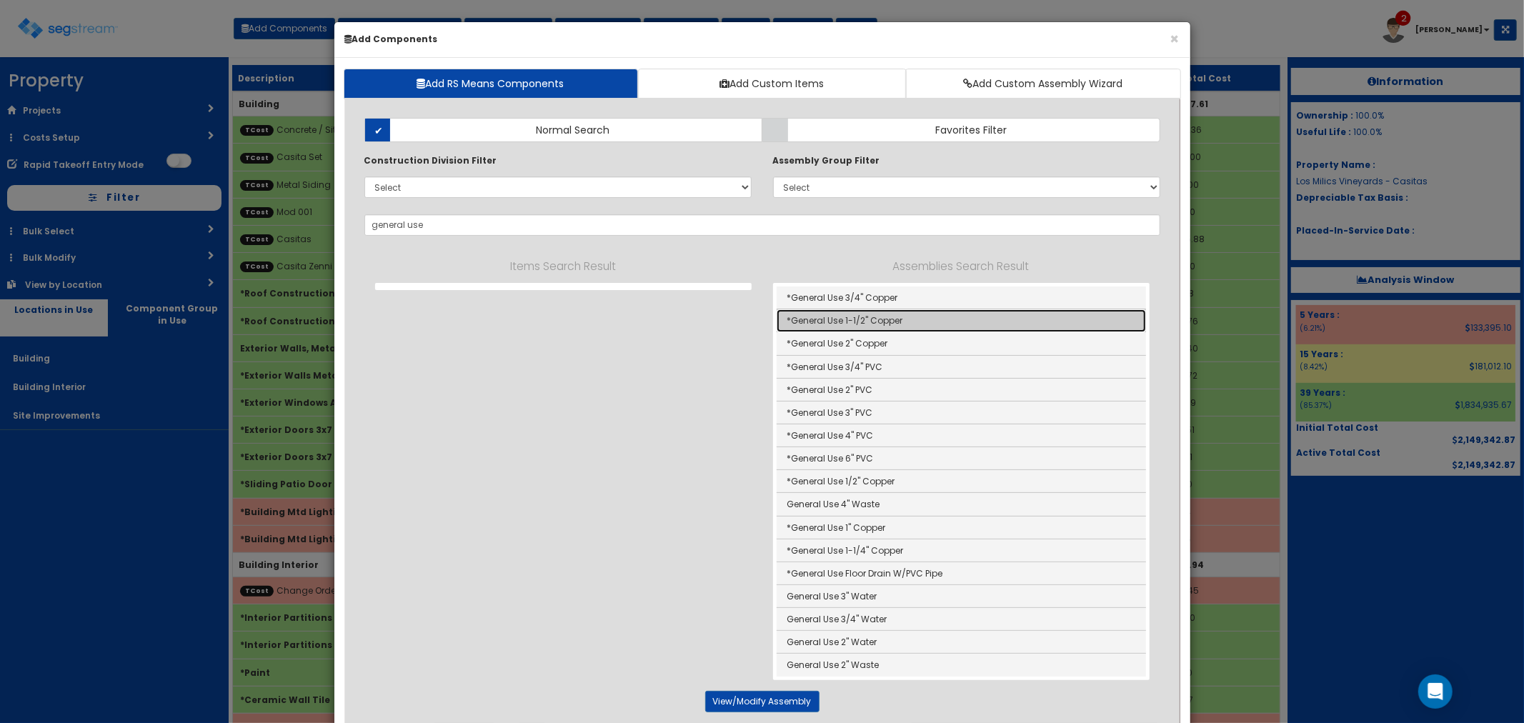
click at [920, 317] on link "*General Use 1-1/2" Copper" at bounding box center [961, 320] width 369 height 23
type input "*General Use 1-1/2" Copper"
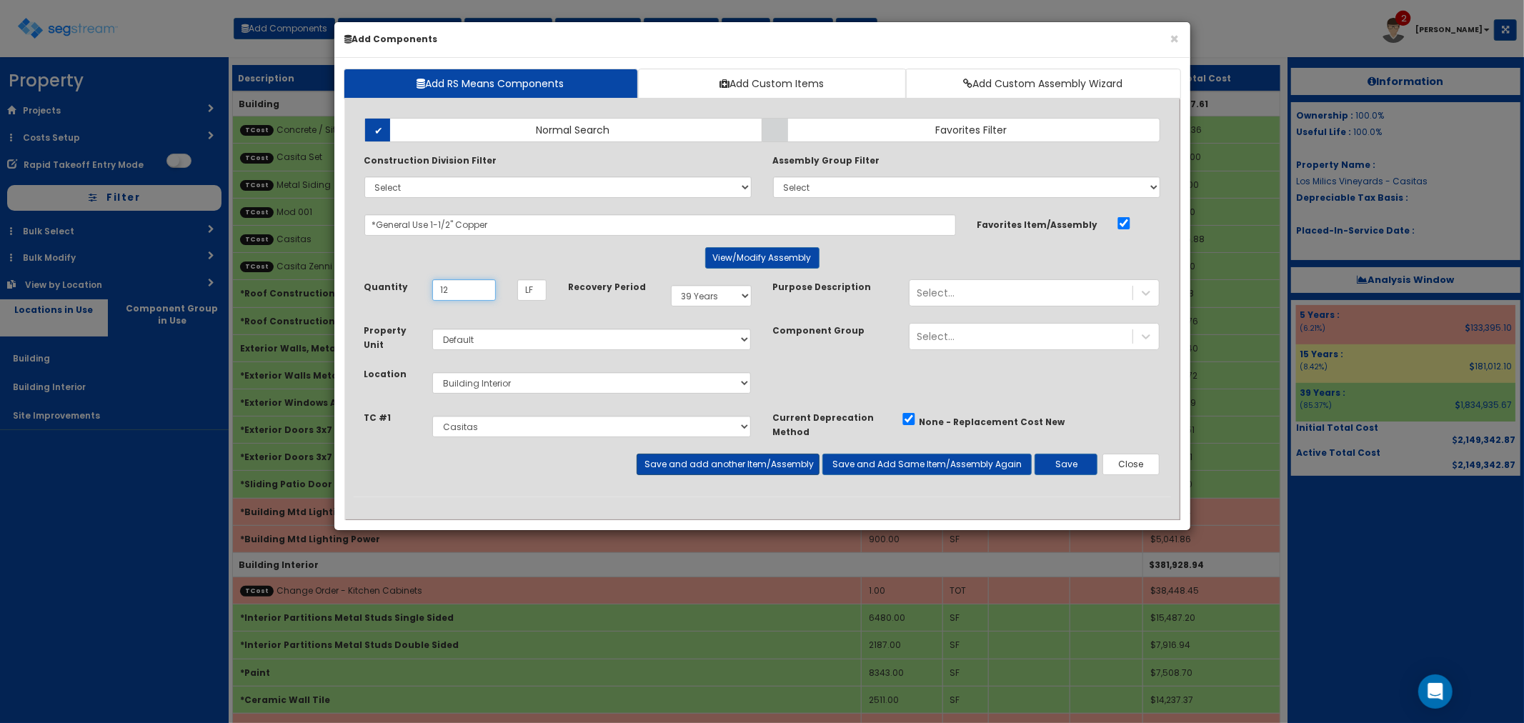
type input "12"
click at [690, 465] on button "Save and add another Item/Assembly" at bounding box center [728, 464] width 183 height 21
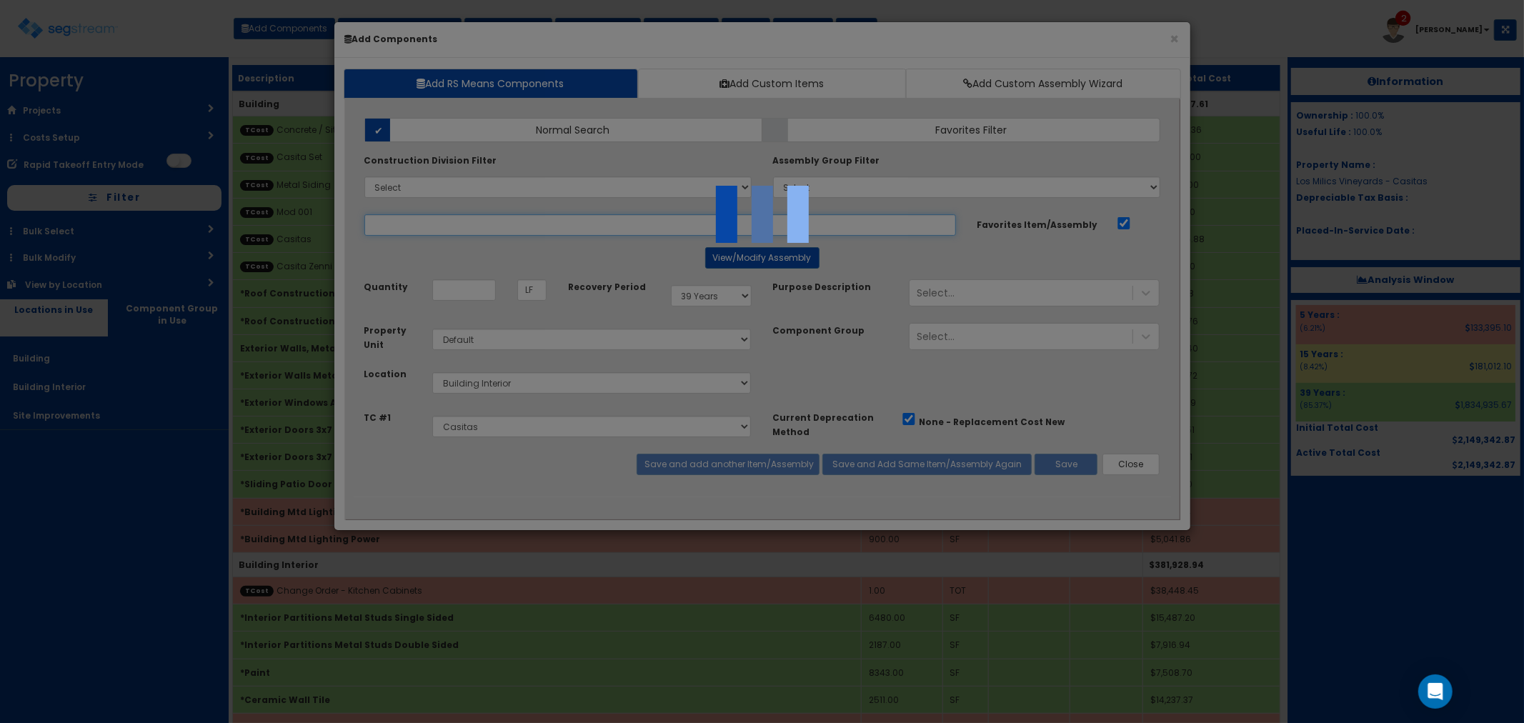
select select "5276306"
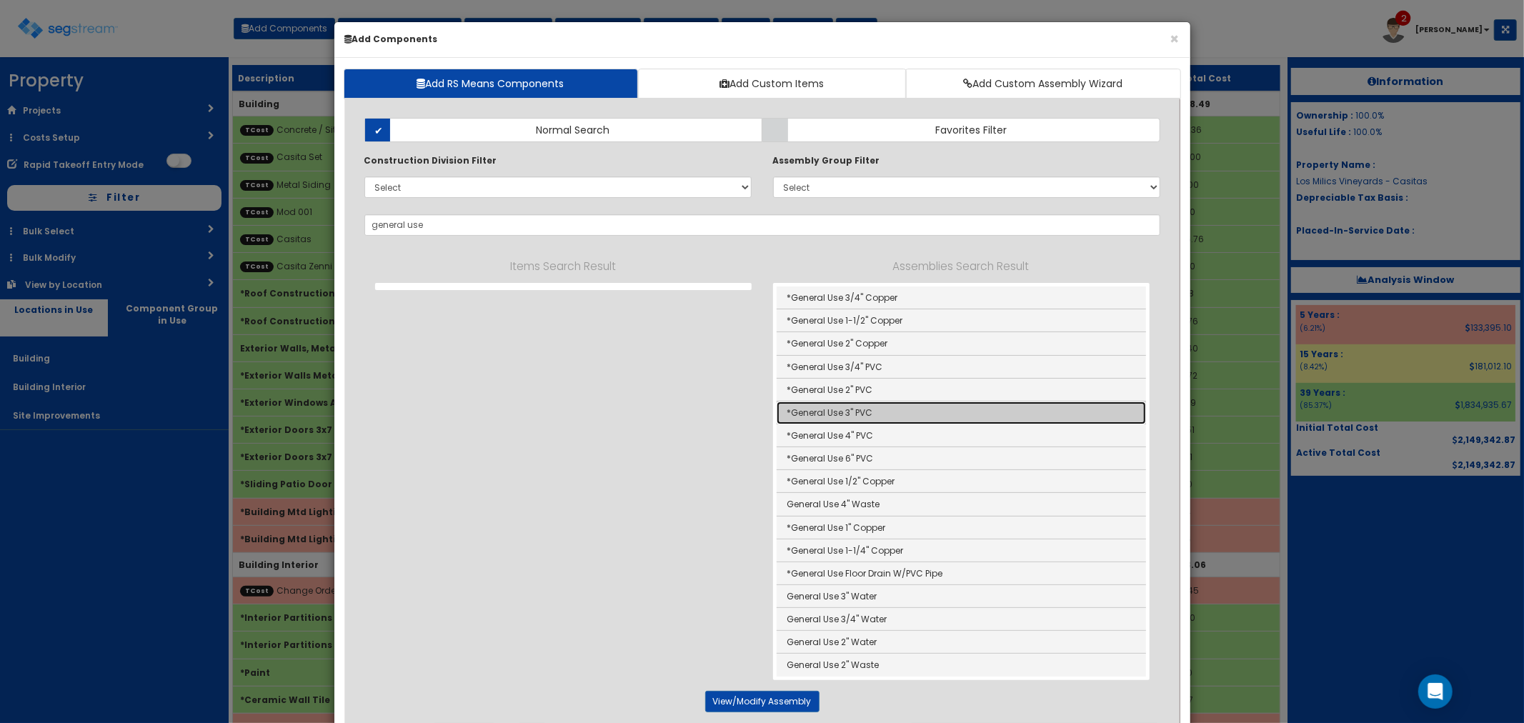
click at [853, 412] on link "*General Use 3" PVC" at bounding box center [961, 413] width 369 height 23
type input "*General Use 3" PVC"
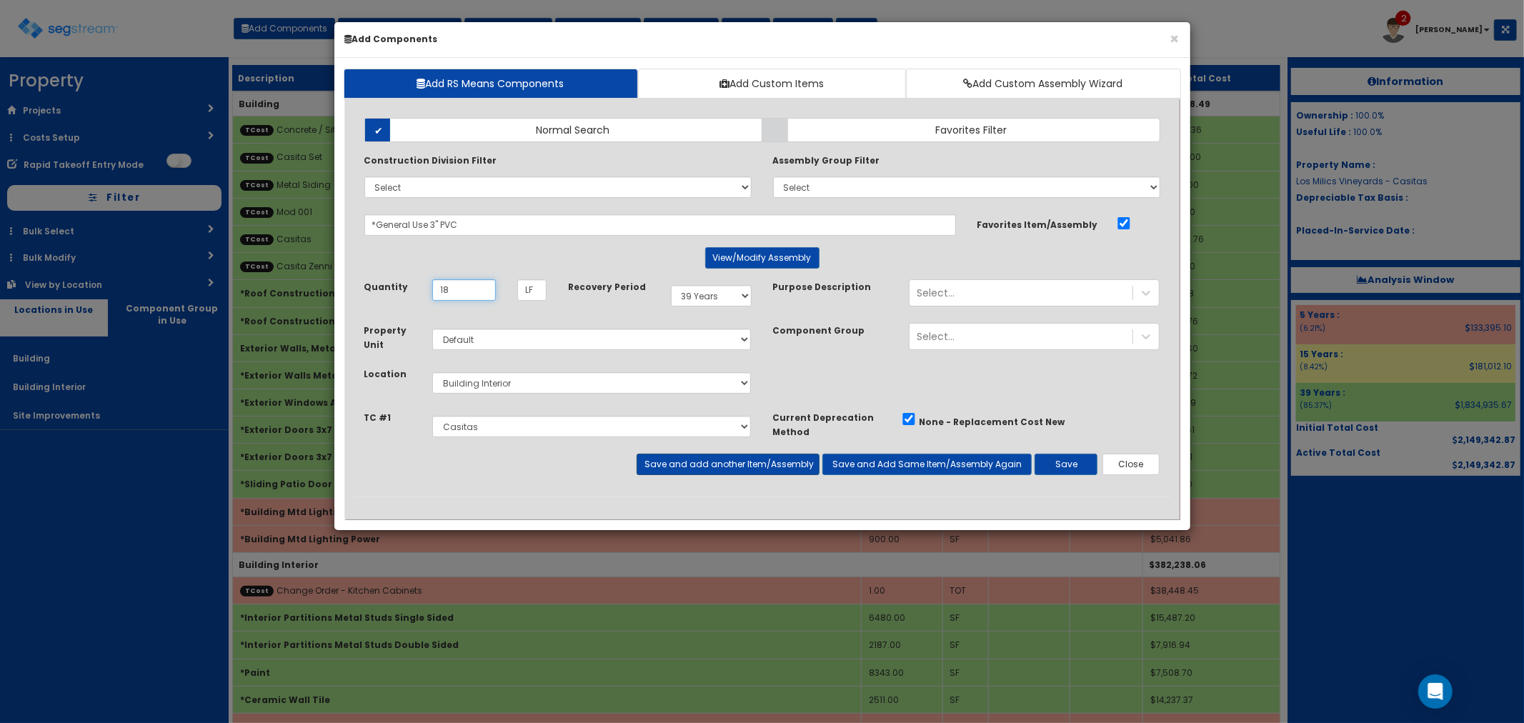
type input "18"
click at [706, 465] on button "Save and add another Item/Assembly" at bounding box center [728, 464] width 183 height 21
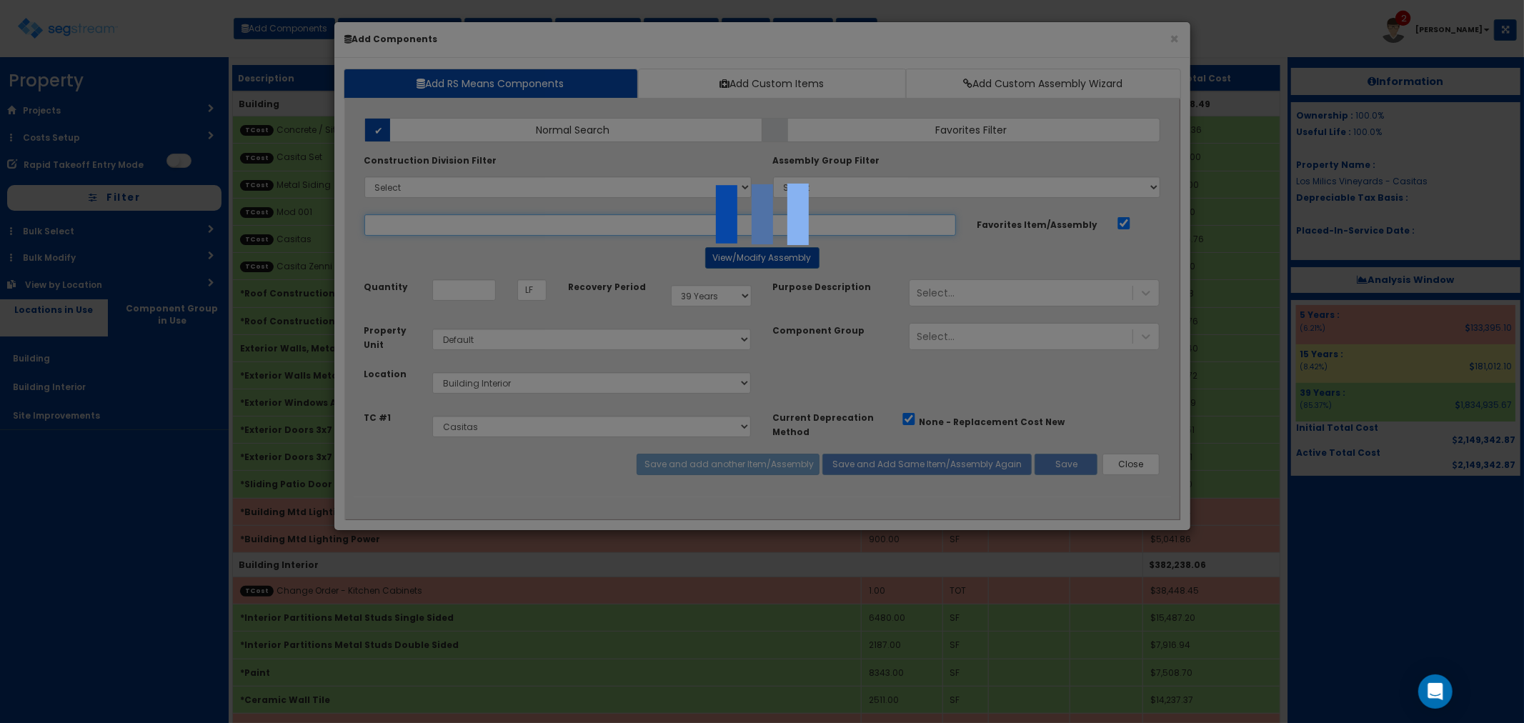
select select "5276306"
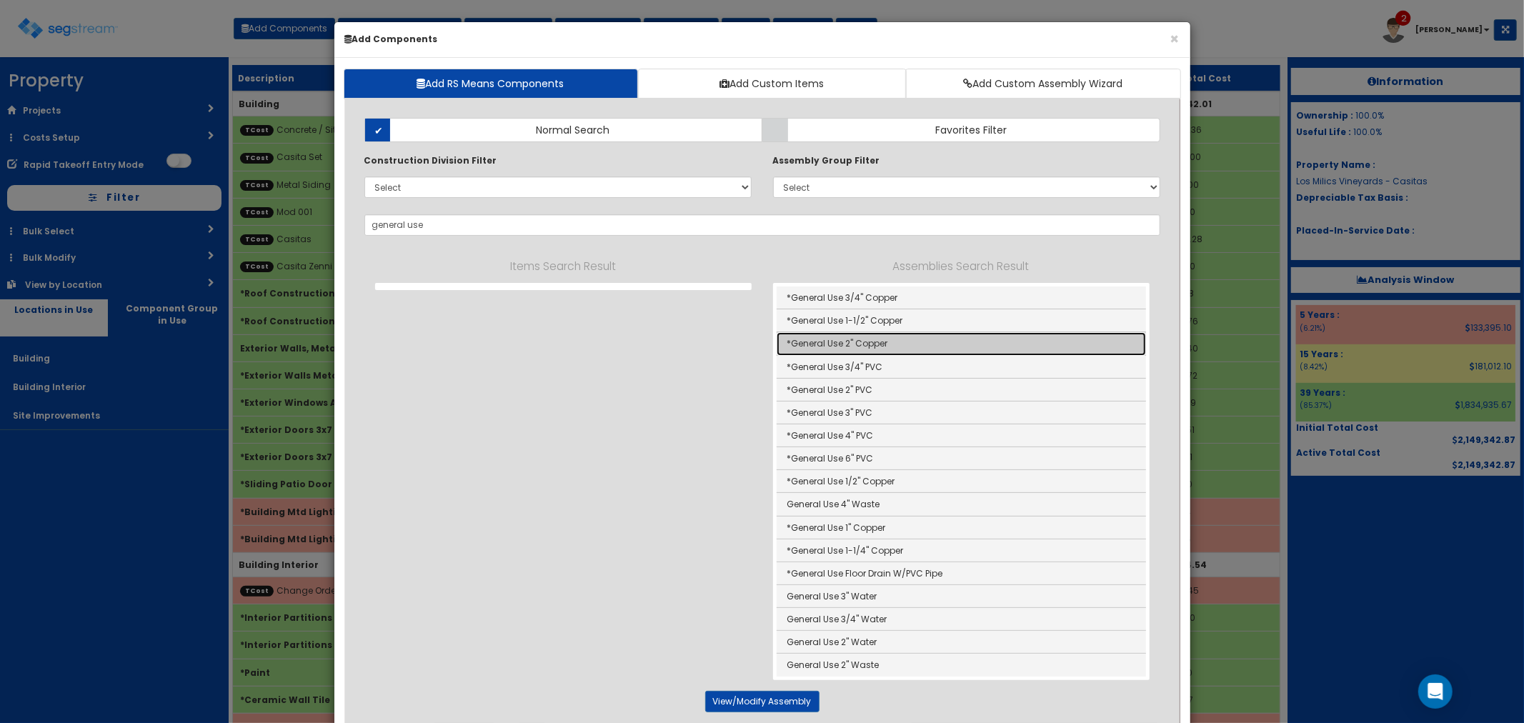
click at [858, 352] on link "*General Use 2" Copper" at bounding box center [961, 343] width 369 height 23
type input "*General Use 2" Copper"
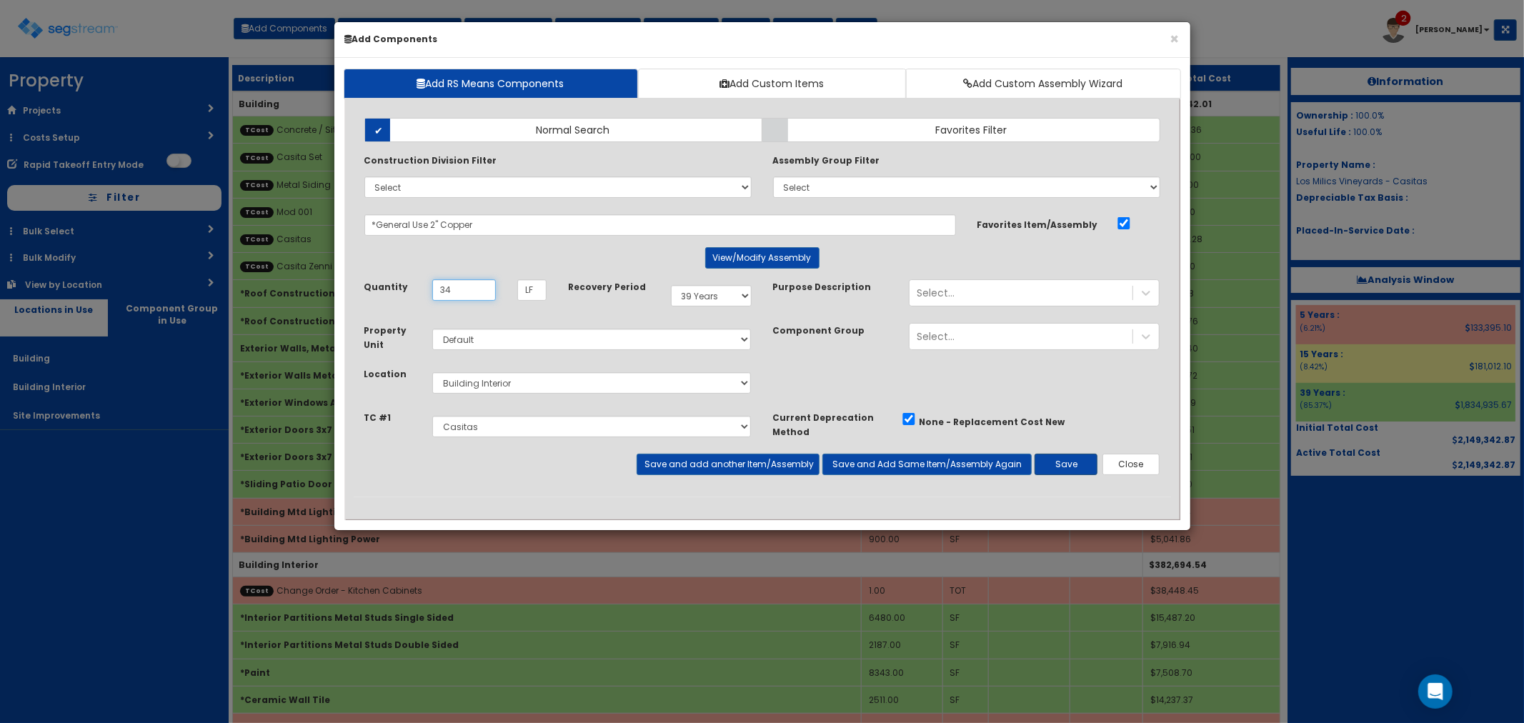
type input "34"
click at [1067, 462] on button "Save" at bounding box center [1066, 464] width 63 height 21
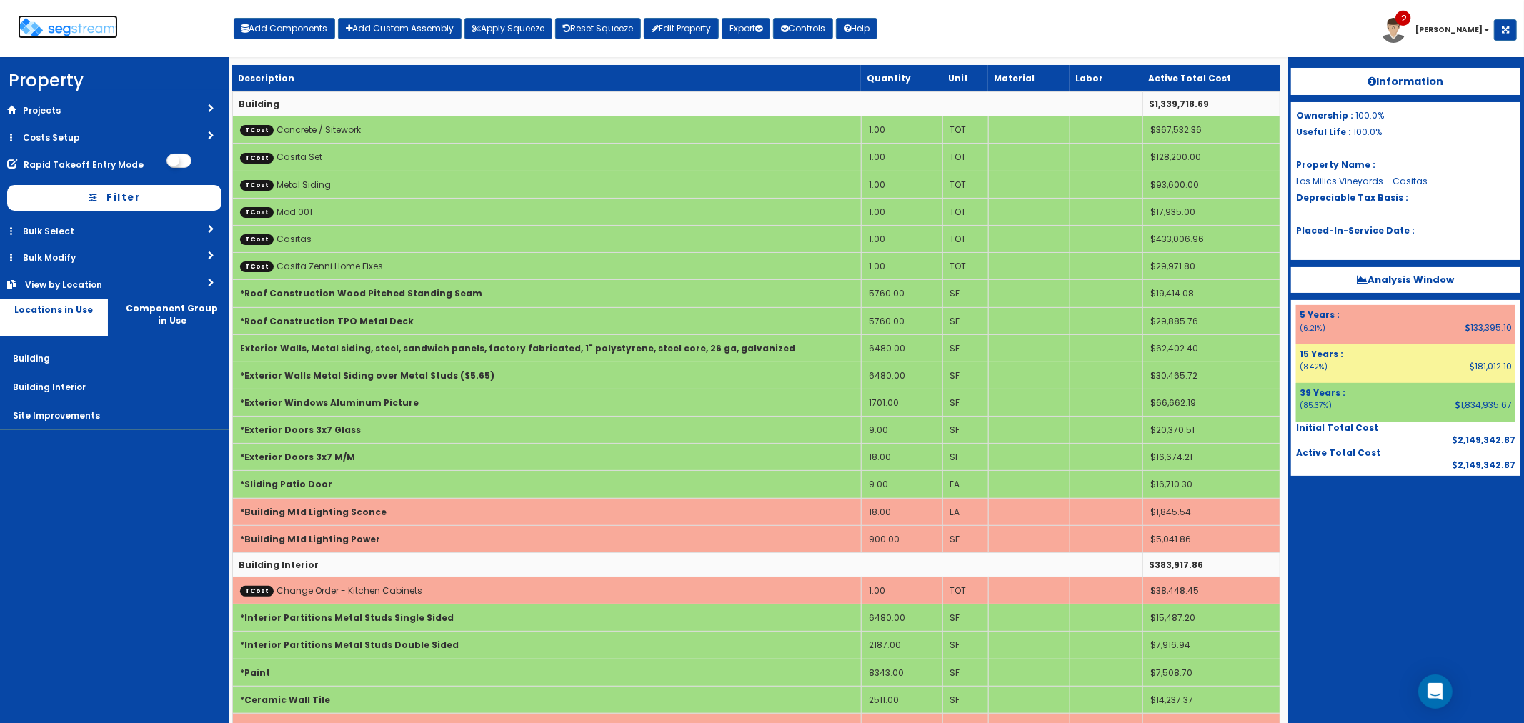
click at [66, 31] on img at bounding box center [68, 28] width 100 height 21
